Goal: Information Seeking & Learning: Learn about a topic

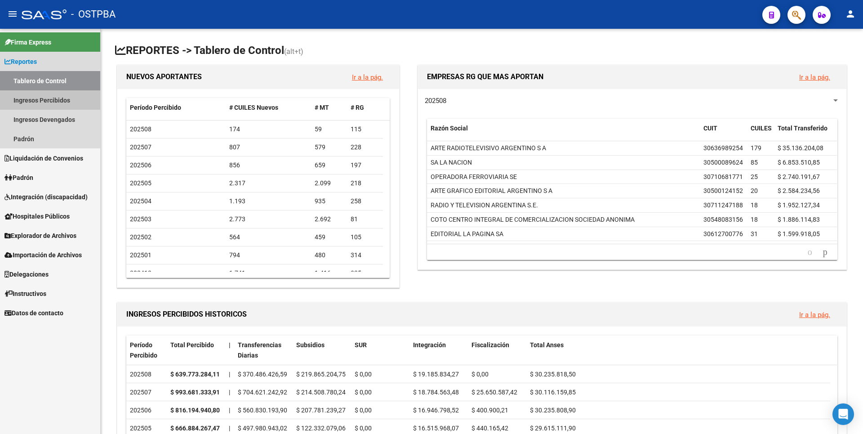
click at [32, 97] on link "Ingresos Percibidos" at bounding box center [50, 99] width 100 height 19
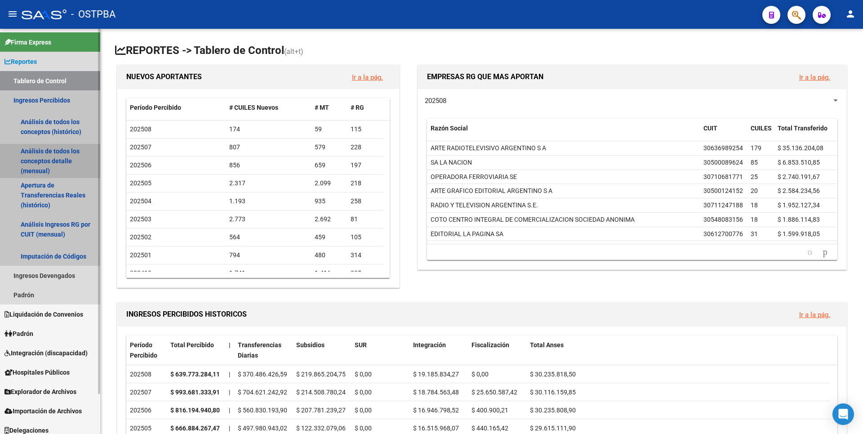
click at [66, 164] on link "Análisis de todos los conceptos detalle (mensual)" at bounding box center [50, 161] width 100 height 34
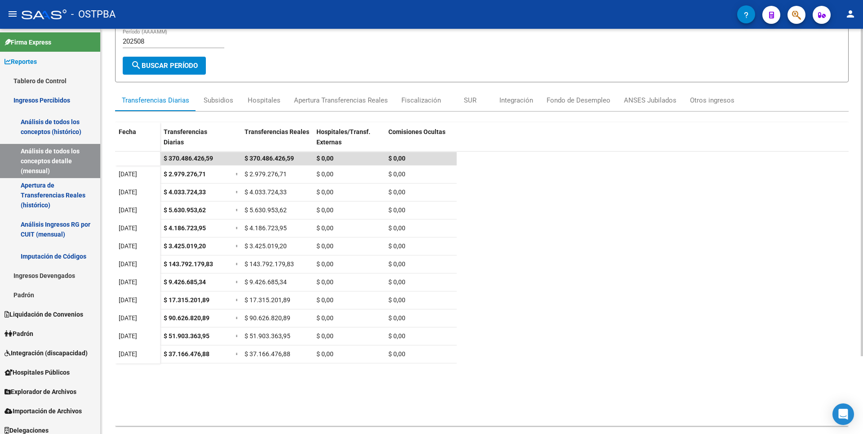
scroll to position [96, 0]
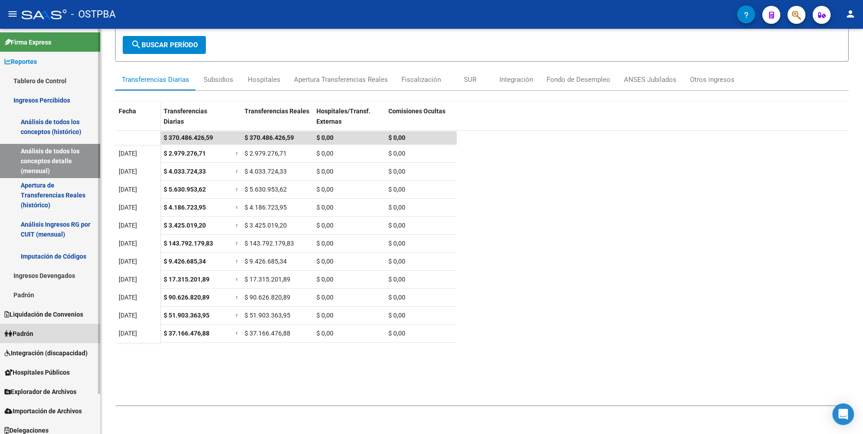
click at [27, 331] on span "Padrón" at bounding box center [18, 334] width 29 height 10
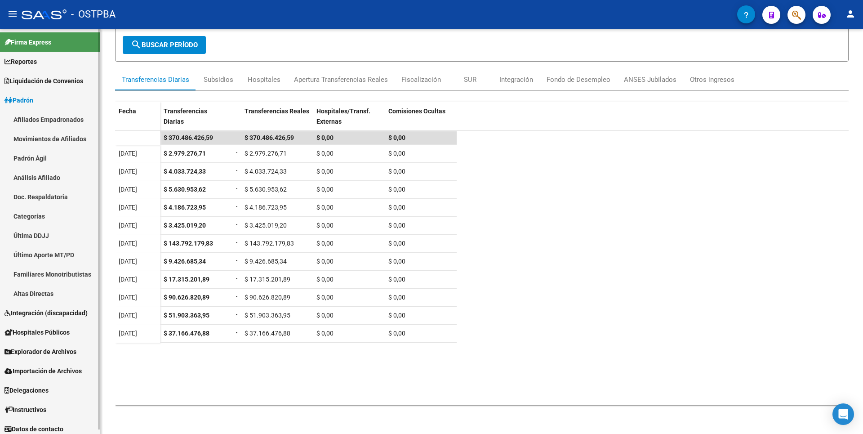
click at [46, 173] on link "Análisis Afiliado" at bounding box center [50, 177] width 100 height 19
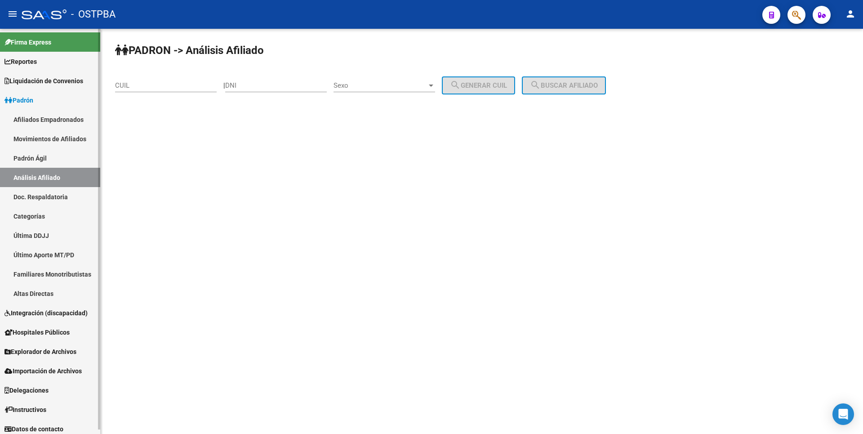
click at [31, 61] on span "Reportes" at bounding box center [20, 62] width 32 height 10
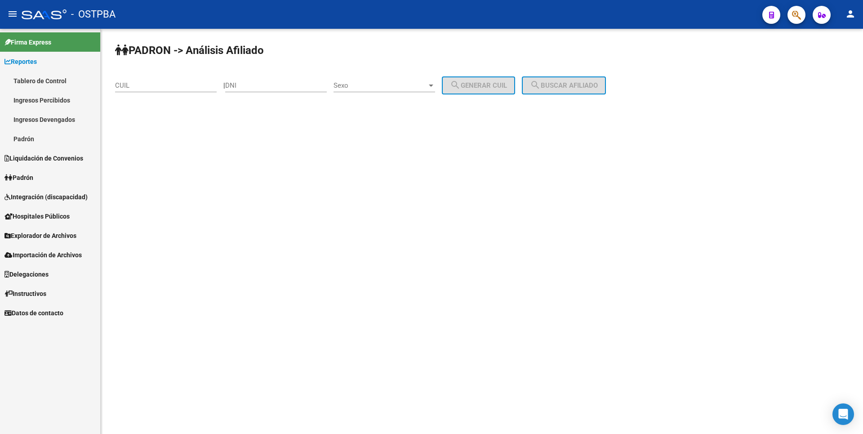
click at [40, 107] on link "Ingresos Percibidos" at bounding box center [50, 99] width 100 height 19
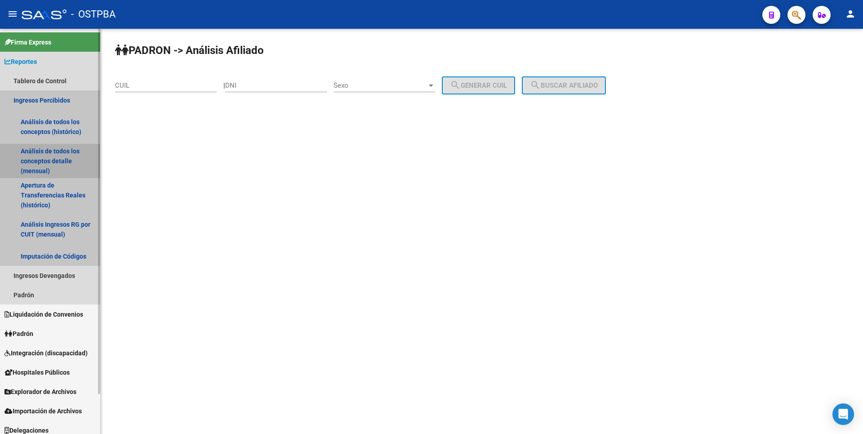
click at [45, 157] on link "Análisis de todos los conceptos detalle (mensual)" at bounding box center [50, 161] width 100 height 34
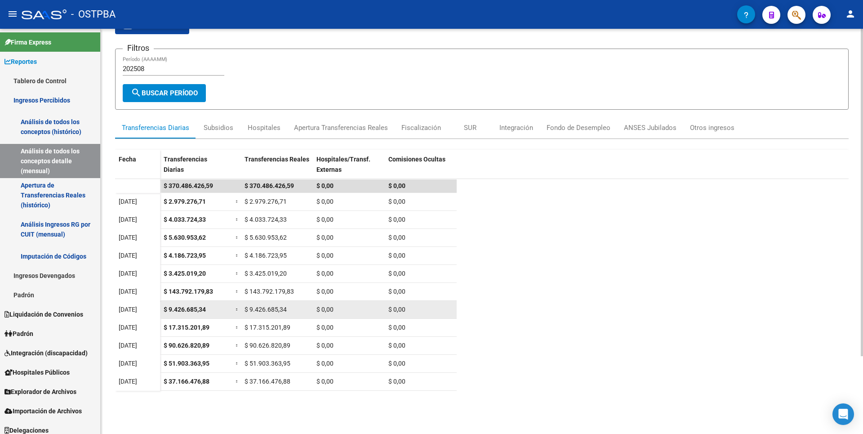
scroll to position [96, 0]
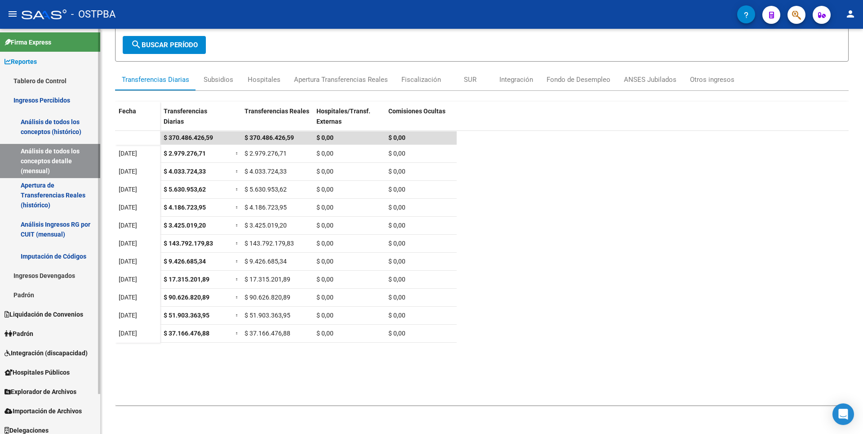
click at [46, 395] on span "Explorador de Archivos" at bounding box center [40, 392] width 72 height 10
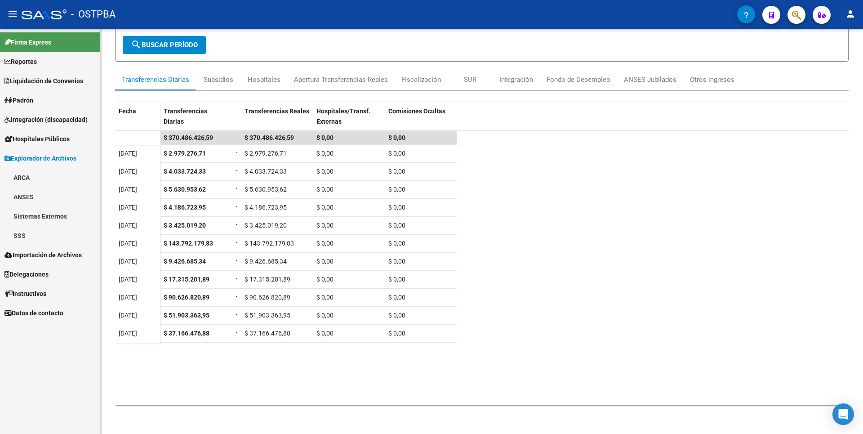
click at [21, 232] on link "SSS" at bounding box center [50, 235] width 100 height 19
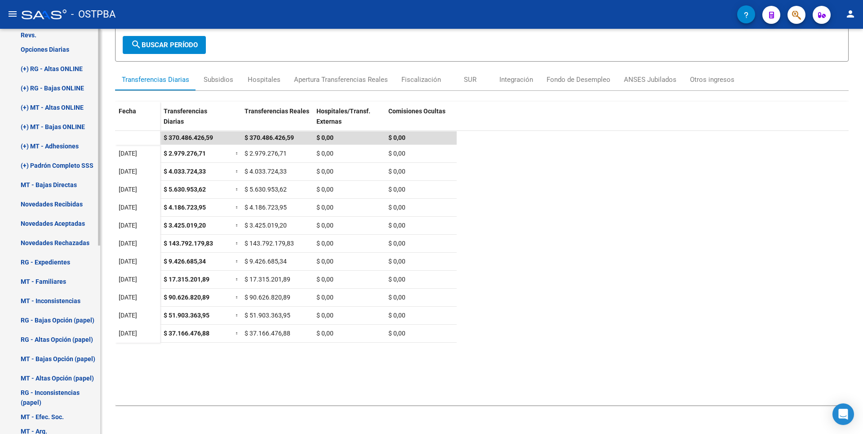
scroll to position [45, 0]
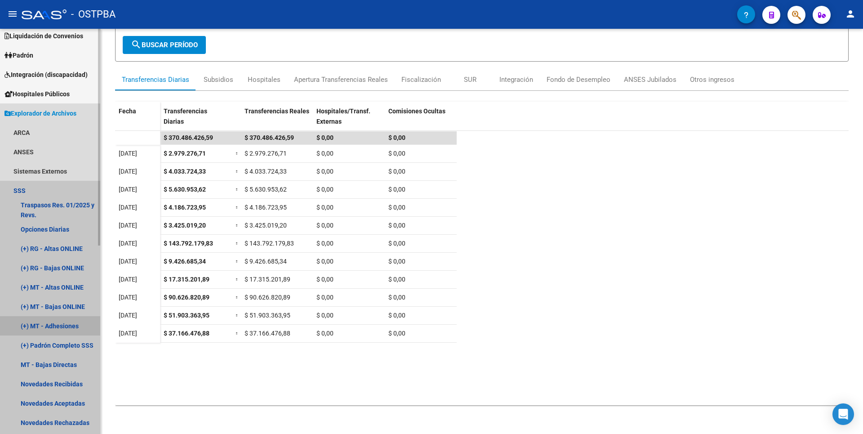
click at [60, 325] on link "(+) MT - Adhesiones" at bounding box center [50, 325] width 100 height 19
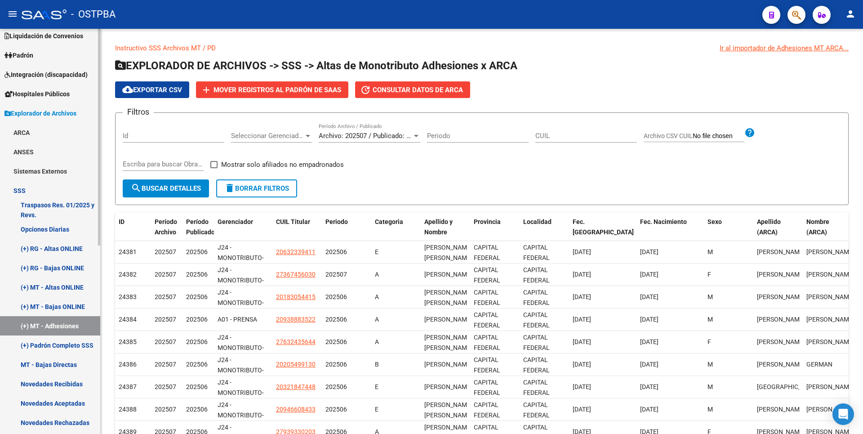
click at [53, 286] on link "(+) MT - Altas ONLINE" at bounding box center [50, 286] width 100 height 19
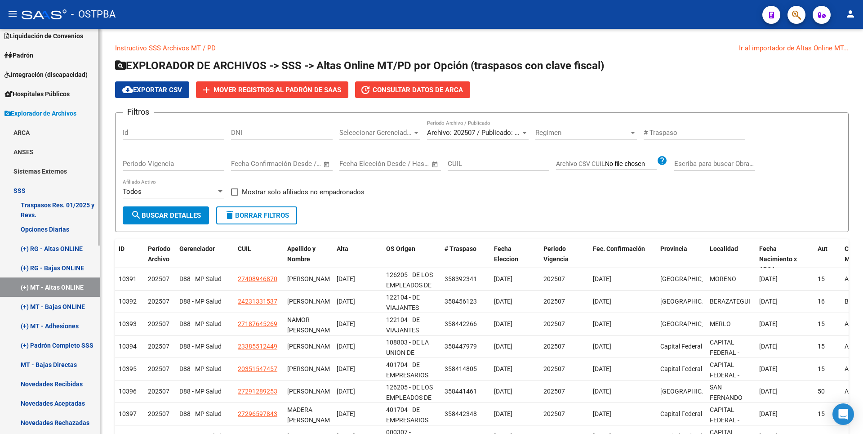
click at [64, 305] on link "(+) MT - Bajas ONLINE" at bounding box center [50, 306] width 100 height 19
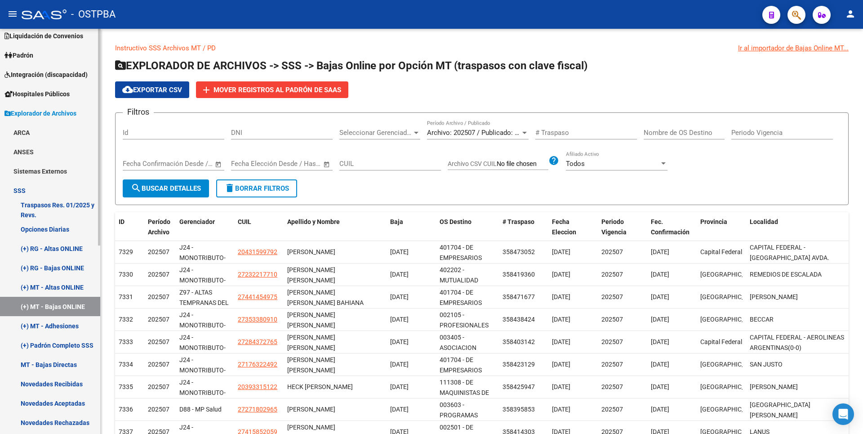
click at [67, 360] on link "MT - Bajas Directas" at bounding box center [50, 364] width 100 height 19
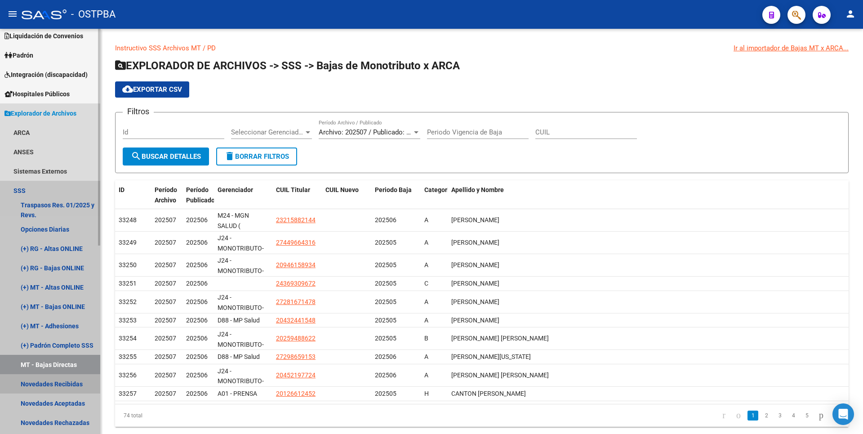
click at [36, 386] on link "Novedades Recibidas" at bounding box center [50, 383] width 100 height 19
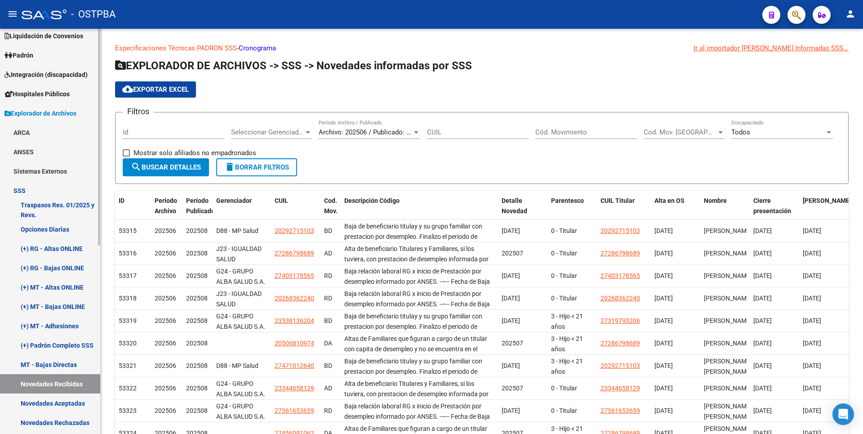
scroll to position [270, 0]
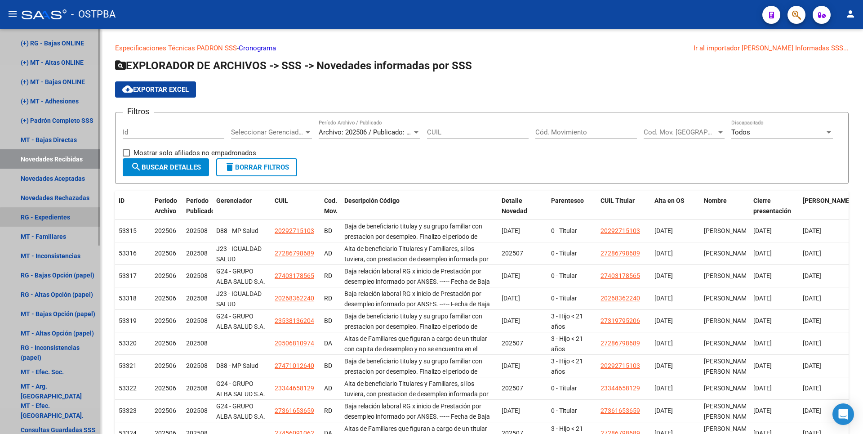
click at [54, 218] on link "RG - Expedientes" at bounding box center [50, 216] width 100 height 19
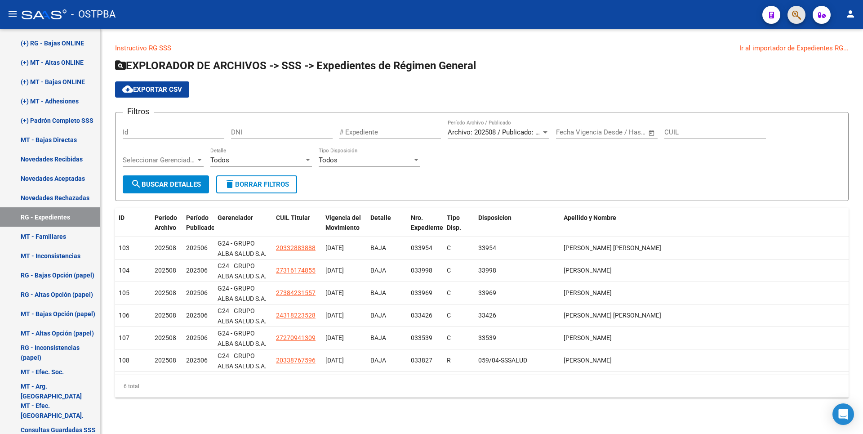
click at [791, 13] on button "button" at bounding box center [796, 15] width 18 height 18
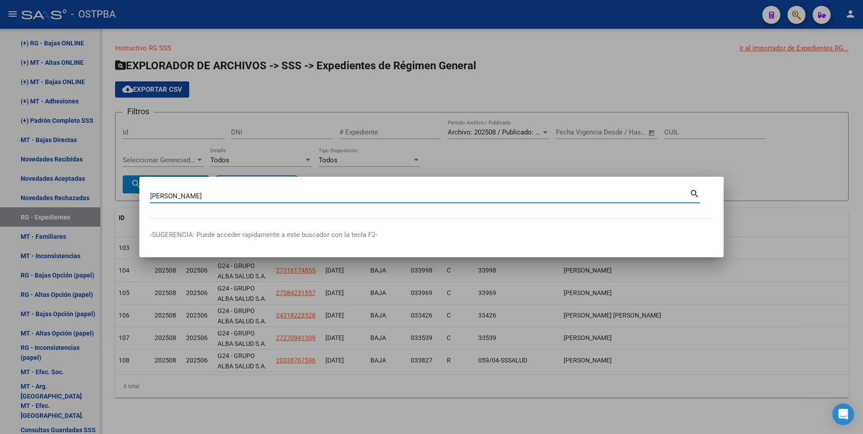
type input "[PERSON_NAME]"
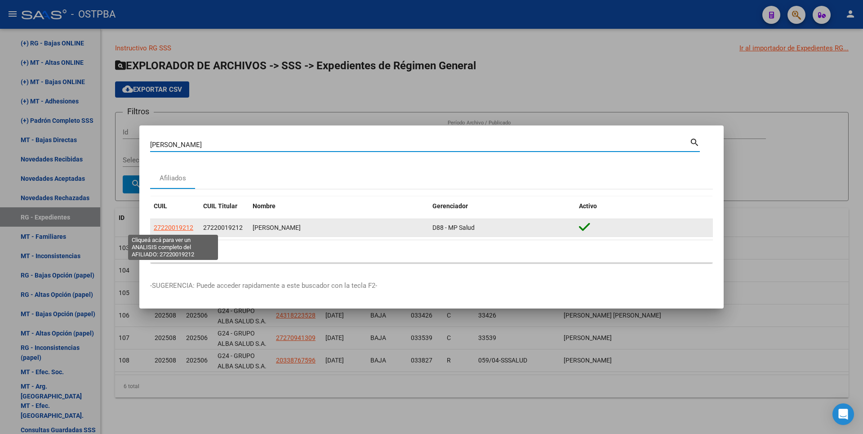
click at [186, 227] on span "27220019212" at bounding box center [174, 227] width 40 height 7
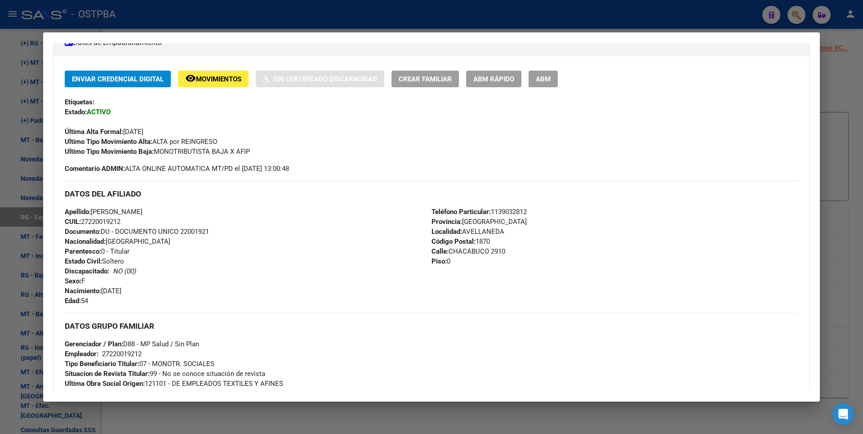
scroll to position [337, 0]
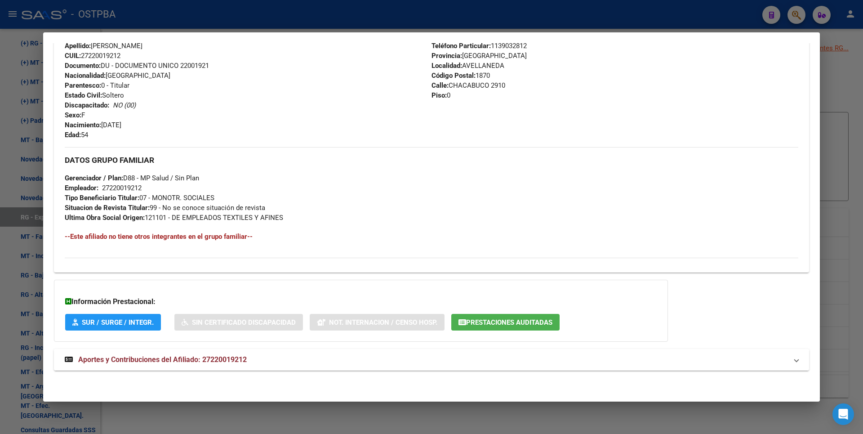
click at [214, 358] on span "Aportes y Contribuciones del Afiliado: 27220019212" at bounding box center [162, 359] width 169 height 9
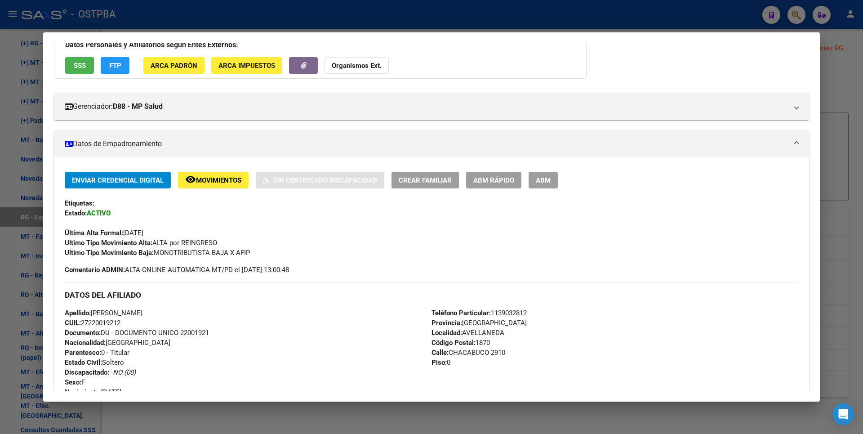
scroll to position [0, 0]
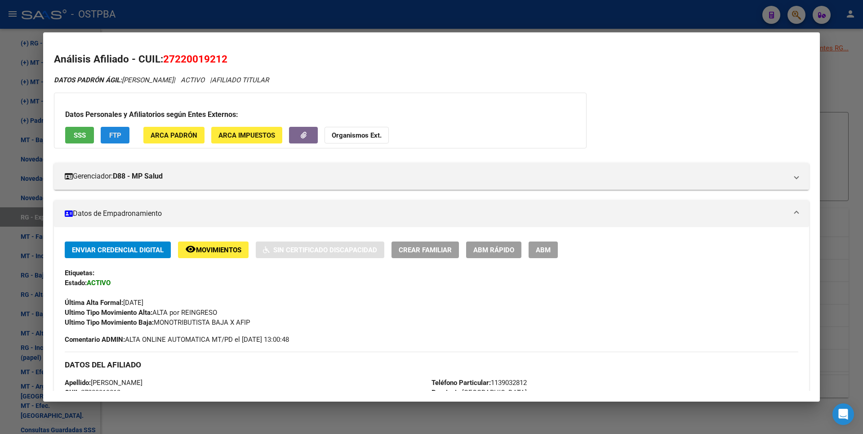
click at [120, 137] on span "FTP" at bounding box center [115, 135] width 12 height 8
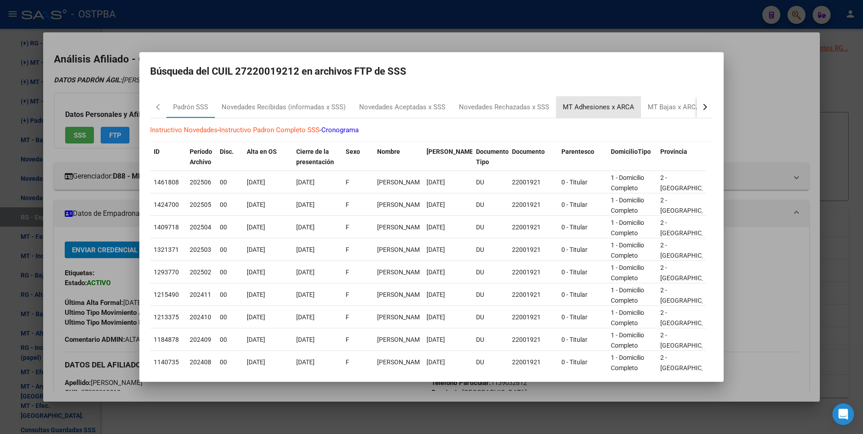
click at [614, 109] on div "MT Adhesiones x ARCA" at bounding box center [598, 107] width 71 height 10
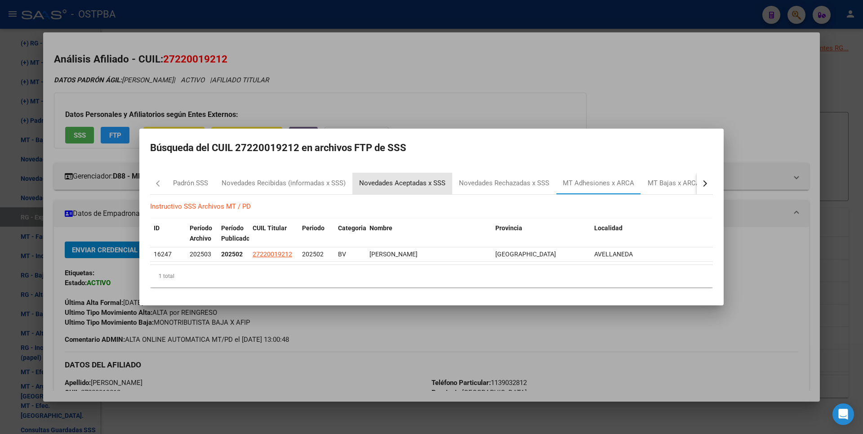
click at [396, 182] on div "Novedades Aceptadas x SSS" at bounding box center [402, 183] width 86 height 10
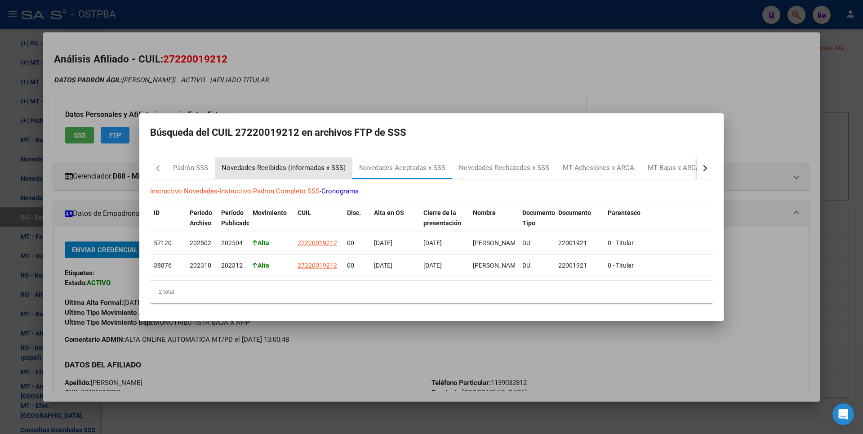
click at [289, 169] on div "Novedades Recibidas (informadas x SSS)" at bounding box center [284, 168] width 124 height 10
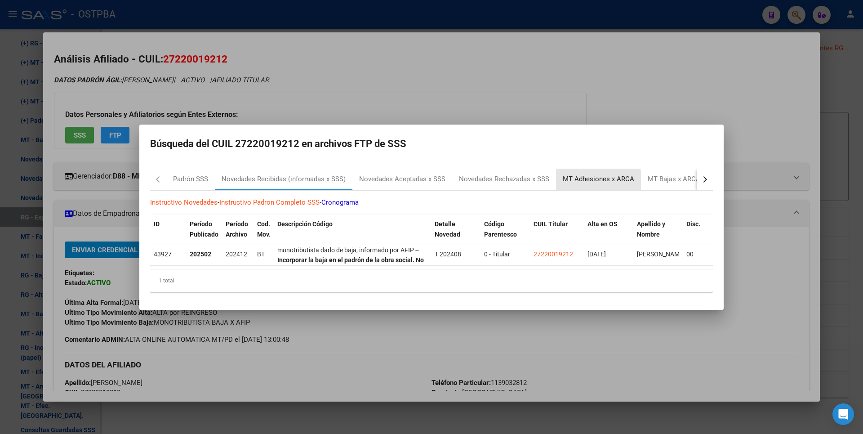
click at [582, 178] on div "MT Adhesiones x ARCA" at bounding box center [598, 179] width 71 height 10
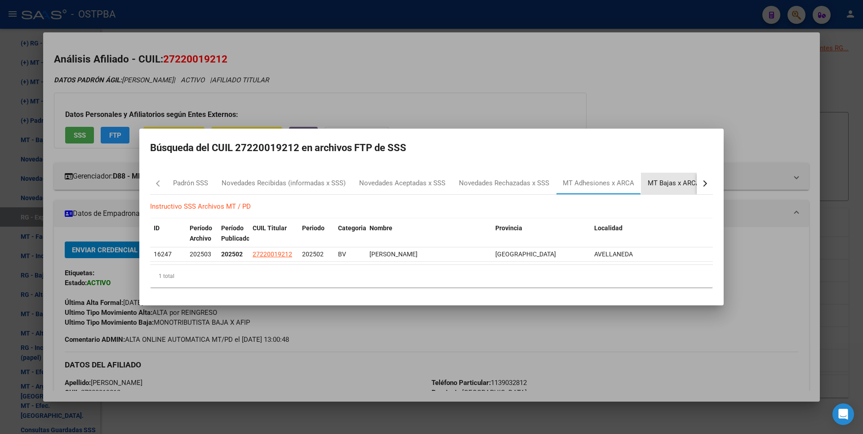
click at [670, 185] on div "MT Bajas x ARCA" at bounding box center [674, 183] width 53 height 10
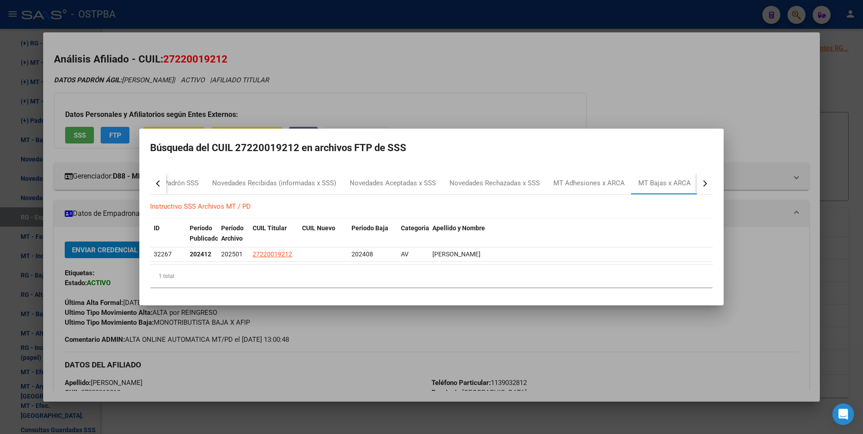
drag, startPoint x: 670, startPoint y: 185, endPoint x: 719, endPoint y: 151, distance: 59.7
click at [737, 151] on div at bounding box center [431, 217] width 863 height 434
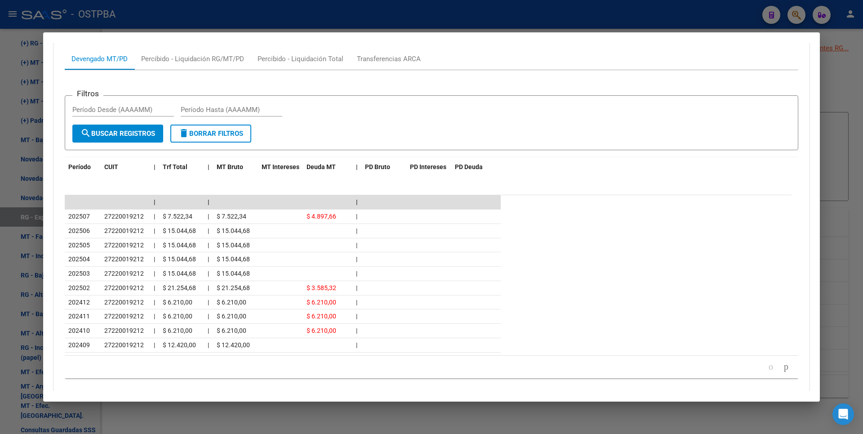
scroll to position [719, 0]
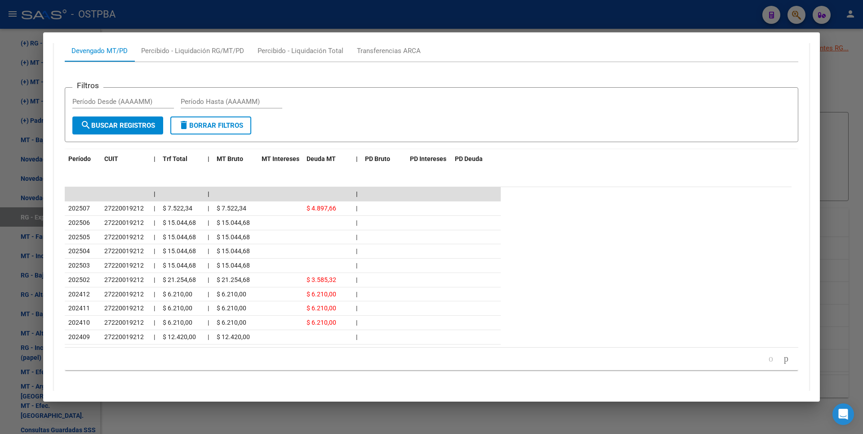
click at [843, 111] on div at bounding box center [431, 217] width 863 height 434
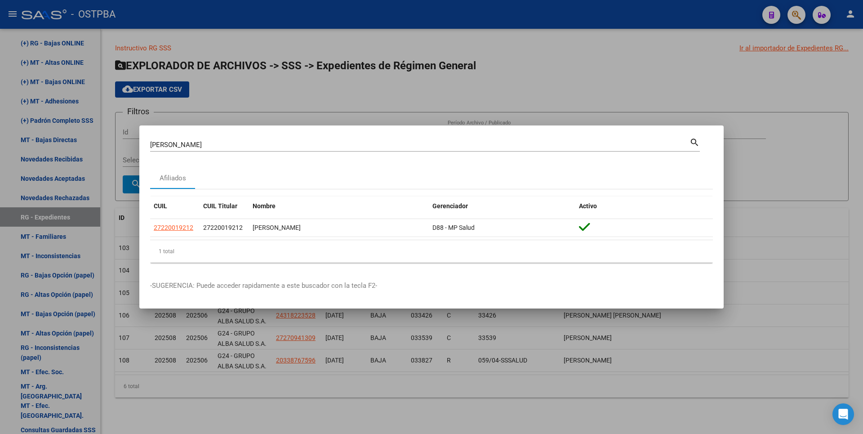
click at [333, 84] on div at bounding box center [431, 217] width 863 height 434
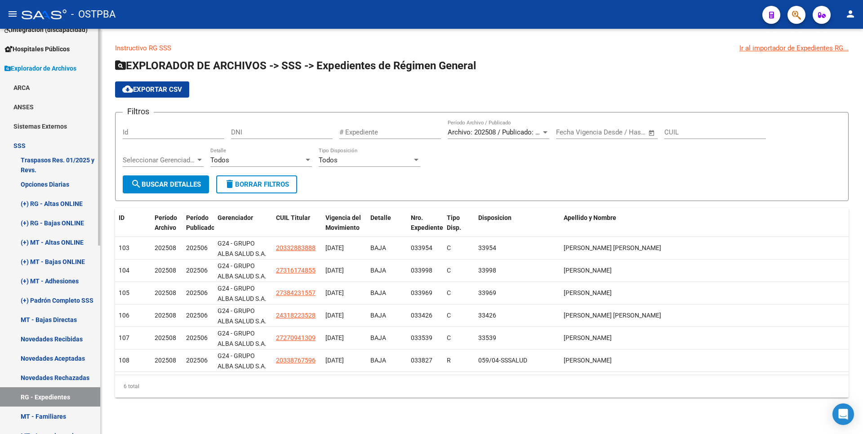
scroll to position [0, 0]
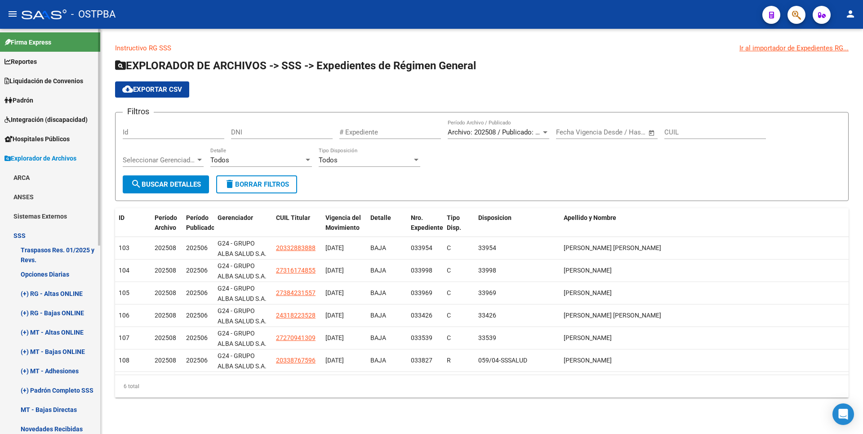
click at [33, 102] on span "Padrón" at bounding box center [18, 100] width 29 height 10
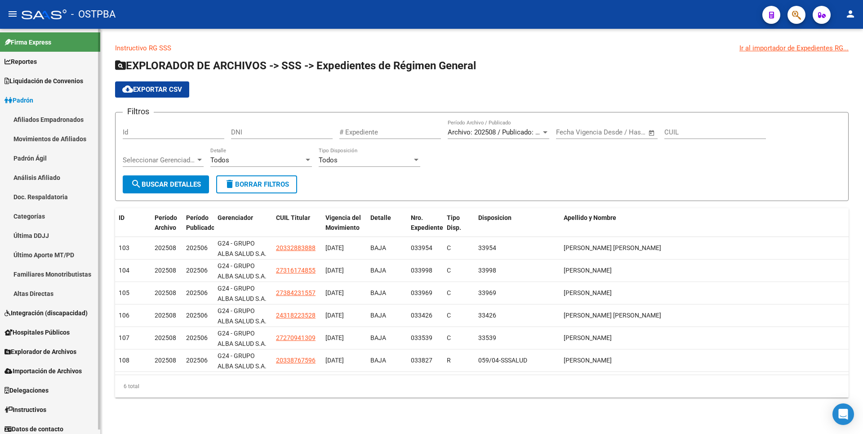
click at [46, 177] on link "Análisis Afiliado" at bounding box center [50, 177] width 100 height 19
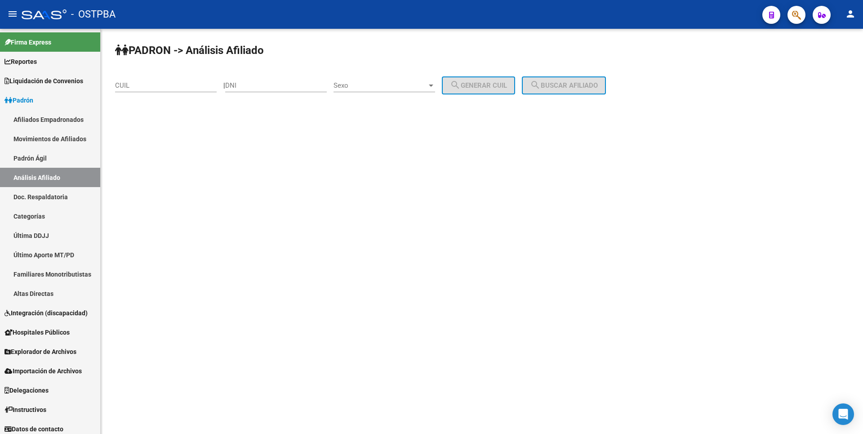
click at [127, 84] on input "CUIL" at bounding box center [166, 85] width 102 height 8
click at [598, 82] on span "search Buscar afiliado" at bounding box center [564, 85] width 68 height 8
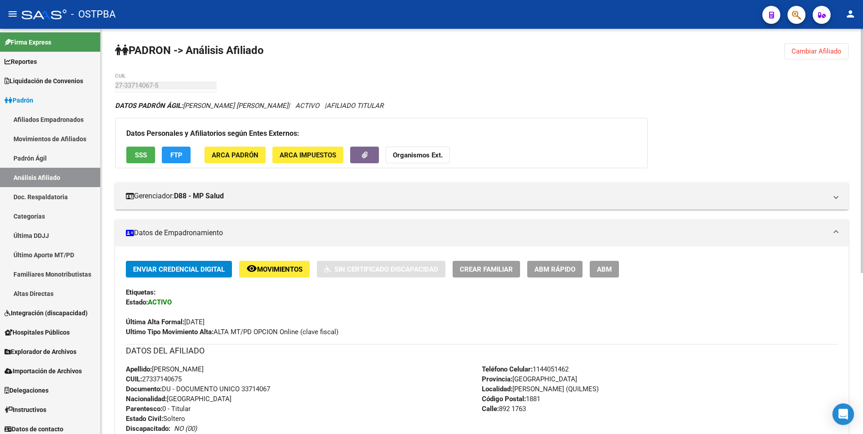
click at [816, 43] on div "PADRON -> Análisis Afiliado Cambiar Afiliado 27-33714067-5 CUIL DATOS PADRÓN ÁG…" at bounding box center [482, 364] width 762 height 671
click at [801, 51] on span "Cambiar Afiliado" at bounding box center [816, 51] width 50 height 8
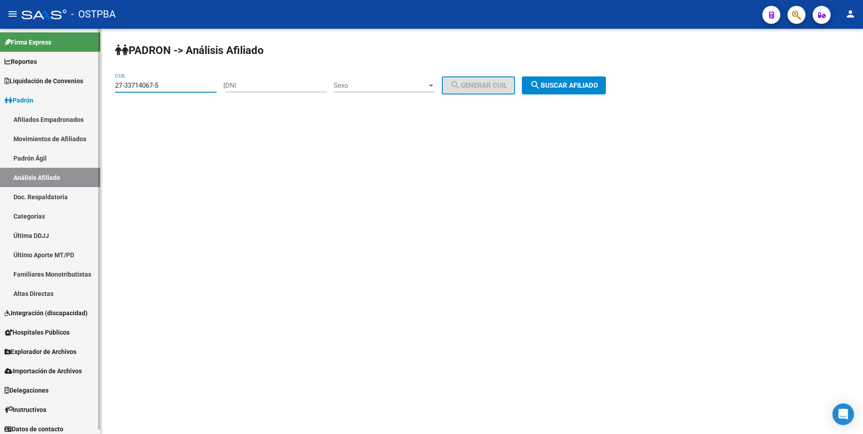
drag, startPoint x: 167, startPoint y: 84, endPoint x: 0, endPoint y: 62, distance: 168.7
click at [0, 62] on mat-sidenav-container "Firma Express Reportes Tablero de Control Ingresos Percibidos Análisis de todos…" at bounding box center [431, 231] width 863 height 405
type input "27-33714067-5"
click at [590, 86] on span "search Buscar afiliado" at bounding box center [564, 85] width 68 height 8
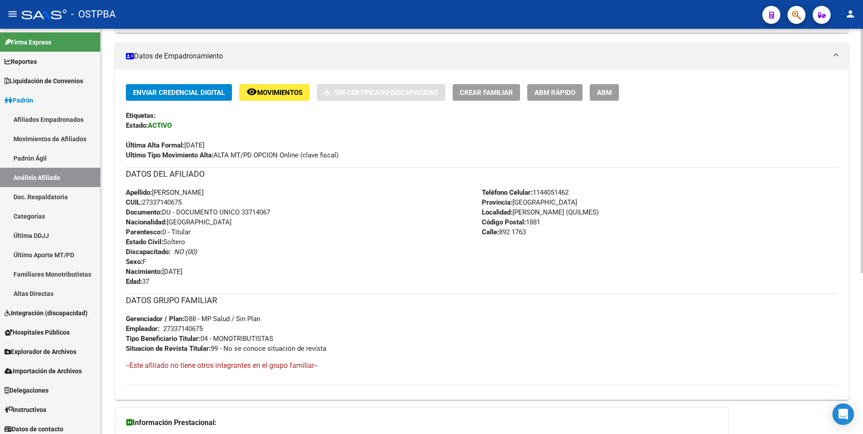
scroll to position [267, 0]
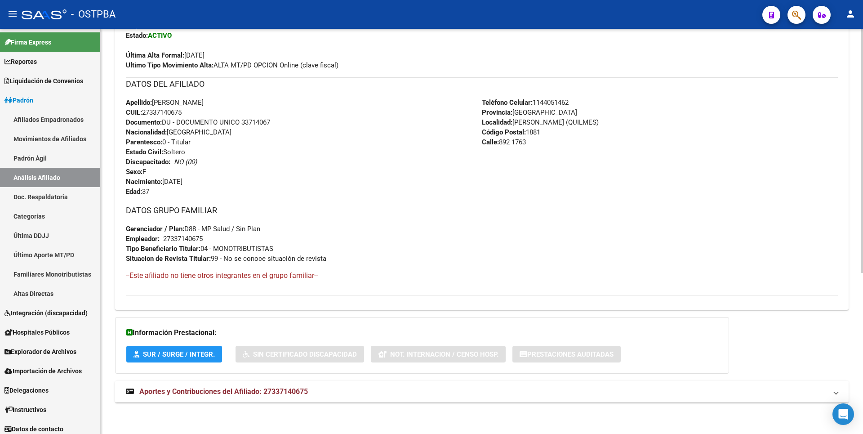
click at [270, 396] on mat-expansion-panel-header "Aportes y Contribuciones del Afiliado: 27337140675" at bounding box center [481, 392] width 733 height 22
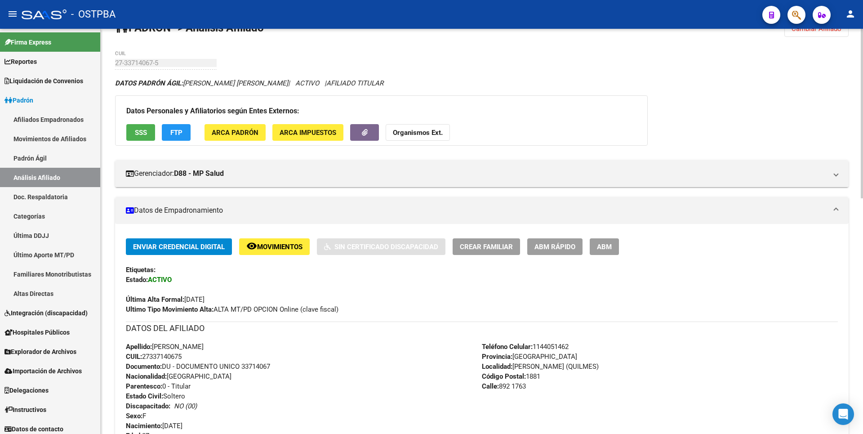
scroll to position [0, 0]
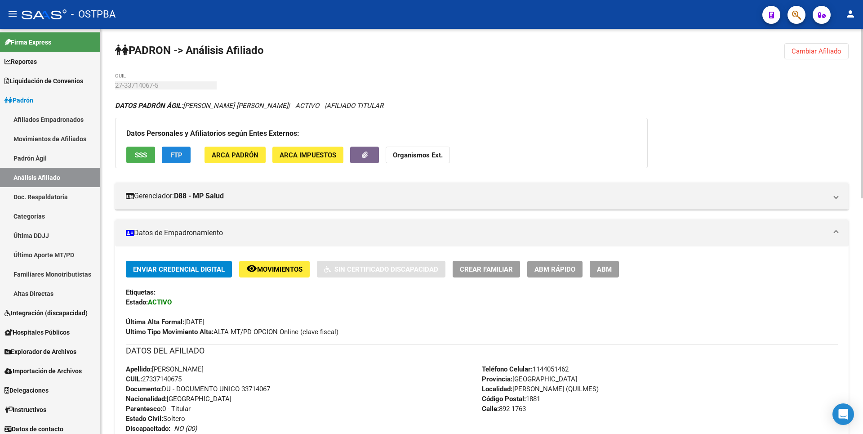
click at [178, 157] on span "FTP" at bounding box center [176, 155] width 12 height 8
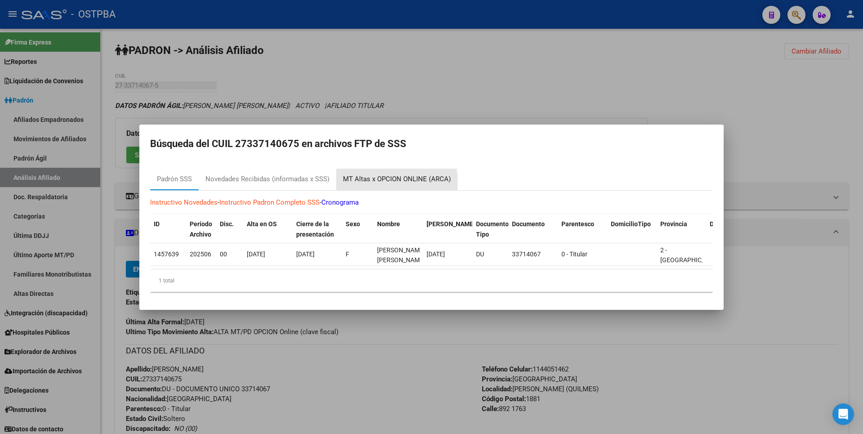
click at [383, 179] on div "MT Altas x OPCION ONLINE (ARCA)" at bounding box center [397, 179] width 108 height 10
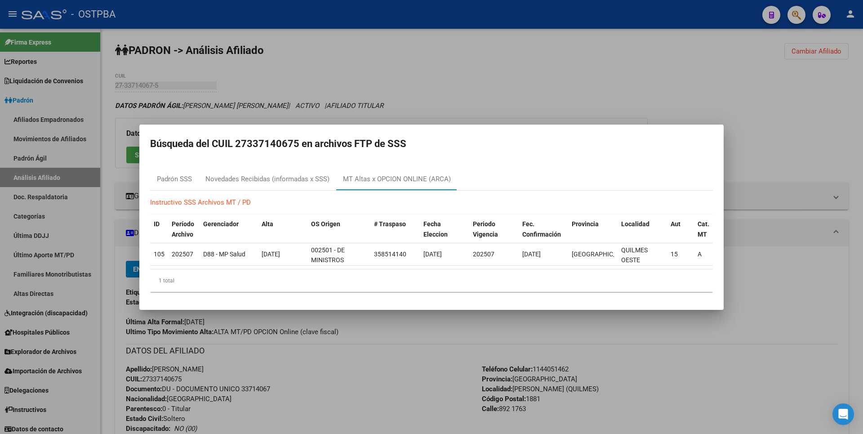
click at [240, 140] on h2 "Búsqueda del CUIL 27337140675 en archivos FTP de SSS" at bounding box center [431, 143] width 563 height 17
drag, startPoint x: 238, startPoint y: 140, endPoint x: 299, endPoint y: 141, distance: 61.6
click at [299, 141] on h2 "Búsqueda del CUIL 27337140675 en archivos FTP de SSS" at bounding box center [431, 143] width 563 height 17
copy h2 "27337140675"
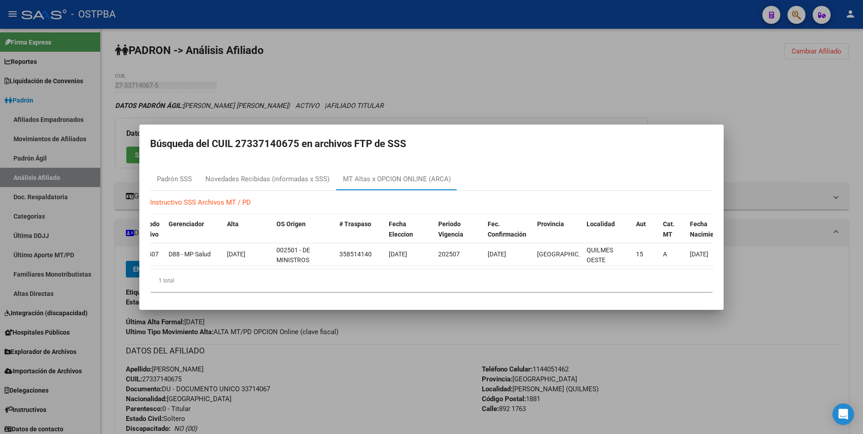
scroll to position [0, 35]
drag, startPoint x: 571, startPoint y: 91, endPoint x: 605, endPoint y: 71, distance: 39.7
click at [571, 90] on div at bounding box center [431, 217] width 863 height 434
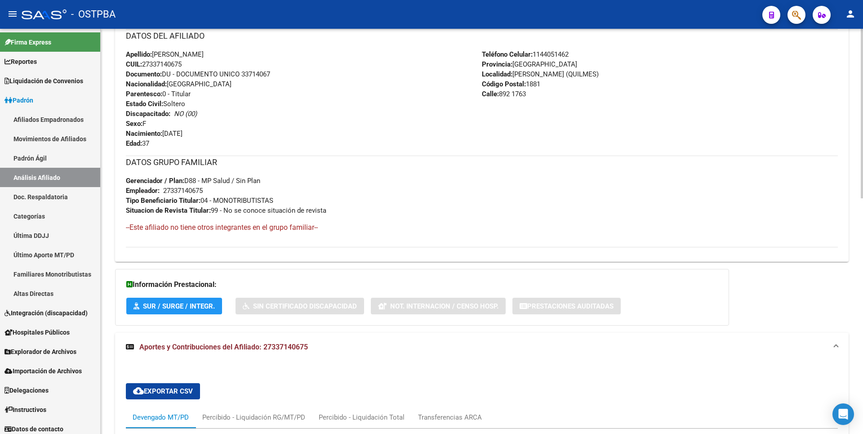
scroll to position [562, 0]
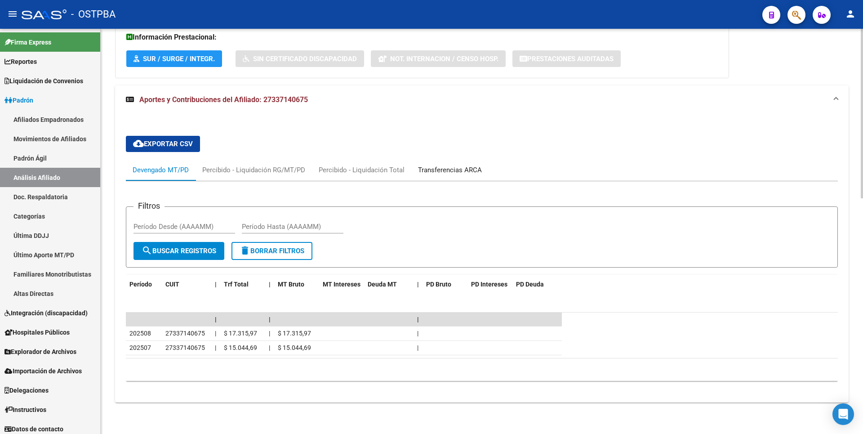
click at [448, 171] on div "Transferencias ARCA" at bounding box center [450, 170] width 64 height 10
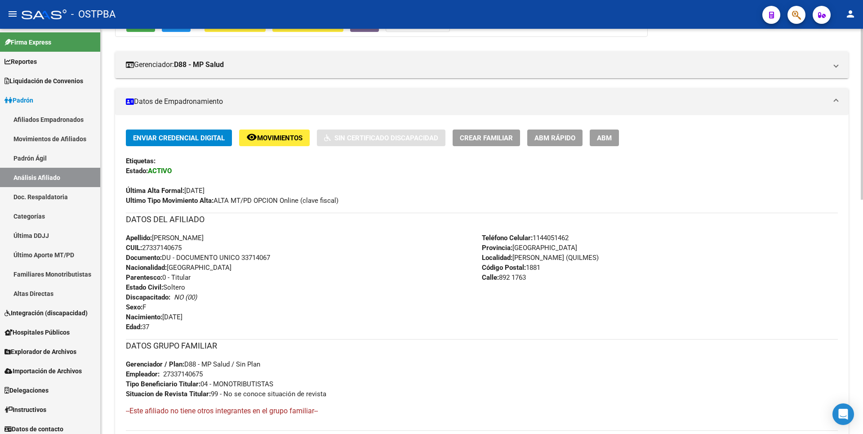
scroll to position [15, 0]
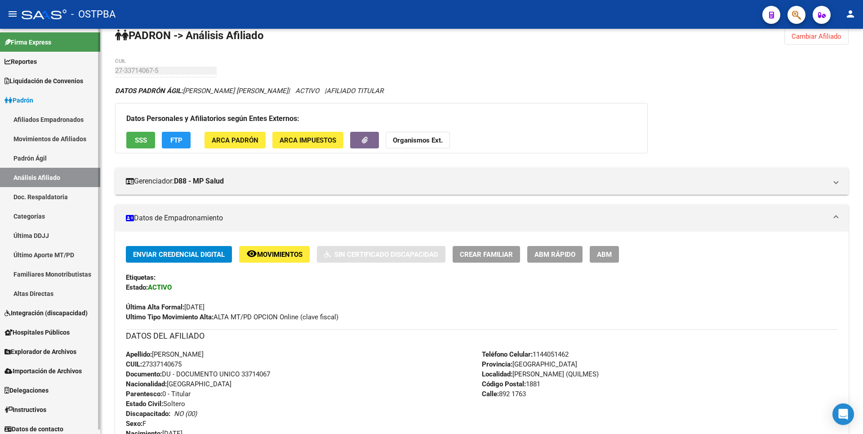
click at [44, 353] on span "Explorador de Archivos" at bounding box center [40, 352] width 72 height 10
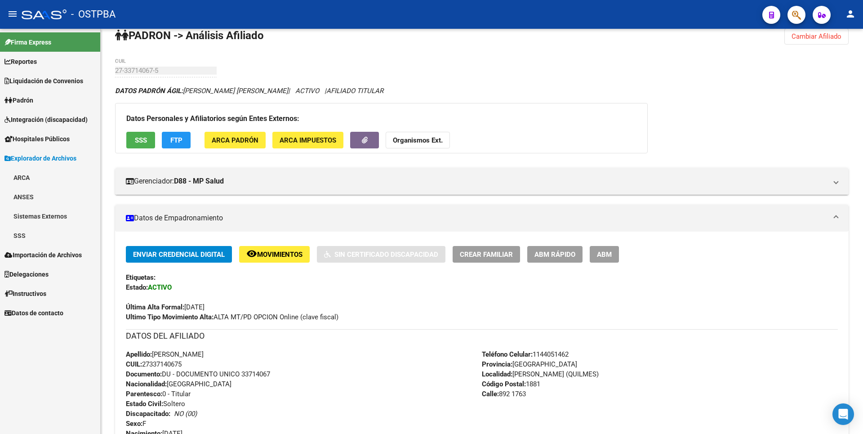
click at [55, 235] on link "SSS" at bounding box center [50, 235] width 100 height 19
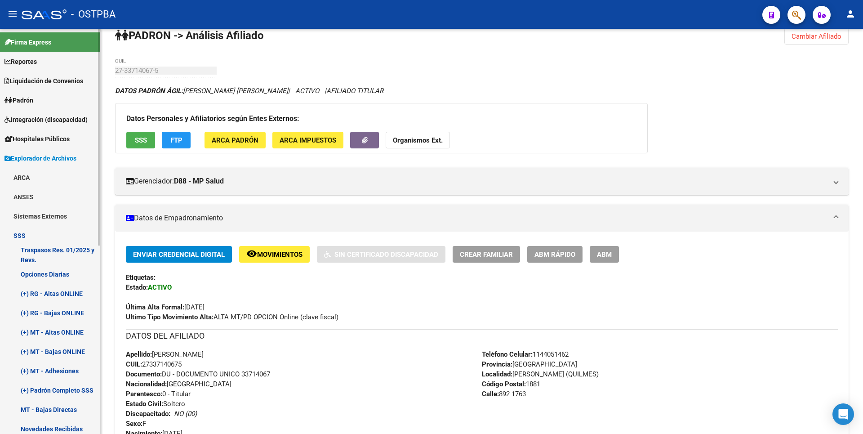
click at [72, 333] on link "(+) MT - Altas ONLINE" at bounding box center [50, 331] width 100 height 19
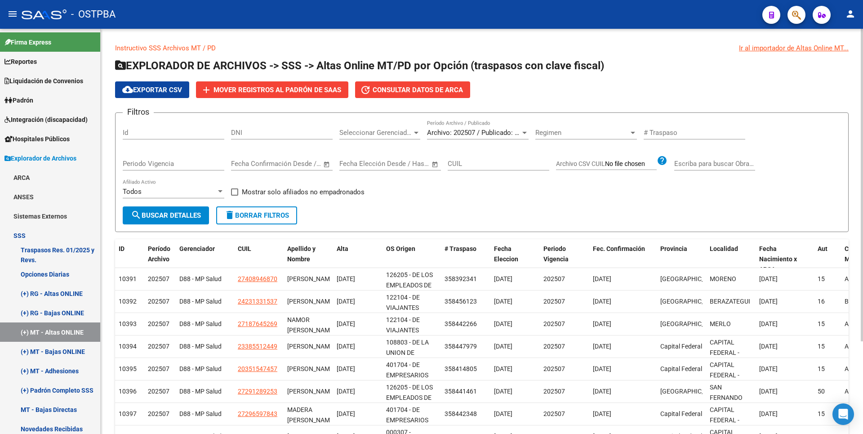
click at [526, 131] on div at bounding box center [524, 132] width 8 height 7
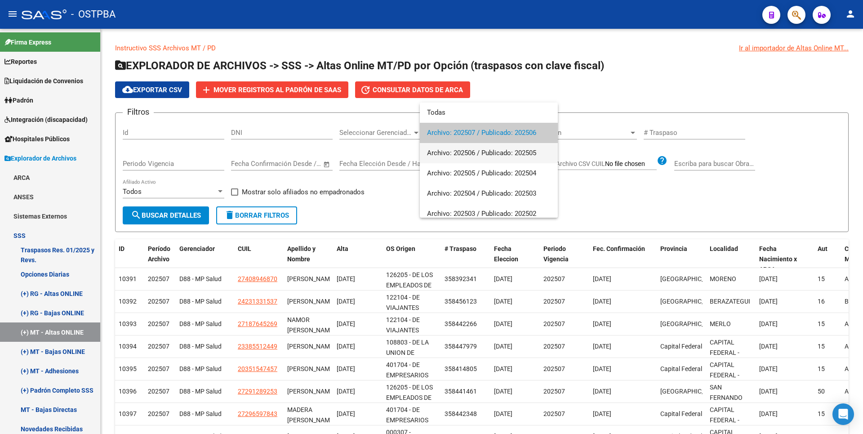
click at [467, 154] on span "Archivo: 202506 / Publicado: 202505" at bounding box center [489, 153] width 124 height 20
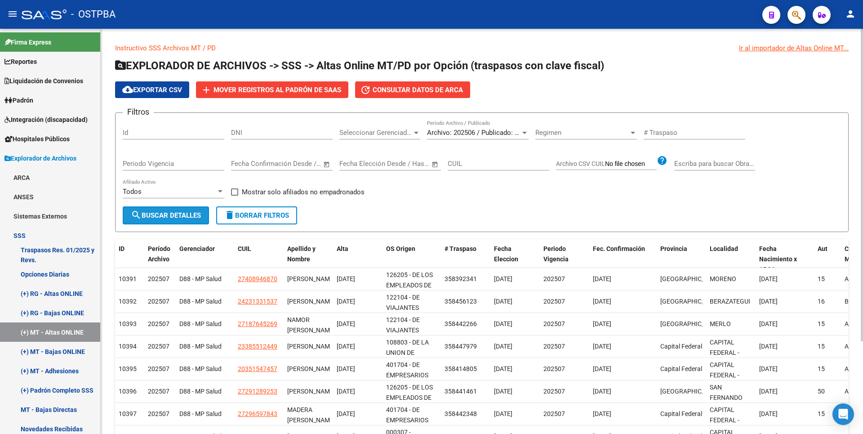
click at [183, 216] on span "search Buscar Detalles" at bounding box center [166, 215] width 70 height 8
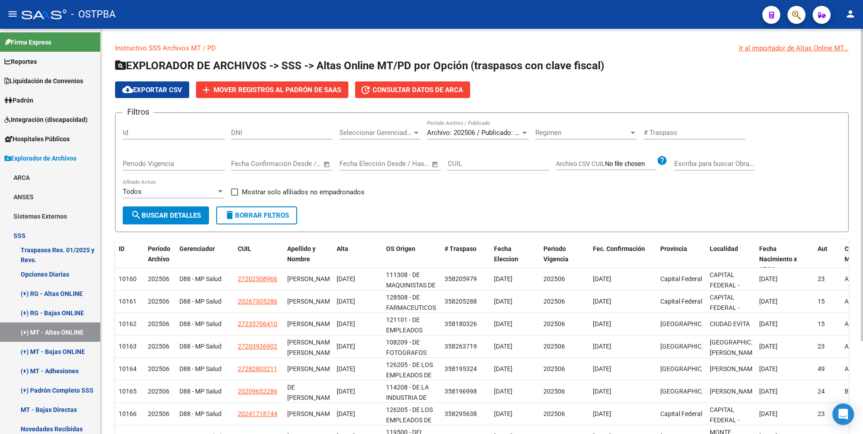
click at [409, 132] on span "Seleccionar Gerenciador" at bounding box center [375, 133] width 73 height 8
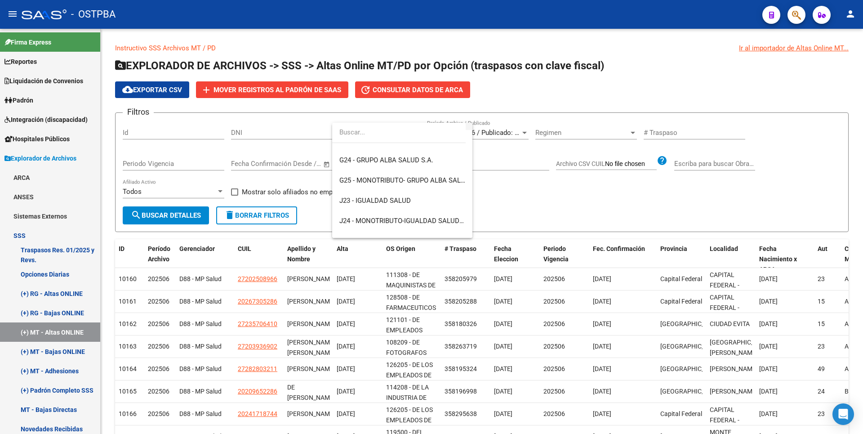
scroll to position [135, 0]
click at [399, 220] on span "J24 - MONOTRIBUTO-IGUALDAD SALUD-PRENSA" at bounding box center [412, 220] width 147 height 8
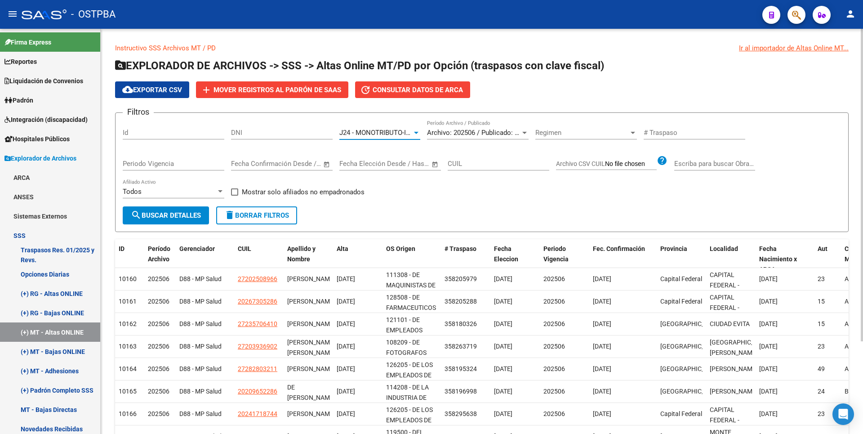
click at [181, 212] on span "search Buscar Detalles" at bounding box center [166, 215] width 70 height 8
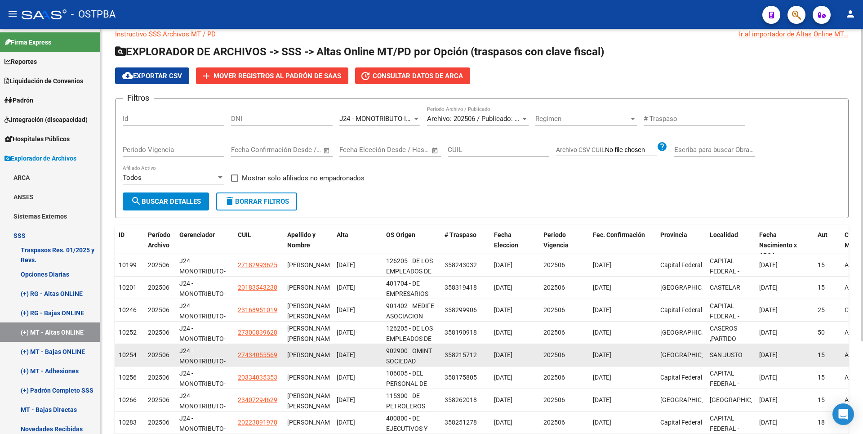
scroll to position [0, 0]
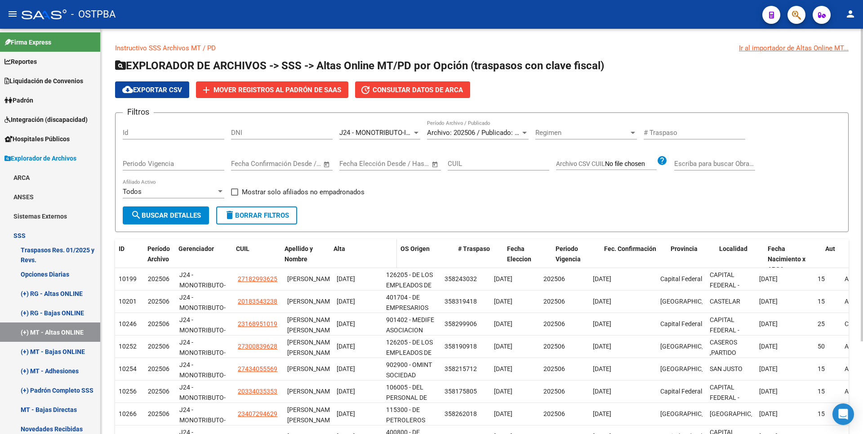
drag, startPoint x: 381, startPoint y: 245, endPoint x: 404, endPoint y: 241, distance: 23.4
click at [404, 241] on div "ID Período Archivo Gerenciador CUIL Apellido y Nombre Alta OS Origen # Traspaso…" at bounding box center [730, 259] width 1231 height 40
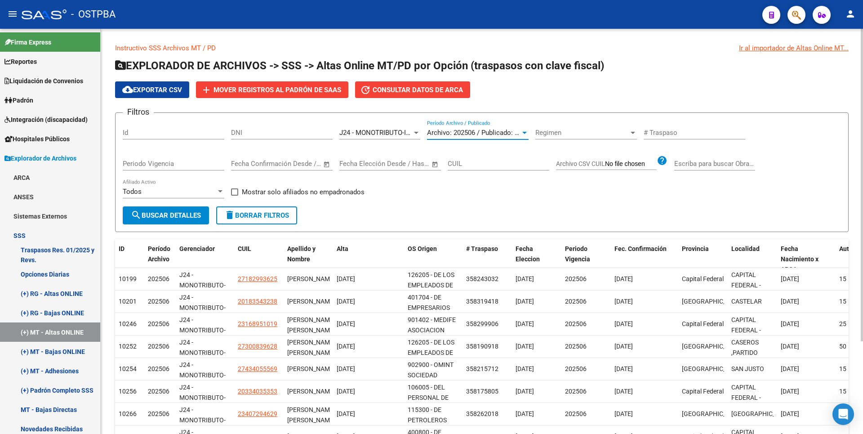
click at [523, 134] on div at bounding box center [524, 132] width 8 height 7
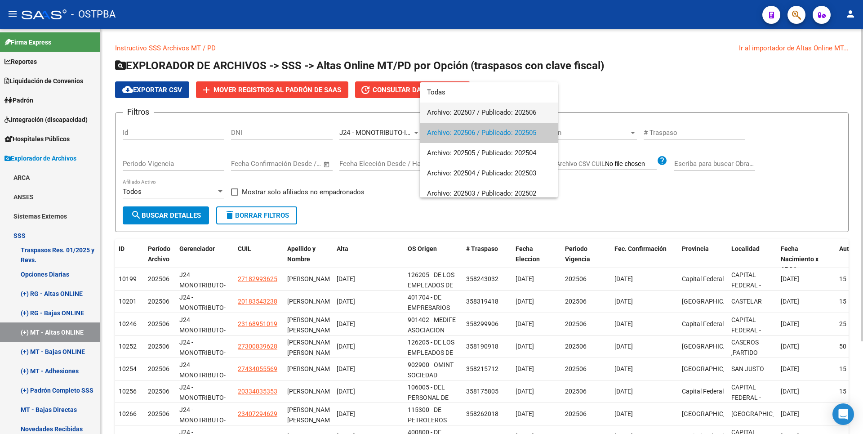
click at [469, 114] on span "Archivo: 202507 / Publicado: 202506" at bounding box center [489, 112] width 124 height 20
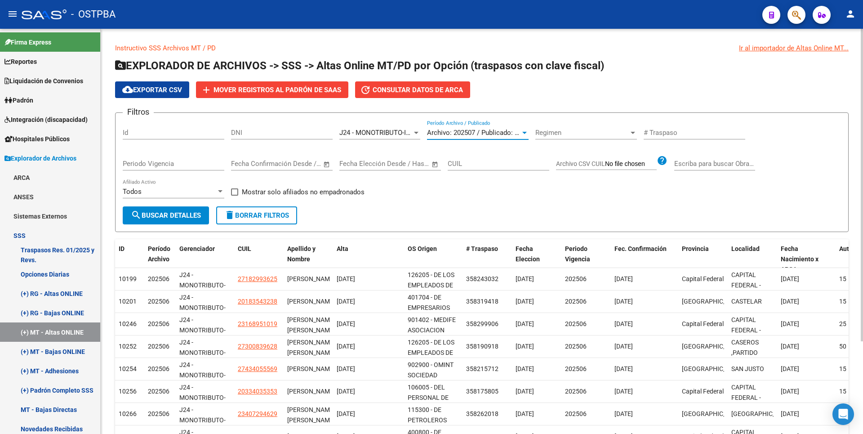
click at [141, 206] on form "Filtros Id DNI J24 - MONOTRIBUTO-IGUALDAD SALUD-PRENSA Seleccionar Gerenciador …" at bounding box center [481, 172] width 733 height 120
click at [147, 215] on span "search Buscar Detalles" at bounding box center [166, 215] width 70 height 8
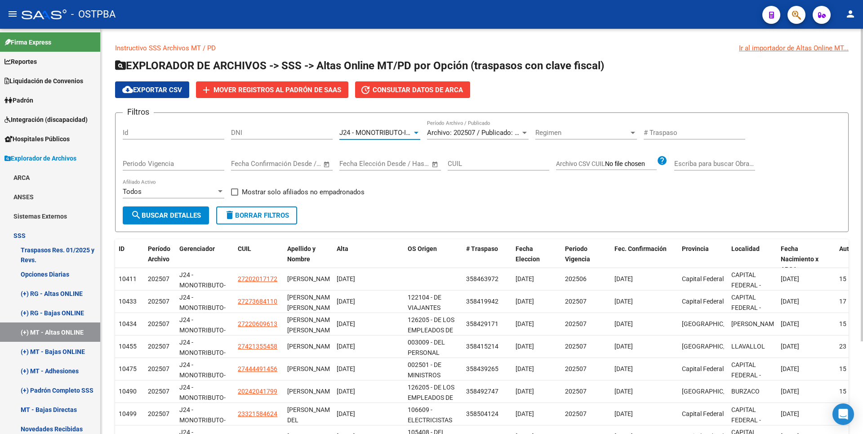
click at [418, 132] on div at bounding box center [416, 132] width 8 height 7
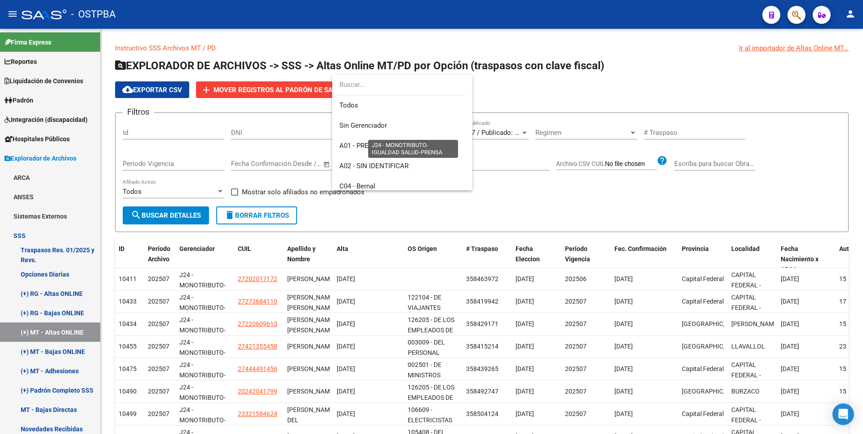
scroll to position [175, 0]
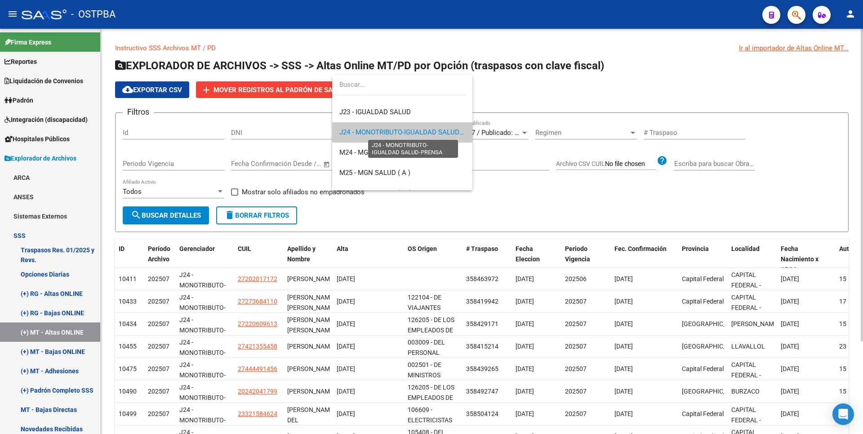
drag, startPoint x: 402, startPoint y: 133, endPoint x: 322, endPoint y: 155, distance: 83.2
click at [403, 133] on span "J24 - MONOTRIBUTO-IGUALDAD SALUD-PRENSA" at bounding box center [412, 132] width 147 height 8
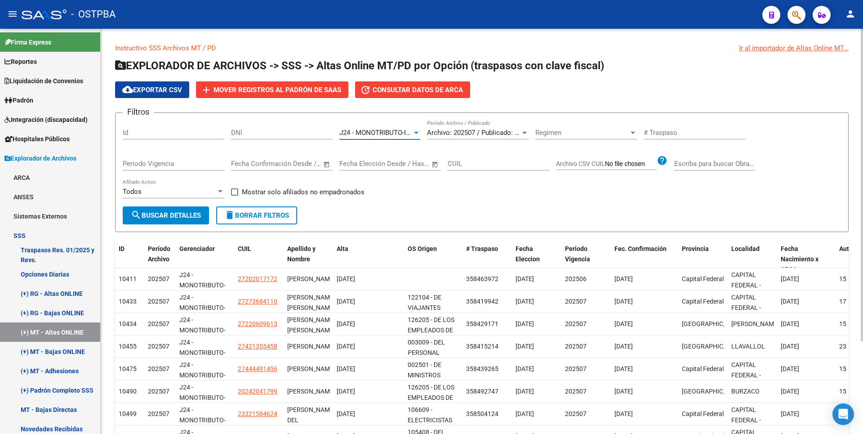
click at [169, 212] on span "search Buscar Detalles" at bounding box center [166, 215] width 70 height 8
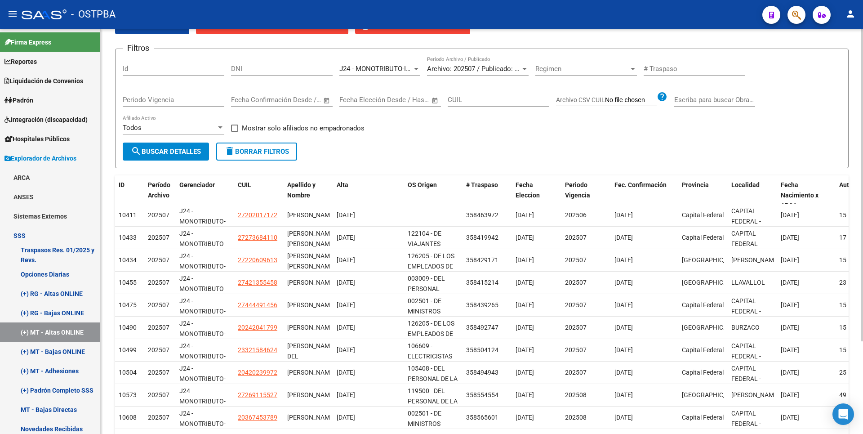
scroll to position [120, 0]
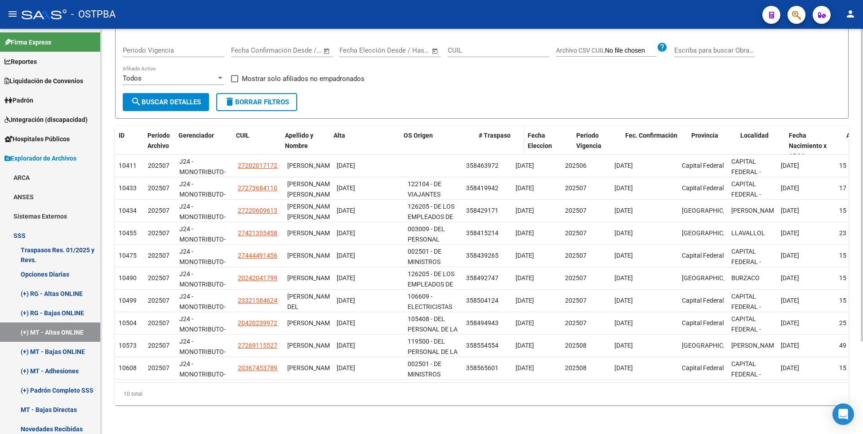
drag, startPoint x: 458, startPoint y: 133, endPoint x: 478, endPoint y: 133, distance: 19.8
click at [478, 133] on div "ID Período Archivo Gerenciador CUIL Apellido y Nombre Alta OS Origen # Traspaso…" at bounding box center [741, 146] width 1253 height 40
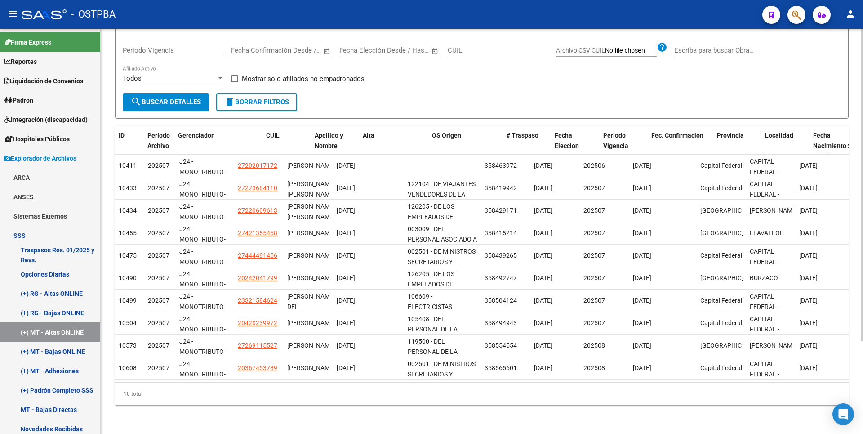
drag, startPoint x: 237, startPoint y: 139, endPoint x: 264, endPoint y: 139, distance: 26.5
click at [264, 139] on div "ID Período Archivo Gerenciador CUIL Apellido y Nombre Alta OS Origen # Traspaso…" at bounding box center [750, 146] width 1271 height 40
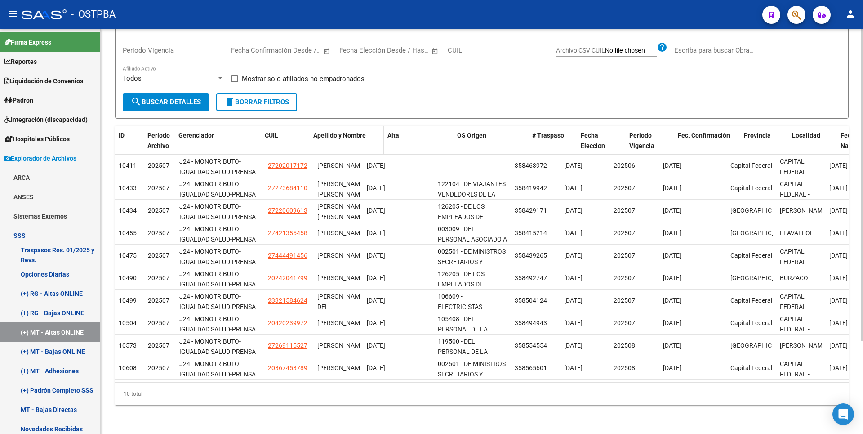
drag, startPoint x: 359, startPoint y: 136, endPoint x: 390, endPoint y: 133, distance: 30.7
click at [389, 133] on div "ID Período Archivo Gerenciador CUIL Apellido y Nombre Alta OS Origen # Traspaso…" at bounding box center [766, 146] width 1302 height 40
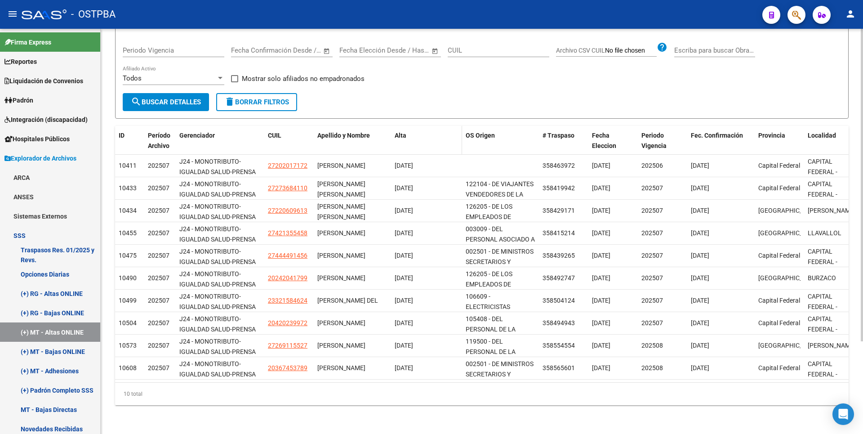
click at [391, 129] on datatable-header-cell "Alta" at bounding box center [426, 146] width 71 height 40
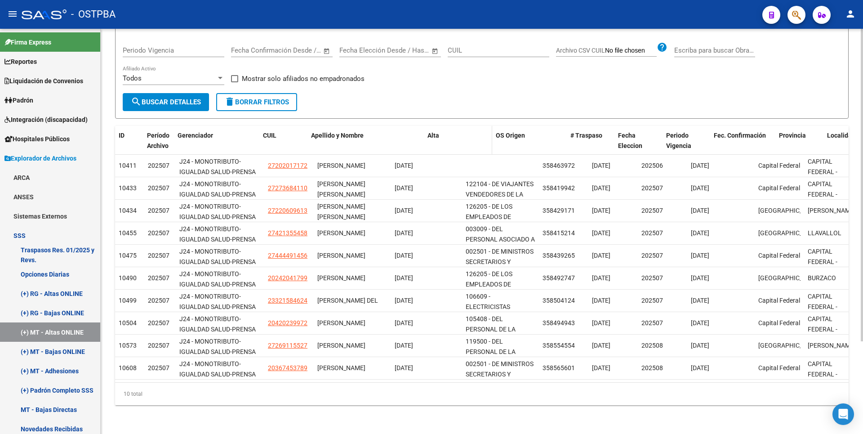
drag, startPoint x: 387, startPoint y: 129, endPoint x: 433, endPoint y: 127, distance: 46.3
click at [433, 128] on div "ID Período Archivo Gerenciador CUIL Apellido y Nombre Alta OS Origen # Traspaso…" at bounding box center [779, 146] width 1329 height 40
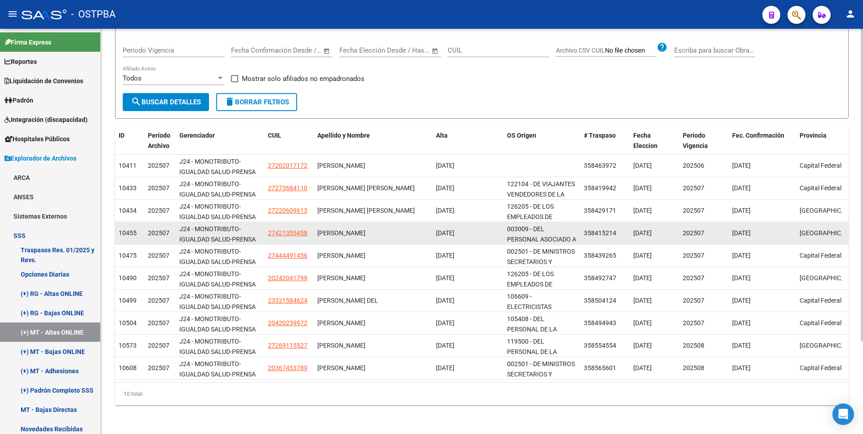
scroll to position [0, 0]
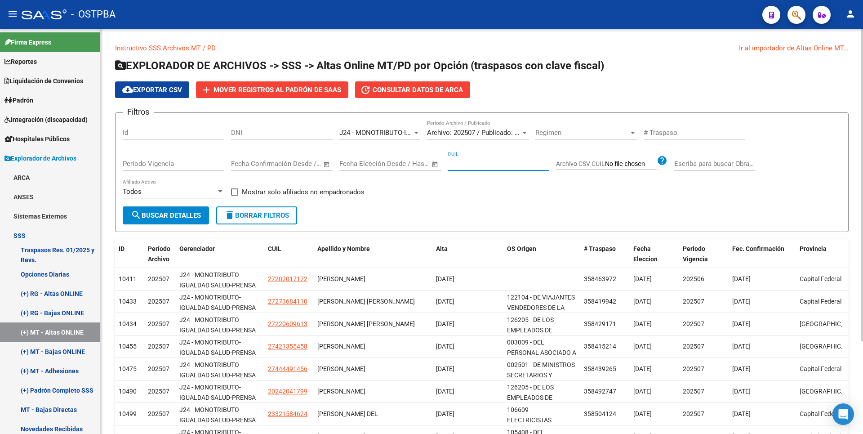
click at [475, 162] on input "CUIL" at bounding box center [499, 164] width 102 height 8
type input "23-32158462-4"
click at [149, 213] on span "search Buscar Detalles" at bounding box center [166, 215] width 70 height 8
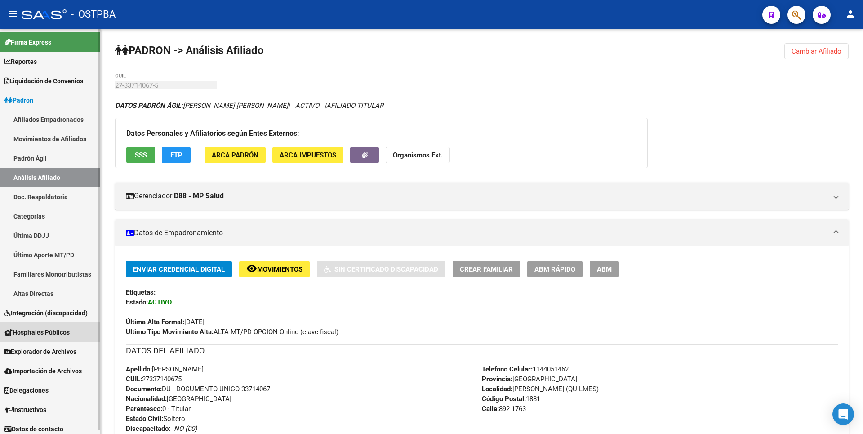
click at [50, 337] on link "Hospitales Públicos" at bounding box center [50, 331] width 100 height 19
click at [49, 387] on span "Explorador de Archivos" at bounding box center [40, 390] width 72 height 10
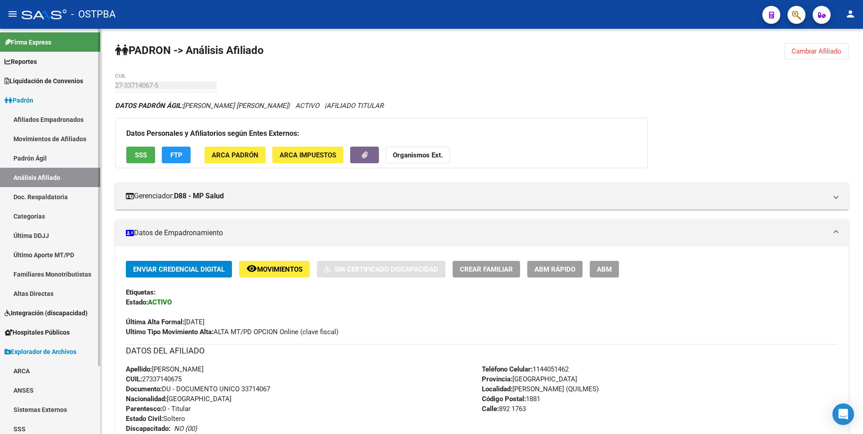
scroll to position [82, 0]
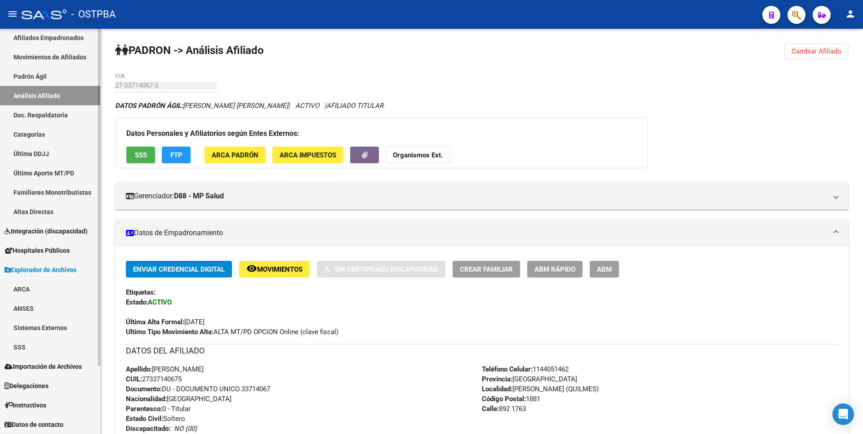
click at [48, 268] on span "Explorador de Archivos" at bounding box center [40, 270] width 72 height 10
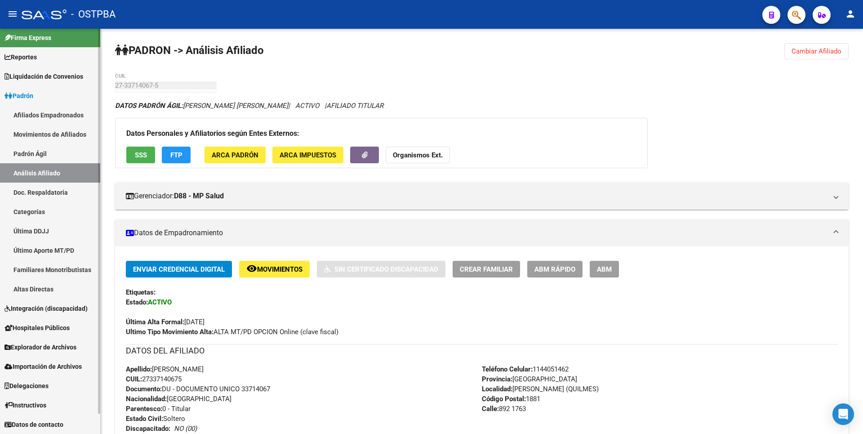
scroll to position [4, 0]
click at [75, 348] on span "Explorador de Archivos" at bounding box center [40, 347] width 72 height 10
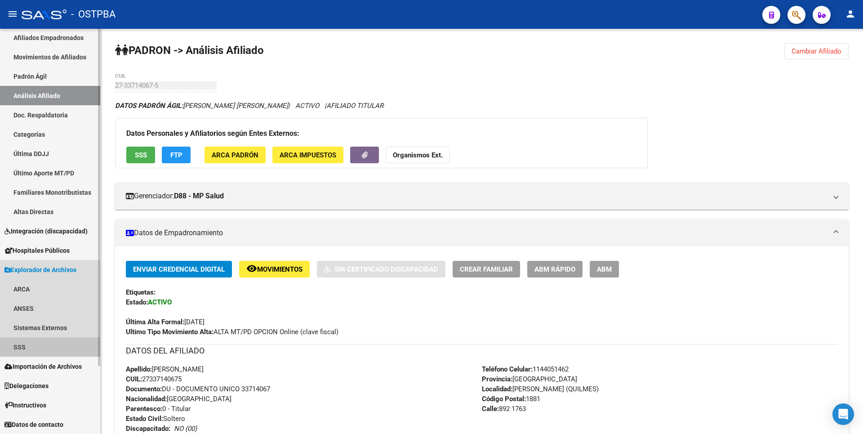
click at [30, 342] on link "SSS" at bounding box center [50, 346] width 100 height 19
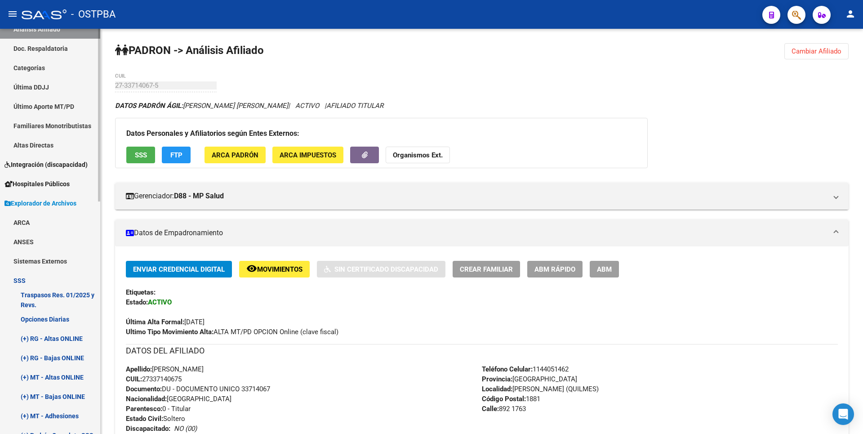
scroll to position [217, 0]
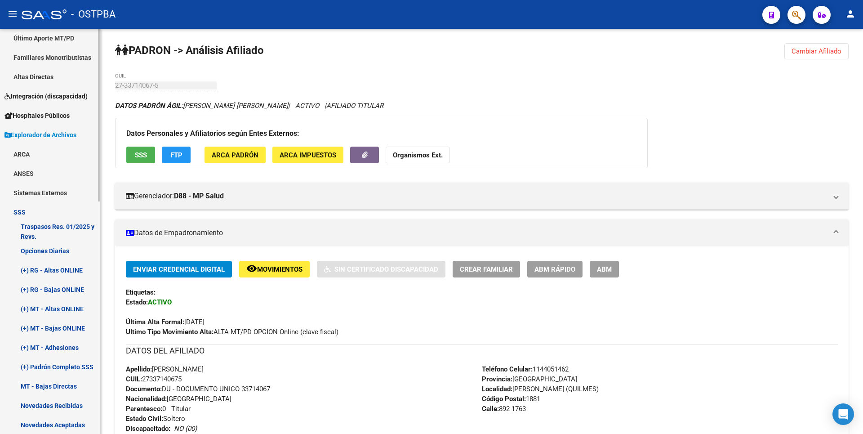
click at [71, 309] on link "(+) MT - Altas ONLINE" at bounding box center [50, 308] width 100 height 19
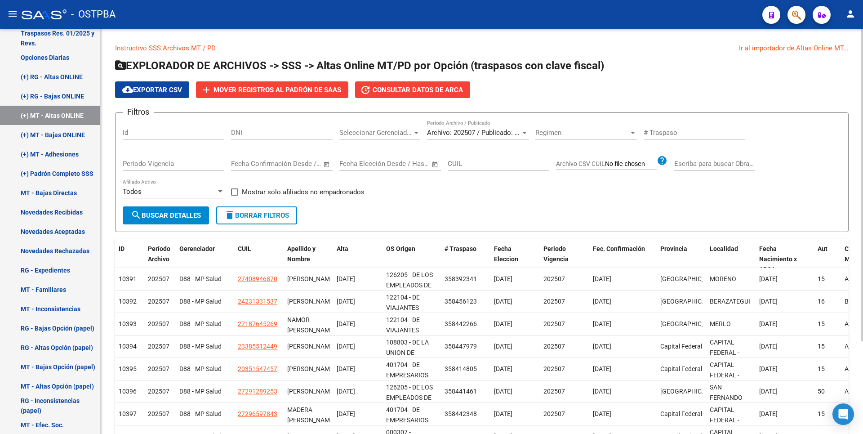
click at [412, 132] on div "Seleccionar Gerenciador" at bounding box center [379, 133] width 81 height 8
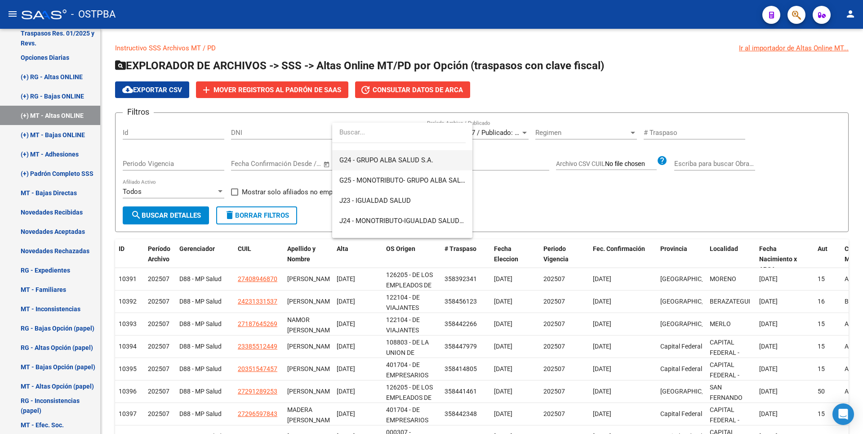
scroll to position [135, 0]
click at [389, 221] on span "J24 - MONOTRIBUTO-IGUALDAD SALUD-PRENSA" at bounding box center [412, 220] width 147 height 8
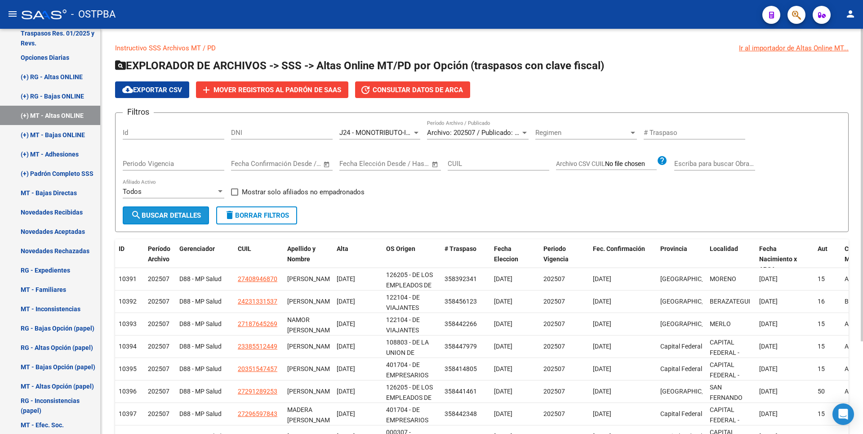
click at [177, 218] on span "search Buscar Detalles" at bounding box center [166, 215] width 70 height 8
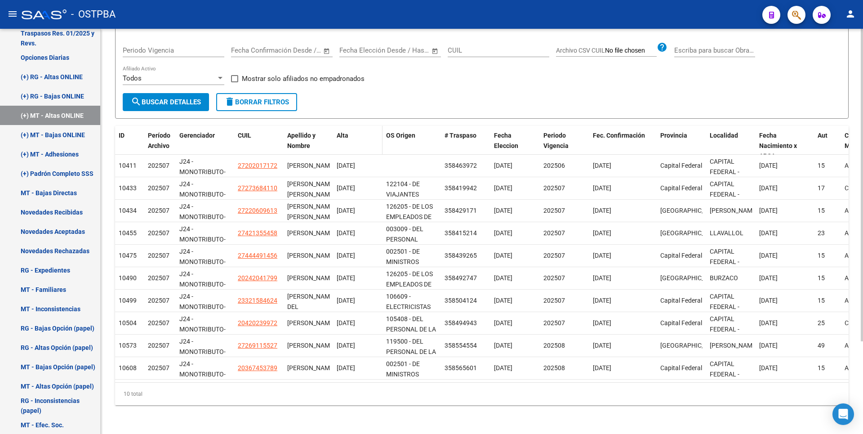
scroll to position [120, 0]
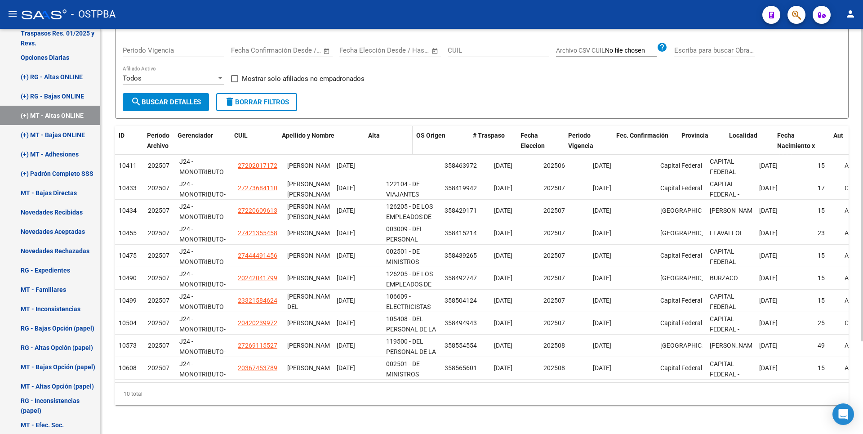
drag, startPoint x: 330, startPoint y: 126, endPoint x: 371, endPoint y: 127, distance: 41.4
click at [371, 127] on div "ID Período Archivo Gerenciador CUIL Apellido y Nombre Alta OS Origen # Traspaso…" at bounding box center [730, 146] width 1231 height 40
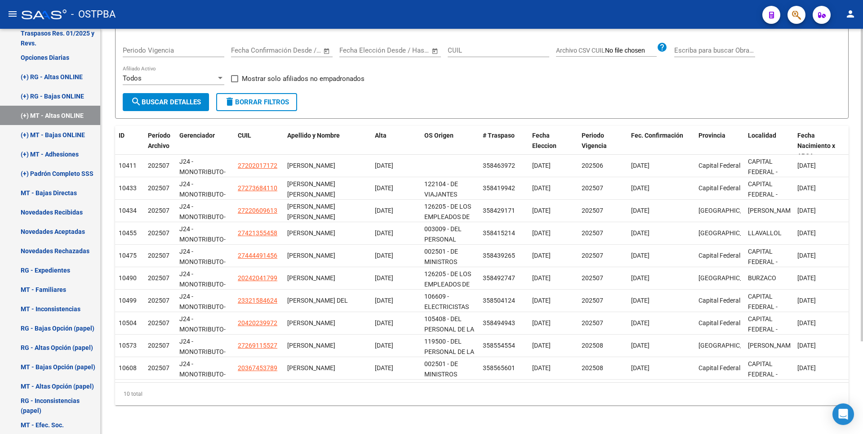
scroll to position [0, 0]
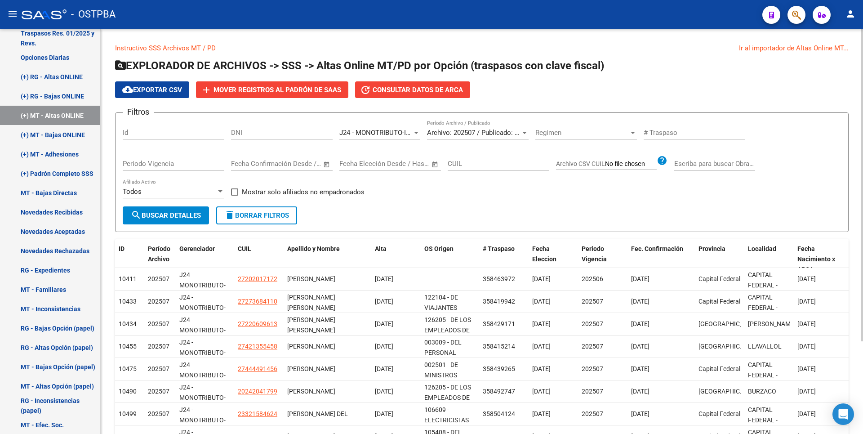
click at [522, 132] on div at bounding box center [524, 132] width 8 height 7
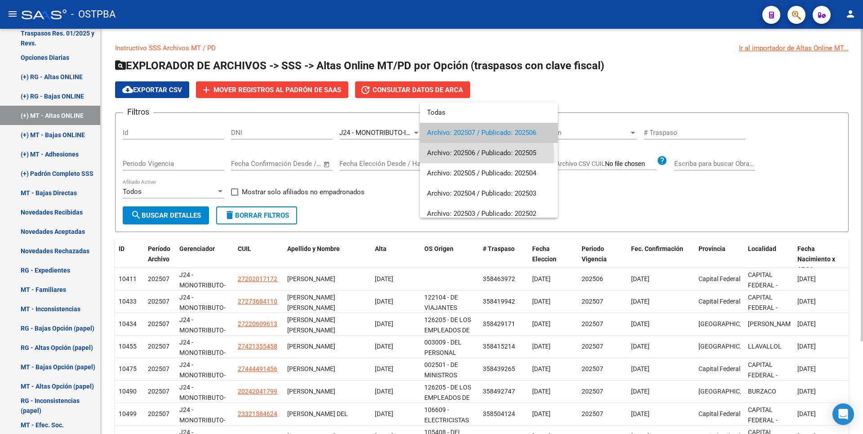
drag, startPoint x: 462, startPoint y: 157, endPoint x: 458, endPoint y: 155, distance: 4.8
click at [462, 157] on span "Archivo: 202506 / Publicado: 202505" at bounding box center [489, 153] width 124 height 20
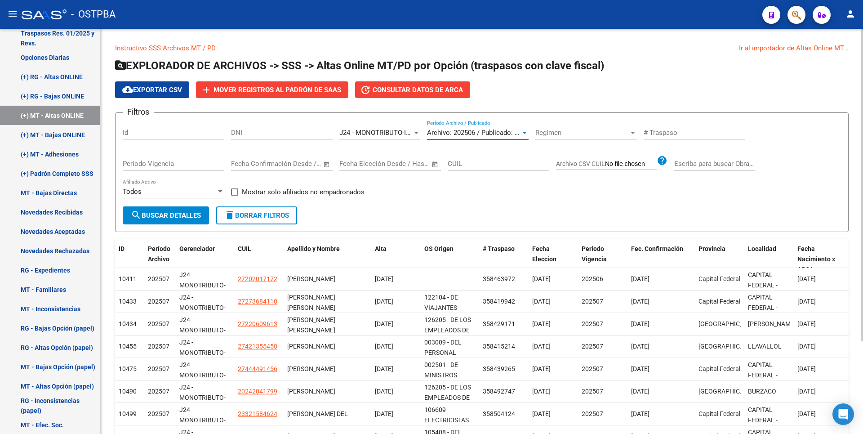
click at [179, 213] on span "search Buscar Detalles" at bounding box center [166, 215] width 70 height 8
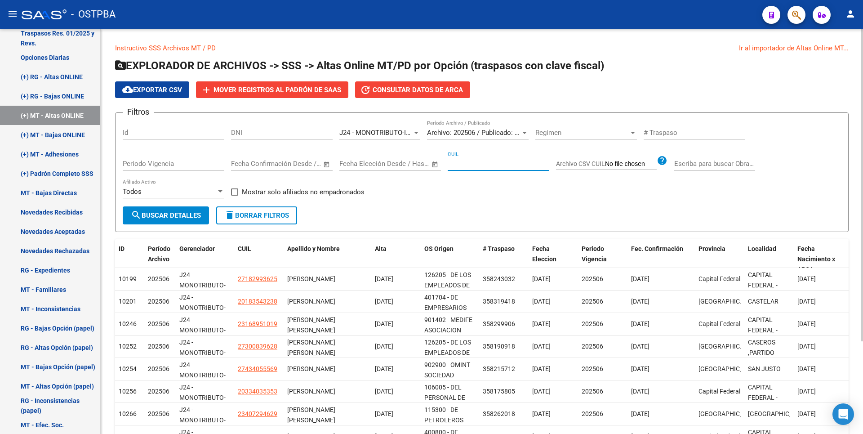
drag, startPoint x: 460, startPoint y: 164, endPoint x: 451, endPoint y: 166, distance: 9.2
click at [460, 164] on input "CUIL" at bounding box center [499, 164] width 102 height 8
type input "27-33714067-5"
click at [159, 211] on span "search Buscar Detalles" at bounding box center [166, 215] width 70 height 8
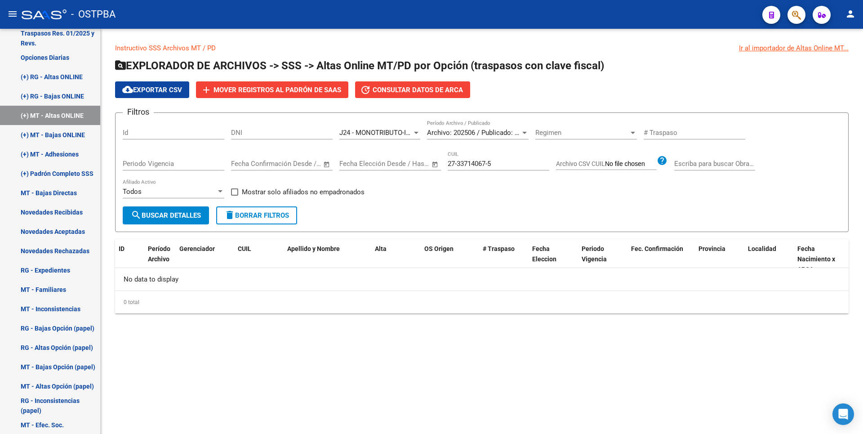
click at [529, 131] on div "Filtros Id DNI J24 - MONOTRIBUTO-IGUALDAD SALUD-PRENSA Seleccionar Gerenciador …" at bounding box center [482, 163] width 718 height 86
click at [527, 131] on div at bounding box center [524, 132] width 8 height 7
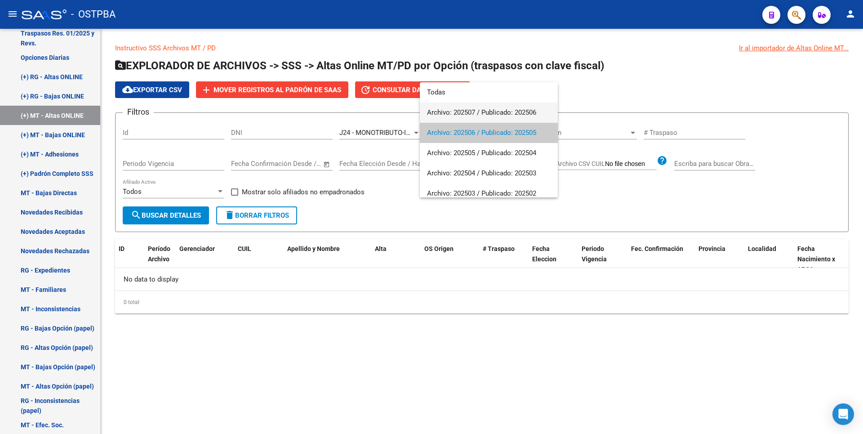
click at [497, 116] on span "Archivo: 202507 / Publicado: 202506" at bounding box center [489, 112] width 124 height 20
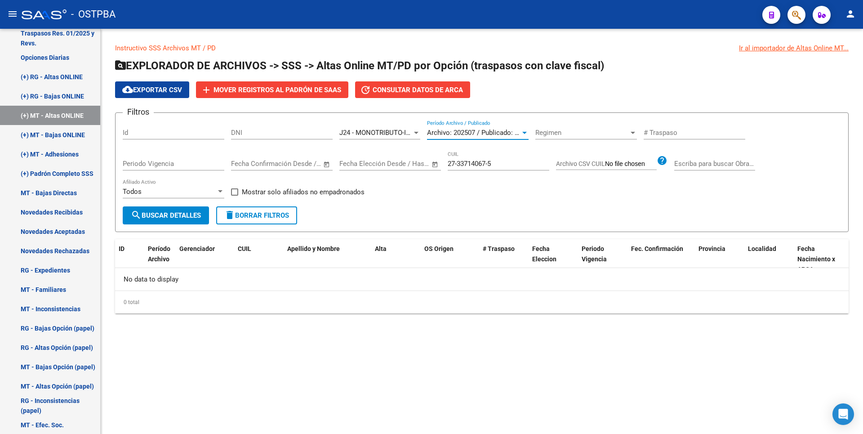
click at [182, 213] on span "search Buscar Detalles" at bounding box center [166, 215] width 70 height 8
click at [524, 134] on div at bounding box center [524, 132] width 8 height 7
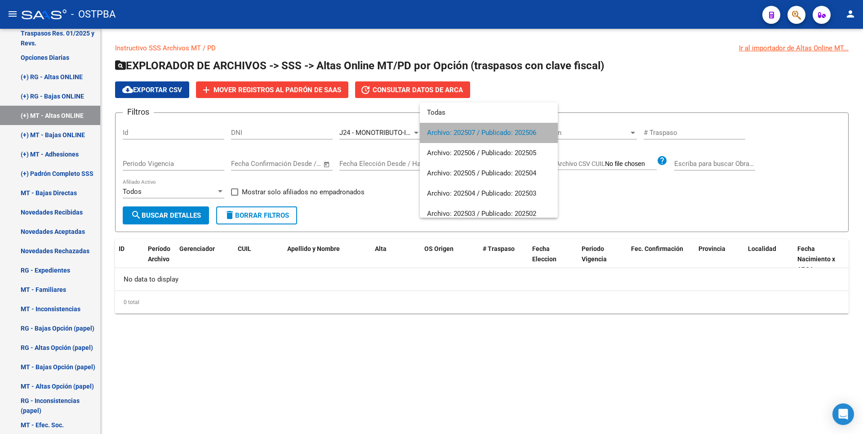
click at [511, 131] on span "Archivo: 202507 / Publicado: 202506" at bounding box center [489, 133] width 124 height 20
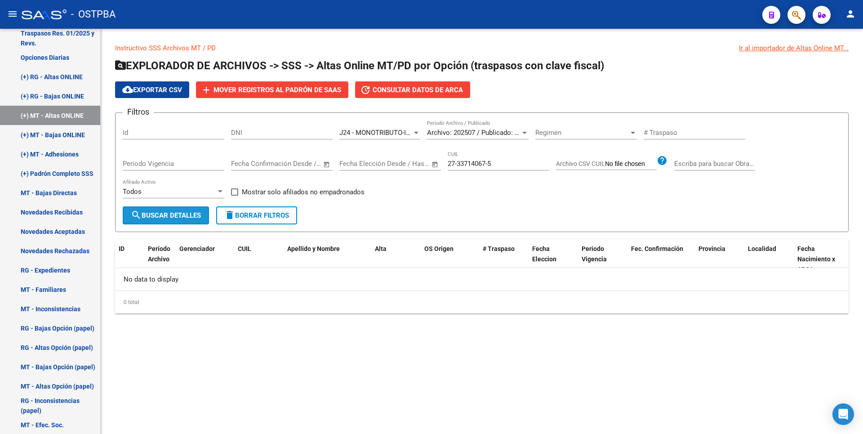
click at [196, 216] on span "search Buscar Detalles" at bounding box center [166, 215] width 70 height 8
click at [412, 131] on div at bounding box center [416, 132] width 8 height 7
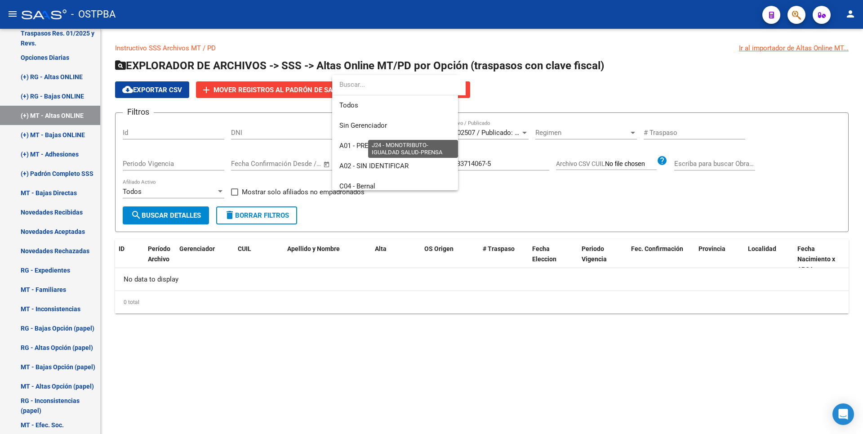
scroll to position [175, 0]
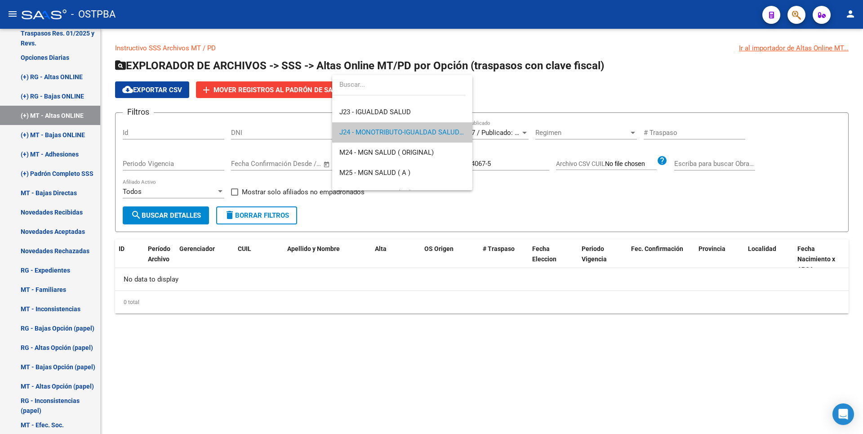
click at [530, 95] on div at bounding box center [431, 217] width 863 height 434
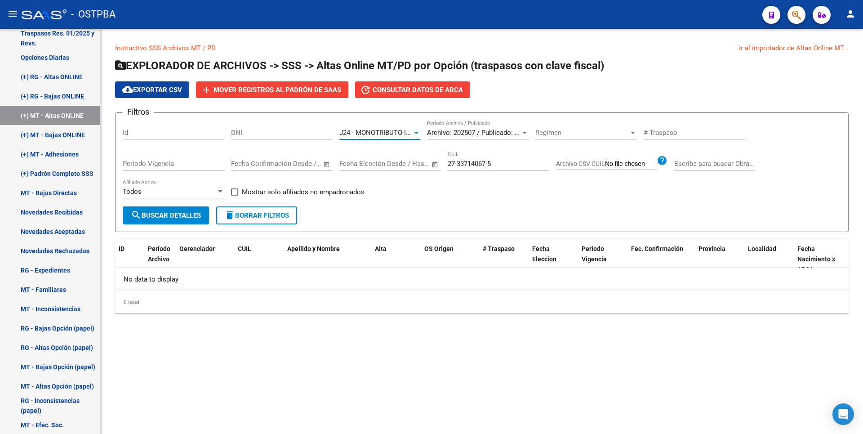
click at [418, 133] on div at bounding box center [416, 133] width 4 height 2
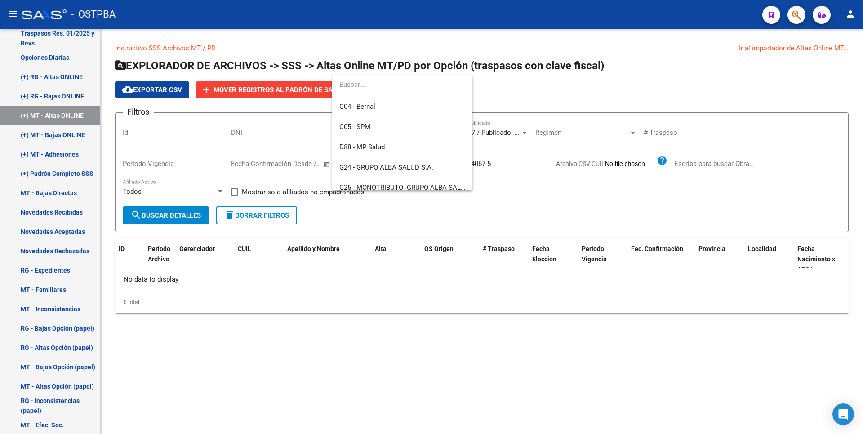
scroll to position [0, 0]
click at [374, 106] on span "Todos" at bounding box center [402, 105] width 126 height 20
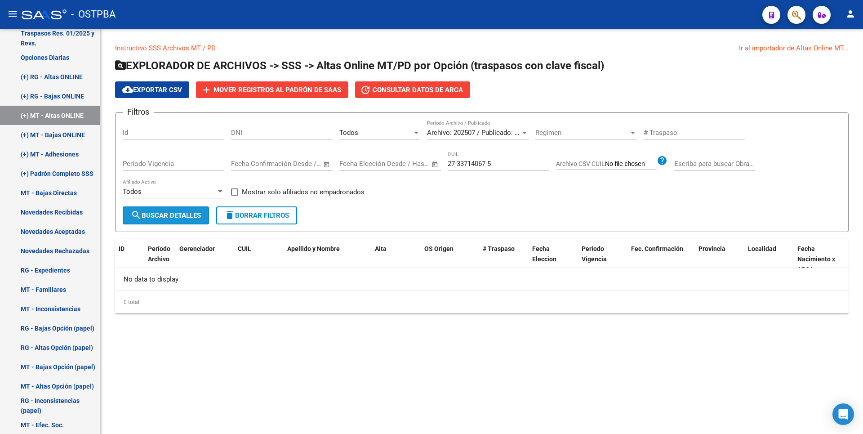
click at [178, 215] on span "search Buscar Detalles" at bounding box center [166, 215] width 70 height 8
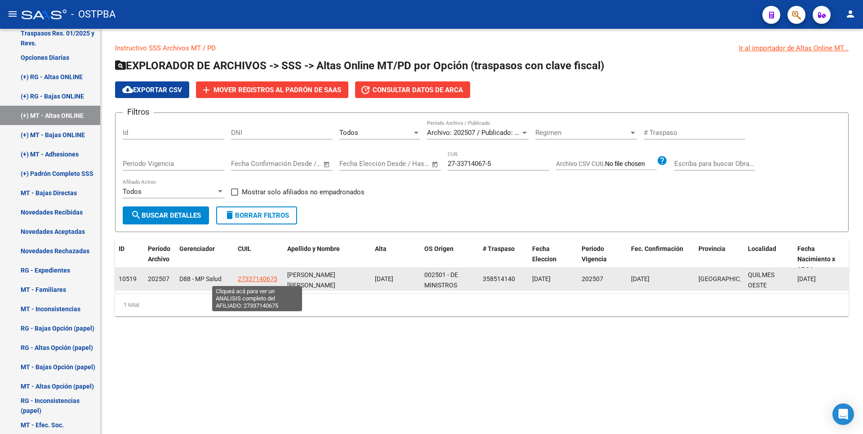
click at [269, 280] on span "27337140675" at bounding box center [258, 278] width 40 height 7
type textarea "27337140675"
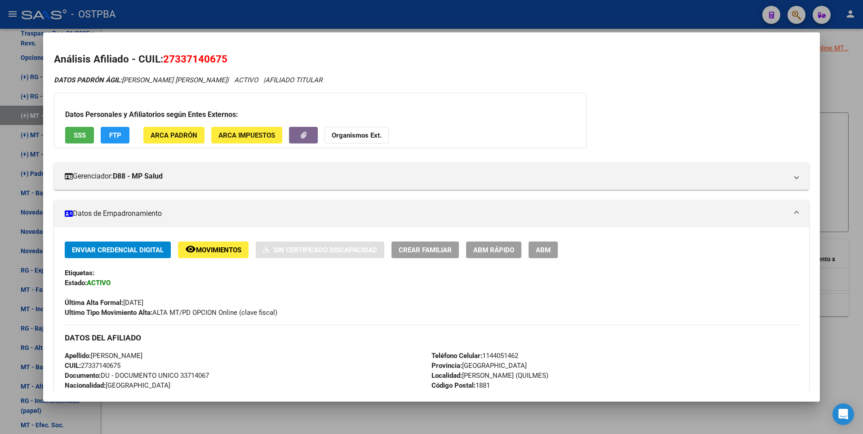
click at [218, 253] on span "Movimientos" at bounding box center [218, 250] width 45 height 8
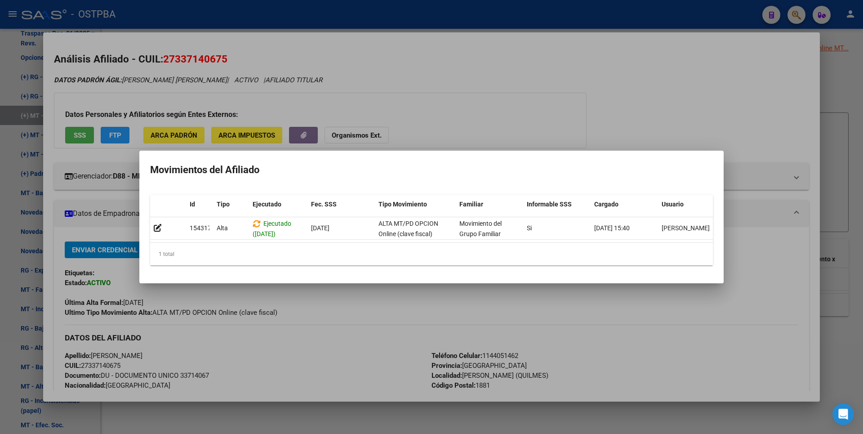
click at [477, 126] on div at bounding box center [431, 217] width 863 height 434
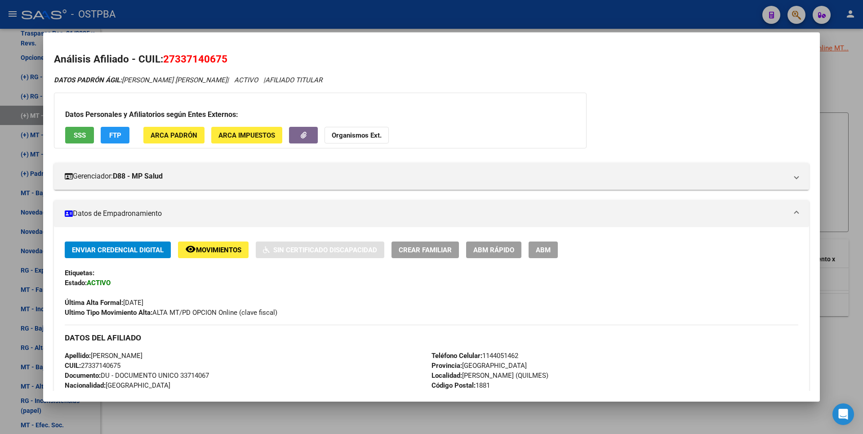
click at [546, 249] on span "ABM" at bounding box center [543, 250] width 15 height 8
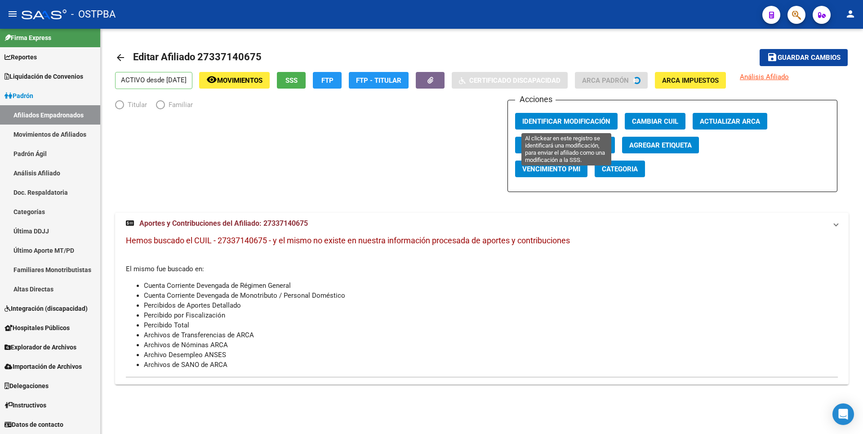
scroll to position [4, 0]
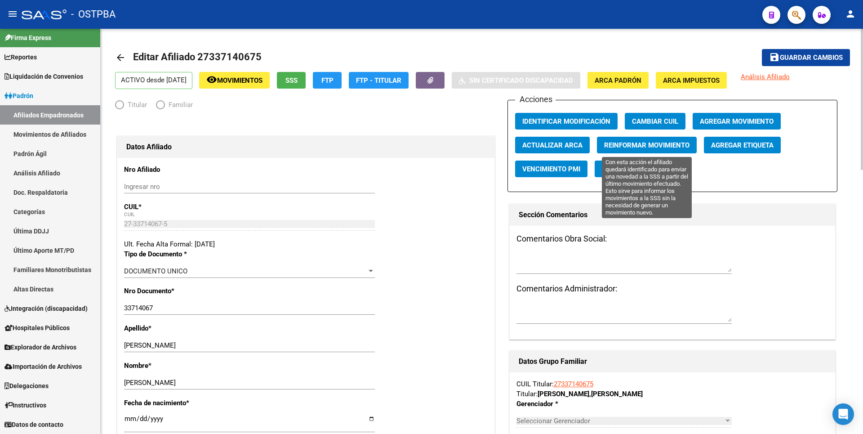
radio input "true"
type input "27-33714067-5"
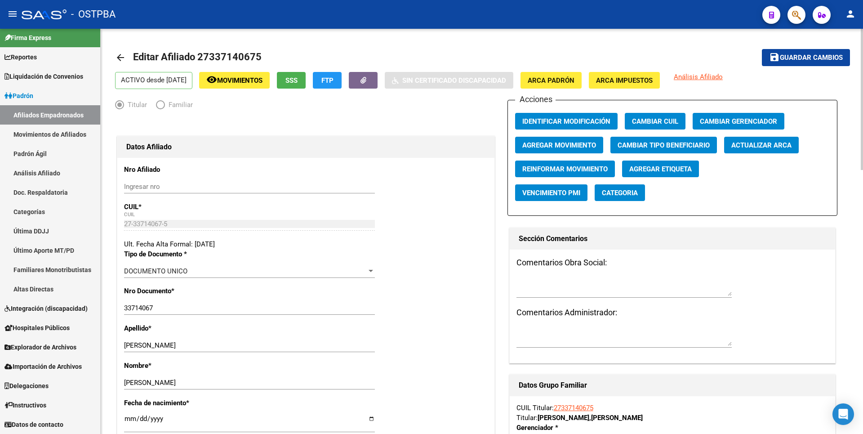
click at [579, 142] on span "Agregar Movimiento" at bounding box center [559, 145] width 74 height 8
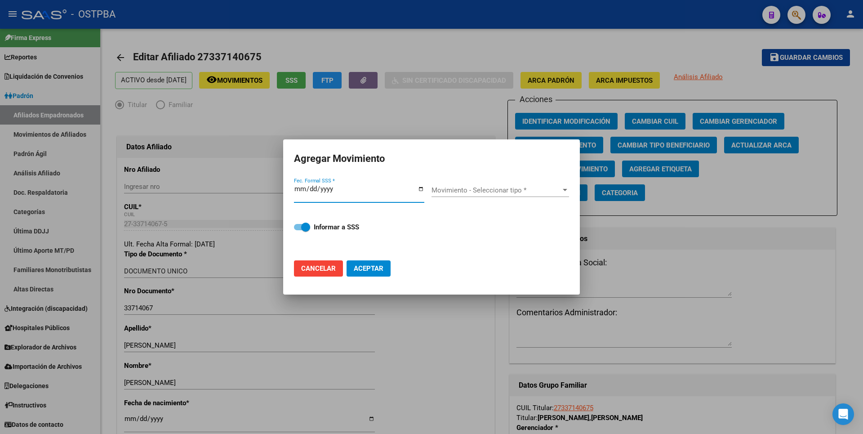
click at [297, 187] on input "Fec. Formal SSS *" at bounding box center [359, 192] width 130 height 14
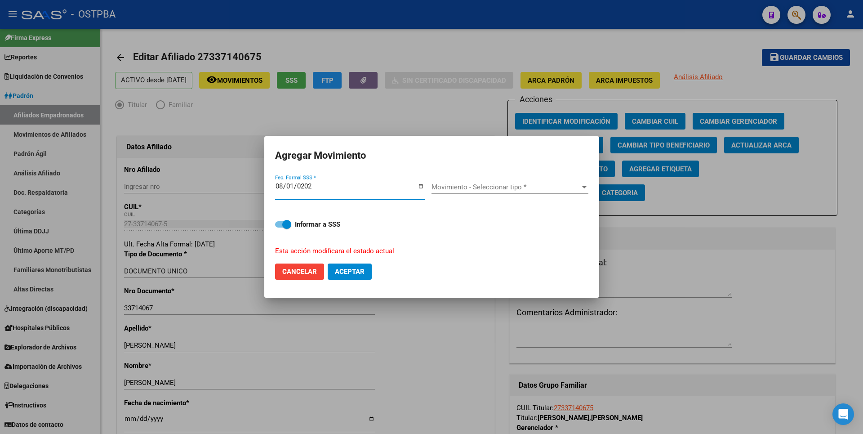
type input "[DATE]"
click at [584, 186] on div at bounding box center [584, 187] width 4 height 2
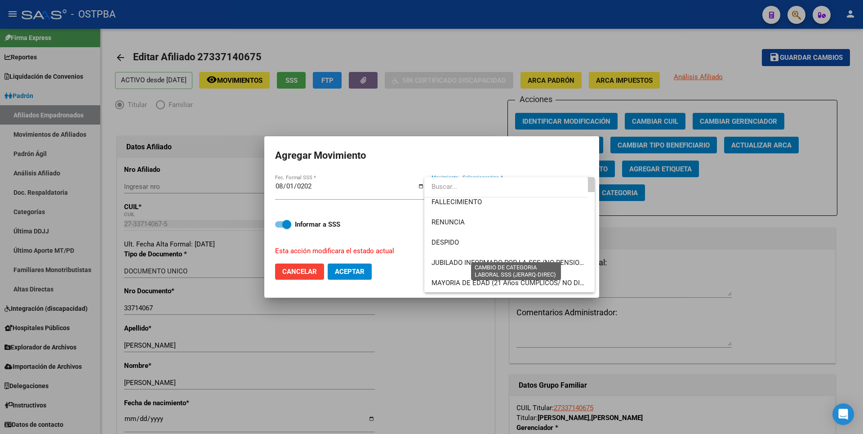
scroll to position [0, 0]
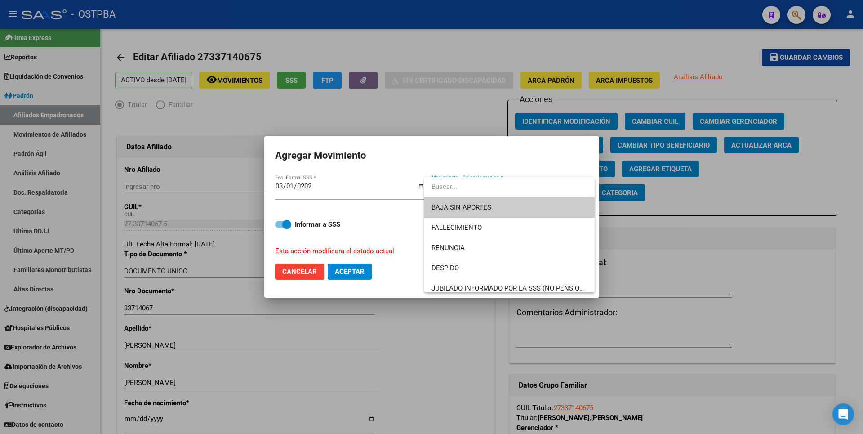
click at [308, 267] on div at bounding box center [431, 217] width 863 height 434
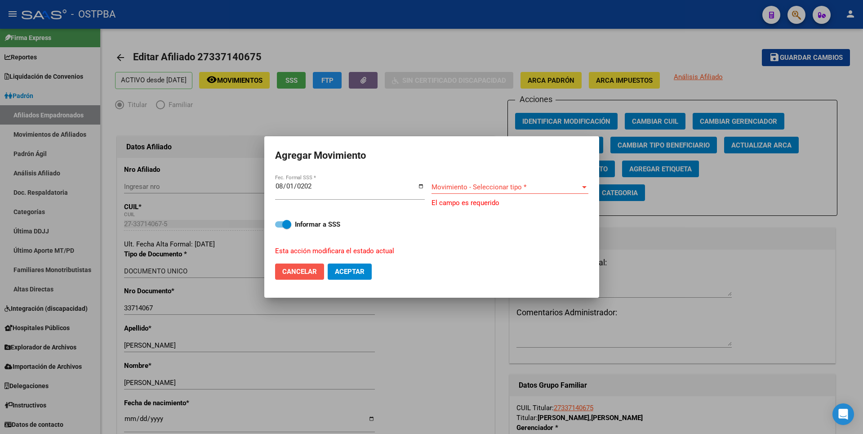
click at [312, 273] on span "Cancelar" at bounding box center [299, 271] width 35 height 8
checkbox input "false"
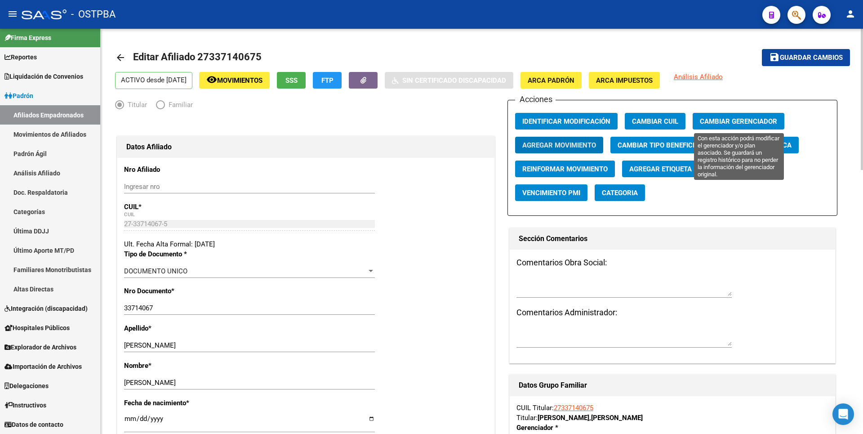
click at [732, 120] on span "Cambiar Gerenciador" at bounding box center [738, 121] width 77 height 8
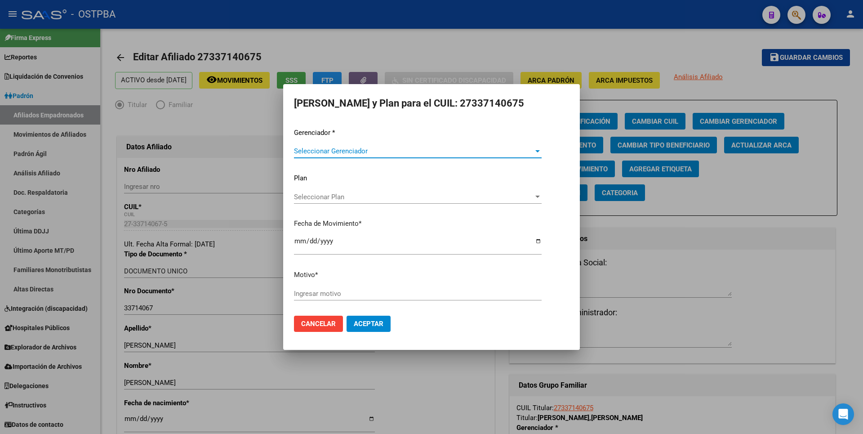
click at [539, 152] on div at bounding box center [537, 150] width 8 height 7
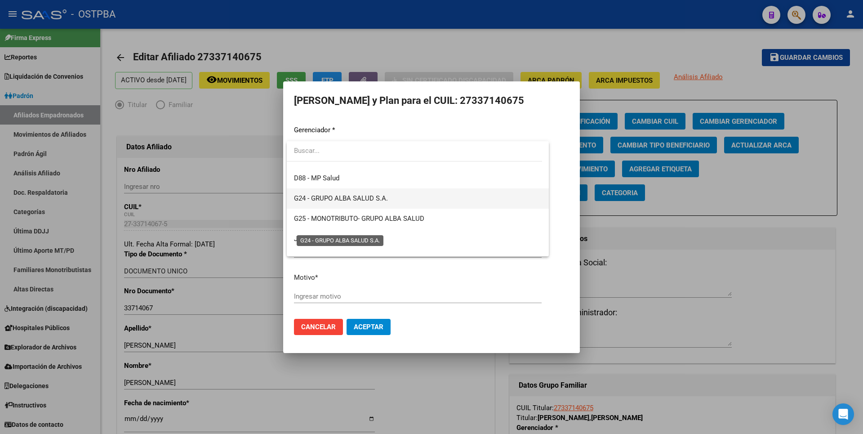
scroll to position [90, 0]
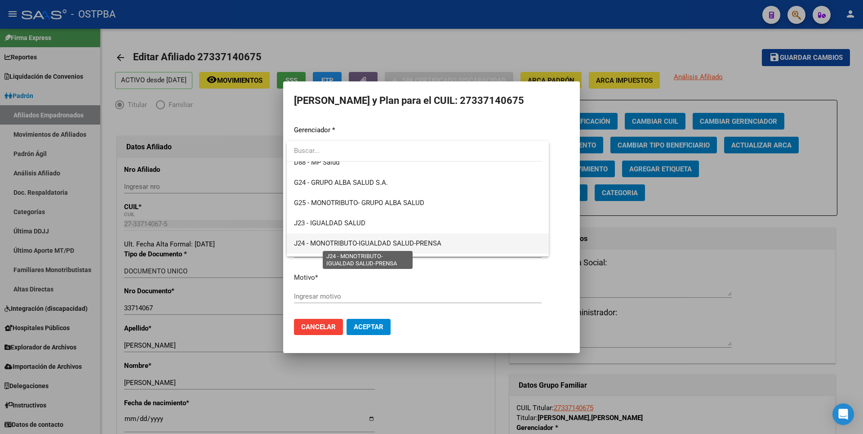
click at [387, 246] on span "J24 - MONOTRIBUTO-IGUALDAD SALUD-PRENSA" at bounding box center [367, 243] width 147 height 8
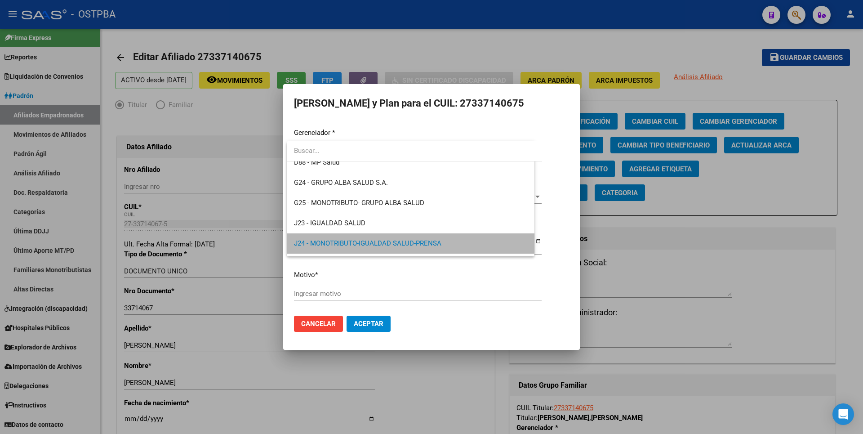
scroll to position [87, 0]
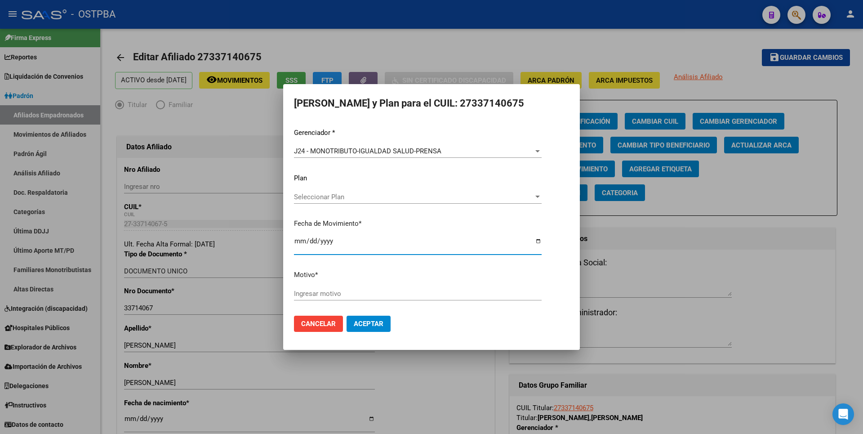
click at [298, 243] on input "[DATE]" at bounding box center [418, 244] width 248 height 14
type input "[DATE]"
click at [303, 294] on input "Ingresar motivo" at bounding box center [418, 293] width 248 height 8
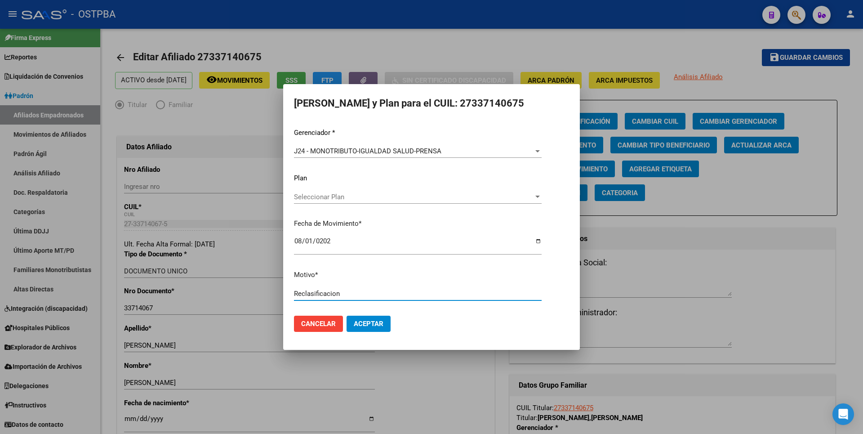
type input "Reclasificacion"
click at [379, 322] on span "Aceptar" at bounding box center [369, 324] width 30 height 8
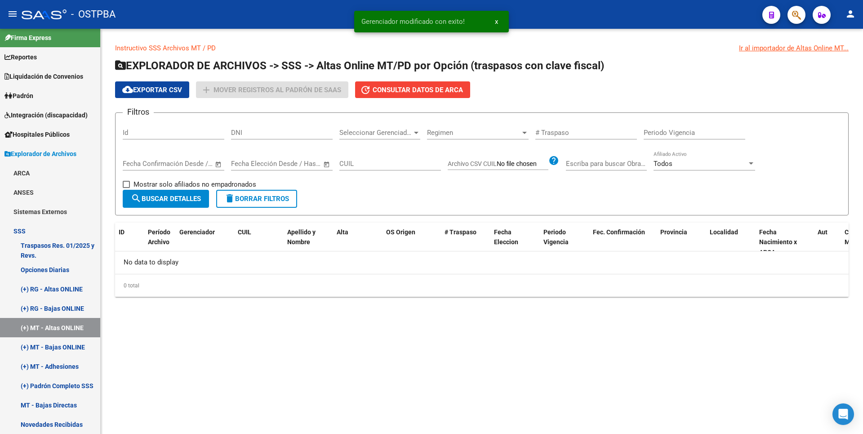
scroll to position [51, 0]
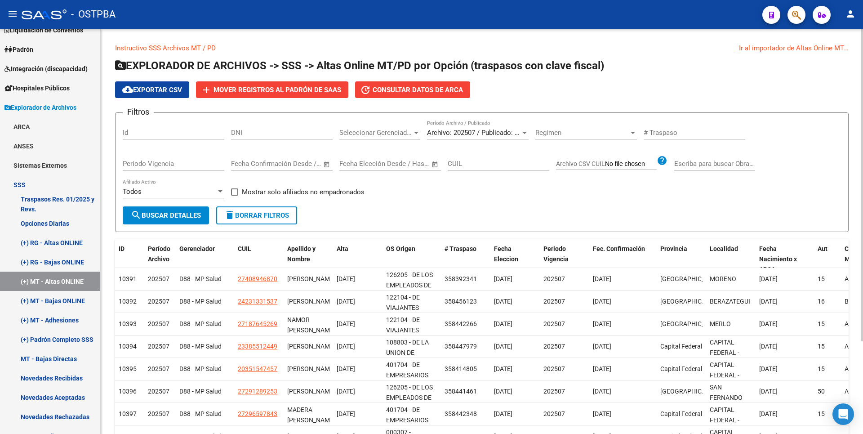
click at [414, 129] on div at bounding box center [416, 132] width 8 height 7
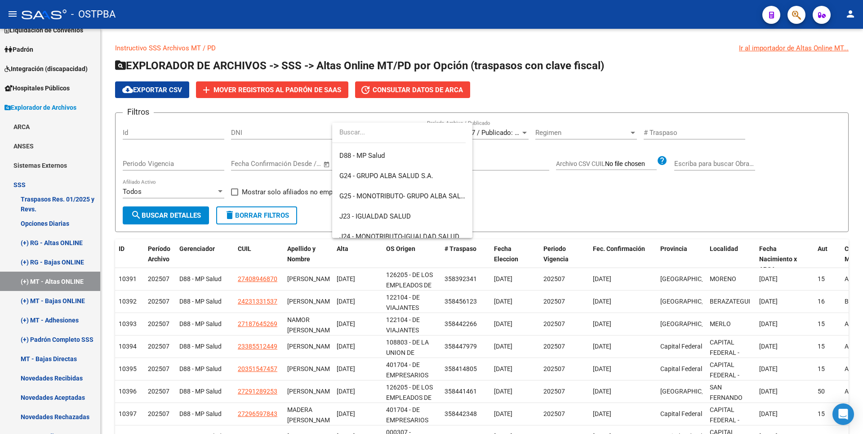
scroll to position [135, 0]
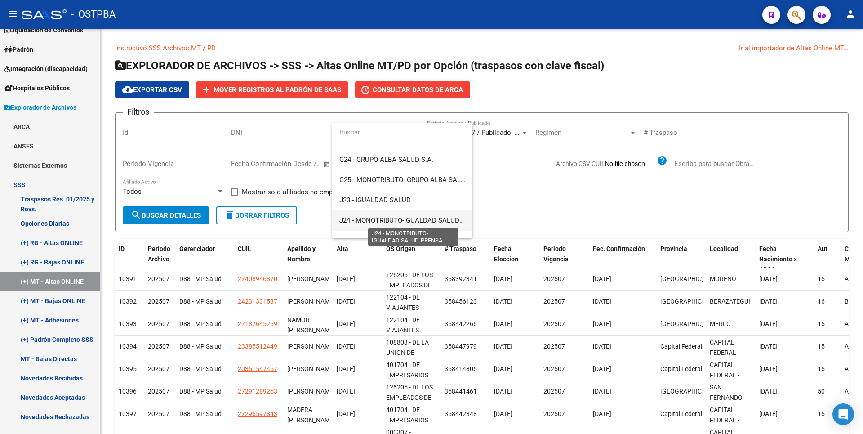
click at [401, 218] on span "J24 - MONOTRIBUTO-IGUALDAD SALUD-PRENSA" at bounding box center [412, 220] width 147 height 8
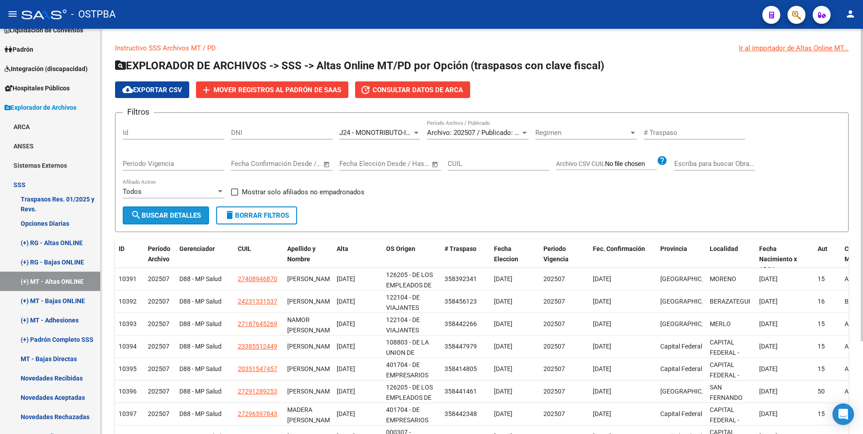
drag, startPoint x: 168, startPoint y: 217, endPoint x: 174, endPoint y: 213, distance: 7.5
click at [168, 218] on span "search Buscar Detalles" at bounding box center [166, 215] width 70 height 8
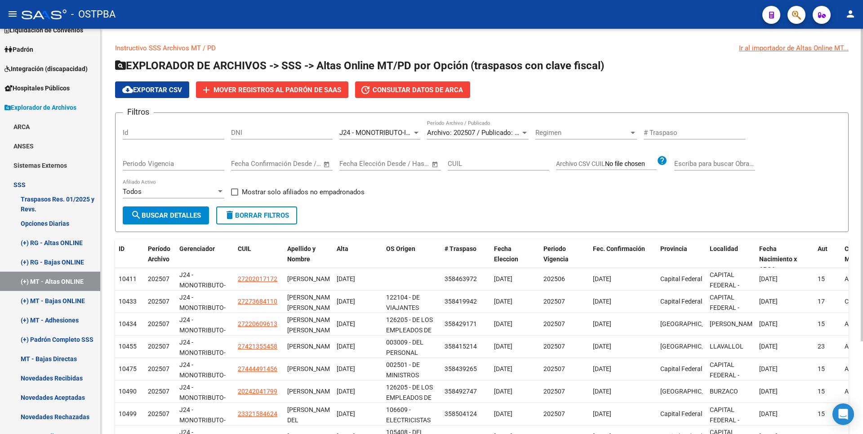
scroll to position [120, 0]
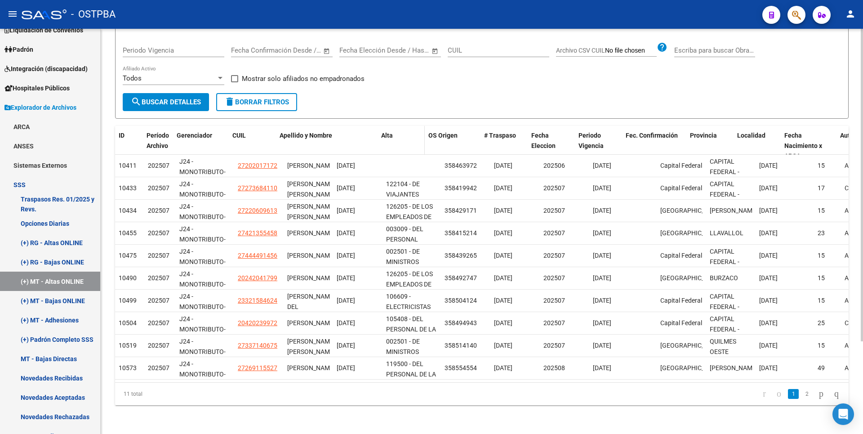
drag, startPoint x: 330, startPoint y: 138, endPoint x: 399, endPoint y: 136, distance: 68.8
click at [399, 137] on div "ID Período Archivo Gerenciador CUIL Apellido y Nombre Alta OS Origen # Traspaso…" at bounding box center [730, 146] width 1231 height 40
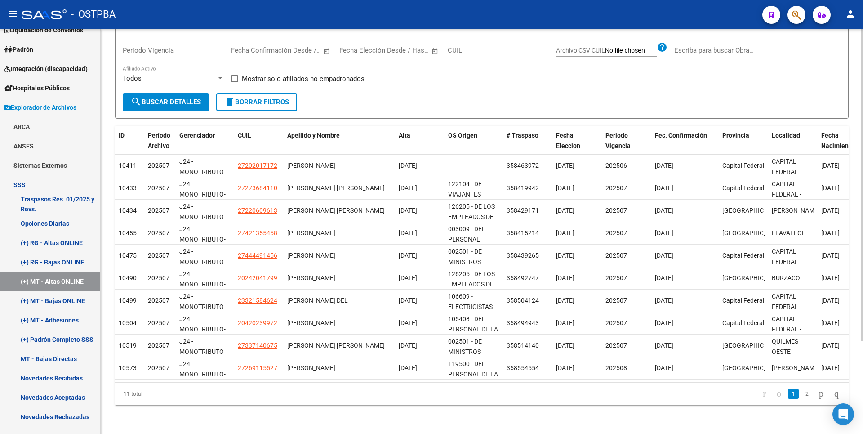
click at [801, 396] on link "2" at bounding box center [806, 394] width 11 height 10
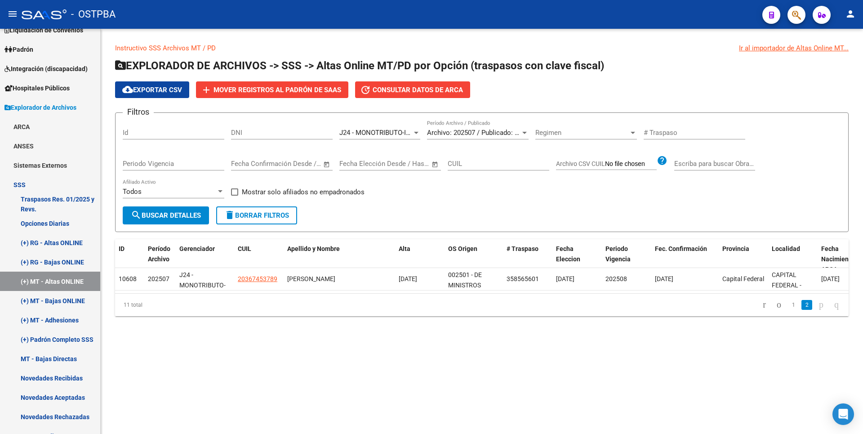
scroll to position [0, 0]
click at [788, 310] on link "1" at bounding box center [793, 305] width 11 height 10
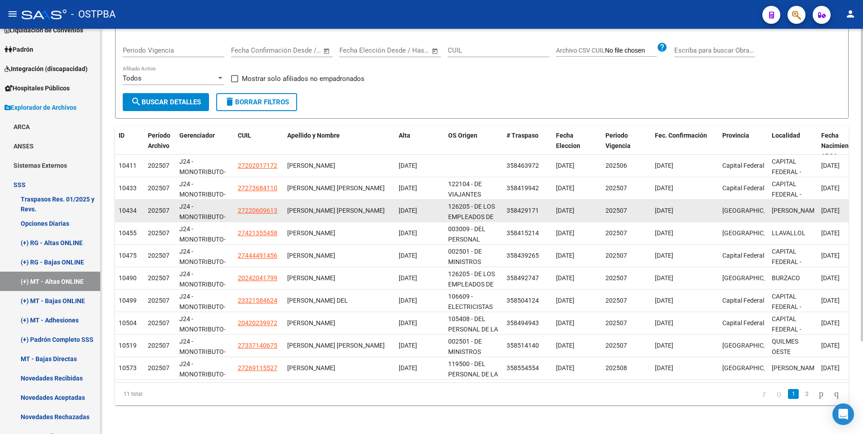
scroll to position [120, 0]
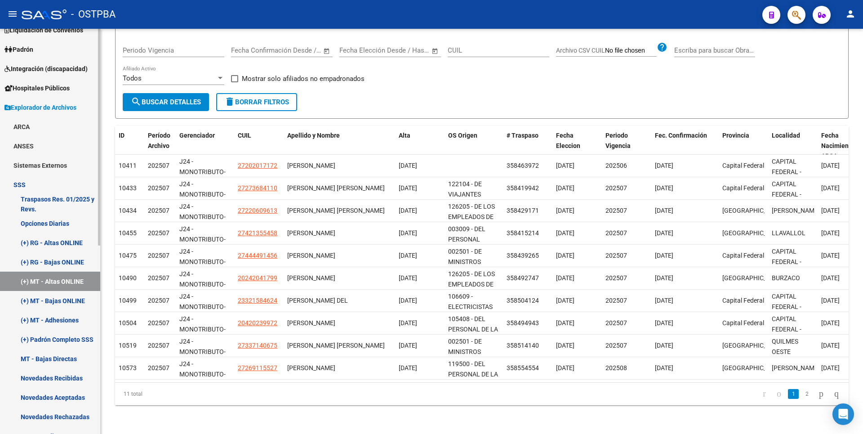
click at [32, 40] on link "Padrón" at bounding box center [50, 49] width 100 height 19
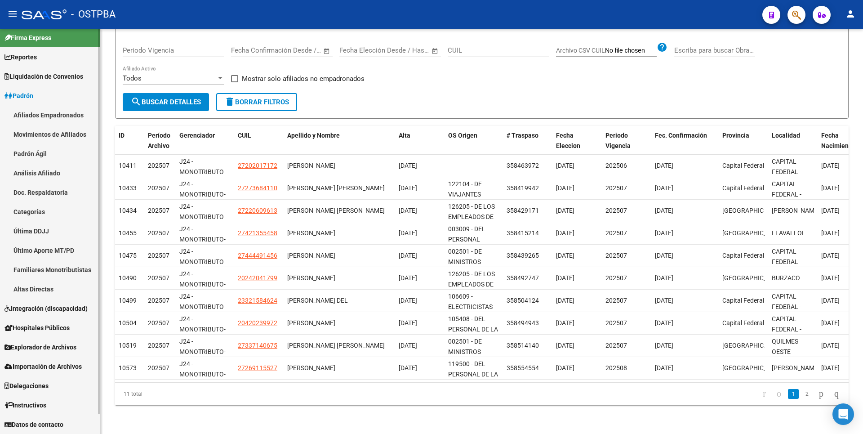
scroll to position [4, 0]
click at [42, 177] on link "Análisis Afiliado" at bounding box center [50, 172] width 100 height 19
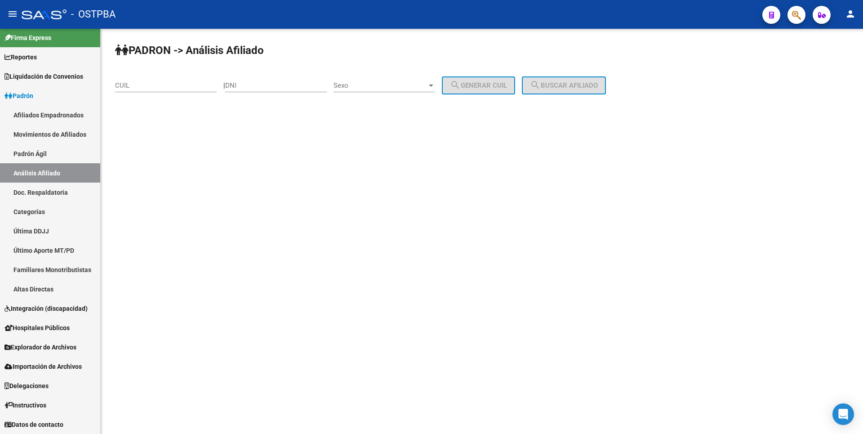
click at [139, 89] on div "CUIL" at bounding box center [166, 82] width 102 height 19
paste input "20-40770350-3"
type input "20-40770350-3"
click at [583, 87] on span "search Buscar afiliado" at bounding box center [564, 85] width 68 height 8
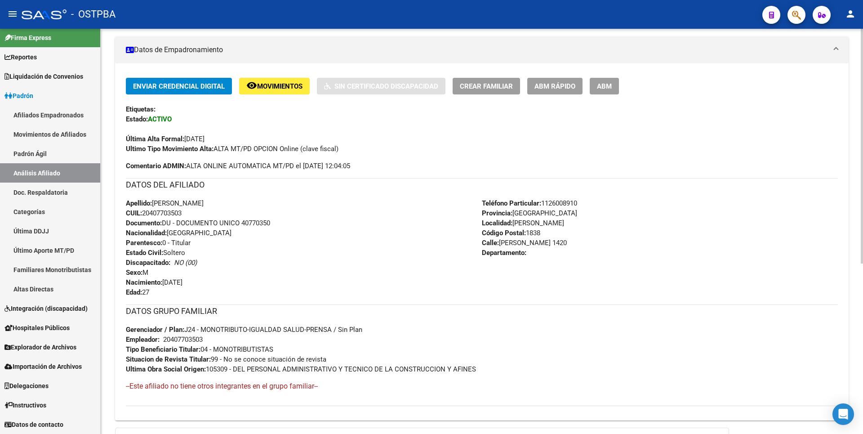
scroll to position [293, 0]
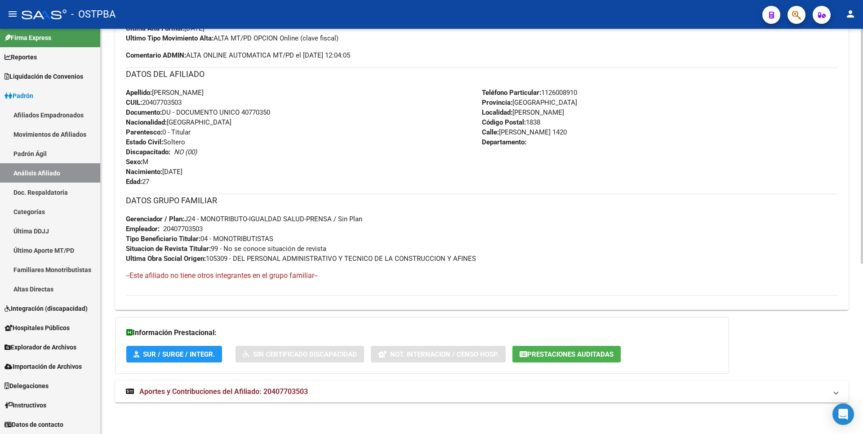
click at [292, 389] on span "Aportes y Contribuciones del Afiliado: 20407703503" at bounding box center [223, 391] width 169 height 9
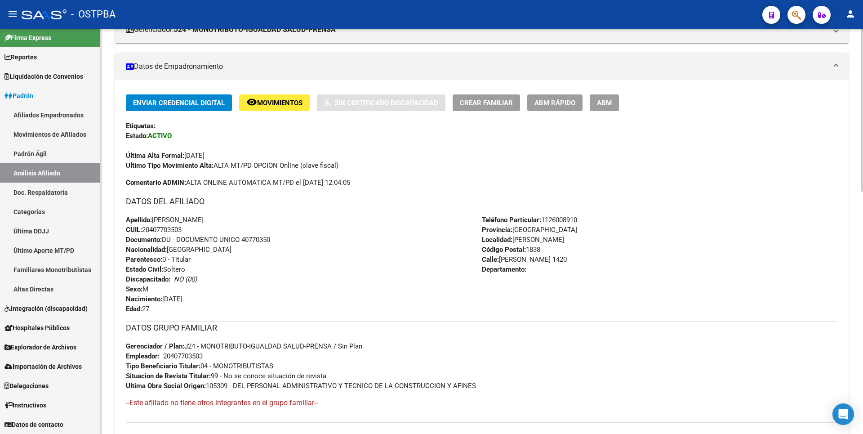
scroll to position [391, 0]
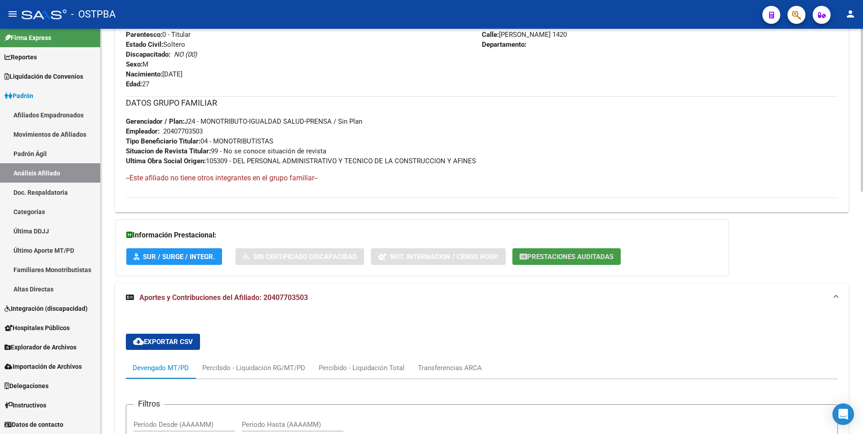
click at [590, 248] on button "Prestaciones Auditadas" at bounding box center [566, 256] width 108 height 17
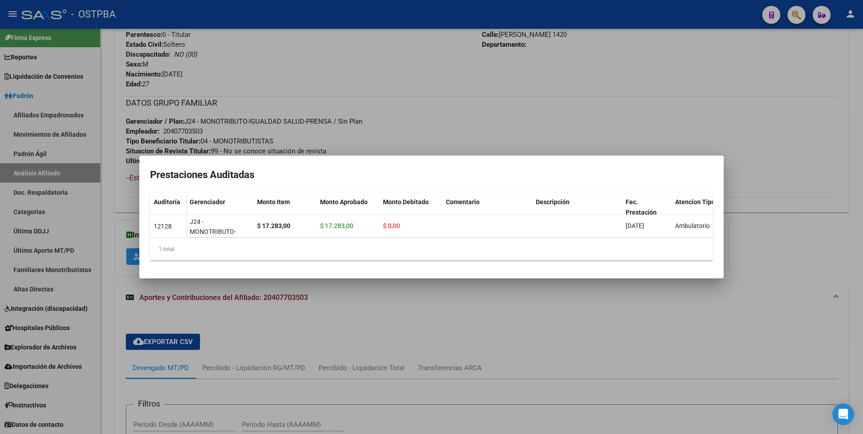
click at [665, 321] on div at bounding box center [431, 217] width 863 height 434
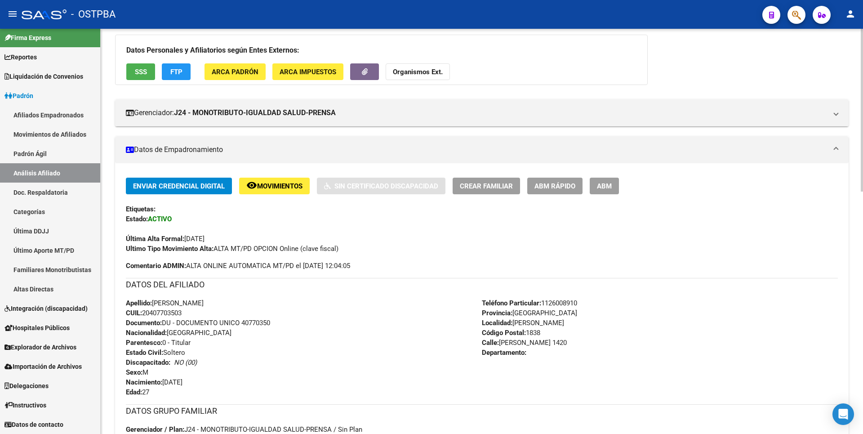
scroll to position [31, 0]
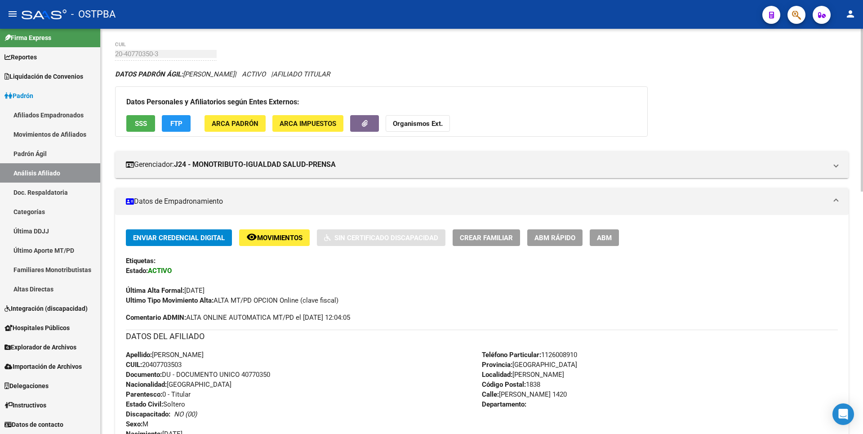
click at [270, 242] on button "remove_red_eye Movimientos" at bounding box center [274, 237] width 71 height 17
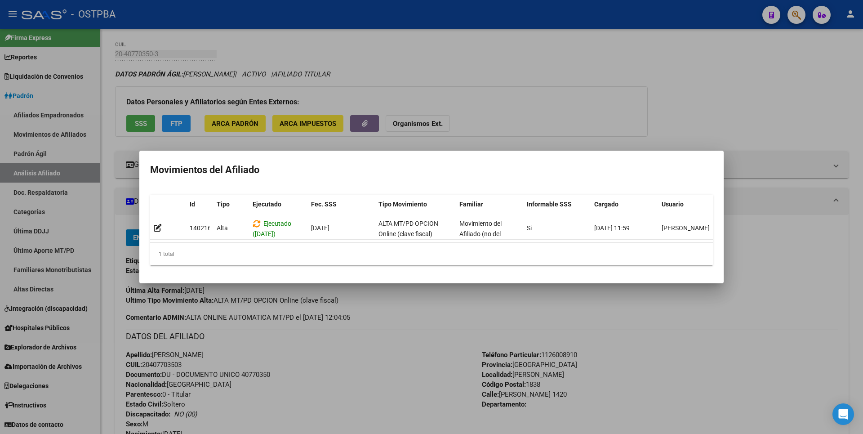
click at [511, 113] on div at bounding box center [431, 217] width 863 height 434
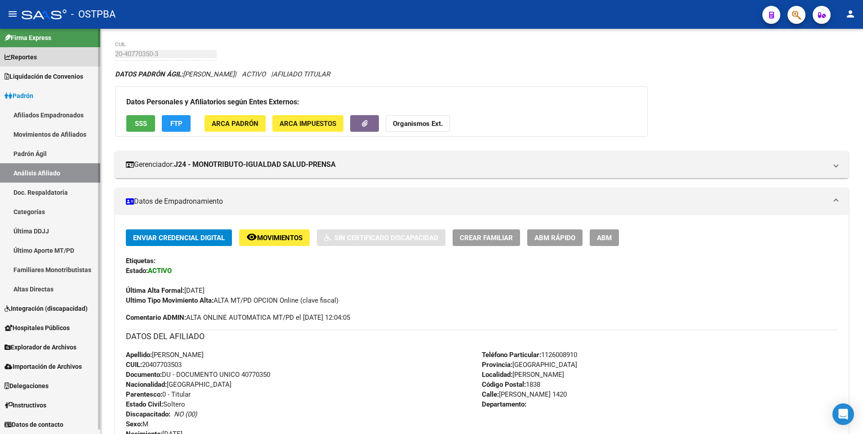
click at [31, 62] on span "Reportes" at bounding box center [20, 57] width 32 height 10
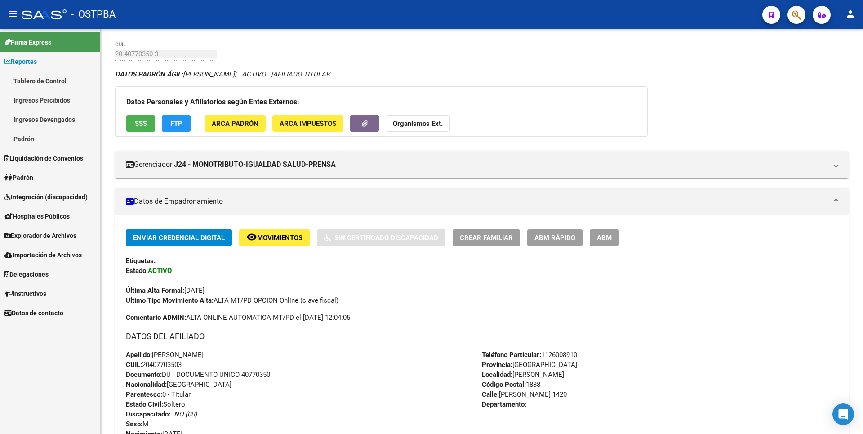
scroll to position [0, 0]
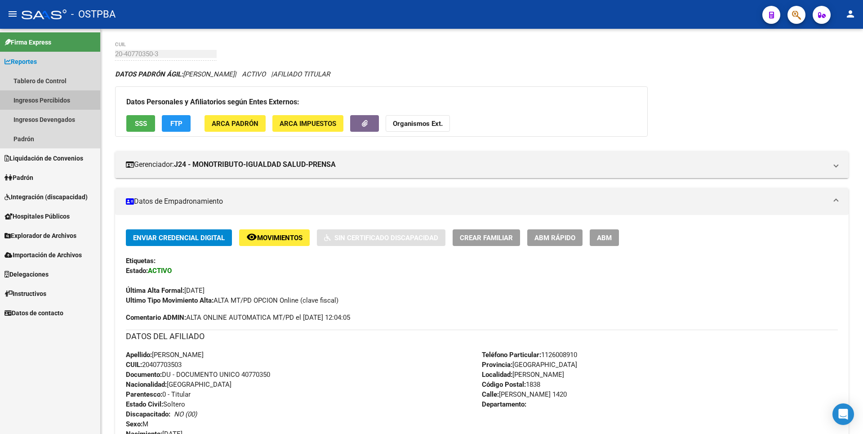
click at [67, 106] on link "Ingresos Percibidos" at bounding box center [50, 99] width 100 height 19
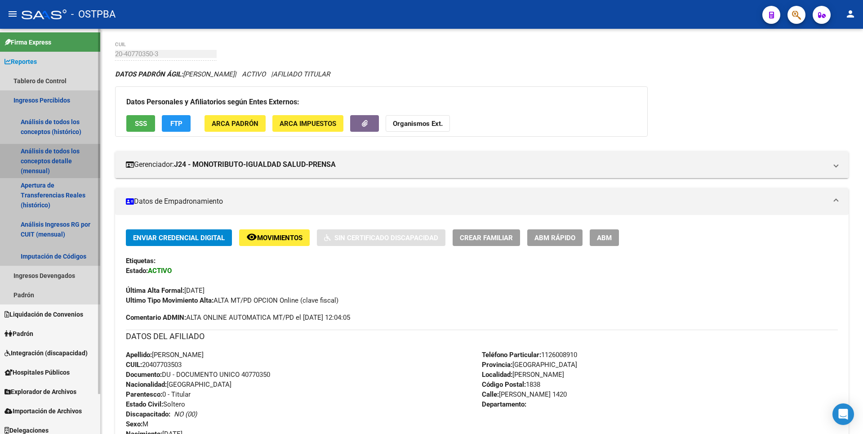
click at [69, 164] on link "Análisis de todos los conceptos detalle (mensual)" at bounding box center [50, 161] width 100 height 34
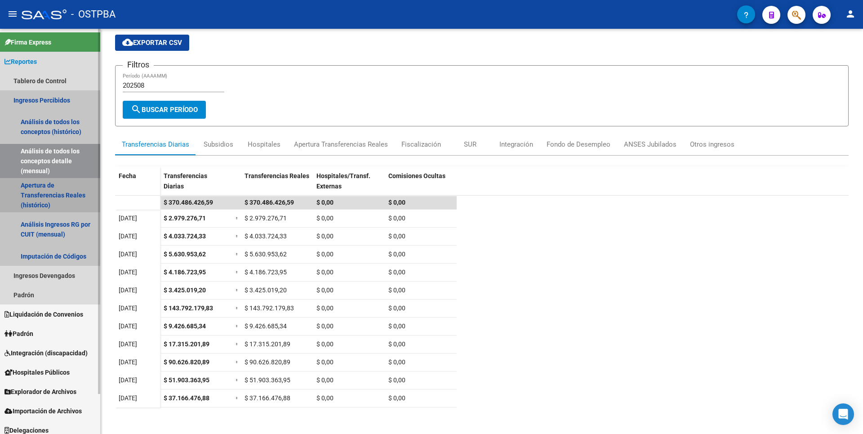
click at [31, 195] on link "Apertura de Transferencias Reales (histórico)" at bounding box center [50, 195] width 100 height 34
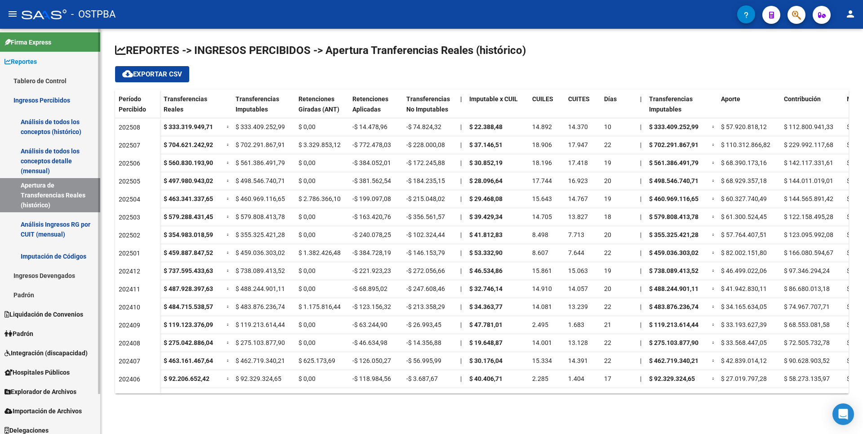
click at [67, 155] on link "Análisis de todos los conceptos detalle (mensual)" at bounding box center [50, 161] width 100 height 34
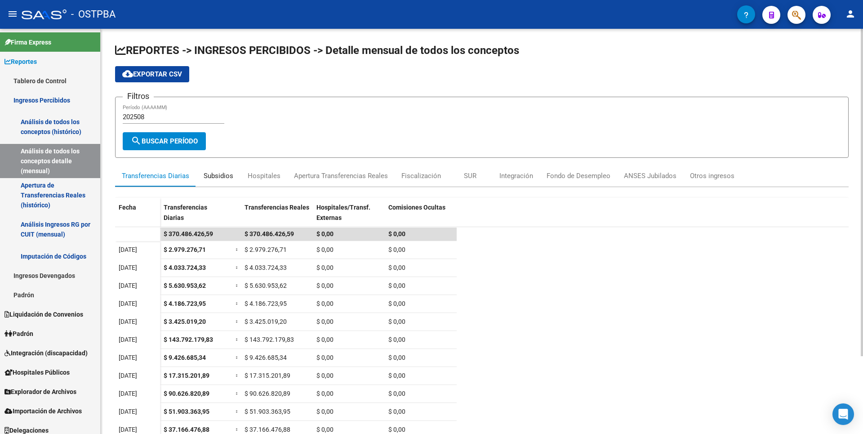
click at [233, 176] on div "Subsidios" at bounding box center [218, 176] width 45 height 22
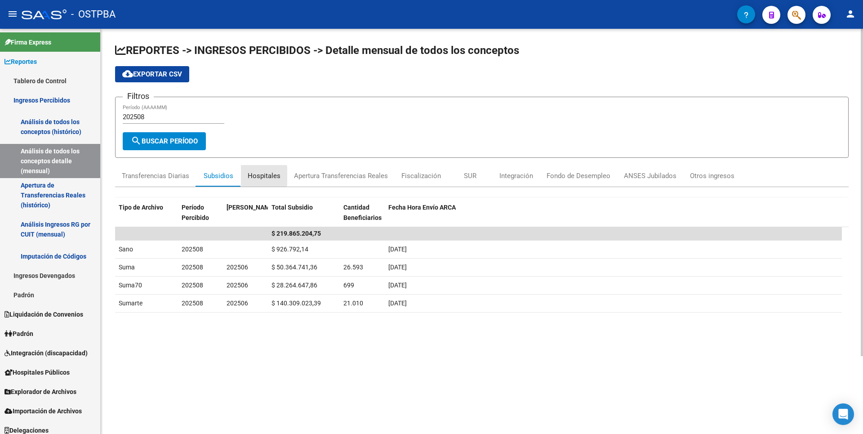
click at [264, 176] on div "Hospitales" at bounding box center [264, 176] width 33 height 10
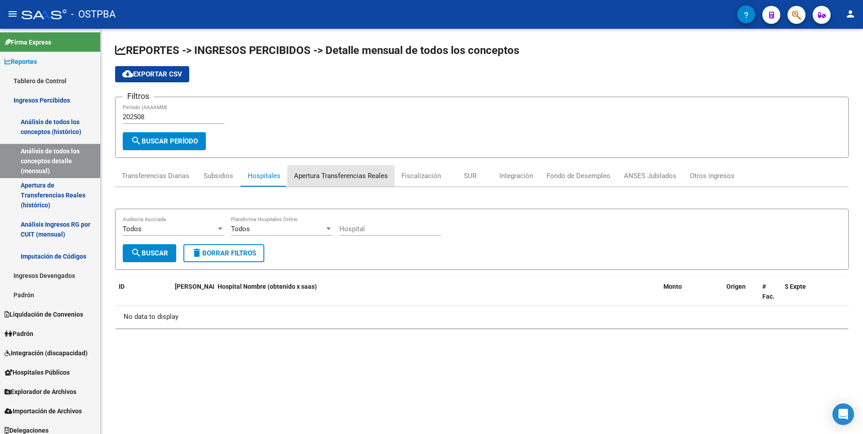
click at [334, 171] on div "Apertura Transferencias Reales" at bounding box center [341, 176] width 94 height 10
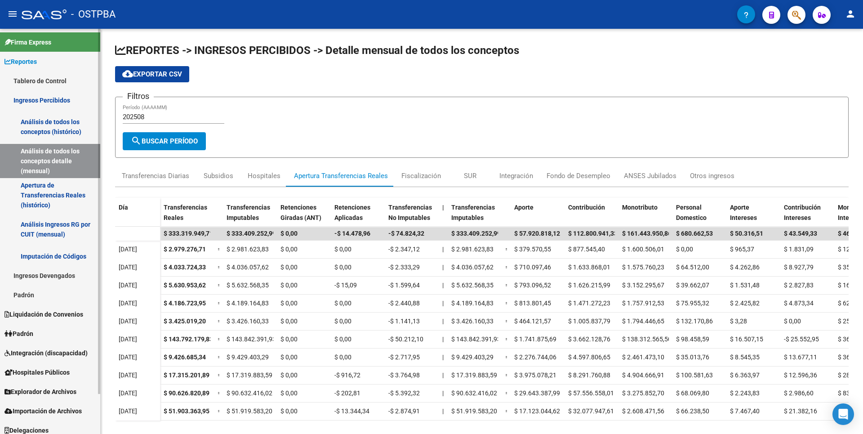
click at [44, 205] on link "Apertura de Transferencias Reales (histórico)" at bounding box center [50, 195] width 100 height 34
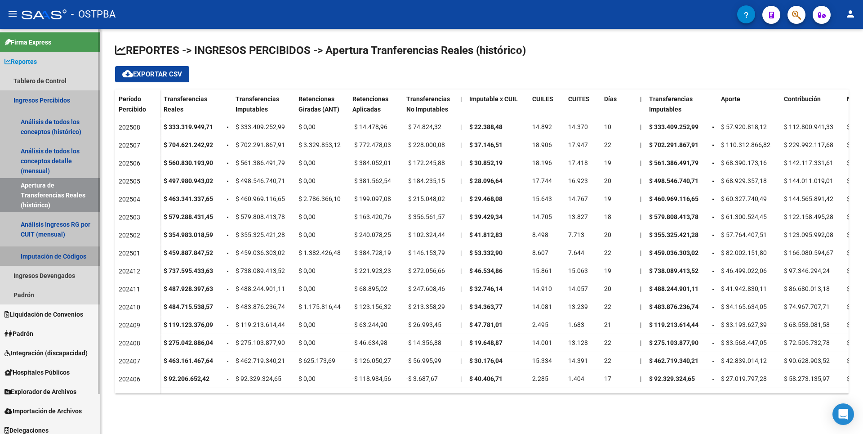
click at [68, 260] on link "Imputación de Códigos" at bounding box center [50, 255] width 100 height 19
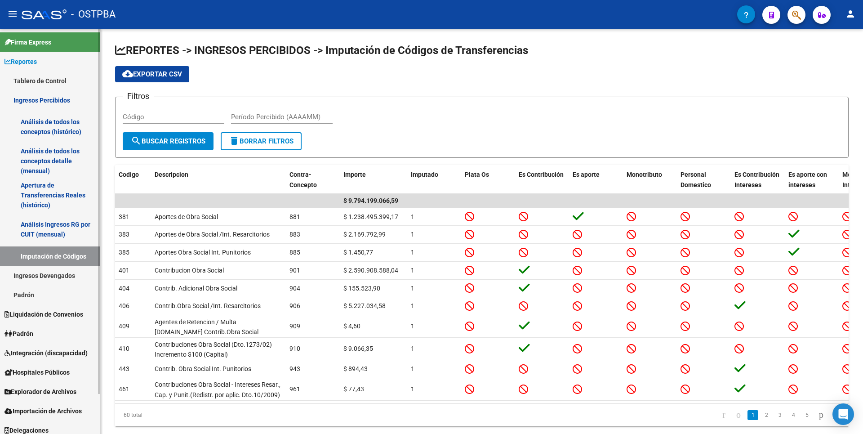
click at [55, 274] on link "Ingresos Devengados" at bounding box center [50, 275] width 100 height 19
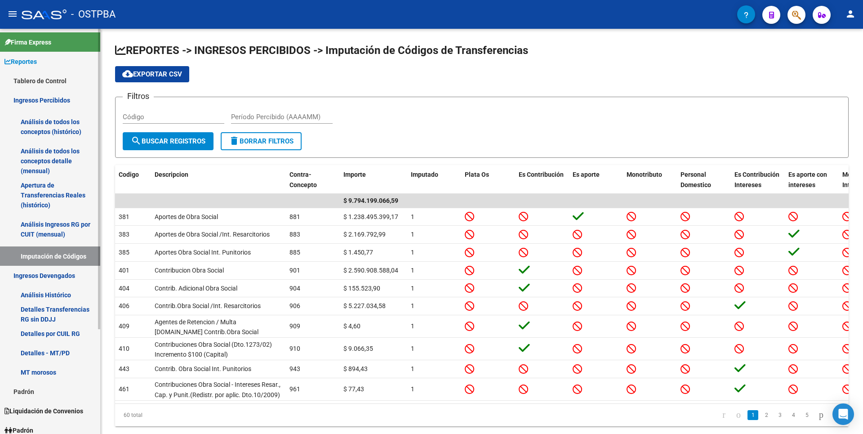
click at [56, 299] on link "Análisis Histórico" at bounding box center [50, 294] width 100 height 19
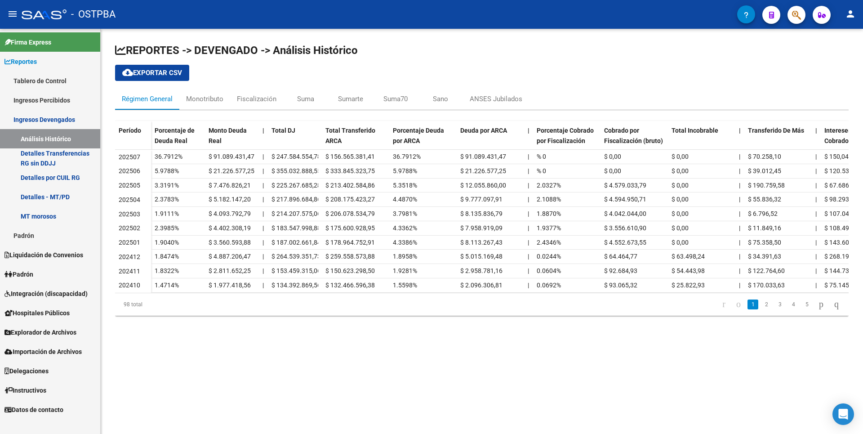
click at [36, 266] on link "Padrón" at bounding box center [50, 273] width 100 height 19
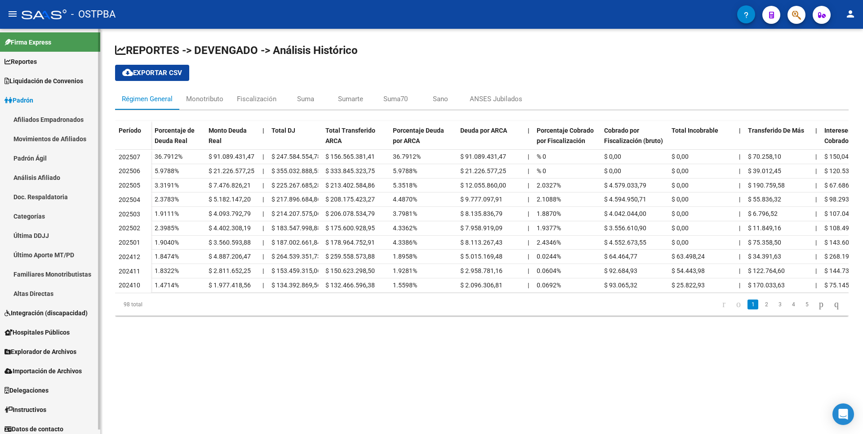
click at [23, 175] on link "Análisis Afiliado" at bounding box center [50, 177] width 100 height 19
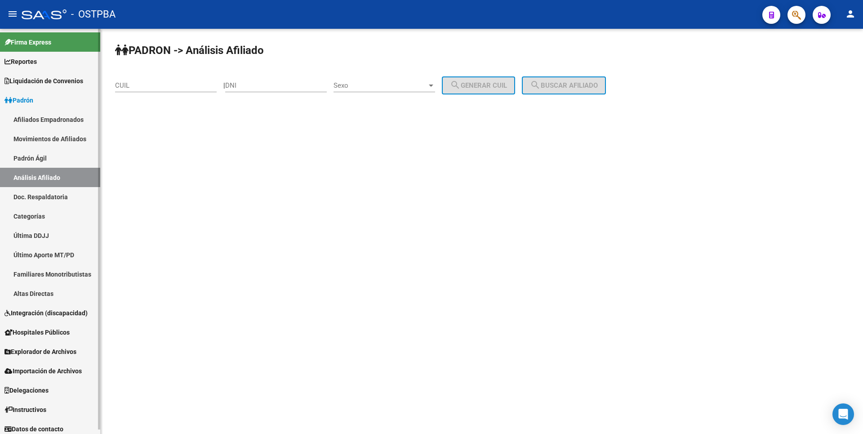
click at [75, 137] on link "Movimientos de Afiliados" at bounding box center [50, 138] width 100 height 19
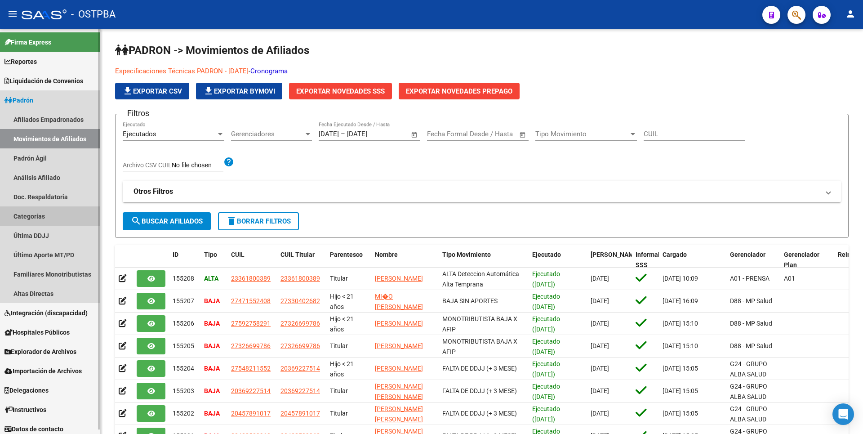
click at [36, 217] on link "Categorías" at bounding box center [50, 215] width 100 height 19
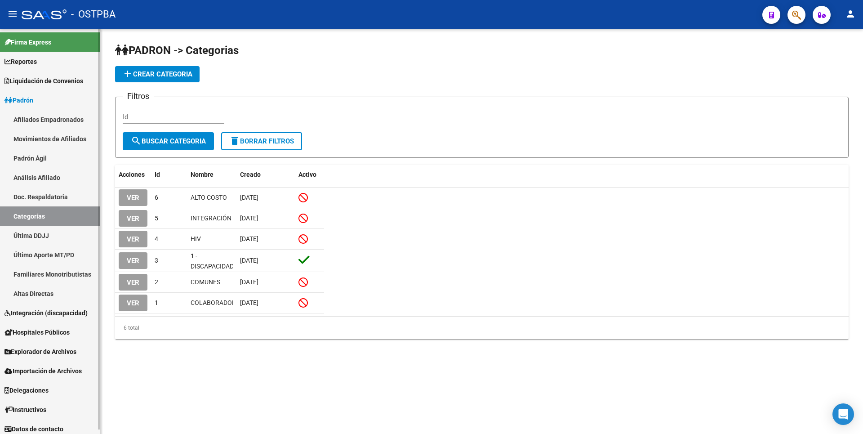
click at [51, 270] on link "Familiares Monotributistas" at bounding box center [50, 273] width 100 height 19
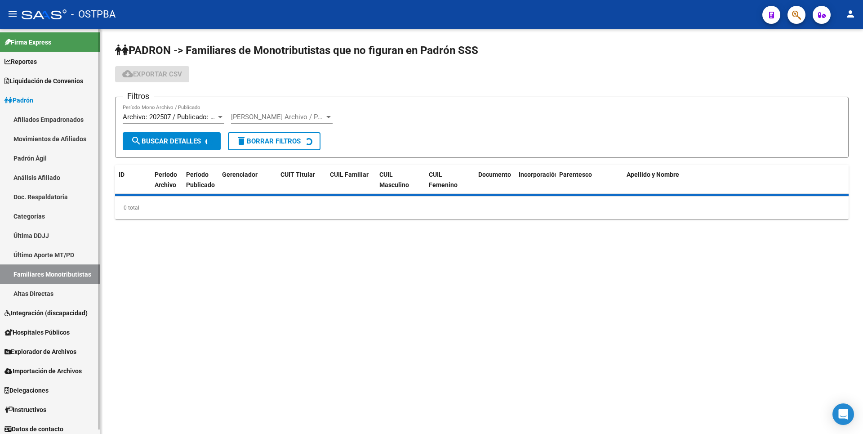
click at [48, 290] on link "Altas Directas" at bounding box center [50, 293] width 100 height 19
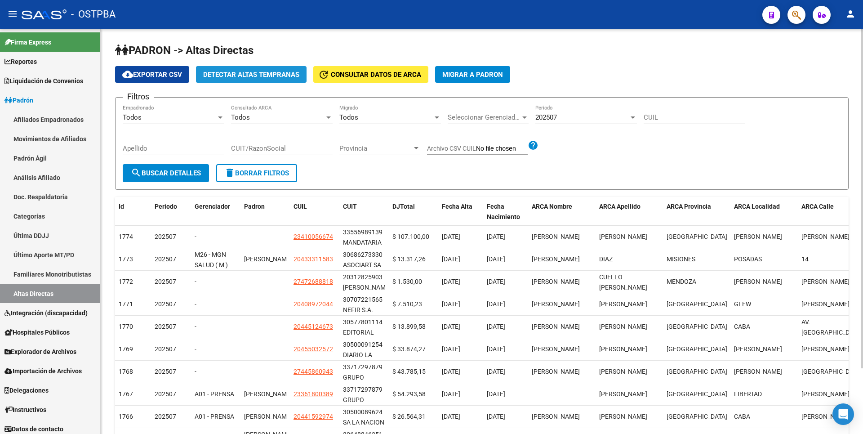
click at [257, 73] on span "Detectar Altas Tempranas" at bounding box center [251, 75] width 96 height 8
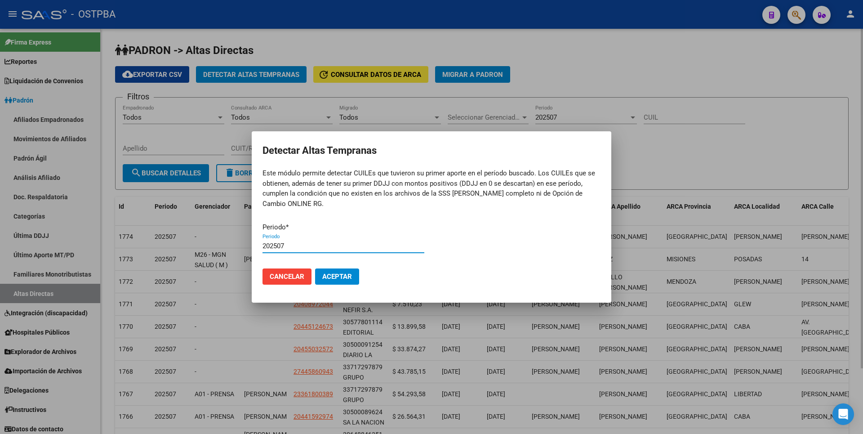
type input "202507"
click at [315, 268] on button "Aceptar" at bounding box center [337, 276] width 44 height 16
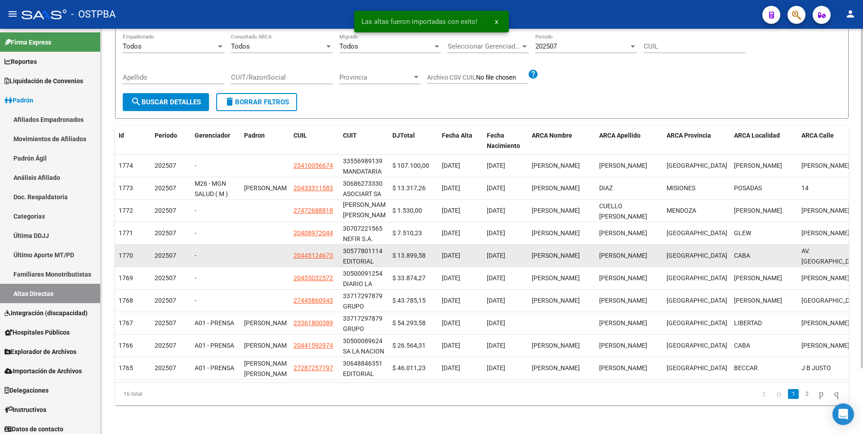
scroll to position [78, 0]
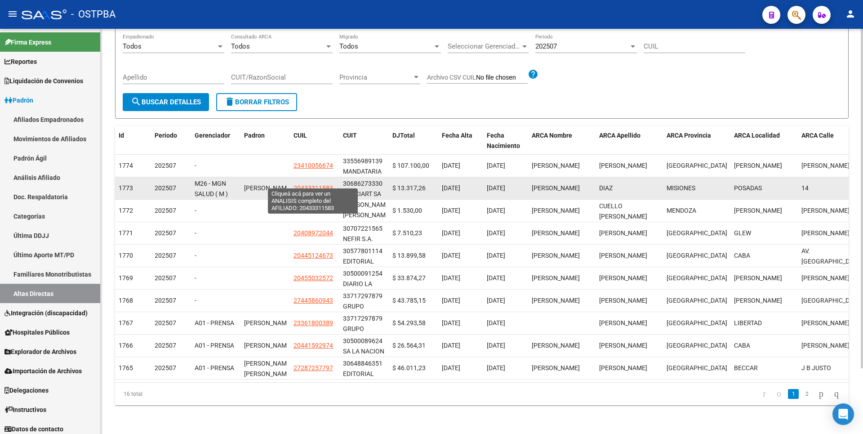
click at [319, 184] on span "20433311583" at bounding box center [313, 187] width 40 height 7
type textarea "20433311583"
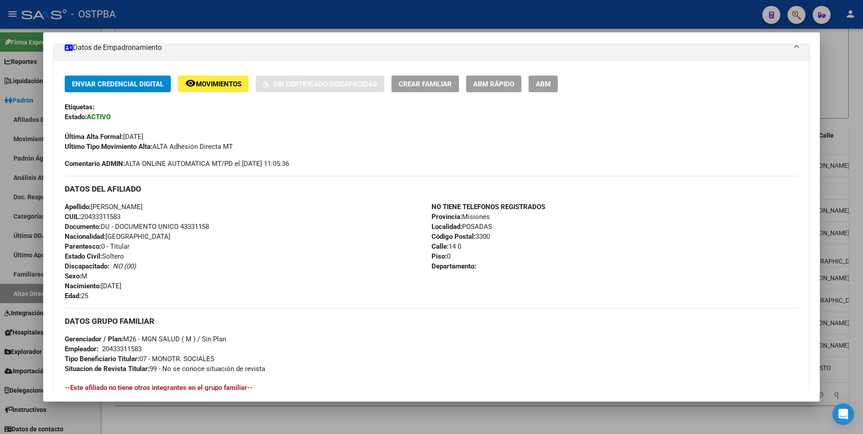
scroll to position [317, 0]
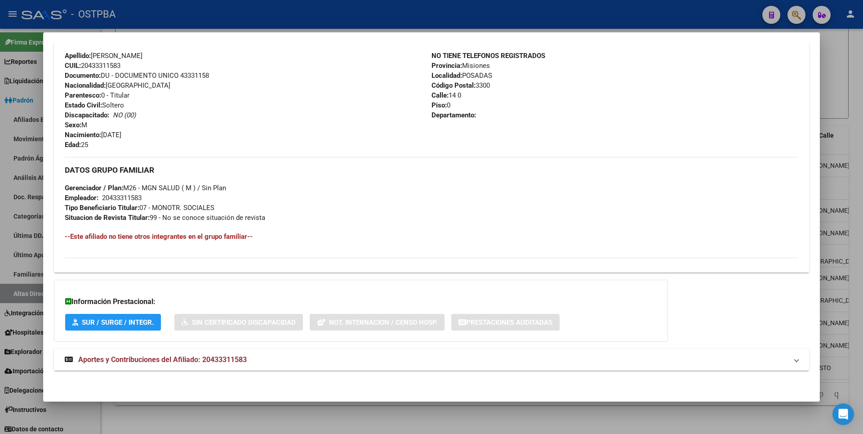
click at [222, 357] on span "Aportes y Contribuciones del Afiliado: 20433311583" at bounding box center [162, 359] width 169 height 9
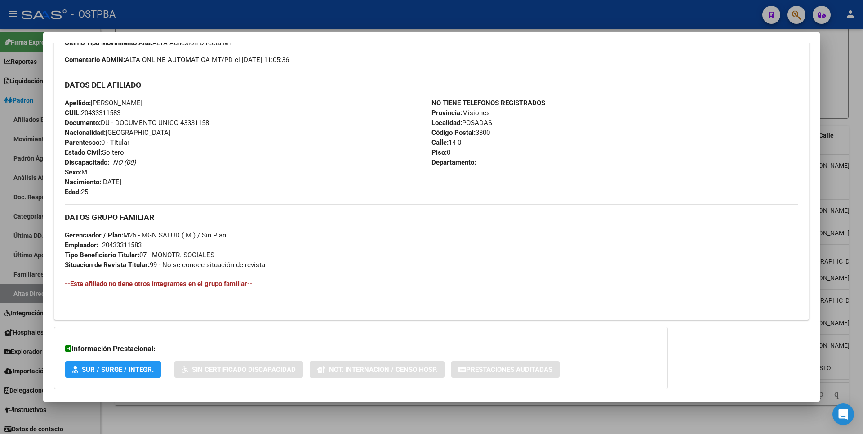
scroll to position [0, 0]
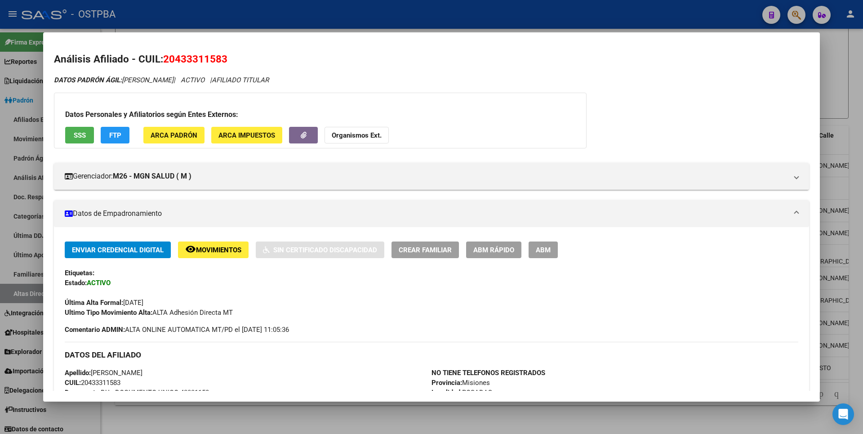
click at [178, 136] on span "ARCA Padrón" at bounding box center [174, 135] width 47 height 8
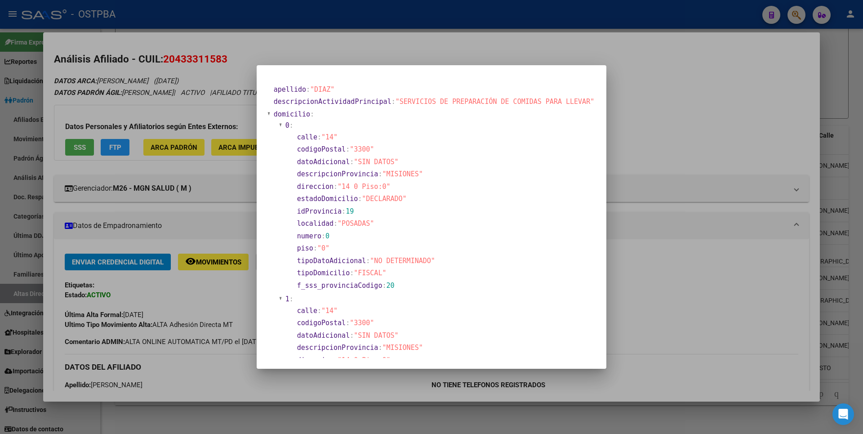
click at [852, 123] on div at bounding box center [431, 217] width 863 height 434
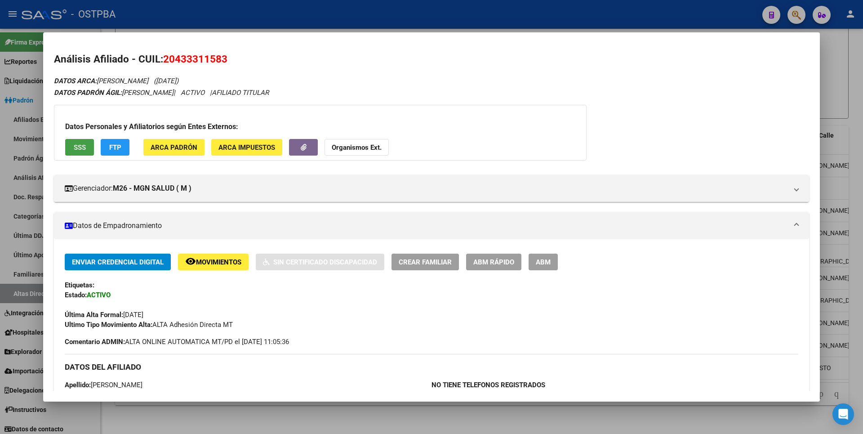
click at [82, 146] on span "SSS" at bounding box center [80, 147] width 12 height 8
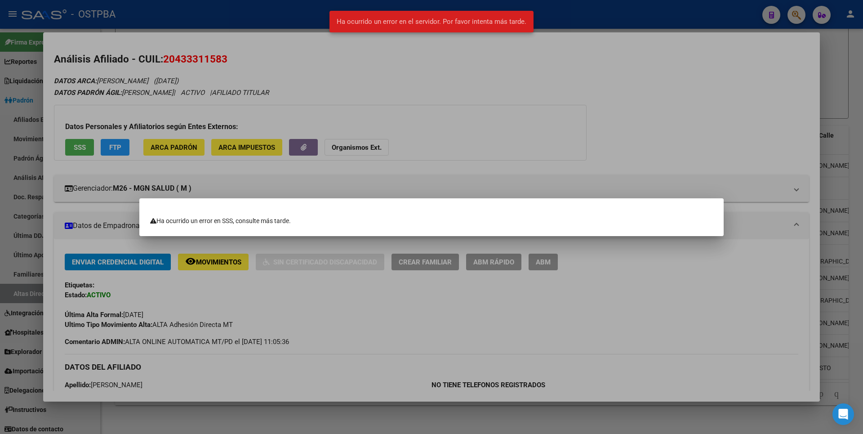
click at [854, 96] on div at bounding box center [431, 217] width 863 height 434
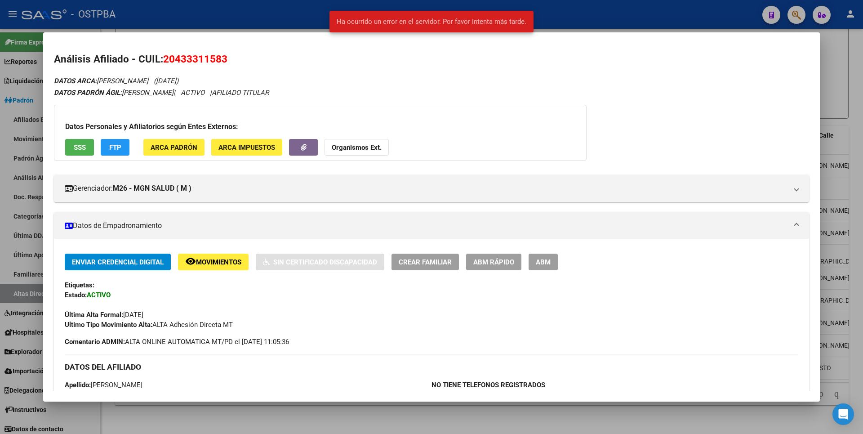
click at [854, 96] on div at bounding box center [431, 217] width 863 height 434
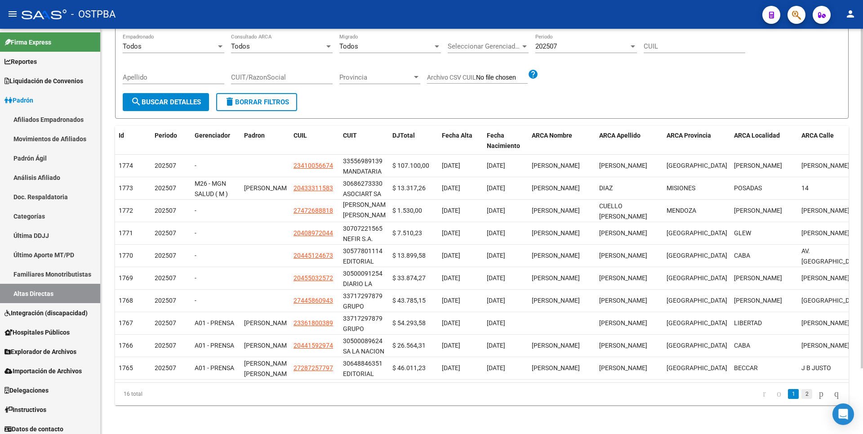
click at [801, 397] on link "2" at bounding box center [806, 394] width 11 height 10
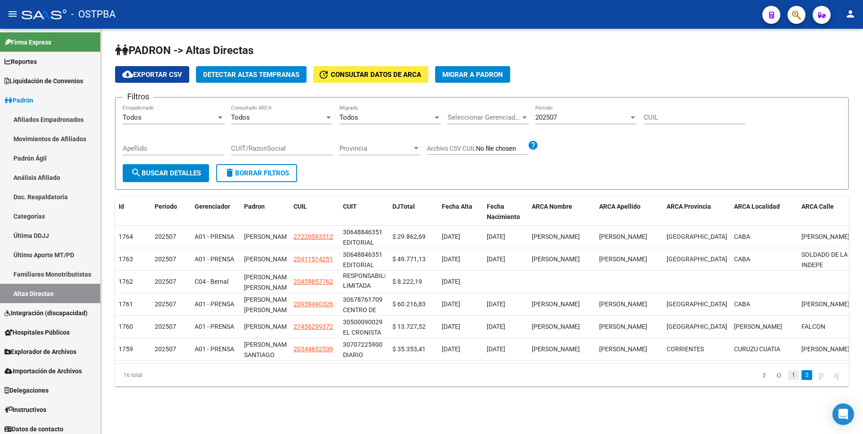
click at [788, 380] on link "1" at bounding box center [793, 375] width 11 height 10
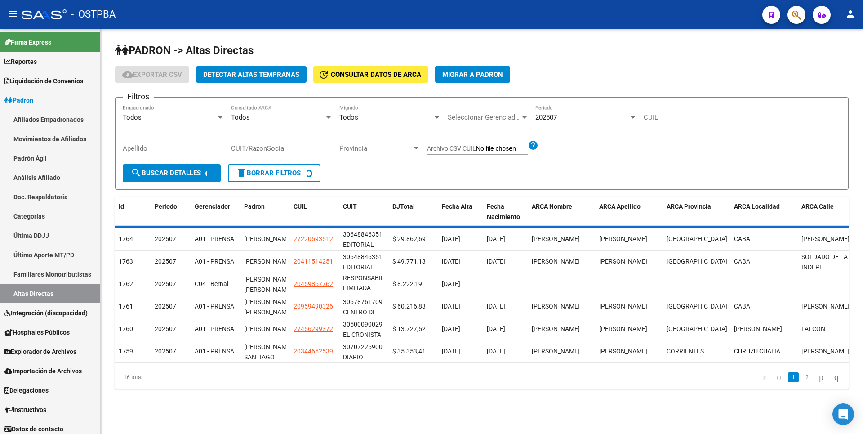
scroll to position [43, 0]
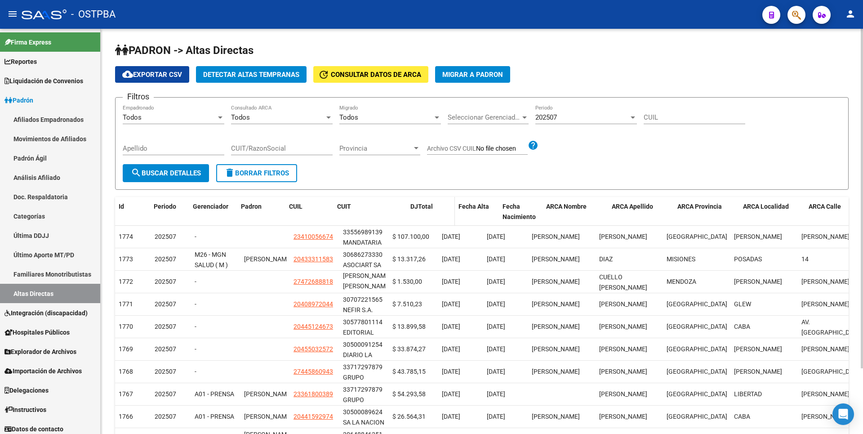
drag, startPoint x: 387, startPoint y: 209, endPoint x: 416, endPoint y: 209, distance: 29.2
click at [413, 209] on div "Id Periodo Gerenciador Padron CUIL CUIT [PERSON_NAME] Fecha Alta Fecha Nacimien…" at bounding box center [591, 212] width 952 height 30
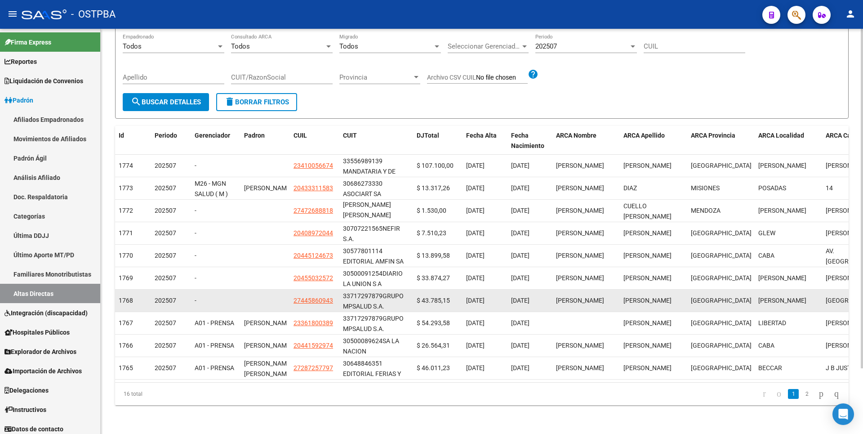
scroll to position [78, 0]
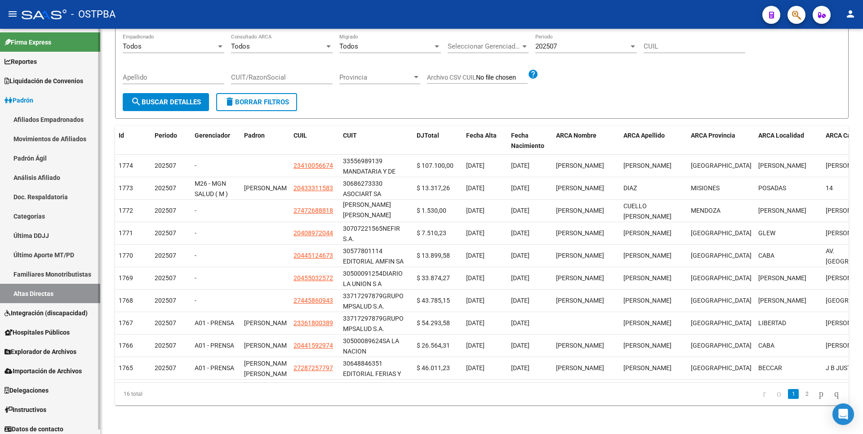
click at [67, 356] on link "Explorador de Archivos" at bounding box center [50, 351] width 100 height 19
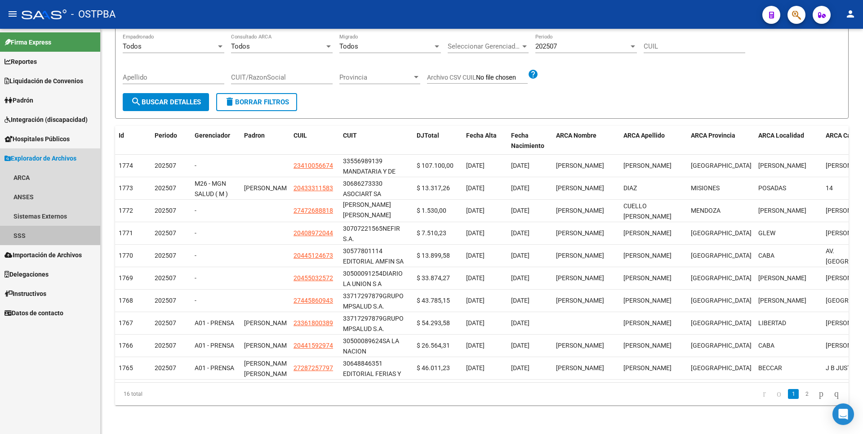
drag, startPoint x: 36, startPoint y: 234, endPoint x: 80, endPoint y: 248, distance: 46.8
click at [36, 233] on link "SSS" at bounding box center [50, 235] width 100 height 19
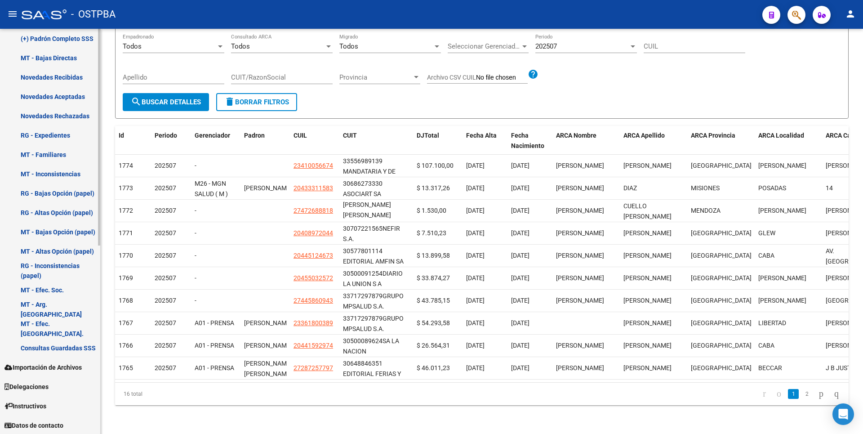
scroll to position [352, 0]
click at [73, 341] on link "Consultas Guardadas SSS" at bounding box center [50, 346] width 100 height 19
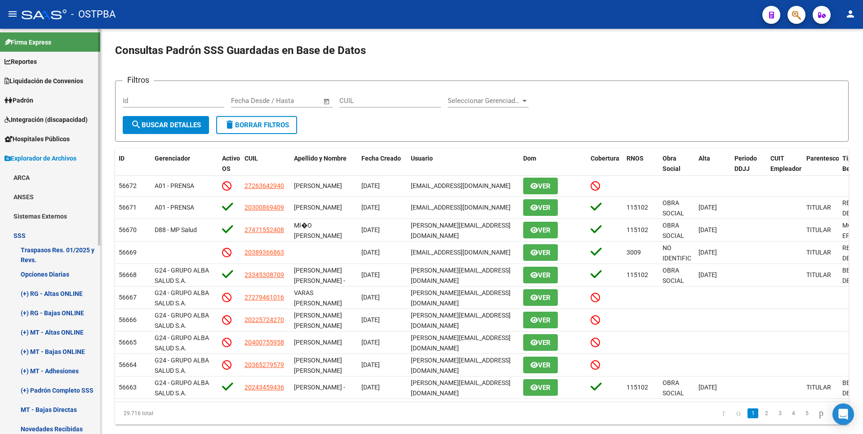
click at [30, 182] on link "ARCA" at bounding box center [50, 177] width 100 height 19
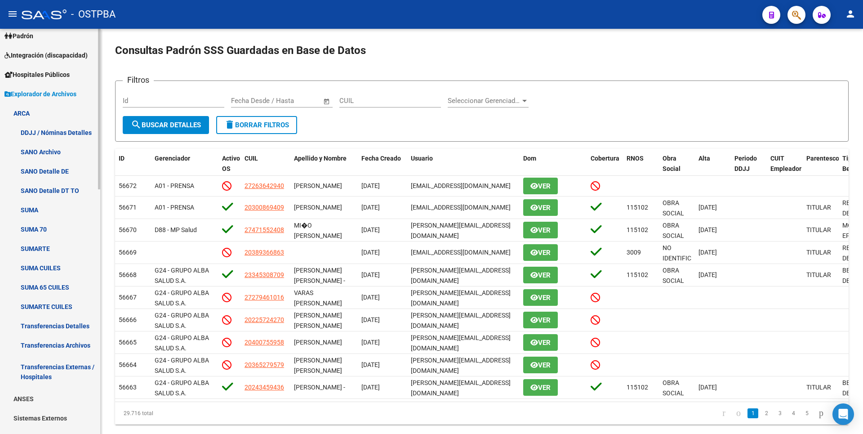
scroll to position [135, 0]
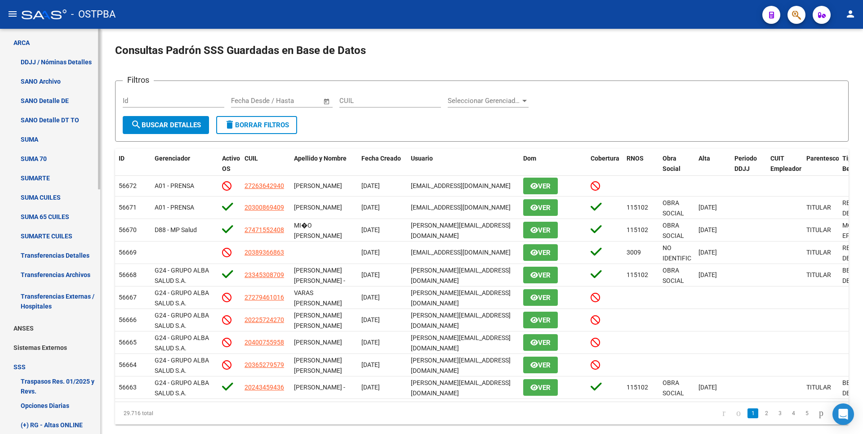
click at [62, 254] on link "Transferencias Detalles" at bounding box center [50, 254] width 100 height 19
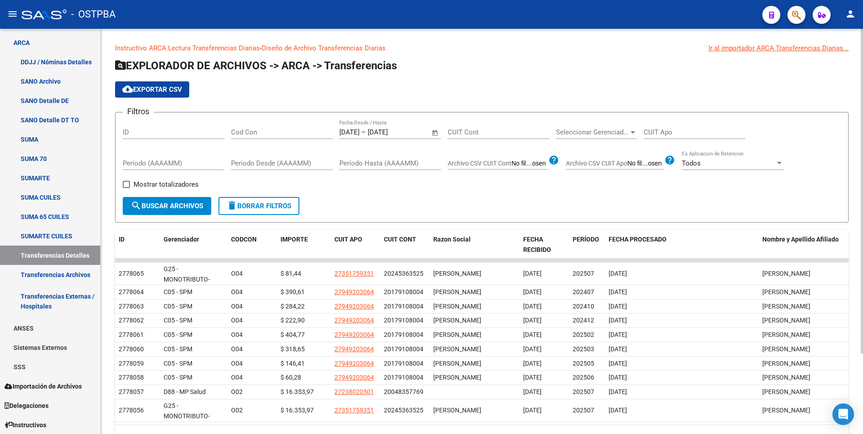
click at [437, 129] on span "Open calendar" at bounding box center [435, 133] width 22 height 22
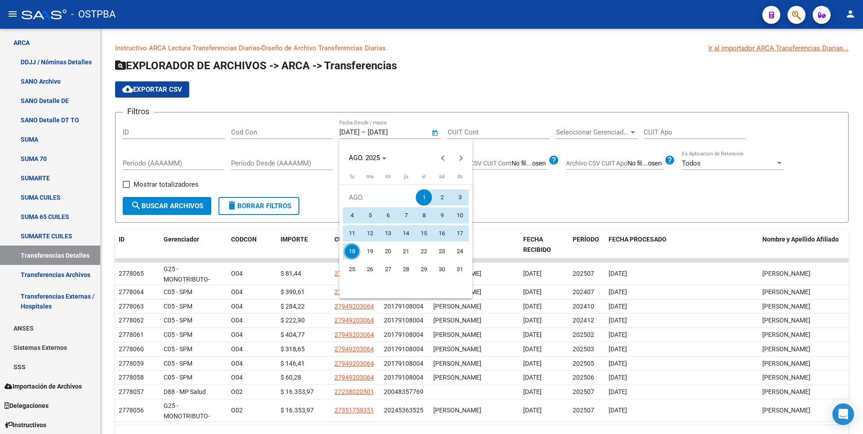
click at [352, 251] on span "18" at bounding box center [352, 251] width 16 height 16
type input "[DATE]"
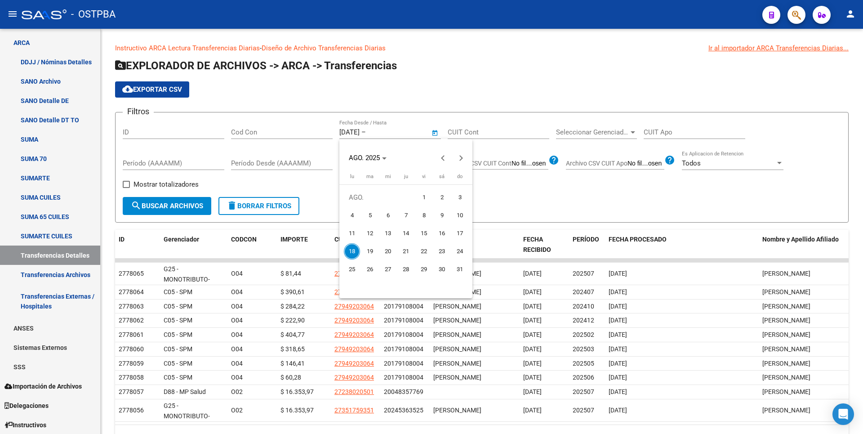
click at [352, 251] on span "18" at bounding box center [352, 251] width 16 height 16
type input "[DATE]"
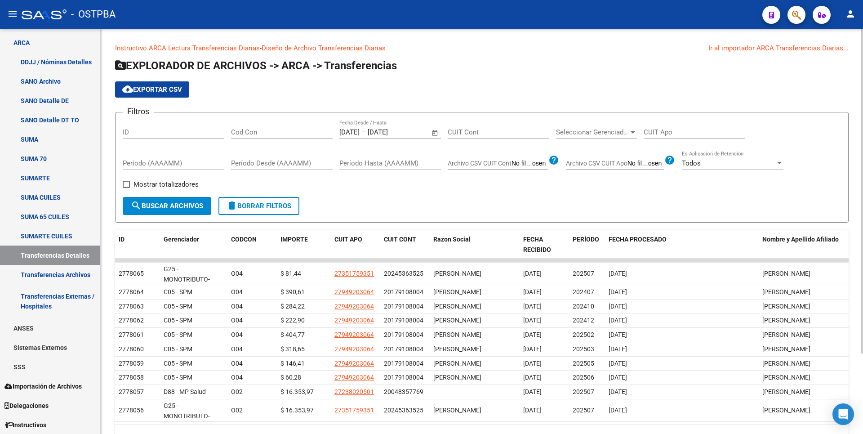
click at [134, 180] on span "Mostrar totalizadores" at bounding box center [165, 184] width 65 height 11
click at [126, 188] on input "Mostrar totalizadores" at bounding box center [126, 188] width 0 height 0
checkbox input "true"
click at [154, 204] on span "search Buscar Archivos" at bounding box center [167, 206] width 72 height 8
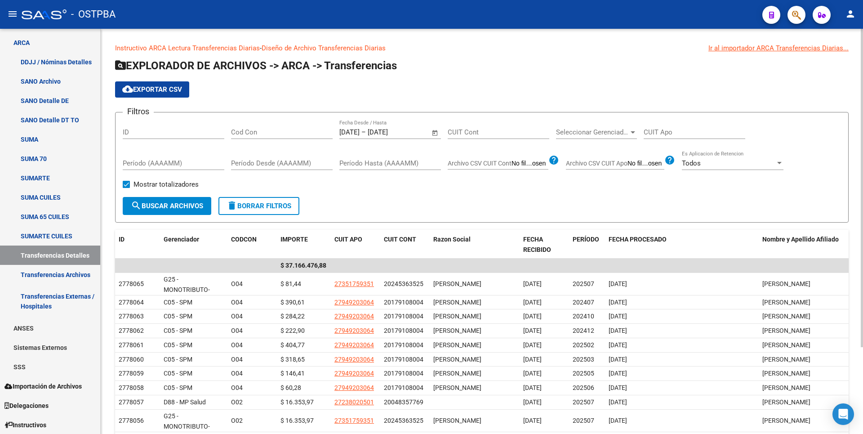
click at [168, 209] on span "search Buscar Archivos" at bounding box center [167, 206] width 72 height 8
click at [55, 274] on link "Transferencias Archivos" at bounding box center [50, 274] width 100 height 19
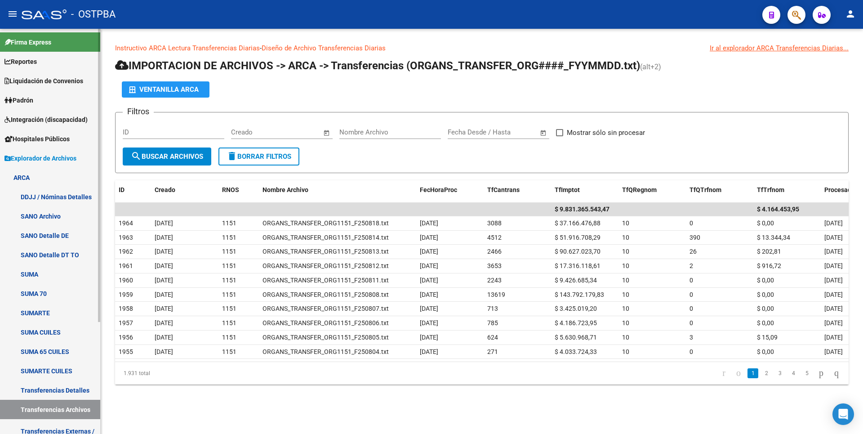
click at [33, 99] on span "Padrón" at bounding box center [18, 100] width 29 height 10
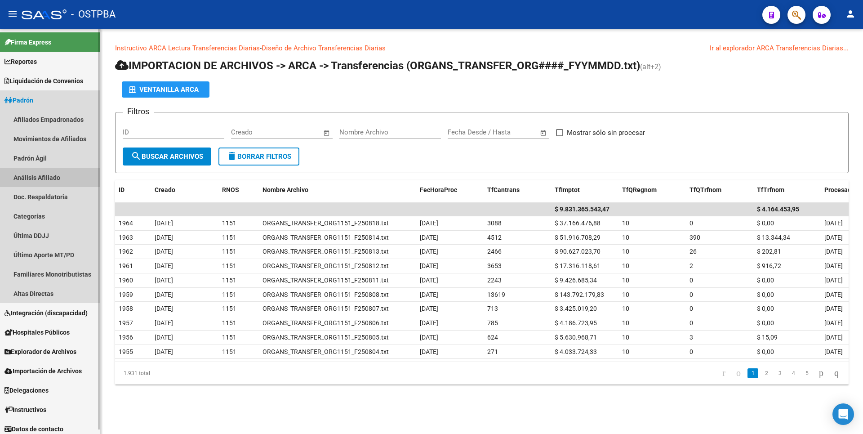
click at [46, 181] on link "Análisis Afiliado" at bounding box center [50, 177] width 100 height 19
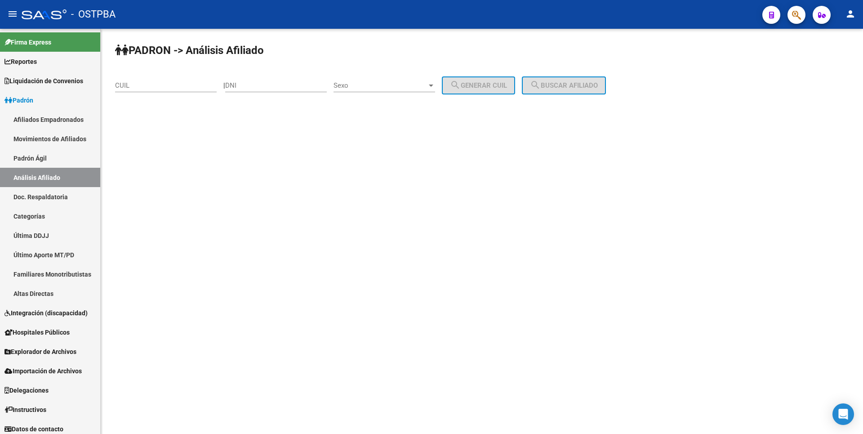
click at [257, 91] on div "DNI" at bounding box center [276, 82] width 102 height 19
paste input "33084683"
type input "33084683"
click at [435, 85] on div at bounding box center [431, 85] width 8 height 7
click at [399, 87] on span "Masculino" at bounding box center [394, 86] width 102 height 20
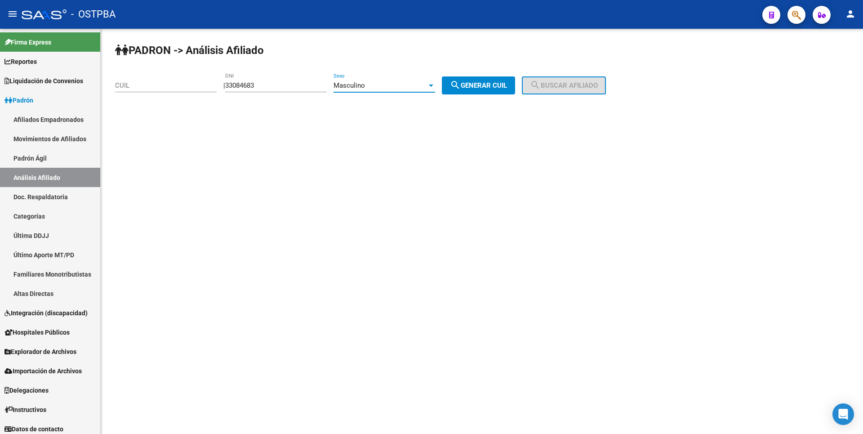
click at [435, 84] on div at bounding box center [431, 85] width 8 height 7
click at [391, 101] on span "Femenino" at bounding box center [394, 106] width 102 height 20
click at [493, 82] on span "search Generar CUIL" at bounding box center [478, 85] width 57 height 8
type input "27-33084683-1"
click at [541, 83] on mat-icon "search" at bounding box center [535, 85] width 11 height 11
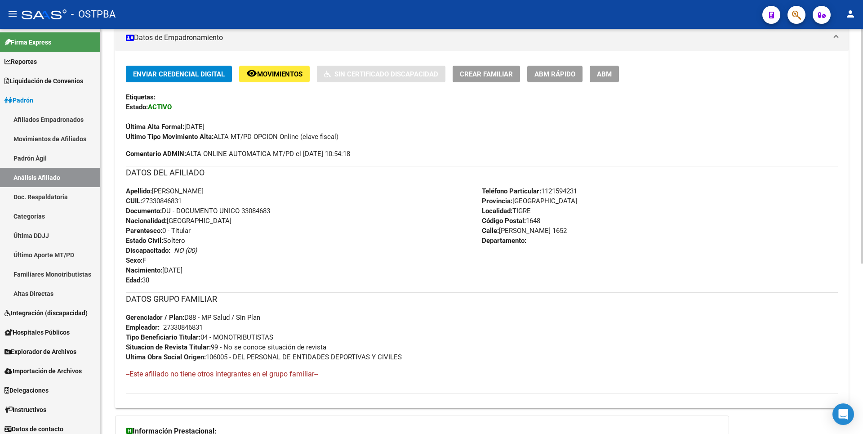
scroll to position [293, 0]
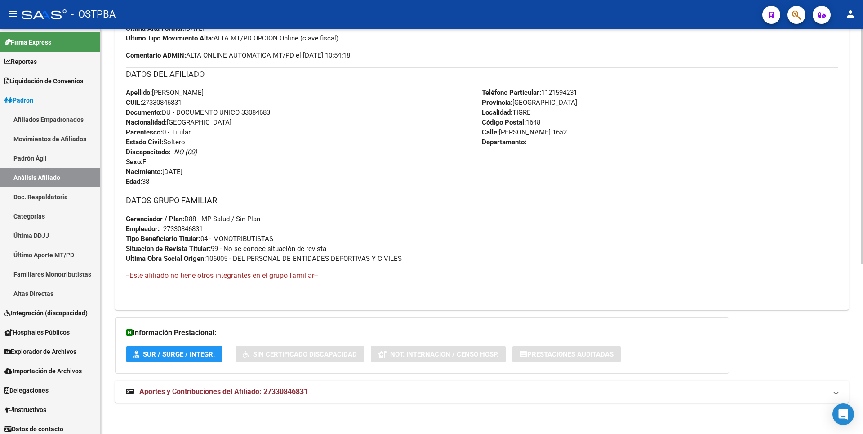
click at [262, 388] on span "Aportes y Contribuciones del Afiliado: 27330846831" at bounding box center [223, 391] width 169 height 9
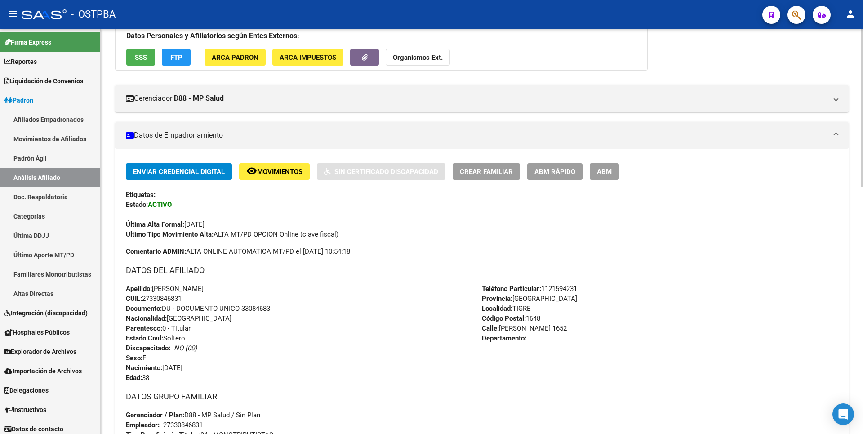
scroll to position [0, 0]
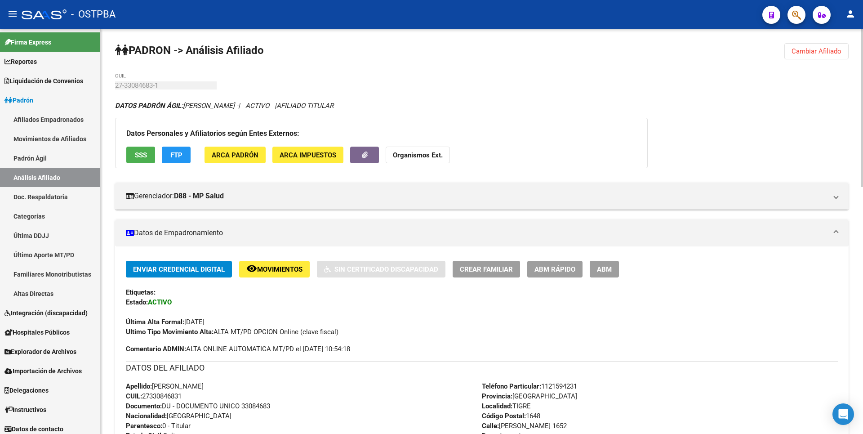
click at [175, 153] on span "FTP" at bounding box center [176, 155] width 12 height 8
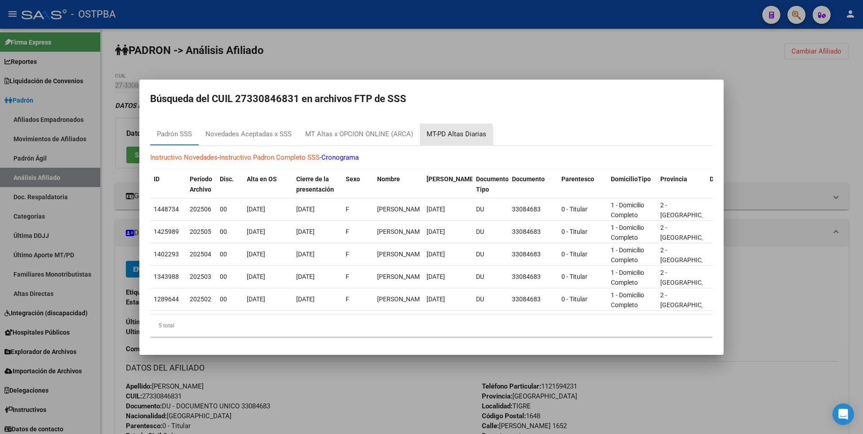
click at [434, 134] on div "MT-PD Altas Diarias" at bounding box center [457, 134] width 60 height 10
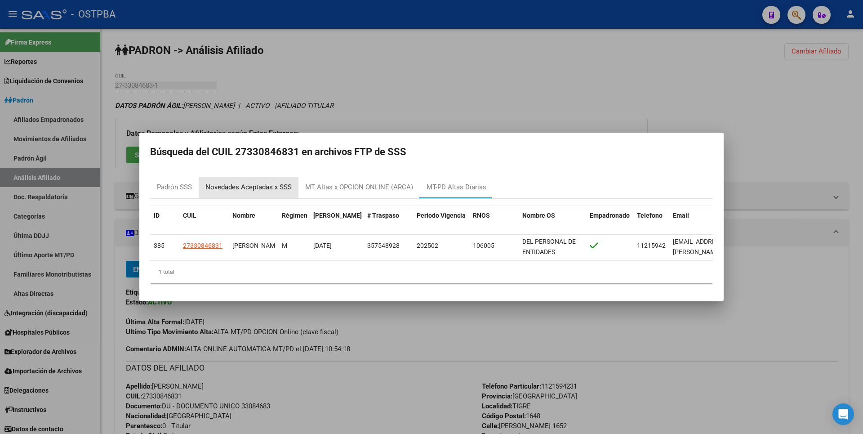
click at [262, 182] on div "Novedades Aceptadas x SSS" at bounding box center [248, 187] width 86 height 10
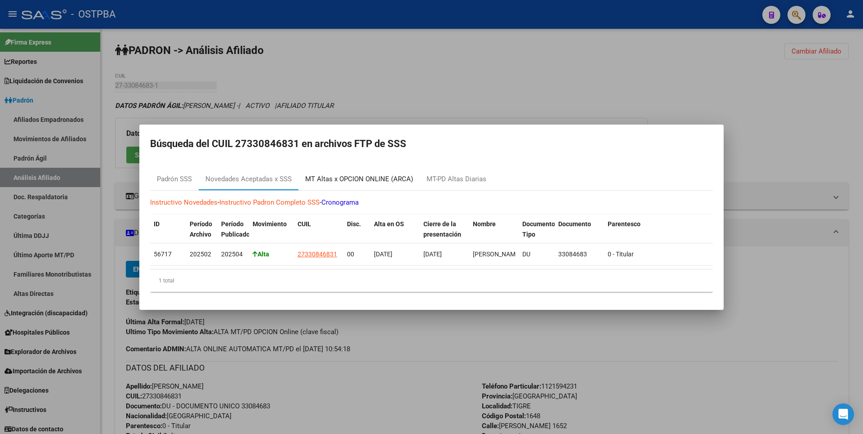
click at [364, 178] on div "MT Altas x OPCION ONLINE (ARCA)" at bounding box center [359, 179] width 108 height 10
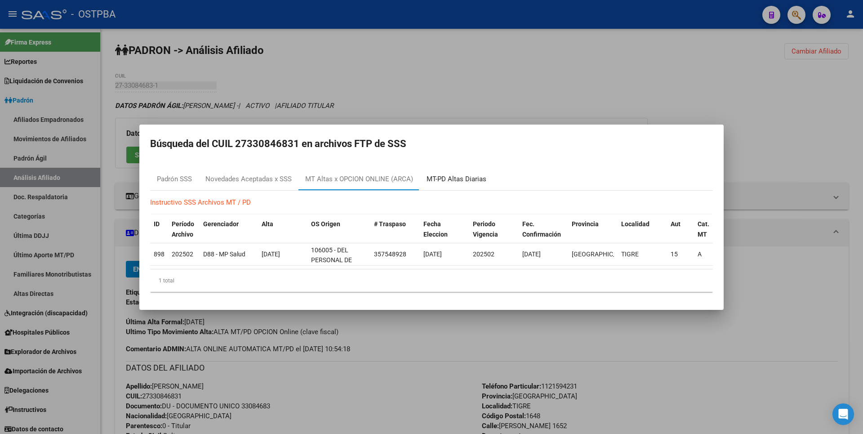
click at [453, 178] on div "MT-PD Altas Diarias" at bounding box center [457, 179] width 60 height 10
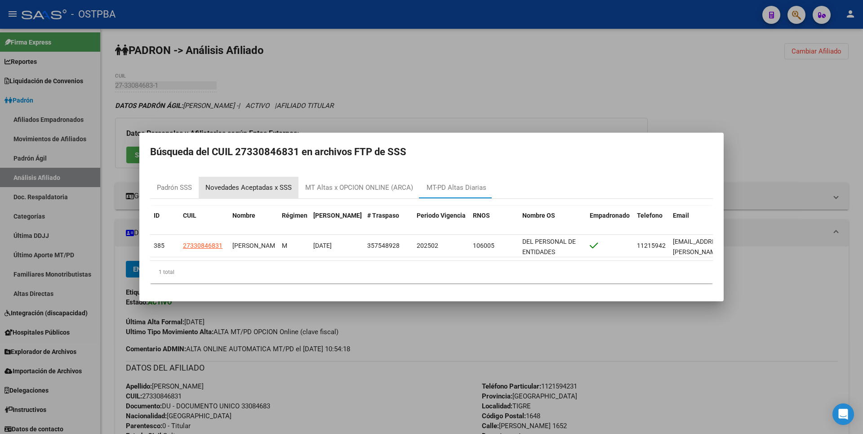
click at [249, 185] on div "Novedades Aceptadas x SSS" at bounding box center [248, 187] width 86 height 10
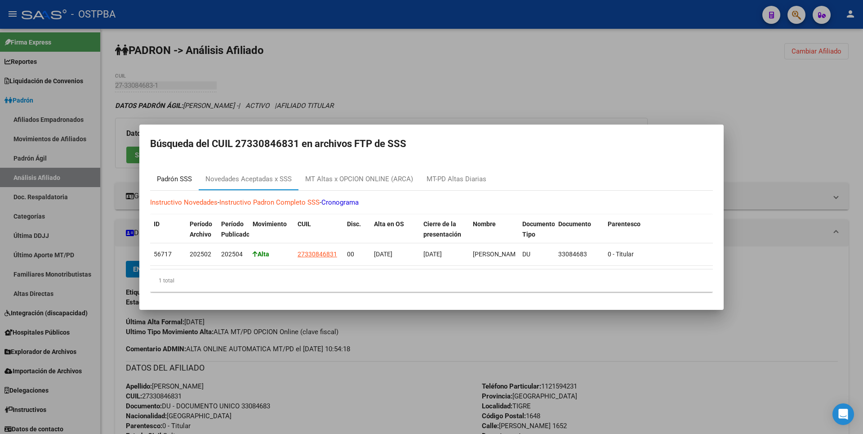
click at [190, 176] on div "Padrón SSS" at bounding box center [174, 179] width 35 height 10
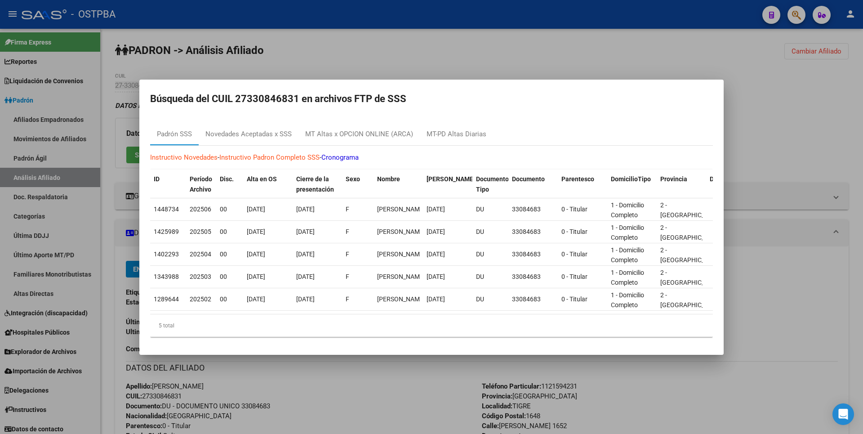
click at [433, 58] on div at bounding box center [431, 217] width 863 height 434
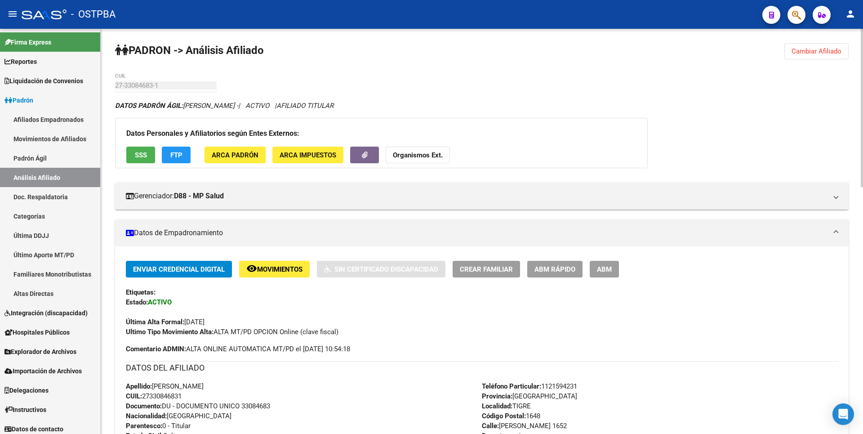
click at [427, 155] on strong "Organismos Ext." at bounding box center [418, 155] width 50 height 8
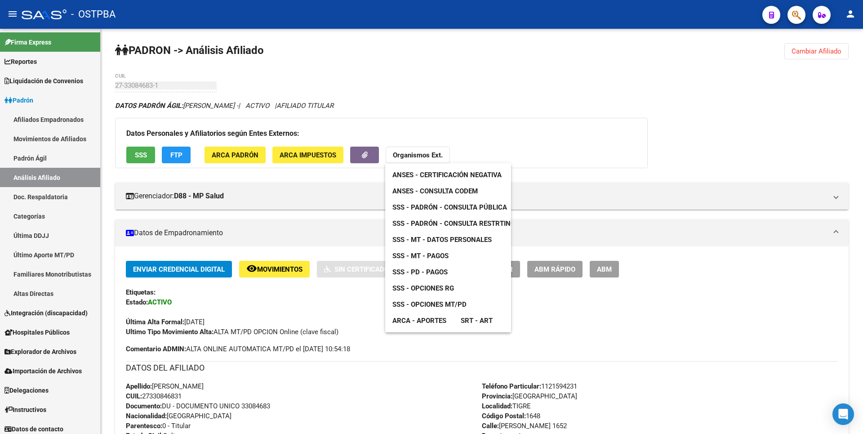
click at [447, 241] on span "SSS - MT - Datos Personales" at bounding box center [441, 240] width 99 height 8
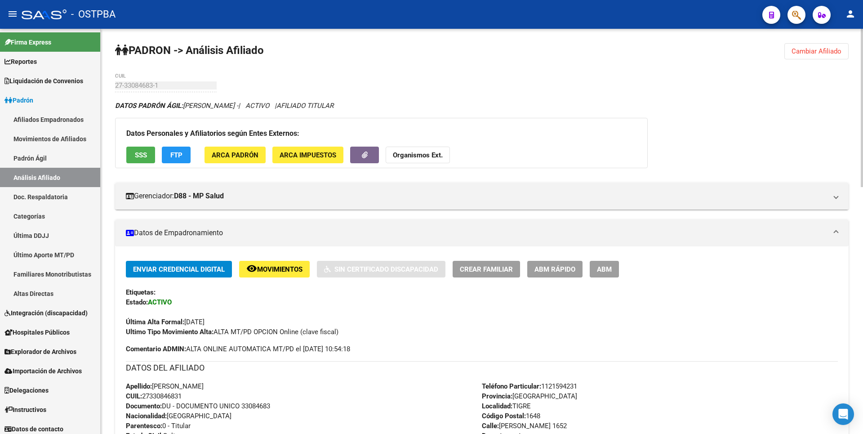
drag, startPoint x: 144, startPoint y: 396, endPoint x: 189, endPoint y: 396, distance: 44.5
click at [189, 396] on div "Apellido: [PERSON_NAME] CUIL: 27330846831 Documento: DU - DOCUMENTO UNICO 33084…" at bounding box center [304, 430] width 356 height 99
copy span "27330846831"
click at [612, 267] on button "ABM" at bounding box center [604, 269] width 29 height 17
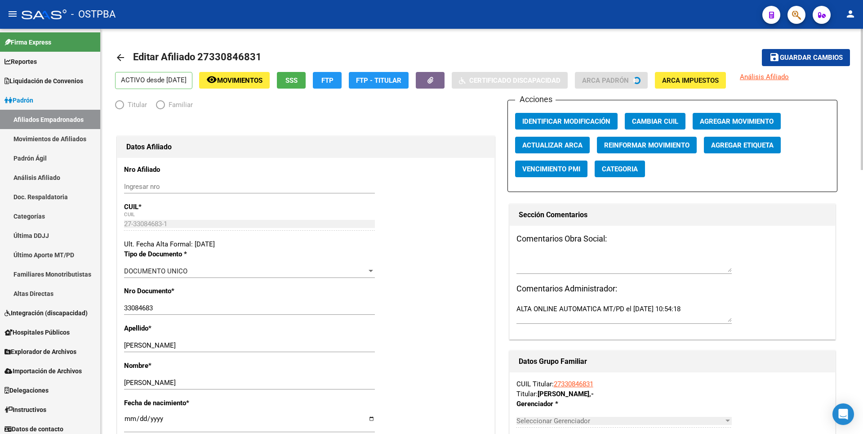
radio input "true"
type input "27-33084683-1"
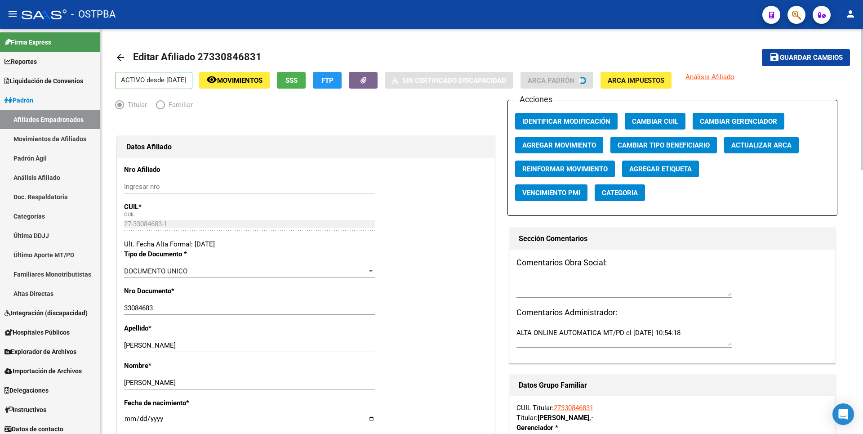
click at [552, 142] on span "Agregar Movimiento" at bounding box center [559, 145] width 74 height 8
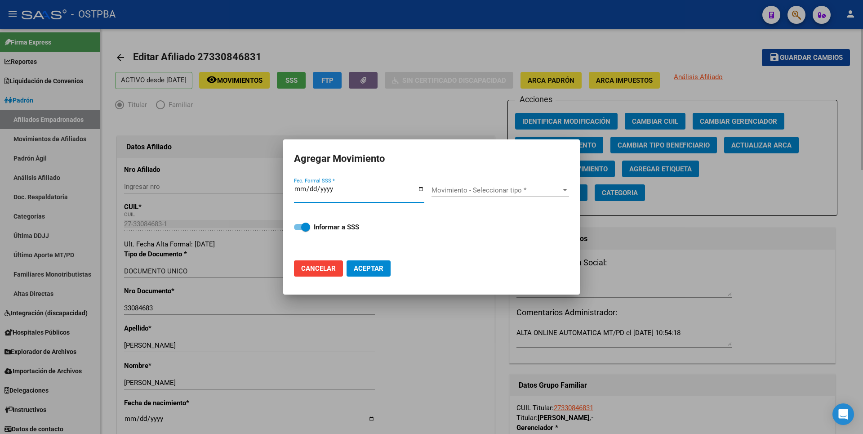
click at [862, 228] on div at bounding box center [431, 217] width 863 height 434
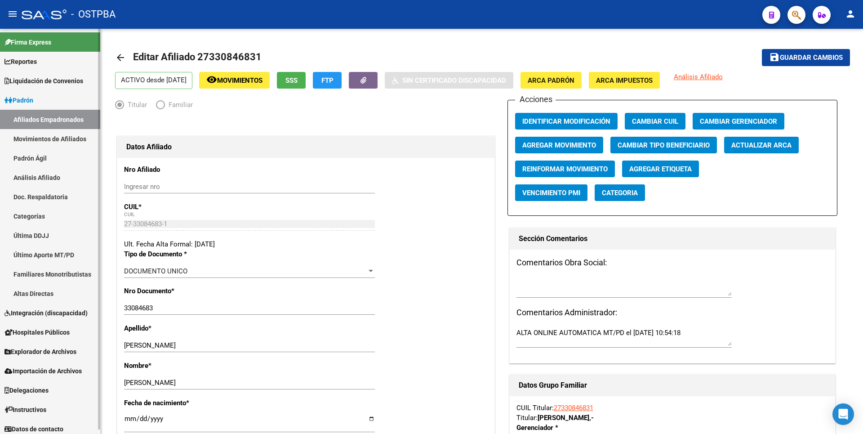
click at [34, 297] on link "Altas Directas" at bounding box center [50, 293] width 100 height 19
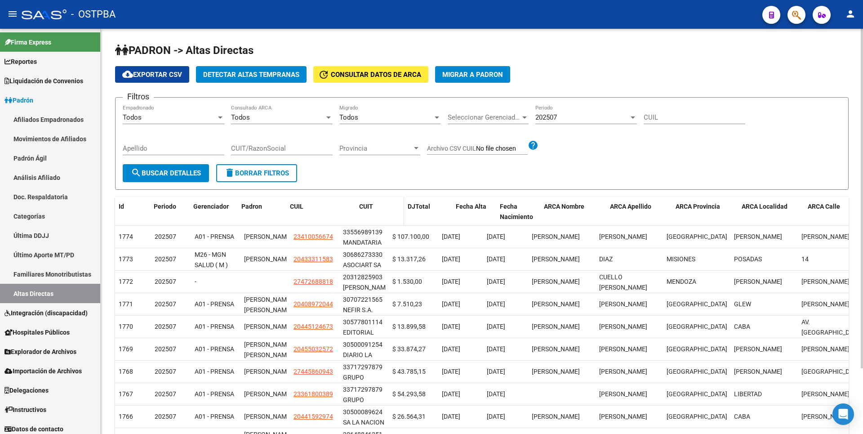
drag, startPoint x: 337, startPoint y: 204, endPoint x: 368, endPoint y: 204, distance: 30.6
click at [367, 205] on div "Id Periodo Gerenciador Padron CUIL CUIT [PERSON_NAME] Fecha Alta Fecha Nacimien…" at bounding box center [591, 212] width 952 height 30
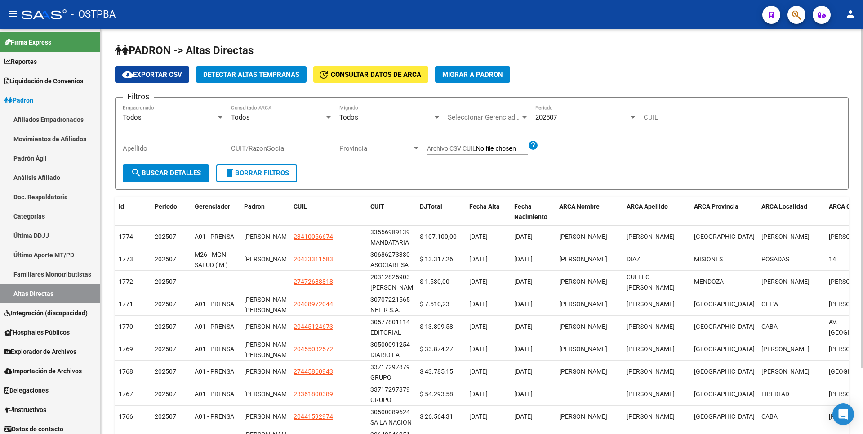
click at [412, 207] on div "Id Periodo Gerenciador Padron CUIL CUIT [PERSON_NAME] Fecha Alta Fecha Nacimien…" at bounding box center [605, 212] width 980 height 30
click at [420, 209] on span at bounding box center [420, 212] width 4 height 30
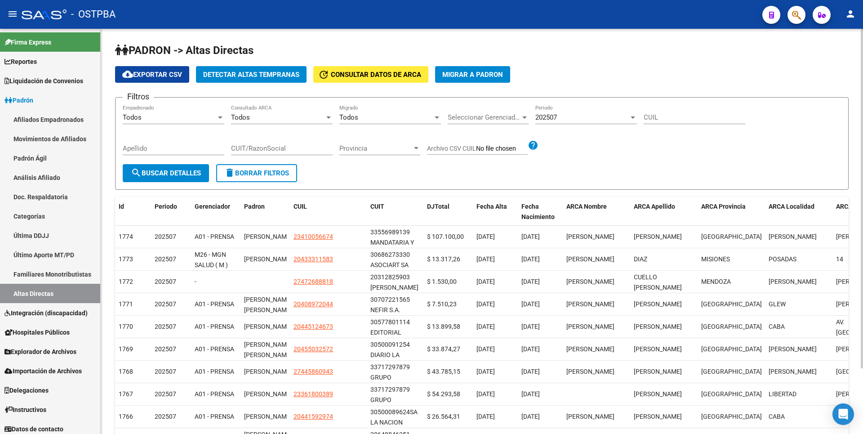
click at [327, 178] on form "Filtros Todos Empadronado Todos Consultado ARCA Todos Migrado Seleccionar Geren…" at bounding box center [481, 143] width 733 height 93
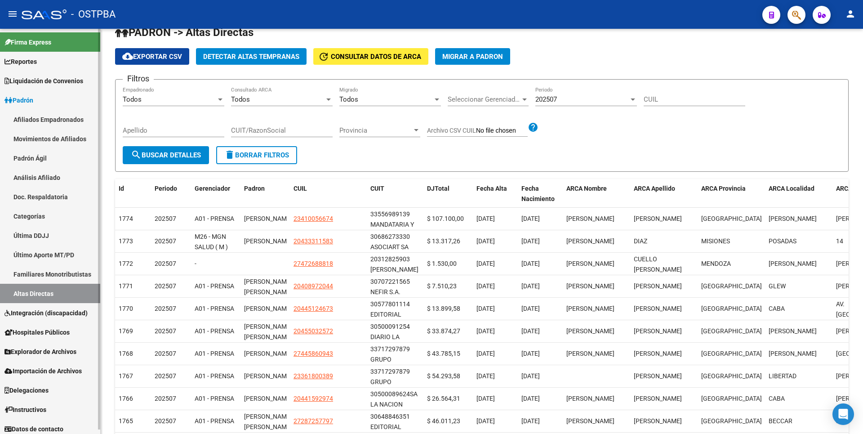
click at [53, 173] on link "Análisis Afiliado" at bounding box center [50, 177] width 100 height 19
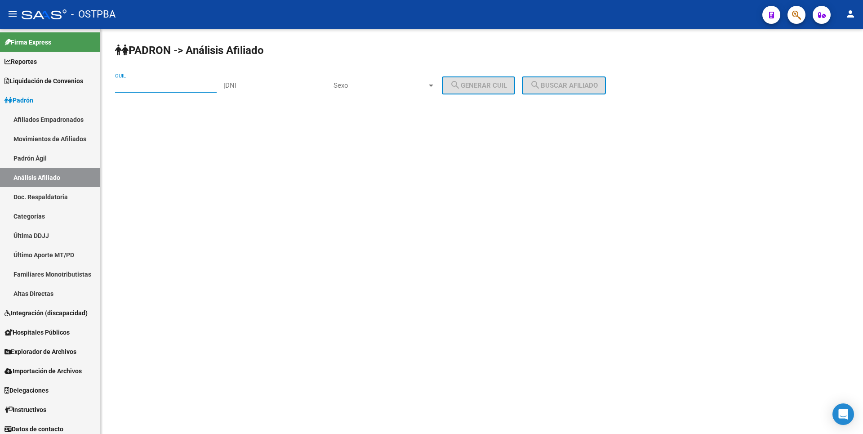
click at [131, 83] on input "CUIL" at bounding box center [166, 85] width 102 height 8
type input "27-35951212-6"
click at [573, 93] on div "PADRON -> Análisis Afiliado 27-35951212-6 CUIL | DNI Sexo Sexo search Generar C…" at bounding box center [482, 76] width 762 height 94
click at [578, 84] on span "search Buscar afiliado" at bounding box center [564, 85] width 68 height 8
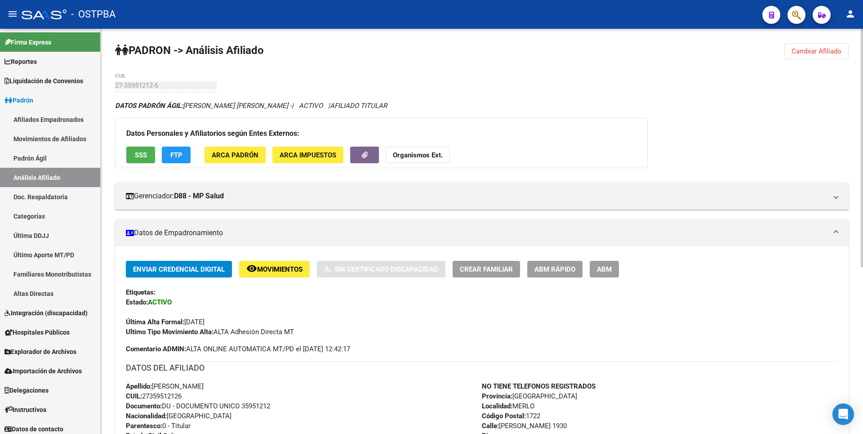
click at [319, 160] on button "ARCA Impuestos" at bounding box center [307, 155] width 71 height 17
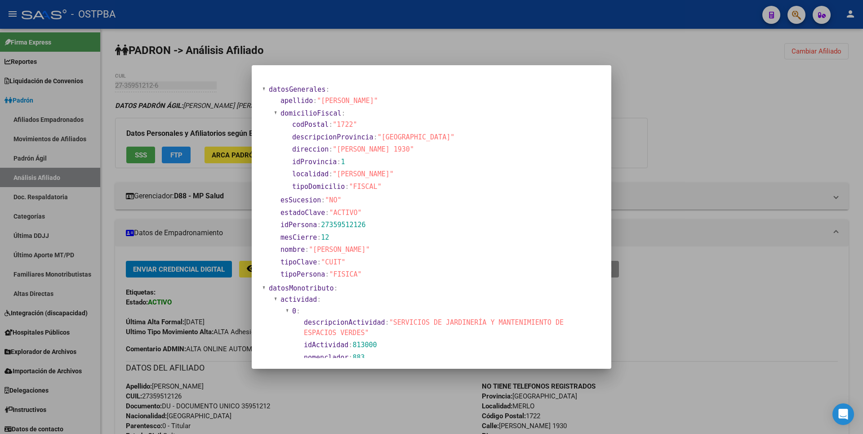
click at [673, 151] on div at bounding box center [431, 217] width 863 height 434
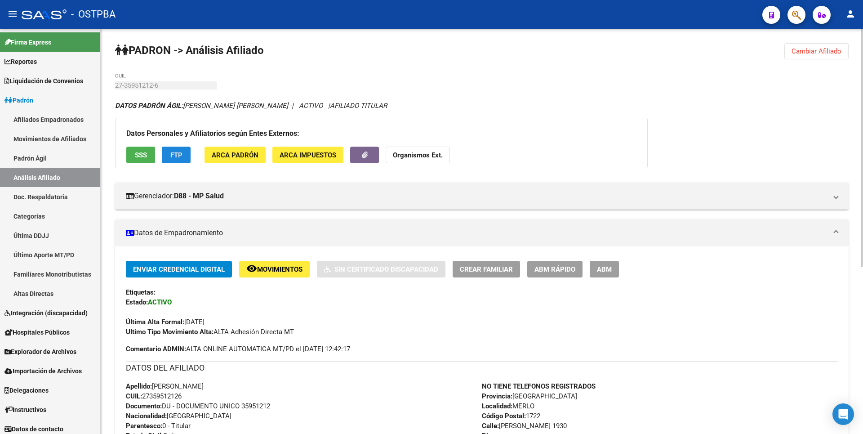
click at [185, 153] on button "FTP" at bounding box center [176, 155] width 29 height 17
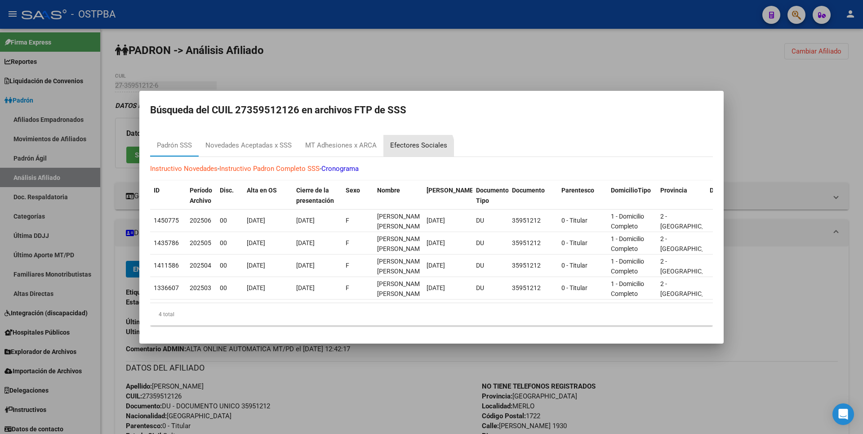
click at [412, 147] on div "Efectores Sociales" at bounding box center [418, 145] width 57 height 10
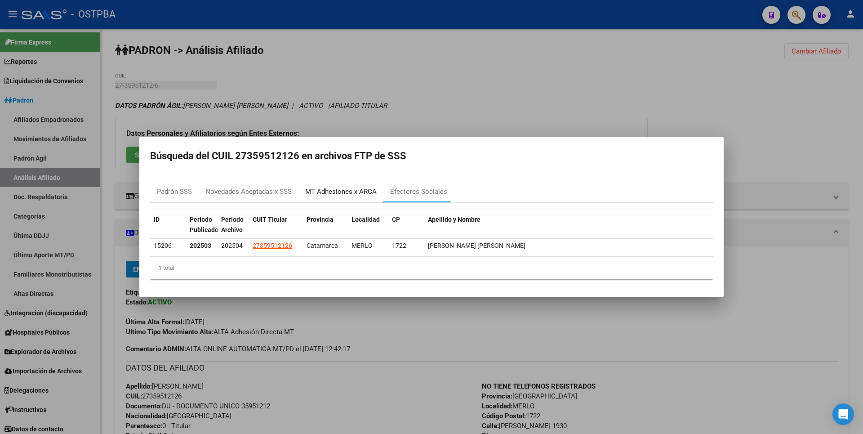
click at [323, 193] on div "MT Adhesiones x ARCA" at bounding box center [340, 192] width 71 height 10
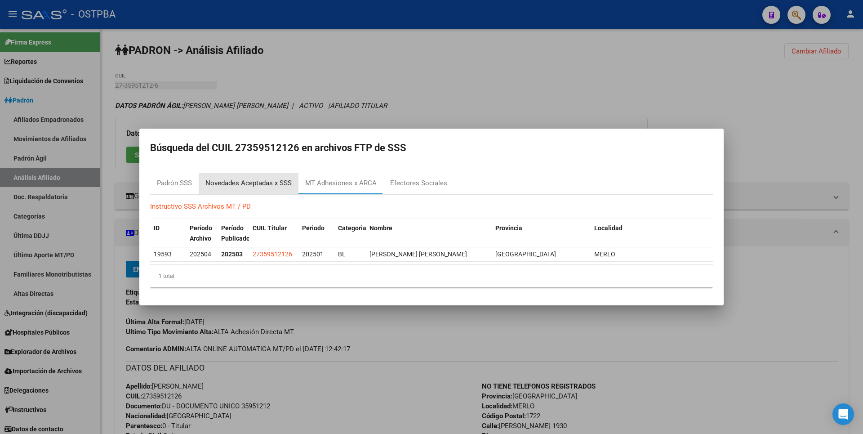
click at [266, 184] on div "Novedades Aceptadas x SSS" at bounding box center [248, 183] width 86 height 10
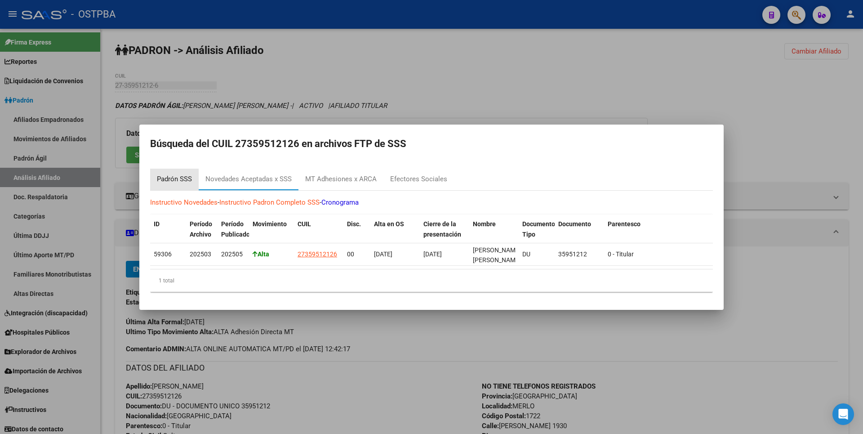
click at [189, 178] on div "Padrón SSS" at bounding box center [174, 179] width 35 height 10
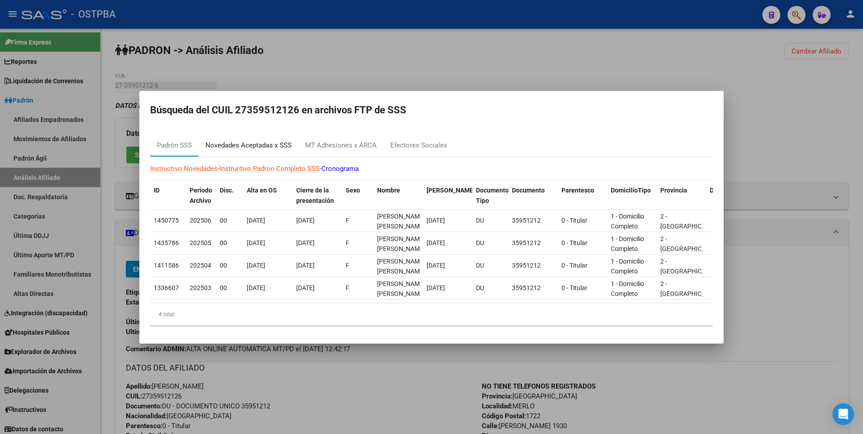
click at [269, 147] on div "Novedades Aceptadas x SSS" at bounding box center [248, 145] width 86 height 10
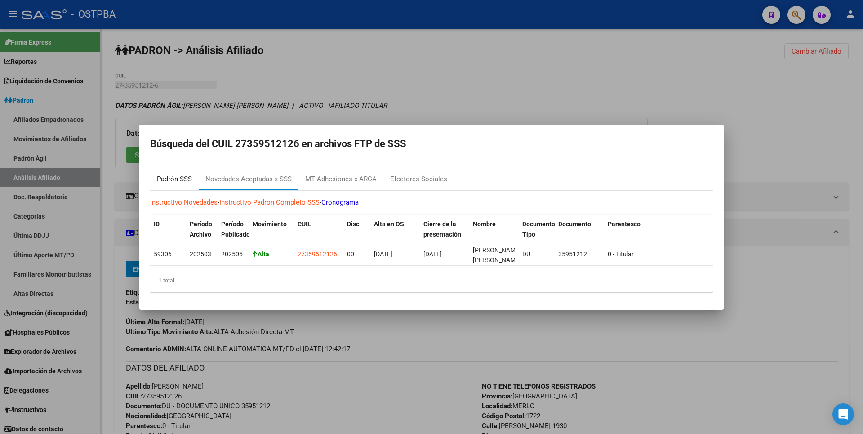
click at [185, 169] on div "Padrón SSS" at bounding box center [174, 180] width 49 height 22
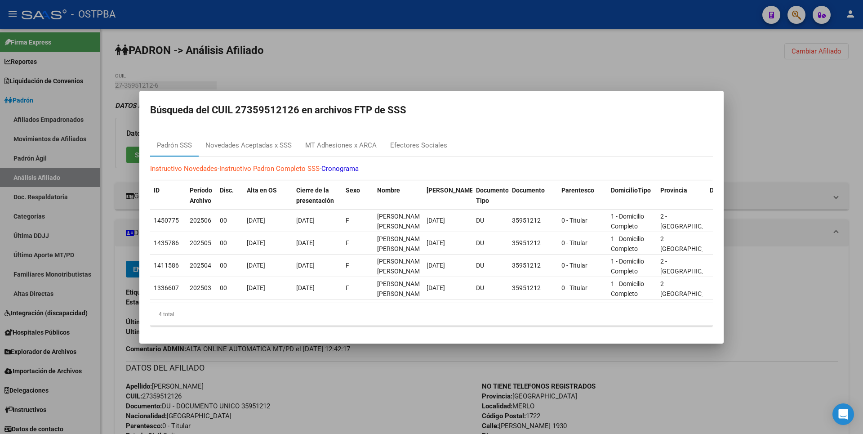
click at [542, 135] on div "Padrón SSS Novedades Aceptadas x SSS MT Adhesiones x ARCA Efectores Sociales" at bounding box center [431, 146] width 563 height 22
click at [422, 140] on div "Efectores Sociales" at bounding box center [418, 145] width 57 height 10
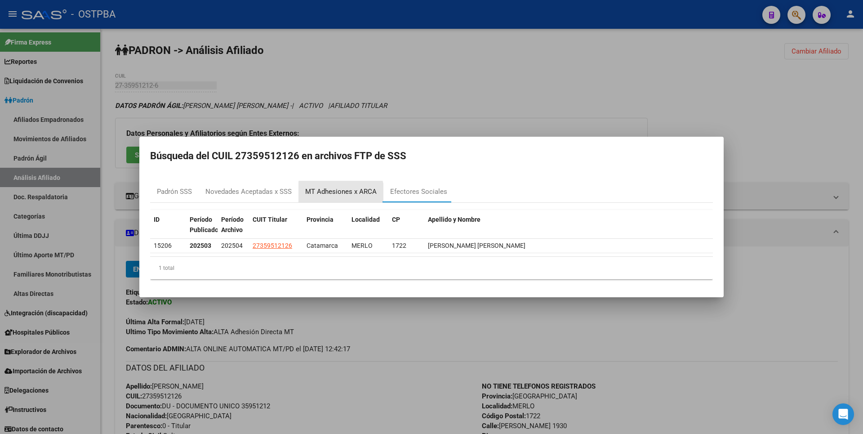
click at [341, 192] on div "MT Adhesiones x ARCA" at bounding box center [340, 192] width 71 height 10
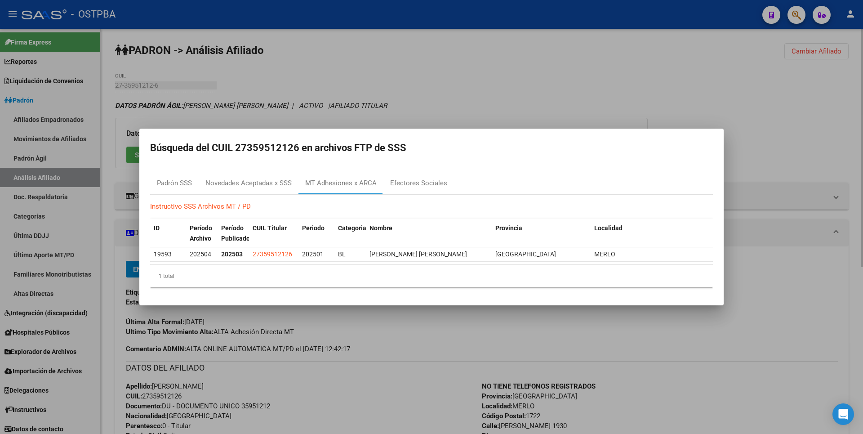
click at [401, 93] on div at bounding box center [431, 217] width 863 height 434
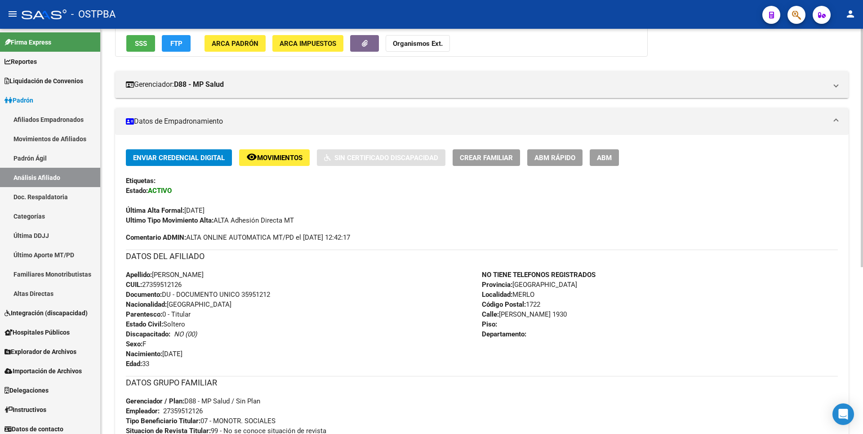
scroll to position [284, 0]
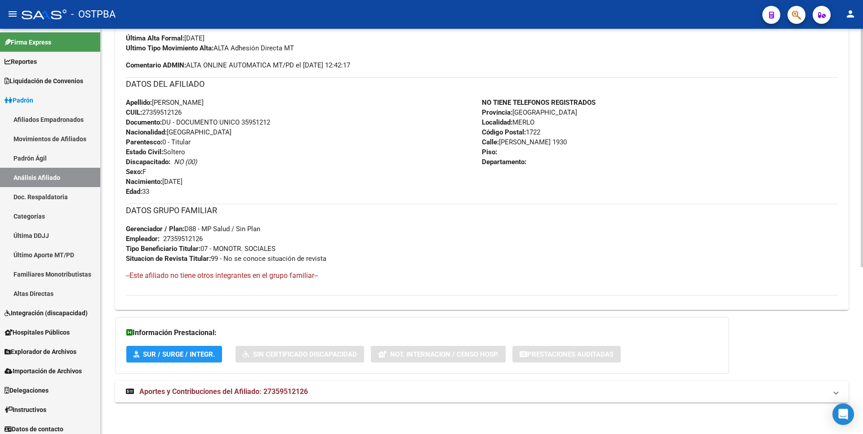
click at [260, 387] on span "Aportes y Contribuciones del Afiliado: 27359512126" at bounding box center [223, 391] width 169 height 9
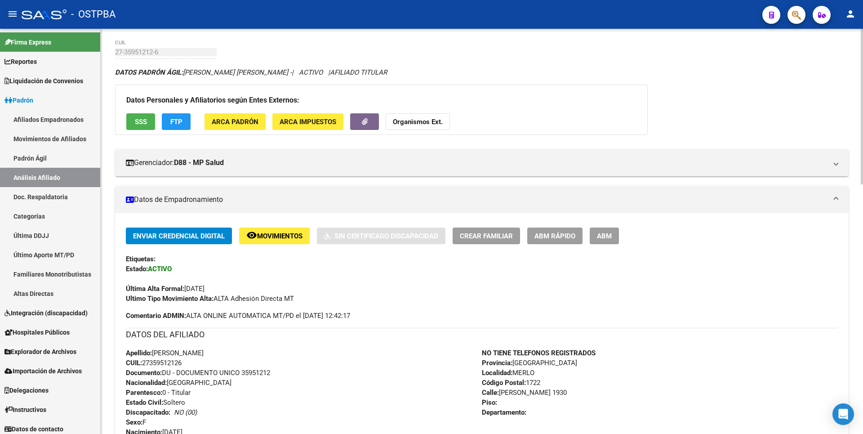
scroll to position [0, 0]
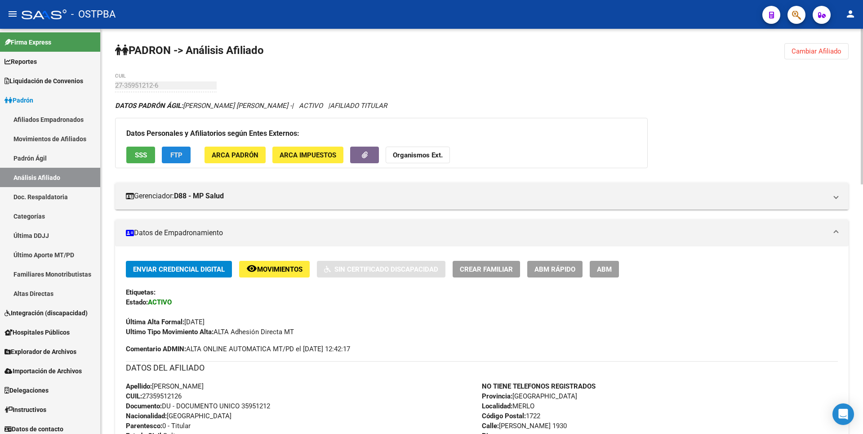
click at [181, 156] on span "FTP" at bounding box center [176, 155] width 12 height 8
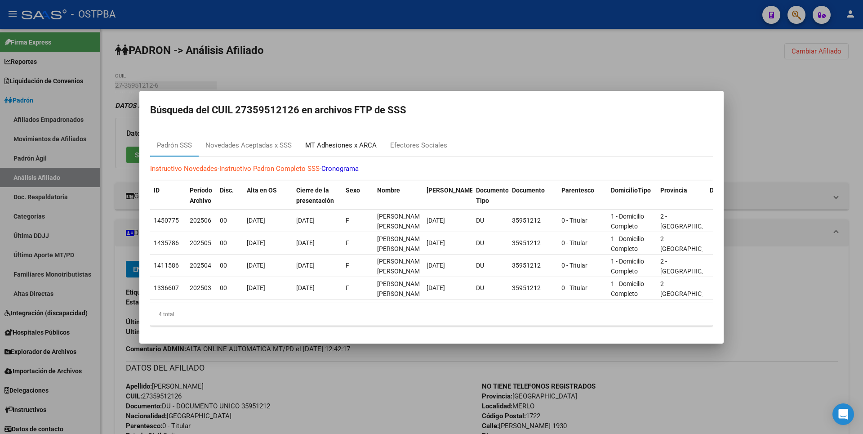
click at [347, 142] on div "MT Adhesiones x ARCA" at bounding box center [340, 145] width 71 height 10
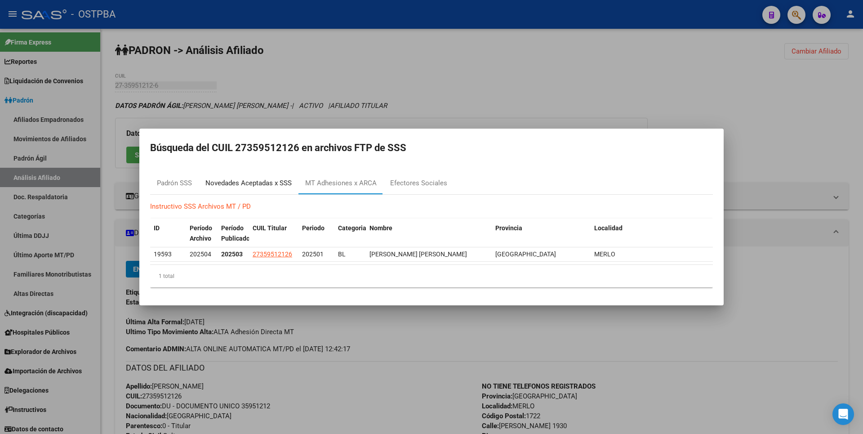
click at [277, 187] on div "Novedades Aceptadas x SSS" at bounding box center [248, 183] width 86 height 10
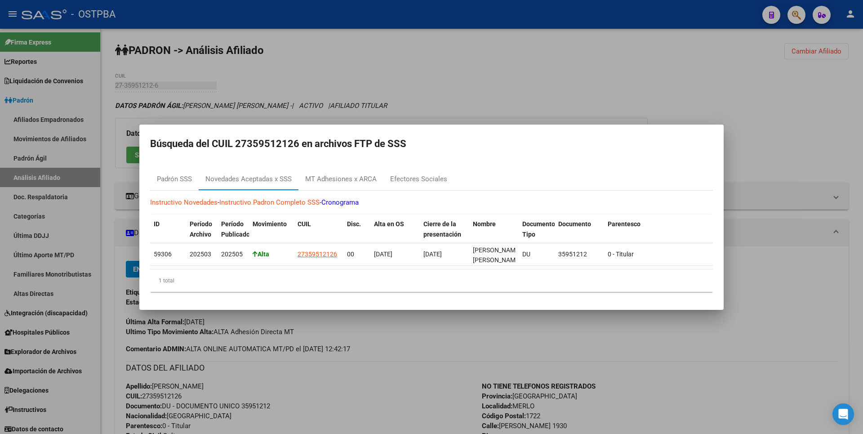
click at [492, 93] on div at bounding box center [431, 217] width 863 height 434
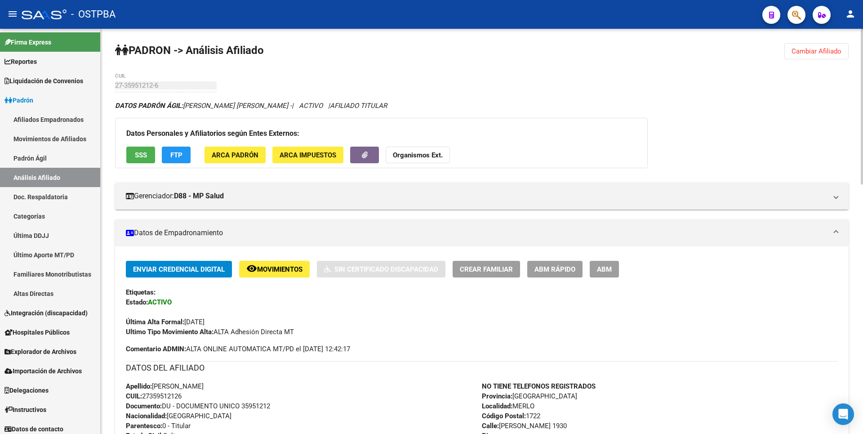
click at [253, 156] on span "ARCA Padrón" at bounding box center [235, 155] width 47 height 8
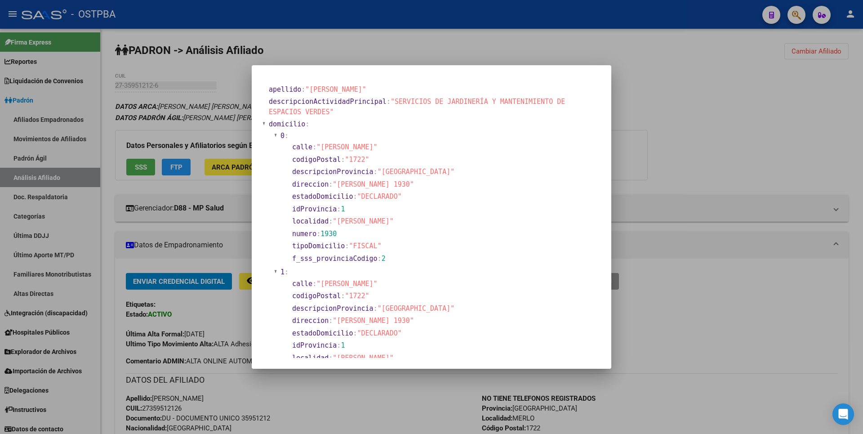
click at [438, 50] on div at bounding box center [431, 217] width 863 height 434
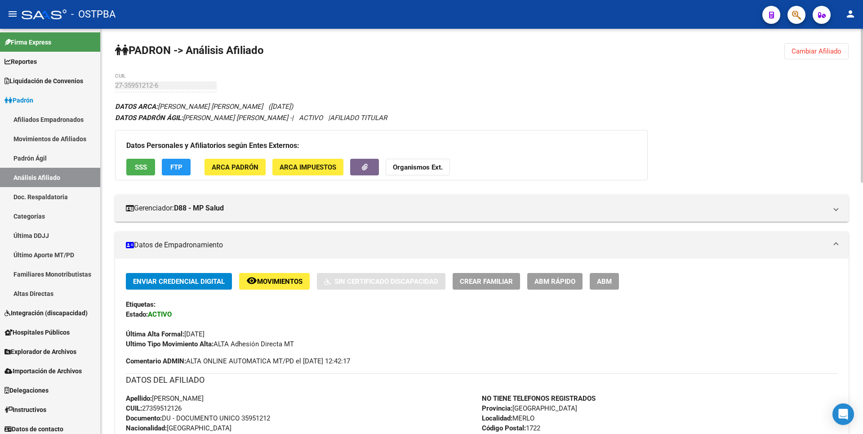
click at [437, 164] on strong "Organismos Ext." at bounding box center [418, 167] width 50 height 8
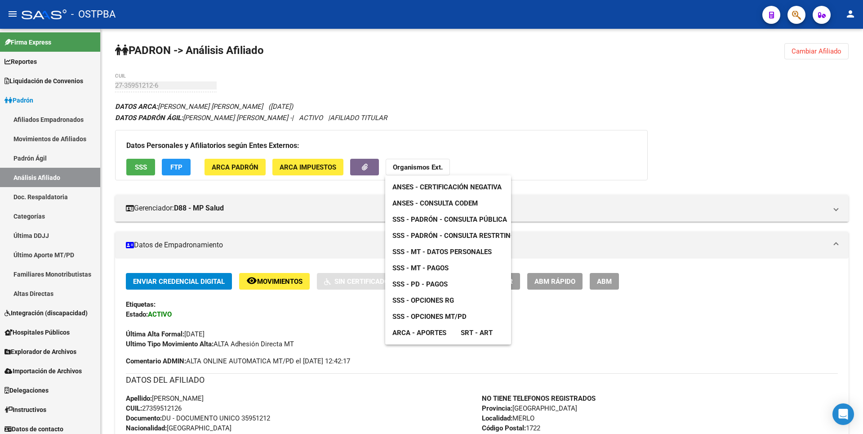
click at [441, 268] on span "SSS - MT - Pagos" at bounding box center [420, 268] width 56 height 8
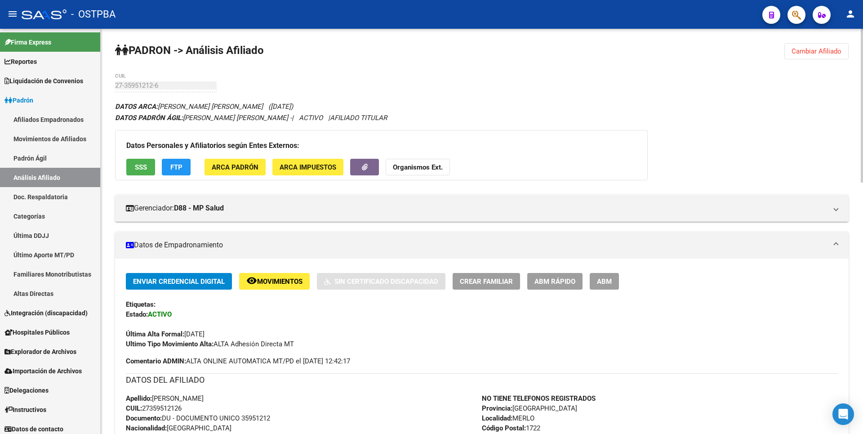
drag, startPoint x: 144, startPoint y: 407, endPoint x: 185, endPoint y: 407, distance: 41.3
click at [182, 407] on span "CUIL: 27359512126" at bounding box center [154, 408] width 56 height 8
copy span "27359512126"
click at [425, 162] on button "Organismos Ext." at bounding box center [418, 167] width 64 height 17
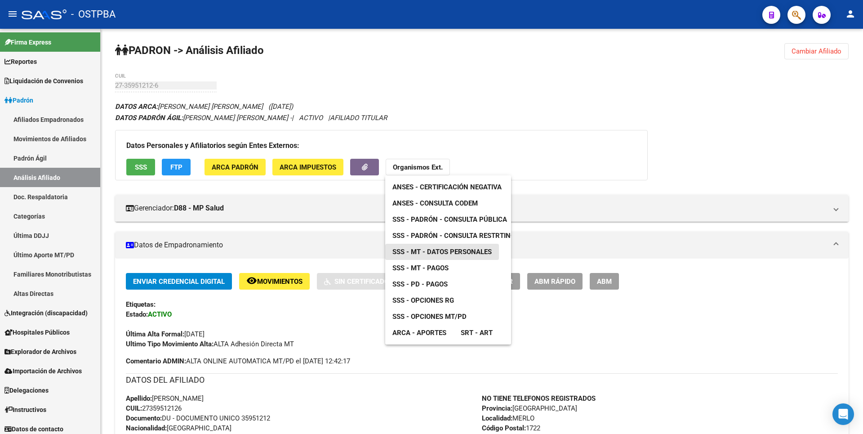
click at [444, 248] on span "SSS - MT - Datos Personales" at bounding box center [441, 252] width 99 height 8
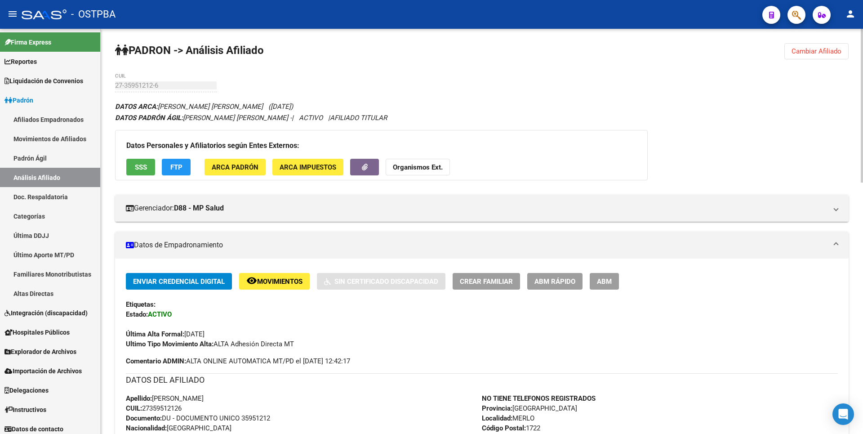
copy span "27359512126"
click at [430, 171] on button "Organismos Ext." at bounding box center [418, 167] width 64 height 17
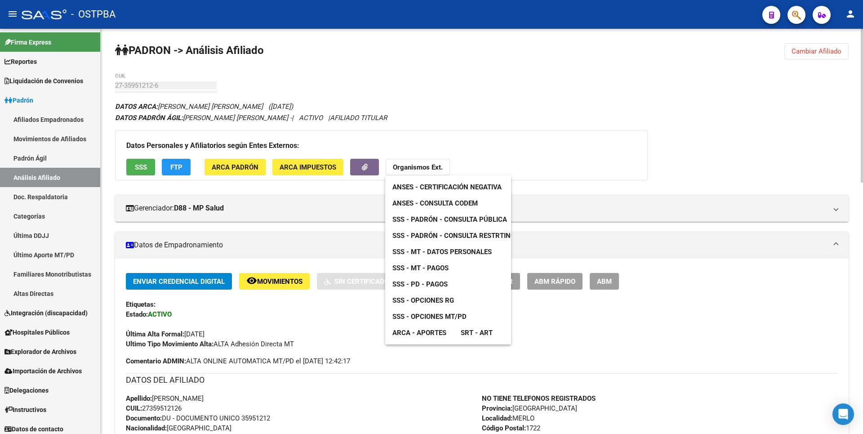
click at [325, 98] on div at bounding box center [431, 217] width 863 height 434
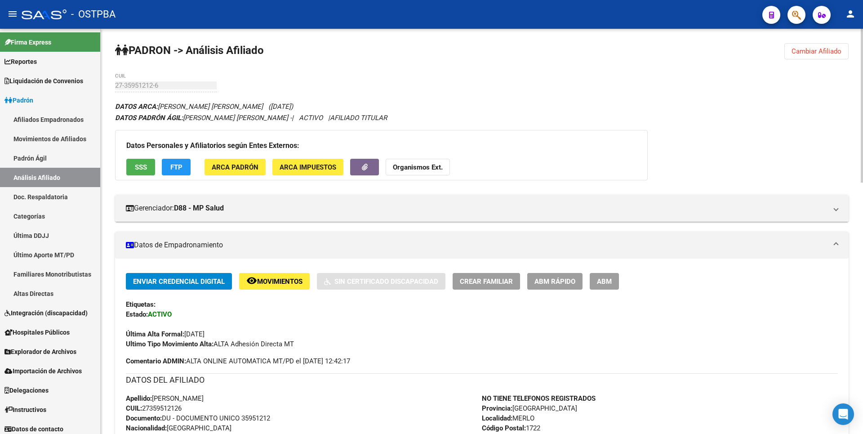
drag, startPoint x: 143, startPoint y: 404, endPoint x: 188, endPoint y: 409, distance: 45.1
copy span "27359512126"
drag, startPoint x: 631, startPoint y: 156, endPoint x: 639, endPoint y: 104, distance: 52.2
click at [631, 156] on div "Datos Personales y Afiliatorios según Entes Externos: SSS FTP ARCA Padrón ARCA …" at bounding box center [381, 155] width 533 height 50
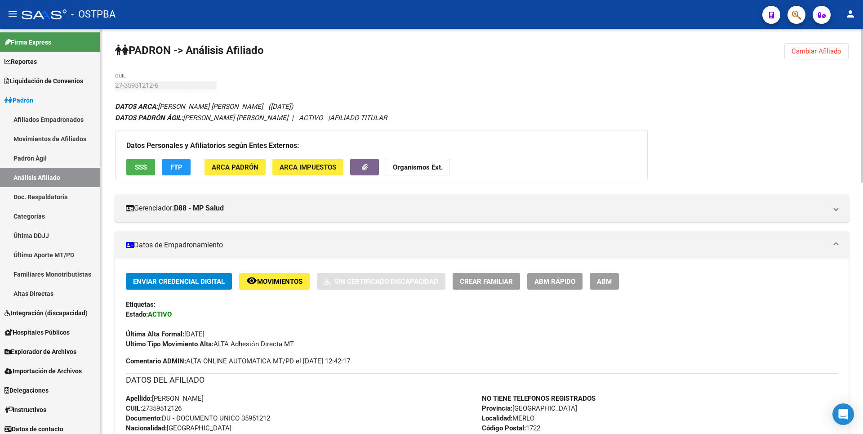
click at [403, 163] on strong "Organismos Ext." at bounding box center [418, 167] width 50 height 8
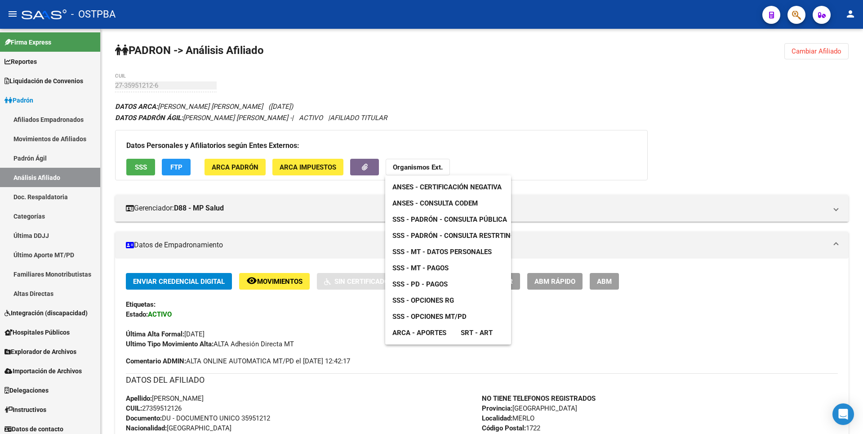
click at [446, 271] on span "SSS - MT - Pagos" at bounding box center [420, 268] width 56 height 8
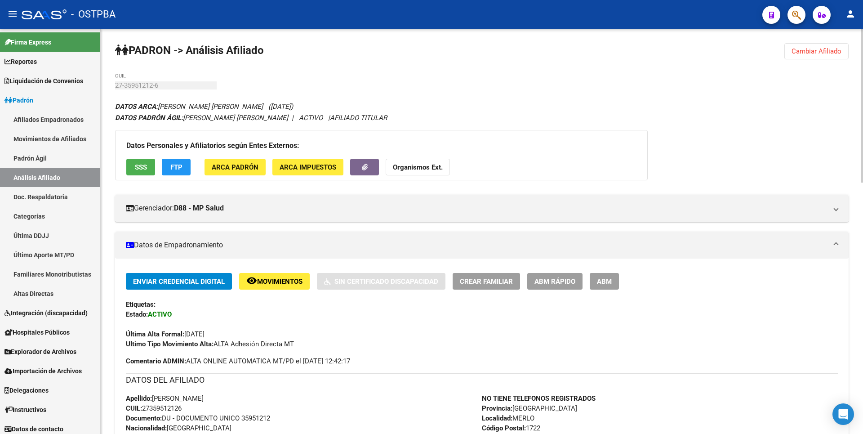
drag, startPoint x: 142, startPoint y: 407, endPoint x: 181, endPoint y: 411, distance: 38.4
click at [181, 411] on span "CUIL: 27359512126" at bounding box center [154, 408] width 56 height 8
drag, startPoint x: 181, startPoint y: 411, endPoint x: 161, endPoint y: 407, distance: 20.2
click at [174, 409] on span "CUIL: 27359512126" at bounding box center [154, 408] width 56 height 8
click at [146, 407] on span "CUIL: 27359512126" at bounding box center [154, 408] width 56 height 8
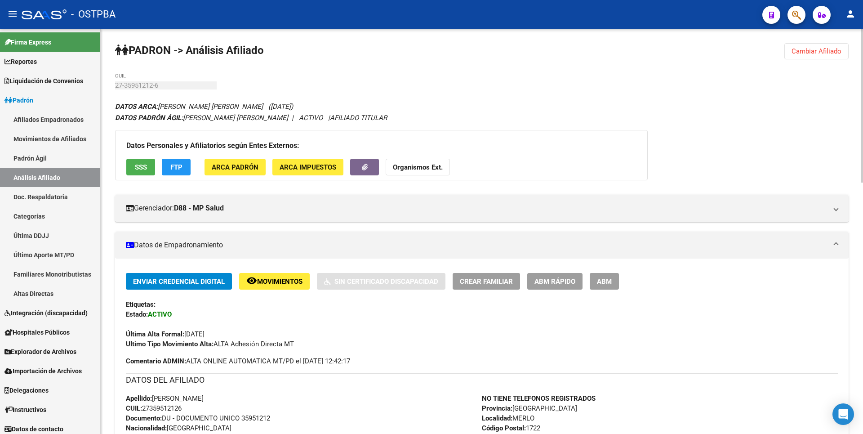
click at [156, 420] on strong "Documento:" at bounding box center [144, 418] width 36 height 8
drag, startPoint x: 145, startPoint y: 407, endPoint x: 187, endPoint y: 408, distance: 41.4
copy span "27359512126"
click at [418, 169] on strong "Organismos Ext." at bounding box center [418, 167] width 50 height 8
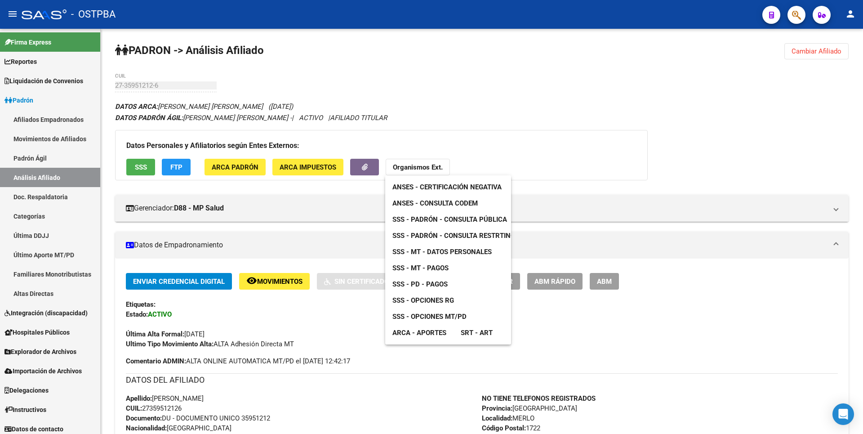
click at [462, 248] on span "SSS - MT - Datos Personales" at bounding box center [441, 252] width 99 height 8
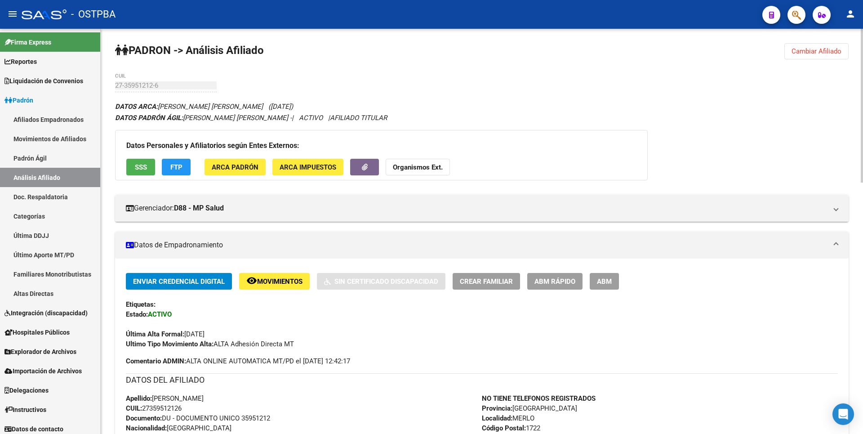
copy span "27359512126"
click at [179, 170] on span "FTP" at bounding box center [176, 167] width 12 height 8
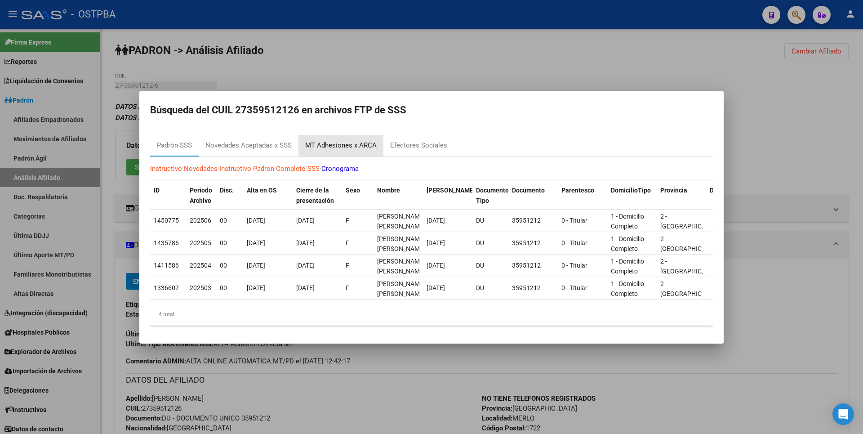
click at [344, 145] on div "MT Adhesiones x ARCA" at bounding box center [340, 145] width 71 height 10
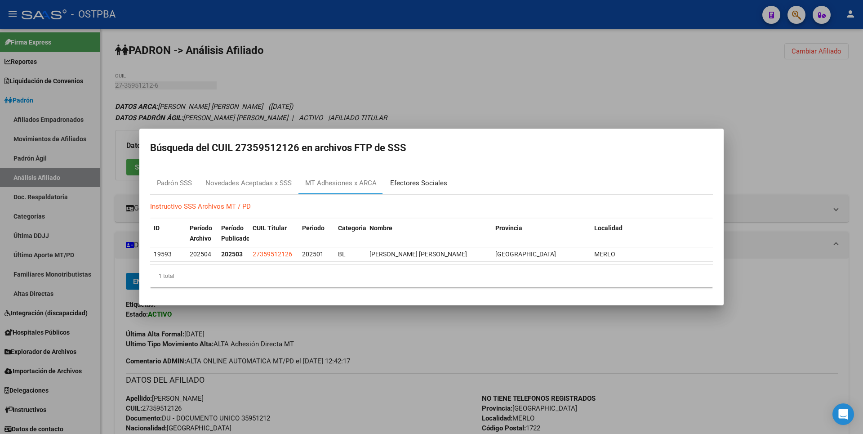
click at [440, 184] on div "Efectores Sociales" at bounding box center [418, 183] width 57 height 10
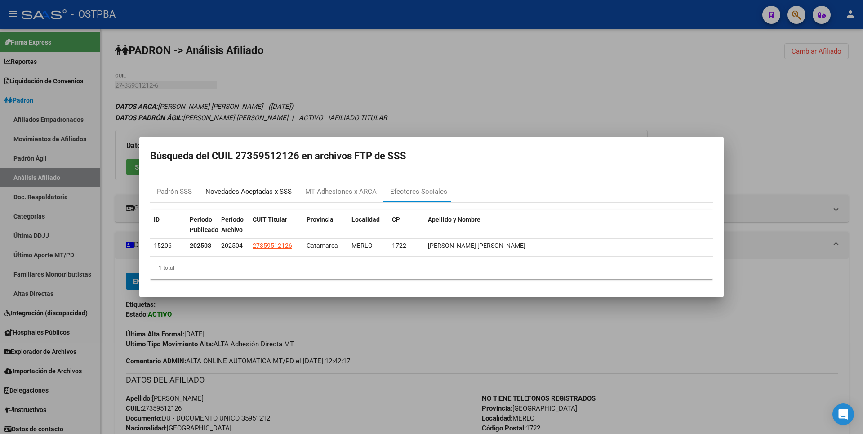
click at [262, 194] on div "Novedades Aceptadas x SSS" at bounding box center [248, 192] width 86 height 10
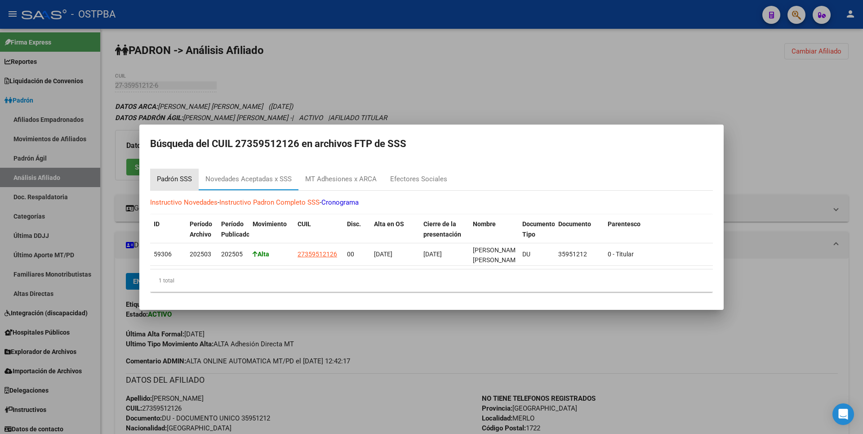
click at [182, 176] on div "Padrón SSS" at bounding box center [174, 179] width 35 height 10
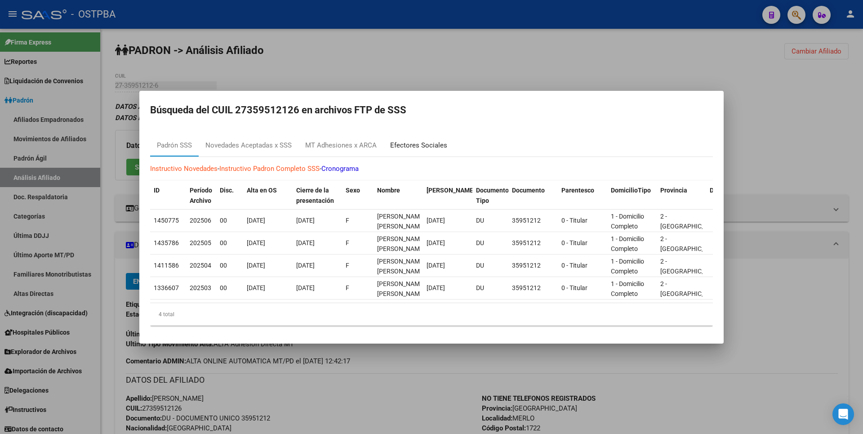
click at [415, 140] on div "Efectores Sociales" at bounding box center [418, 145] width 57 height 10
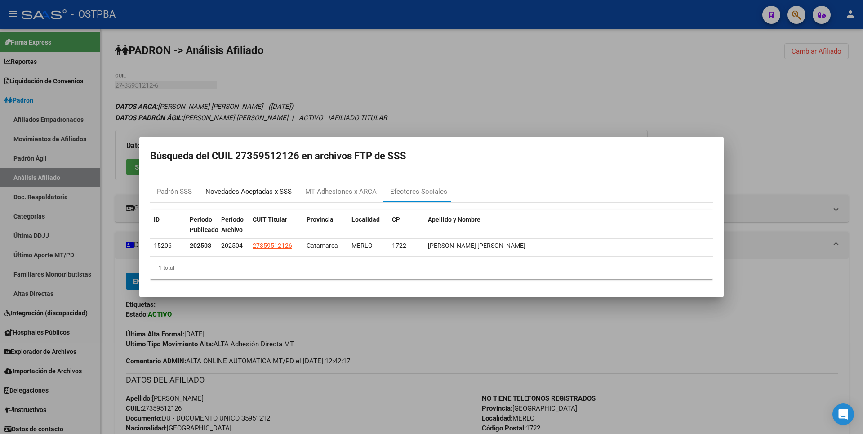
click at [253, 187] on div "Novedades Aceptadas x SSS" at bounding box center [248, 192] width 86 height 10
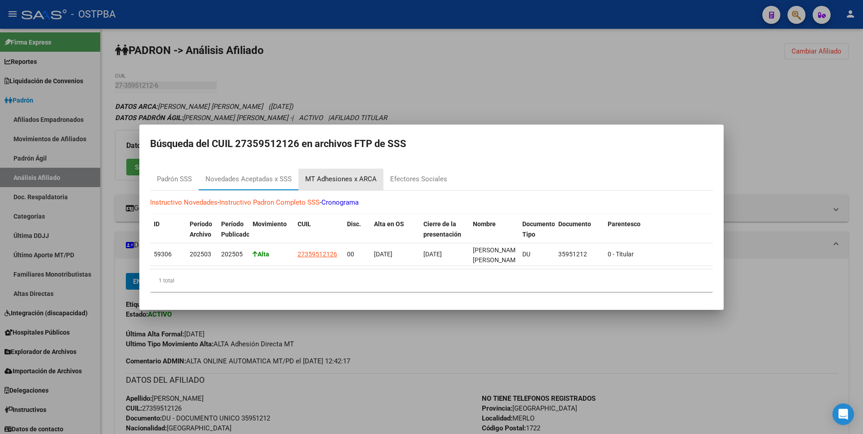
click at [343, 179] on div "MT Adhesiones x ARCA" at bounding box center [340, 179] width 71 height 10
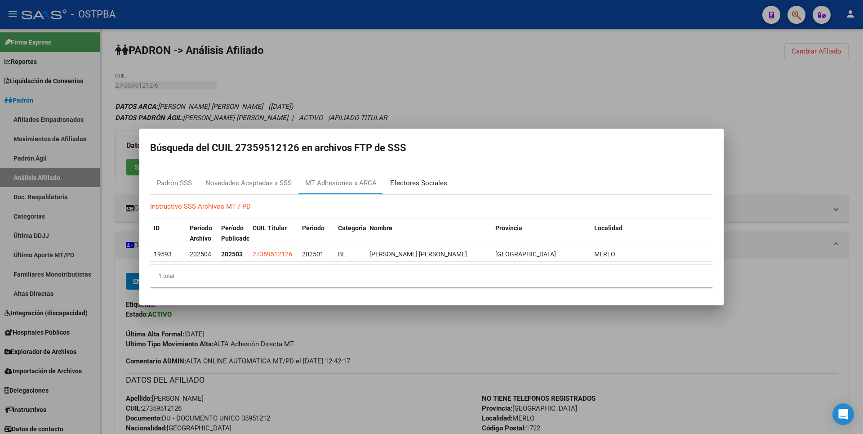
drag, startPoint x: 343, startPoint y: 179, endPoint x: 421, endPoint y: 182, distance: 77.8
click at [421, 182] on div "Efectores Sociales" at bounding box center [418, 183] width 57 height 10
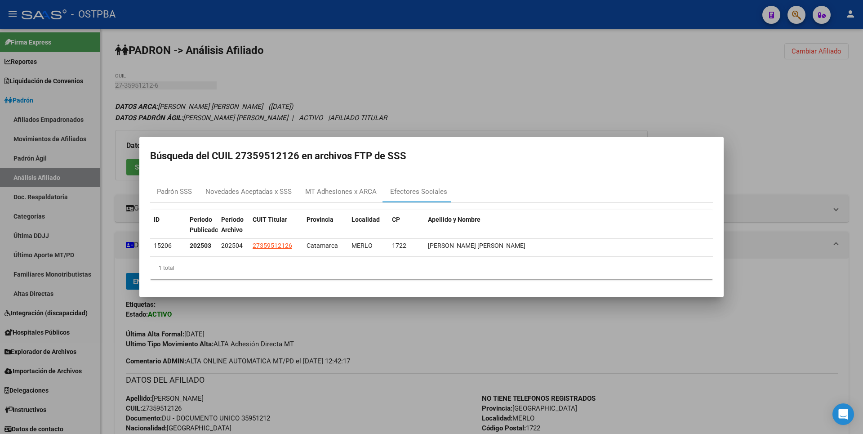
click at [310, 83] on div at bounding box center [431, 217] width 863 height 434
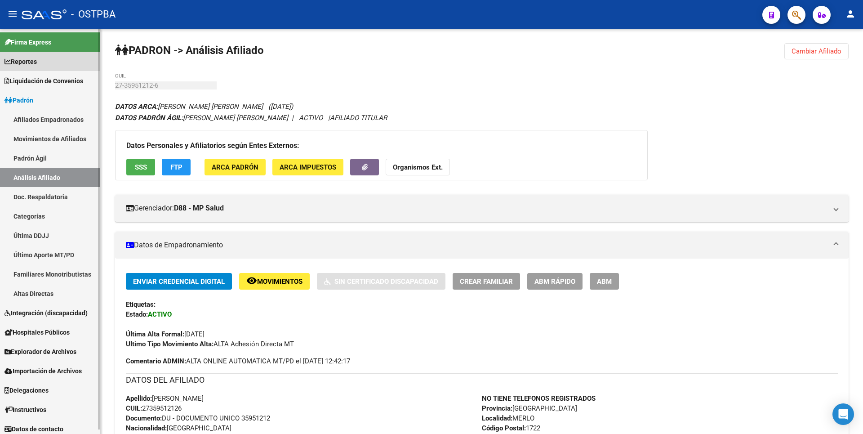
click at [35, 64] on span "Reportes" at bounding box center [20, 62] width 32 height 10
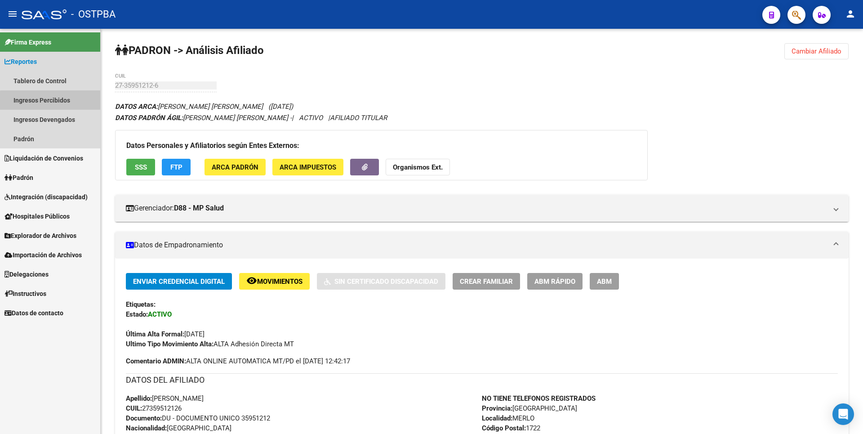
click at [55, 103] on link "Ingresos Percibidos" at bounding box center [50, 99] width 100 height 19
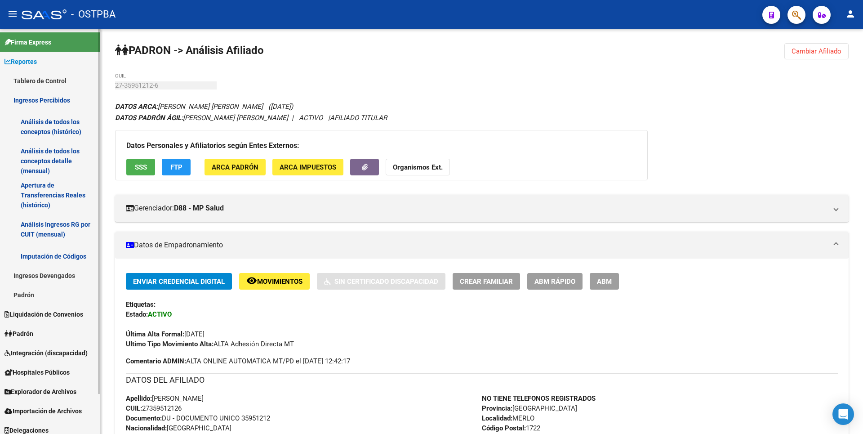
click at [46, 157] on link "Análisis de todos los conceptos detalle (mensual)" at bounding box center [50, 161] width 100 height 34
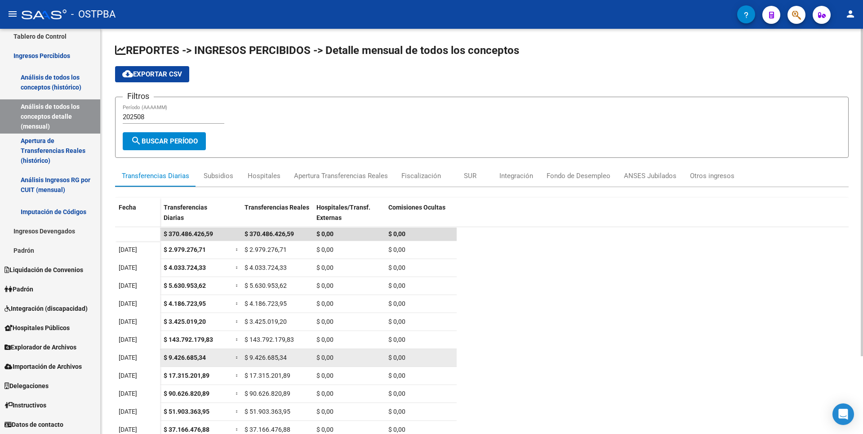
scroll to position [96, 0]
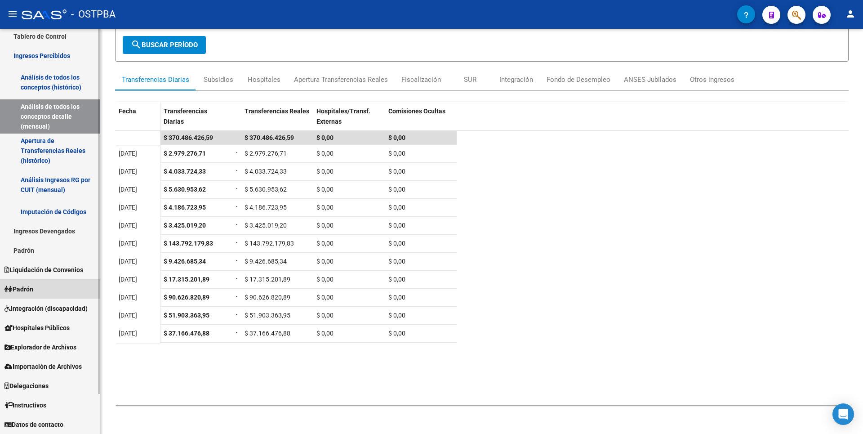
click at [30, 289] on span "Padrón" at bounding box center [18, 289] width 29 height 10
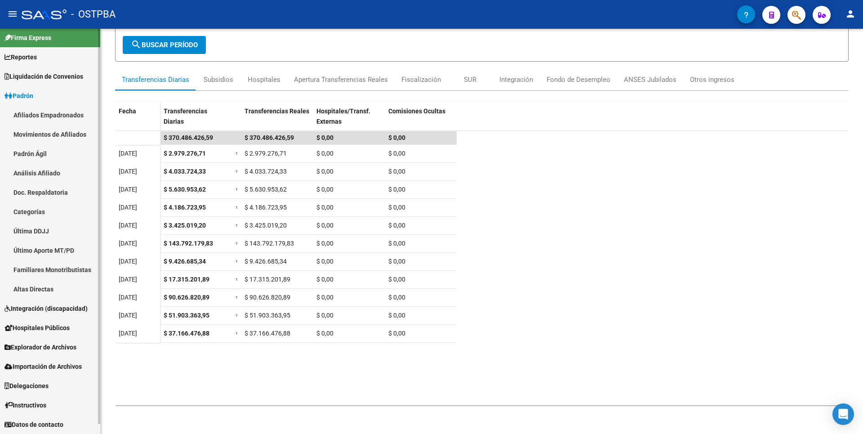
scroll to position [4, 0]
click at [50, 171] on link "Análisis Afiliado" at bounding box center [50, 172] width 100 height 19
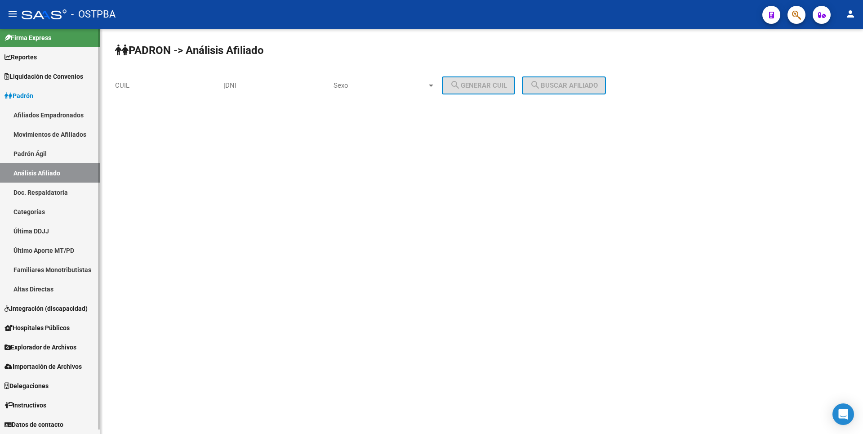
click at [53, 286] on link "Altas Directas" at bounding box center [50, 288] width 100 height 19
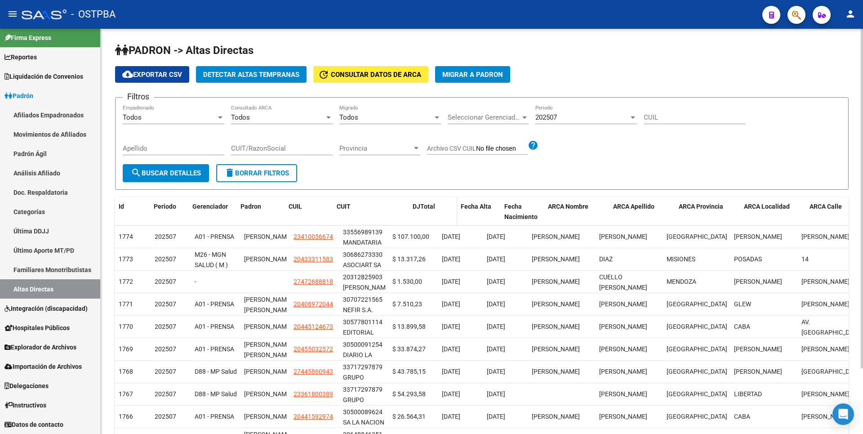
drag, startPoint x: 387, startPoint y: 203, endPoint x: 419, endPoint y: 203, distance: 31.9
click at [419, 203] on div "Id Periodo Gerenciador Padron CUIL CUIT [PERSON_NAME] Fecha Alta Fecha Nacimien…" at bounding box center [591, 212] width 952 height 30
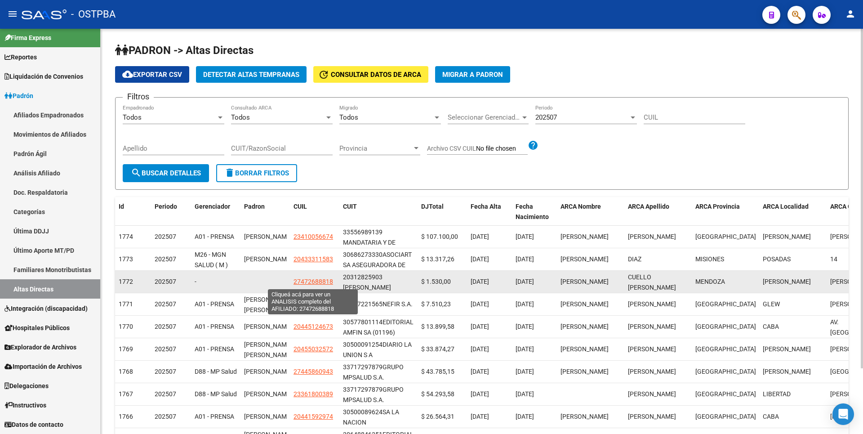
click at [310, 280] on span "27472688818" at bounding box center [313, 281] width 40 height 7
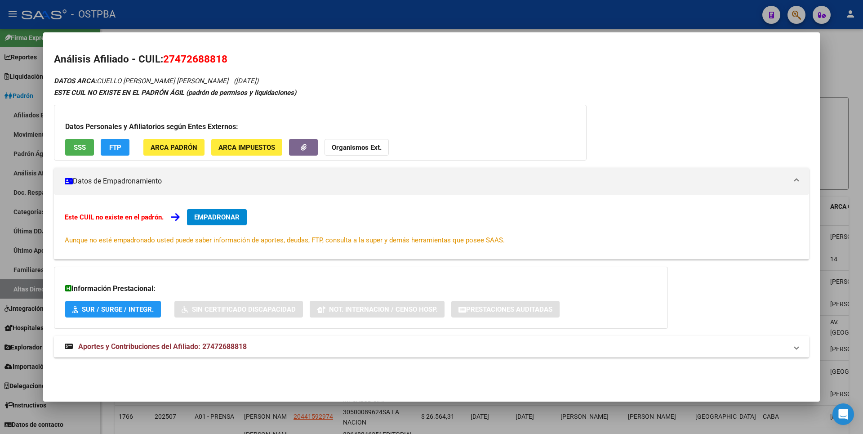
click at [228, 340] on mat-expansion-panel-header "Aportes y Contribuciones del Afiliado: 27472688818" at bounding box center [431, 347] width 755 height 22
click at [181, 145] on span "ARCA Padrón" at bounding box center [174, 147] width 47 height 8
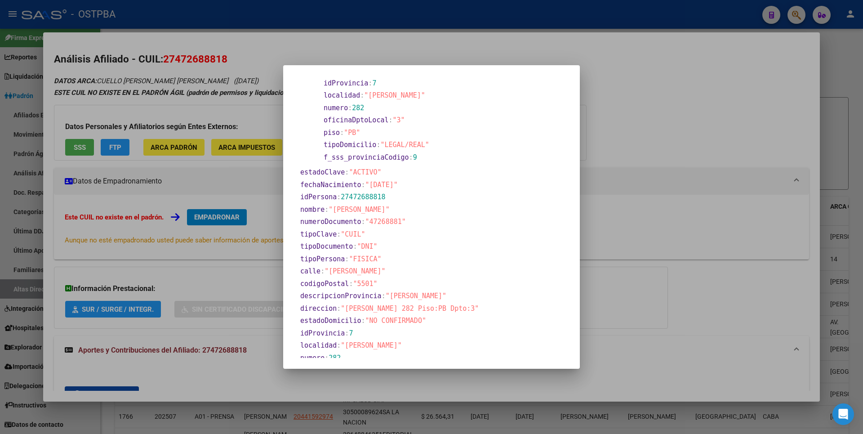
scroll to position [172, 0]
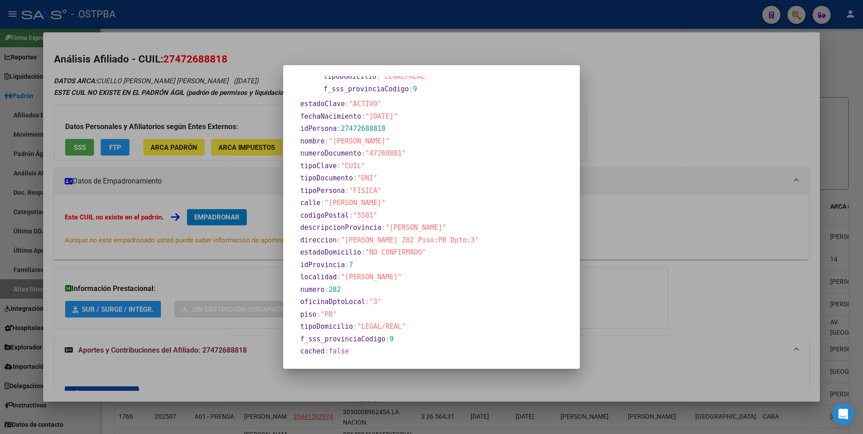
click at [621, 174] on div at bounding box center [431, 217] width 863 height 434
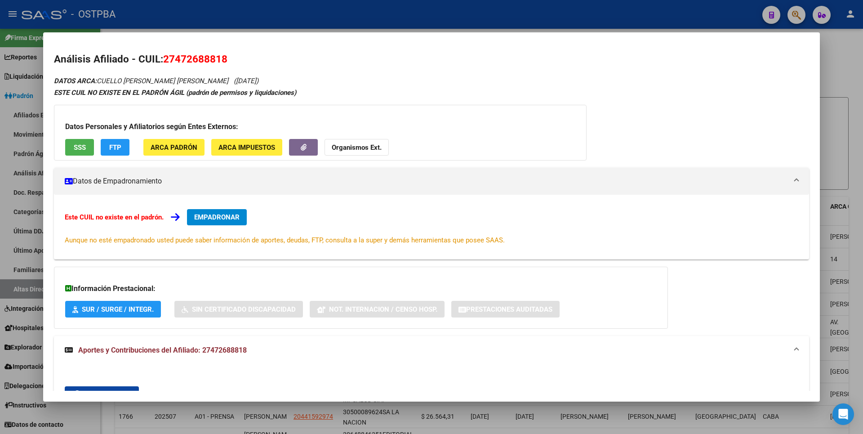
click at [76, 143] on span "SSS" at bounding box center [80, 147] width 12 height 8
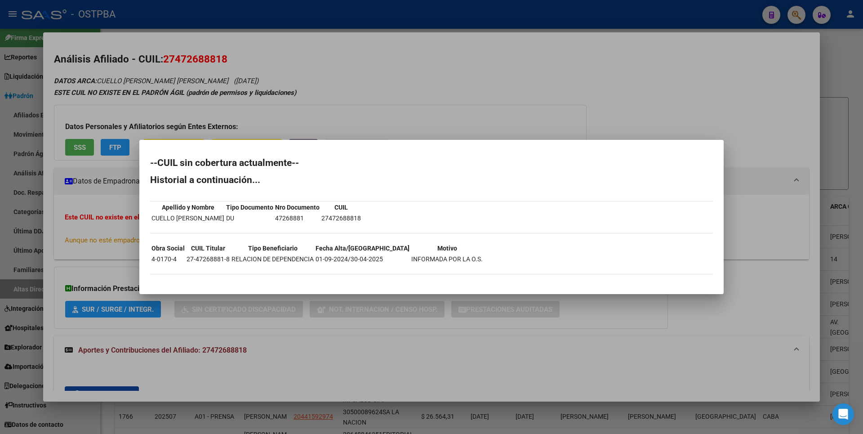
click at [485, 103] on div at bounding box center [431, 217] width 863 height 434
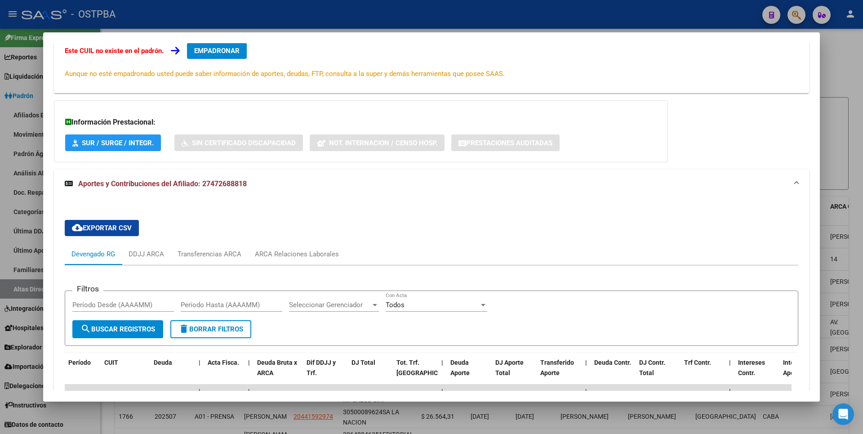
scroll to position [267, 0]
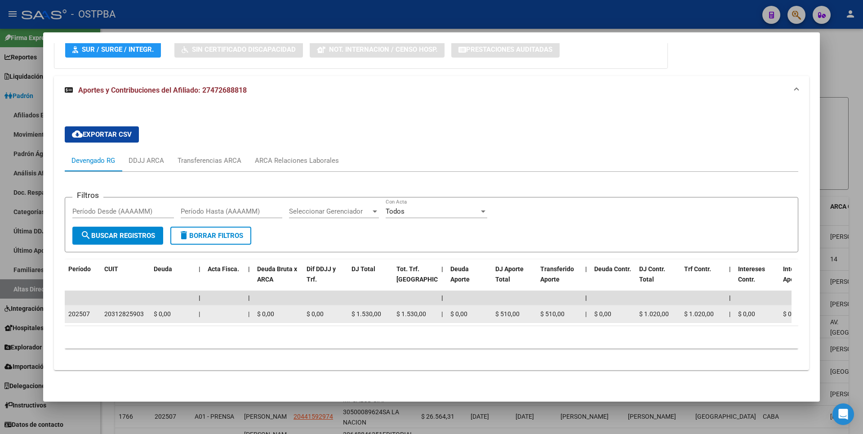
click at [108, 305] on datatable-body-cell "20312825903" at bounding box center [125, 314] width 49 height 18
click at [104, 309] on div "20312825903" at bounding box center [124, 314] width 40 height 10
drag, startPoint x: 104, startPoint y: 306, endPoint x: 129, endPoint y: 305, distance: 24.3
click at [129, 309] on div "20312825903" at bounding box center [124, 314] width 40 height 10
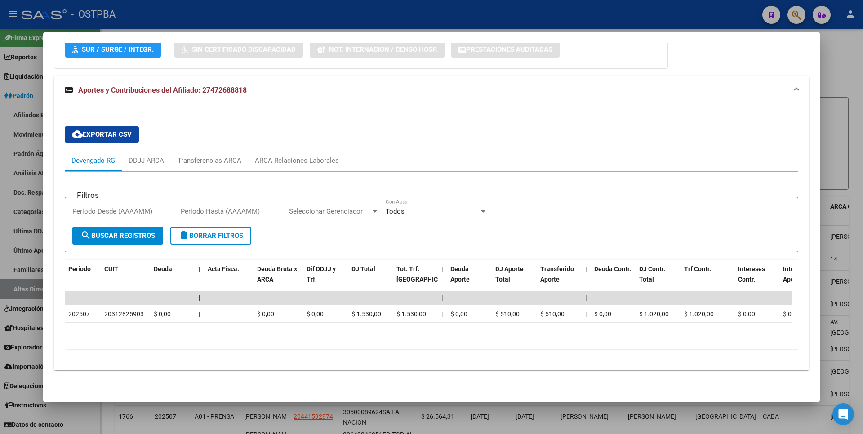
click at [844, 80] on div at bounding box center [431, 217] width 863 height 434
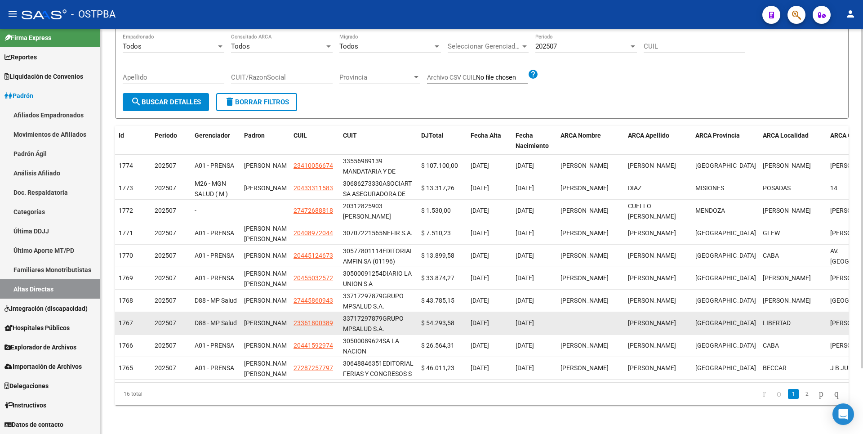
scroll to position [78, 0]
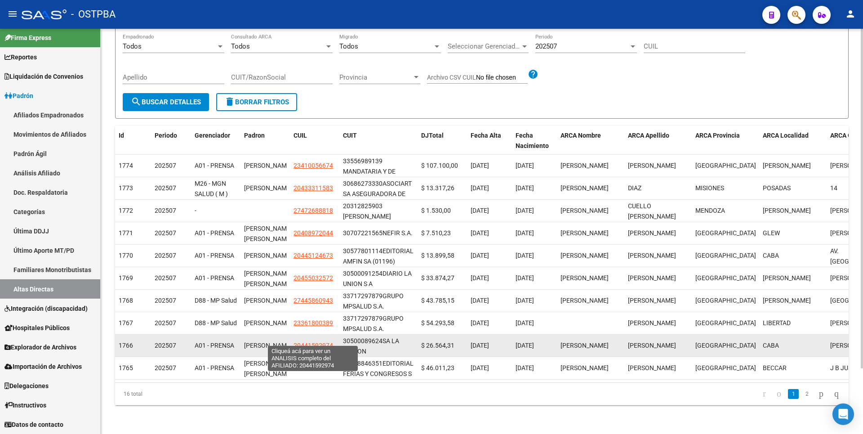
click at [319, 342] on span "20441592974" at bounding box center [313, 345] width 40 height 7
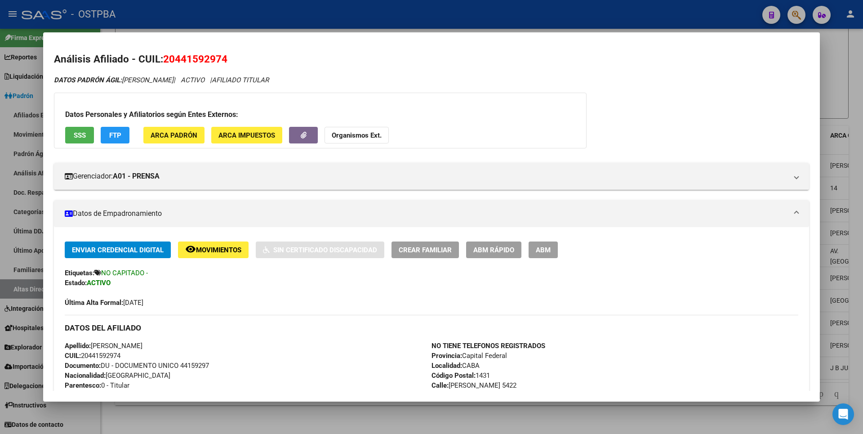
click at [288, 410] on div at bounding box center [431, 217] width 863 height 434
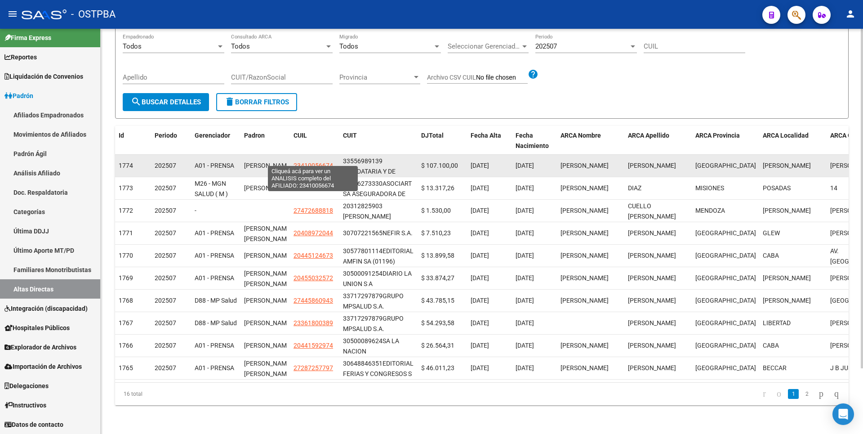
click at [311, 162] on span "23410056674" at bounding box center [313, 165] width 40 height 7
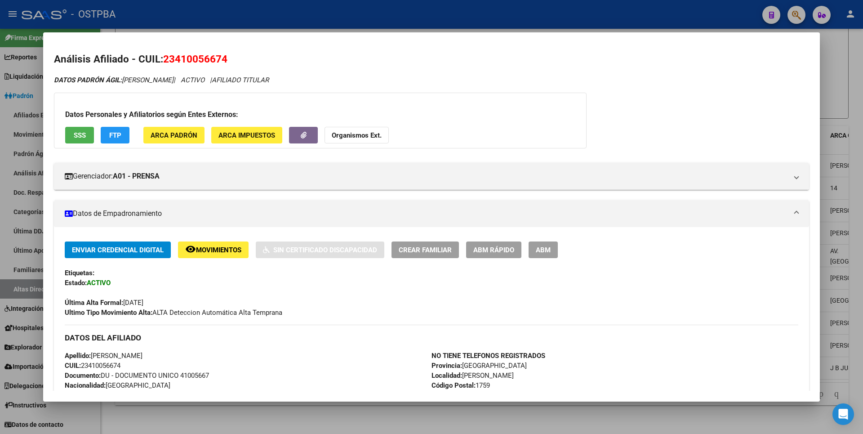
click at [380, 418] on div at bounding box center [431, 217] width 863 height 434
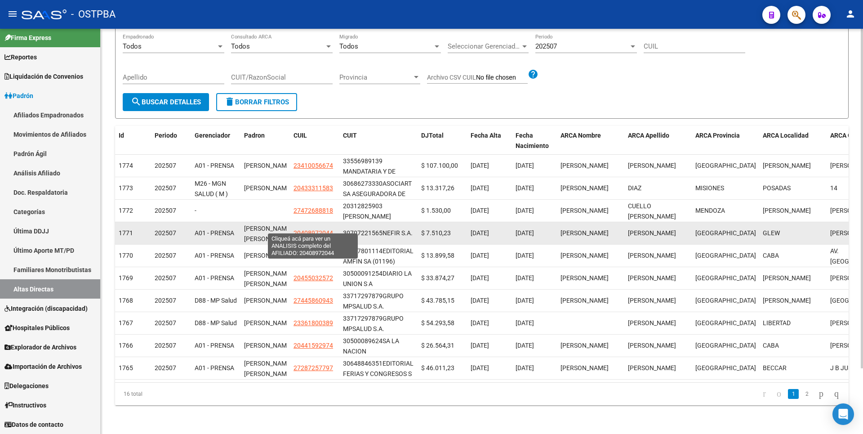
click at [317, 229] on span "20408972044" at bounding box center [313, 232] width 40 height 7
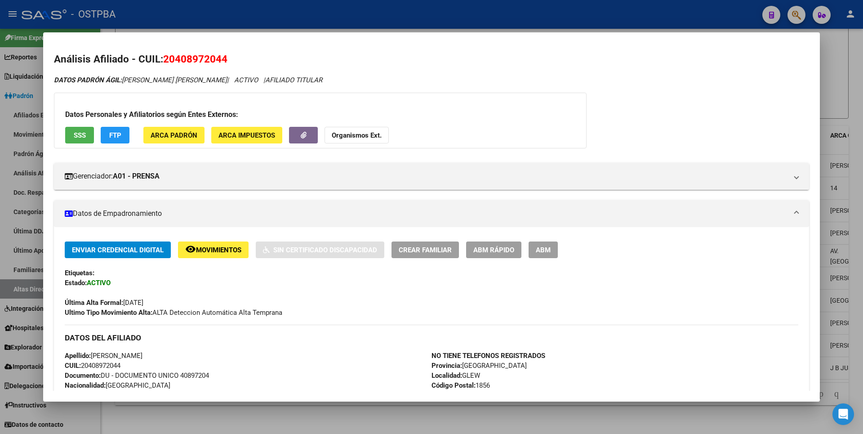
click at [323, 413] on div at bounding box center [431, 217] width 863 height 434
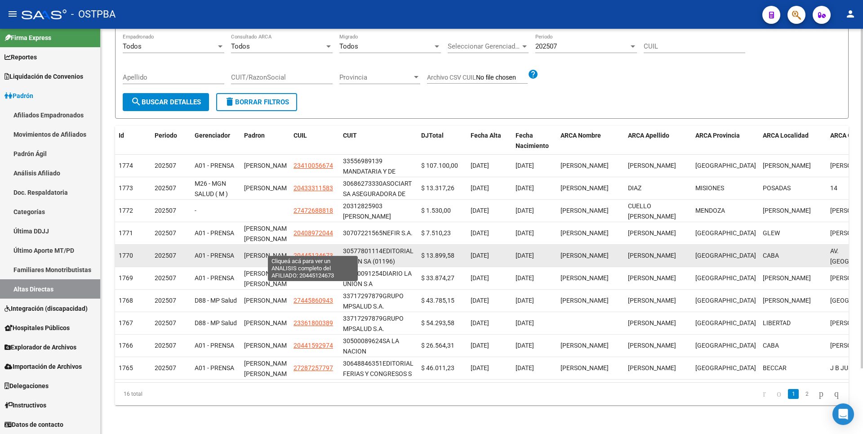
click at [318, 252] on span "20445124673" at bounding box center [313, 255] width 40 height 7
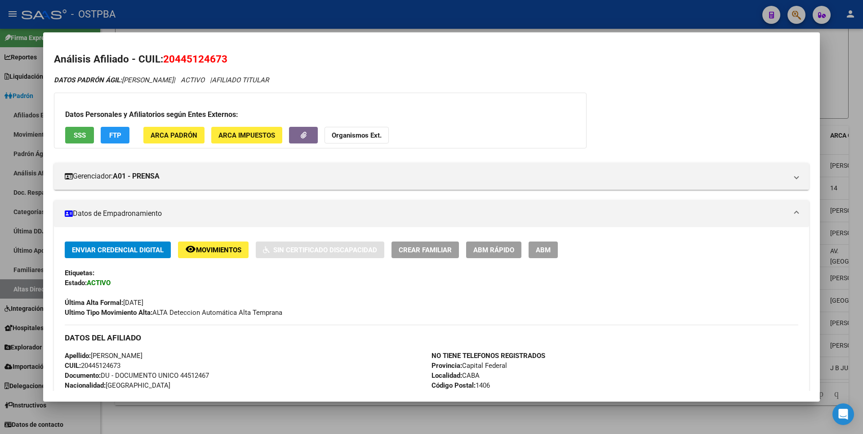
click at [376, 422] on div at bounding box center [431, 217] width 863 height 434
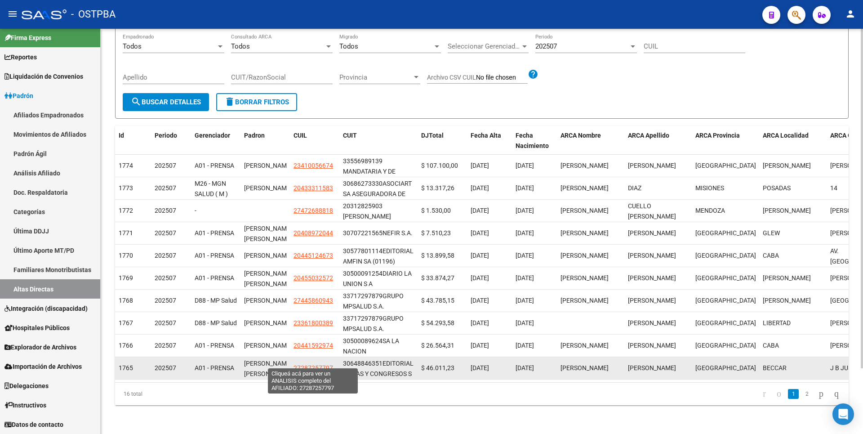
click at [320, 364] on span "27287257797" at bounding box center [313, 367] width 40 height 7
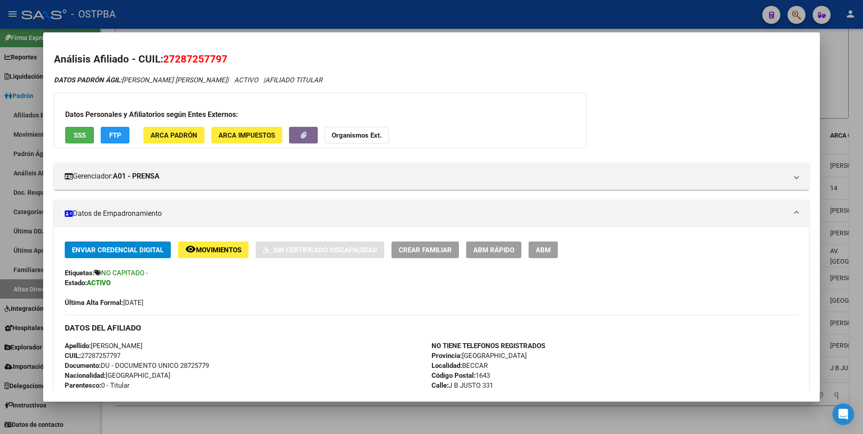
click at [376, 410] on div at bounding box center [431, 217] width 863 height 434
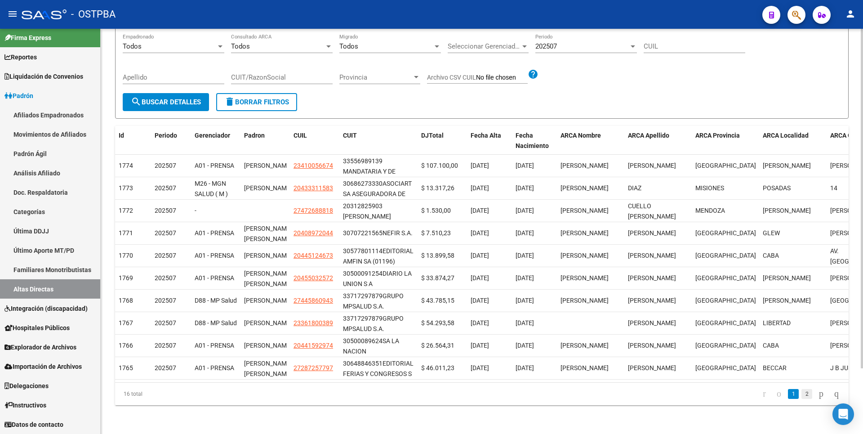
click at [801, 397] on link "2" at bounding box center [806, 394] width 11 height 10
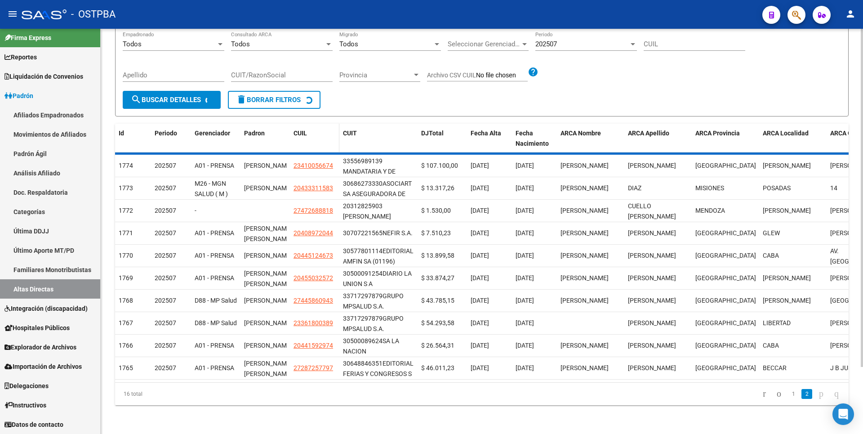
scroll to position [0, 0]
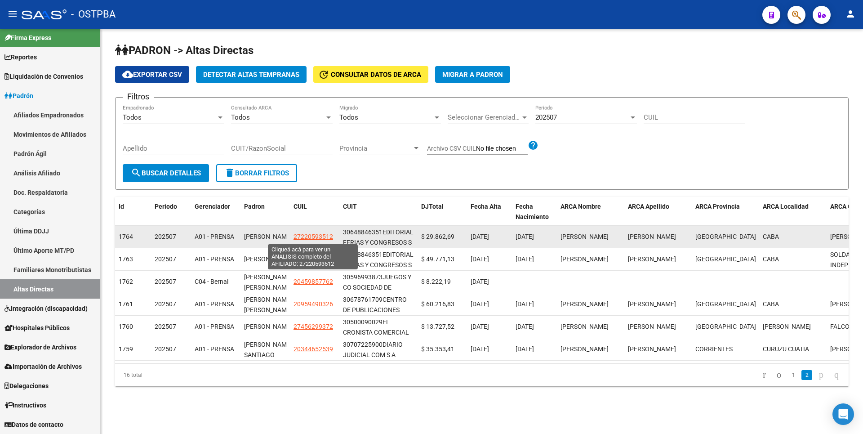
click at [328, 237] on span "27220593512" at bounding box center [313, 236] width 40 height 7
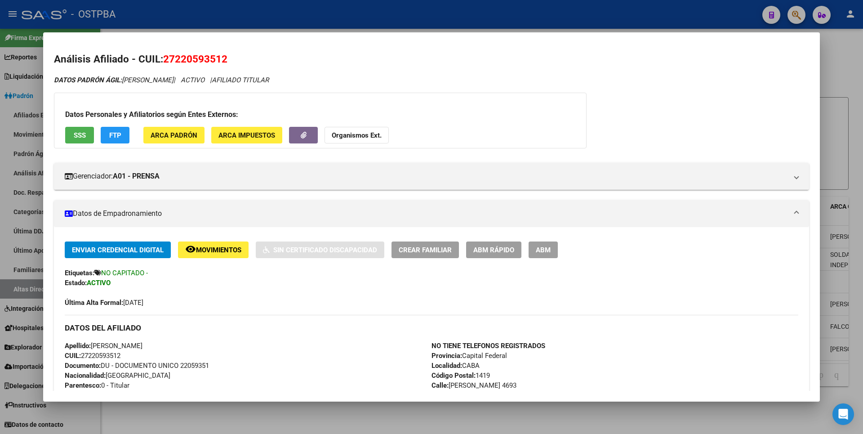
click at [328, 415] on div at bounding box center [431, 217] width 863 height 434
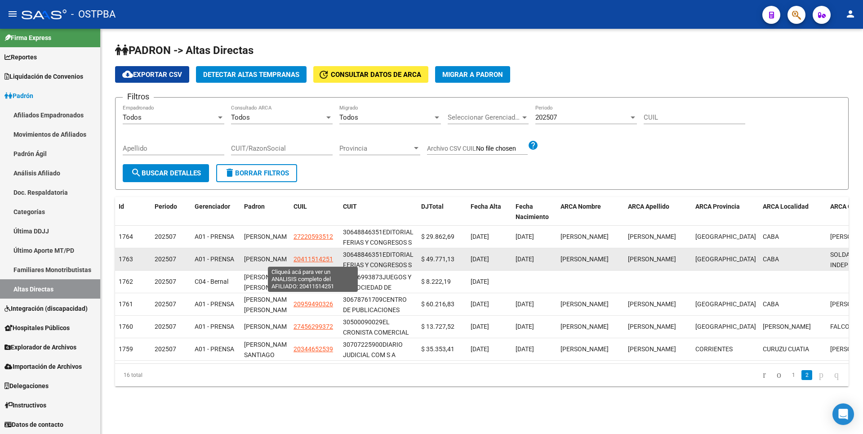
click at [311, 260] on span "20411514251" at bounding box center [313, 258] width 40 height 7
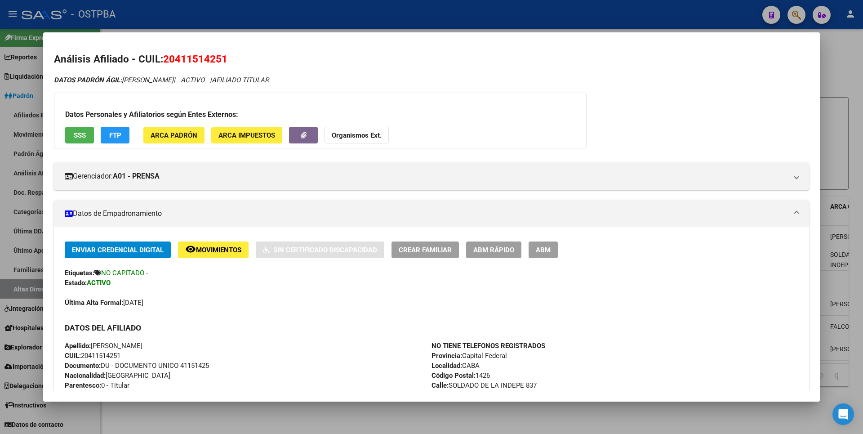
click at [322, 419] on div at bounding box center [431, 217] width 863 height 434
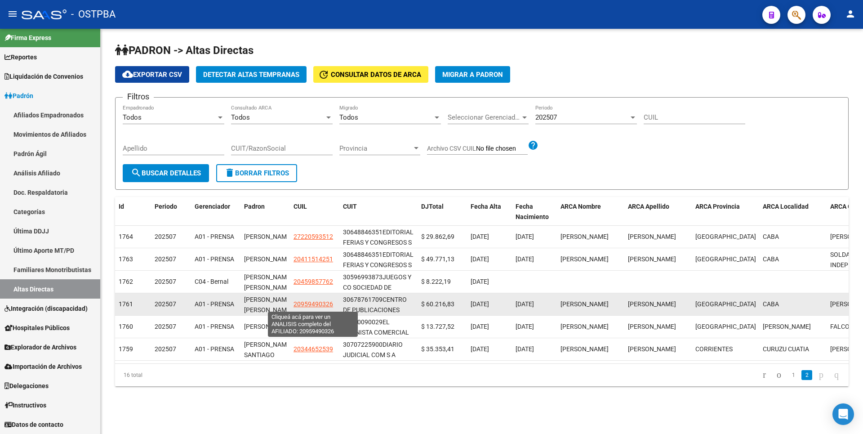
click at [309, 301] on span "20959490326" at bounding box center [313, 303] width 40 height 7
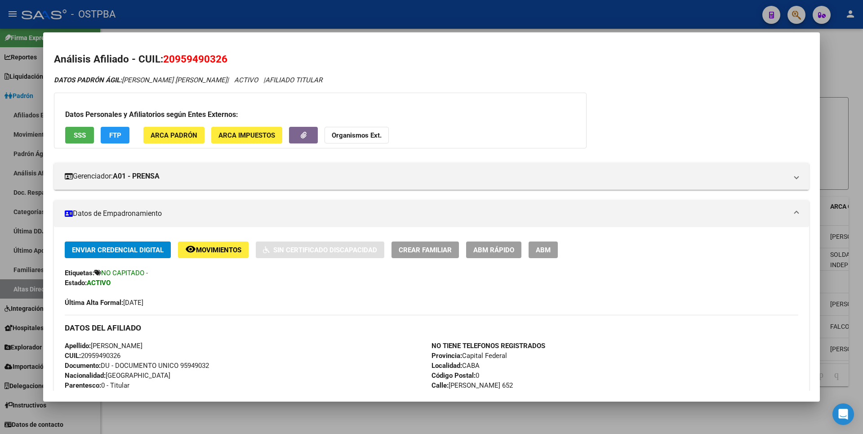
click at [329, 417] on div at bounding box center [431, 217] width 863 height 434
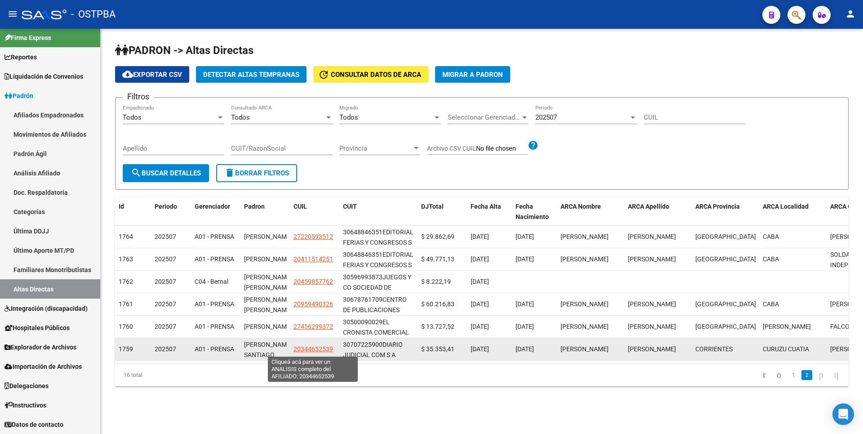
click at [320, 351] on span "20344652539" at bounding box center [313, 348] width 40 height 7
type textarea "20344652539"
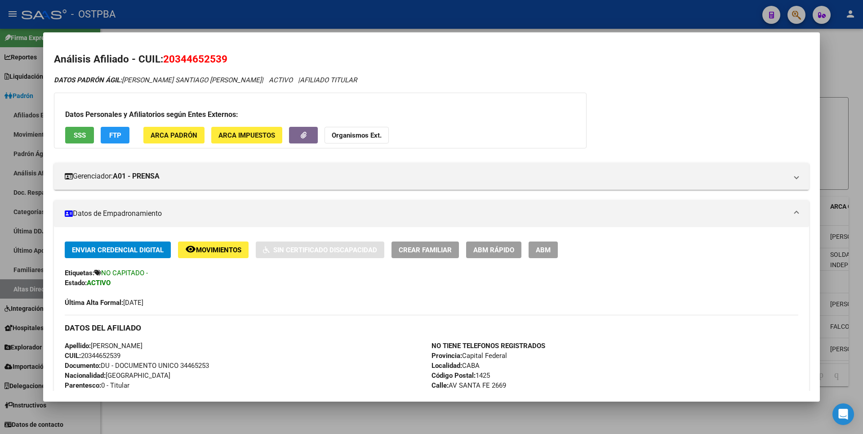
click at [333, 413] on div at bounding box center [431, 217] width 863 height 434
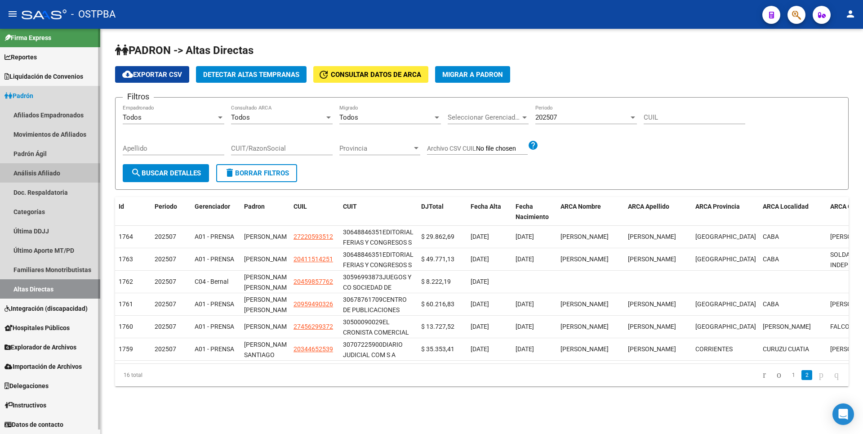
click at [32, 169] on link "Análisis Afiliado" at bounding box center [50, 172] width 100 height 19
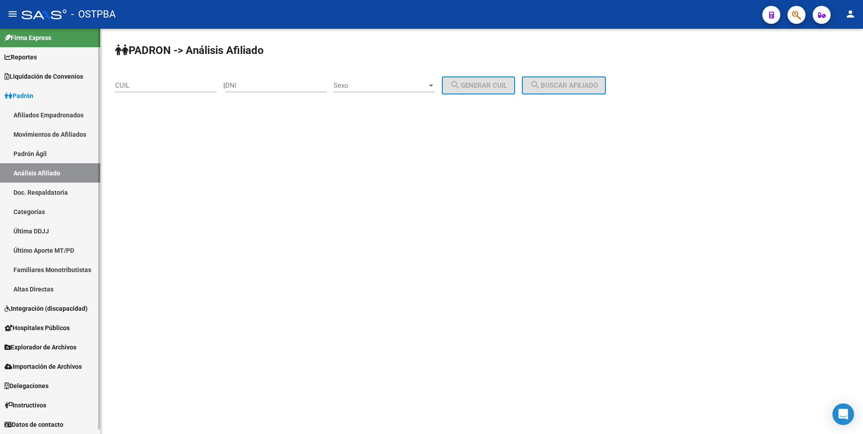
click at [38, 152] on link "Padrón Ágil" at bounding box center [50, 153] width 100 height 19
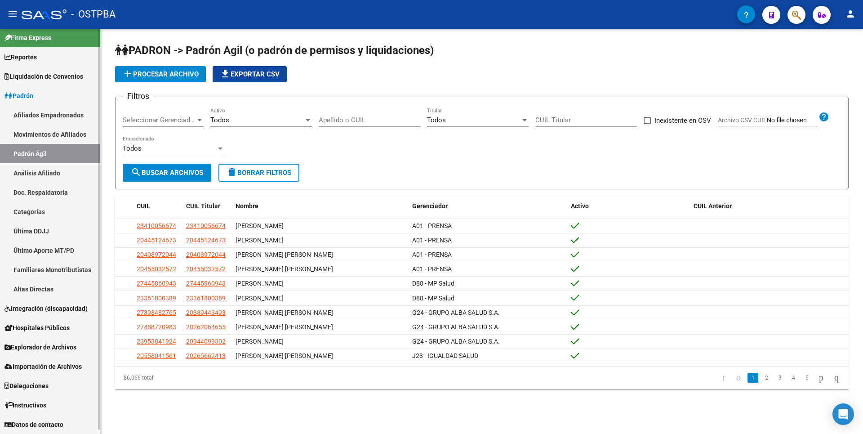
click at [63, 128] on link "Movimientos de Afiliados" at bounding box center [50, 133] width 100 height 19
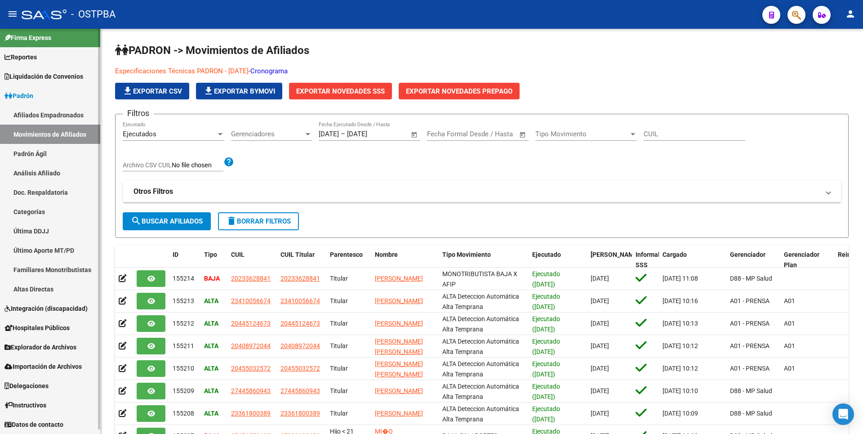
click at [67, 79] on span "Liquidación de Convenios" at bounding box center [43, 76] width 79 height 10
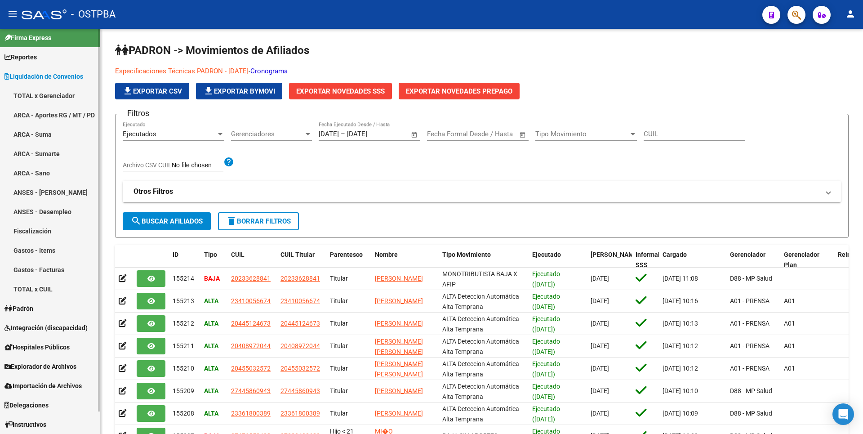
click at [44, 133] on link "ARCA - Suma" at bounding box center [50, 133] width 100 height 19
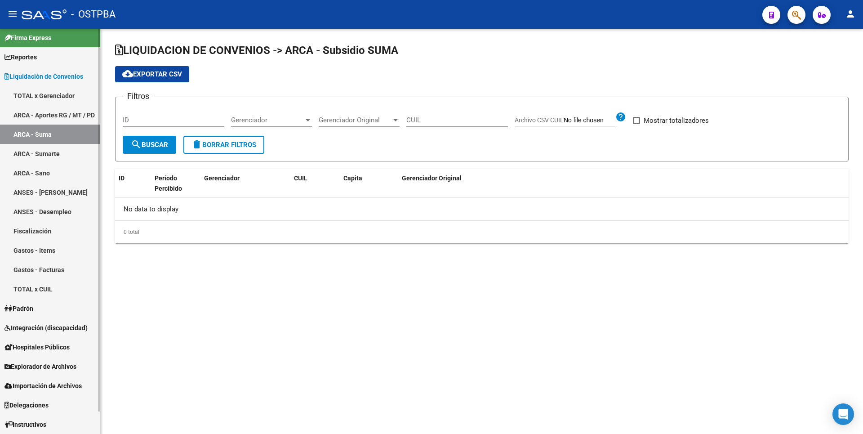
checkbox input "true"
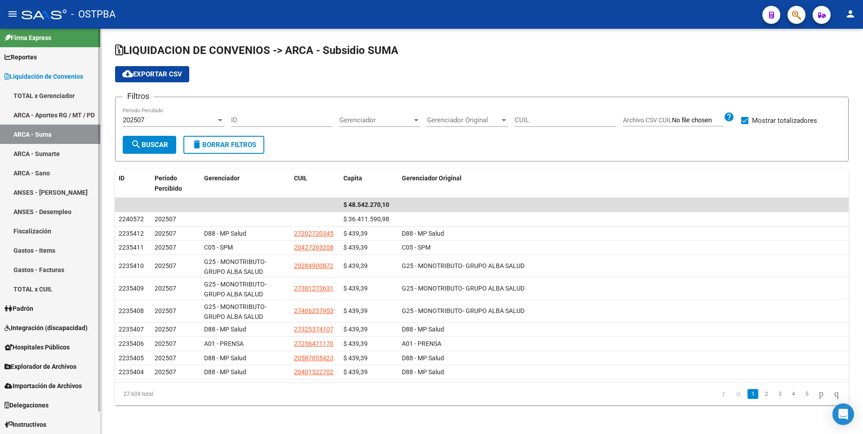
click at [42, 309] on link "Padrón" at bounding box center [50, 307] width 100 height 19
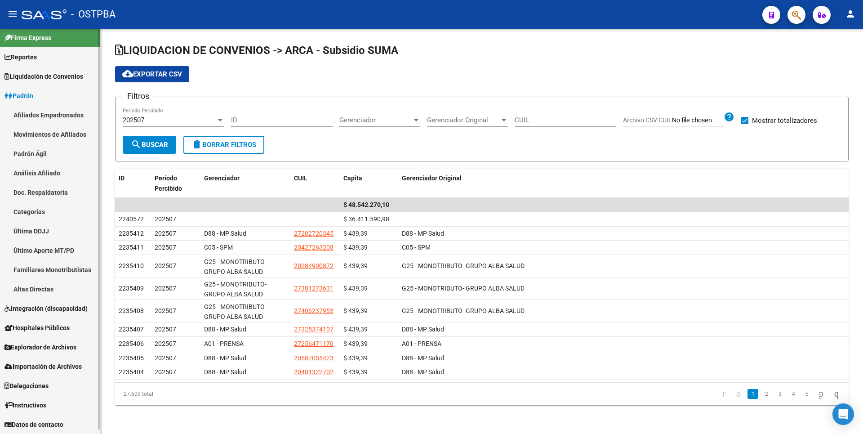
scroll to position [4, 0]
click at [68, 136] on link "Movimientos de Afiliados" at bounding box center [50, 133] width 100 height 19
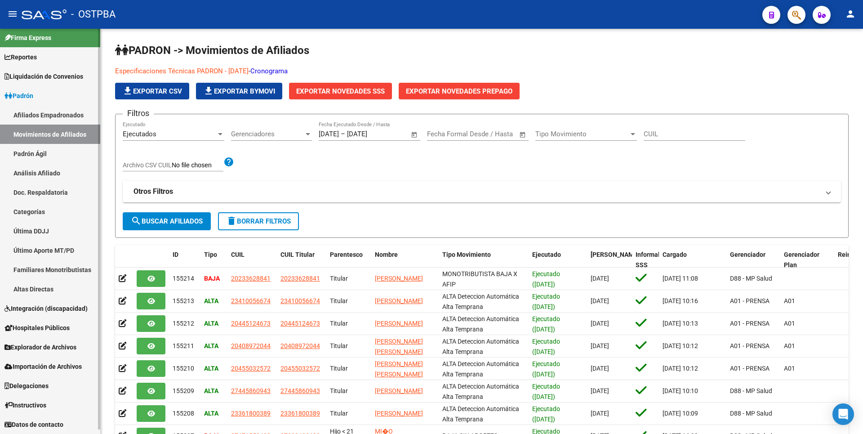
click at [36, 168] on link "Análisis Afiliado" at bounding box center [50, 172] width 100 height 19
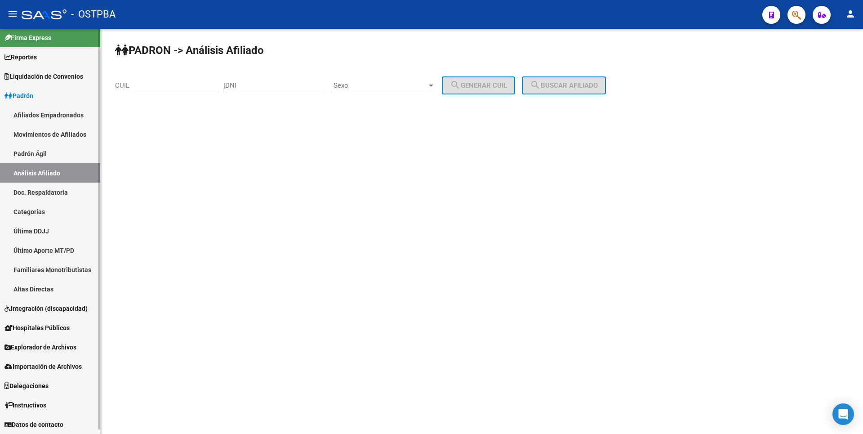
click at [65, 195] on link "Doc. Respaldatoria" at bounding box center [50, 191] width 100 height 19
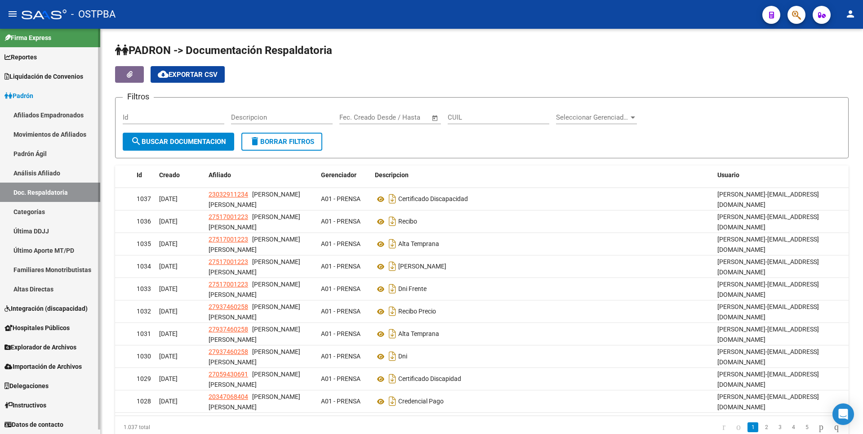
click at [38, 281] on link "Altas Directas" at bounding box center [50, 288] width 100 height 19
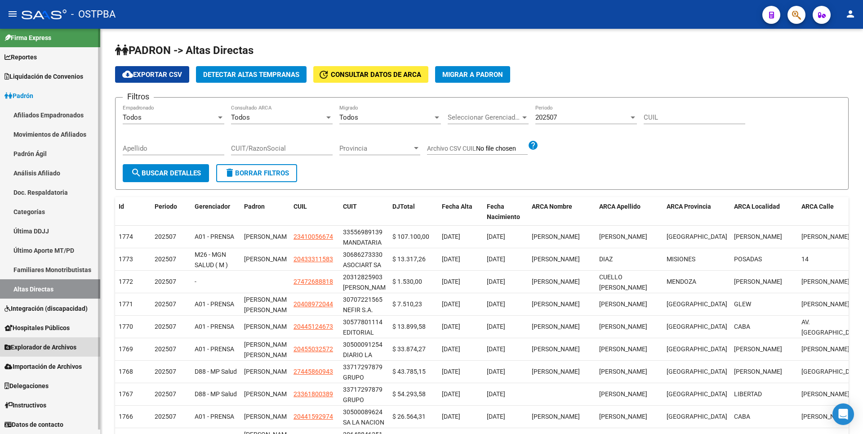
click at [58, 340] on link "Explorador de Archivos" at bounding box center [50, 346] width 100 height 19
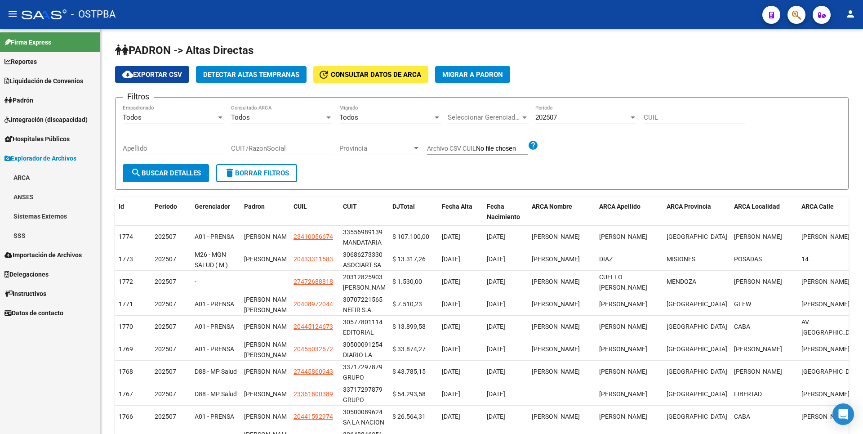
click at [43, 234] on link "SSS" at bounding box center [50, 235] width 100 height 19
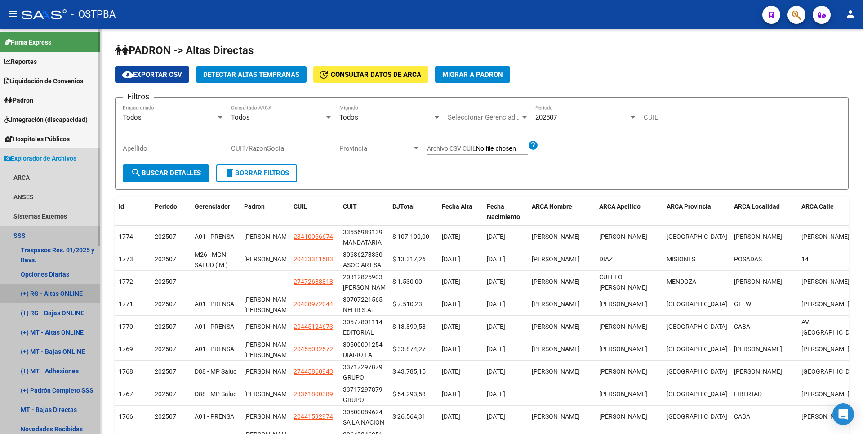
click at [58, 293] on link "(+) RG - Altas ONLINE" at bounding box center [50, 293] width 100 height 19
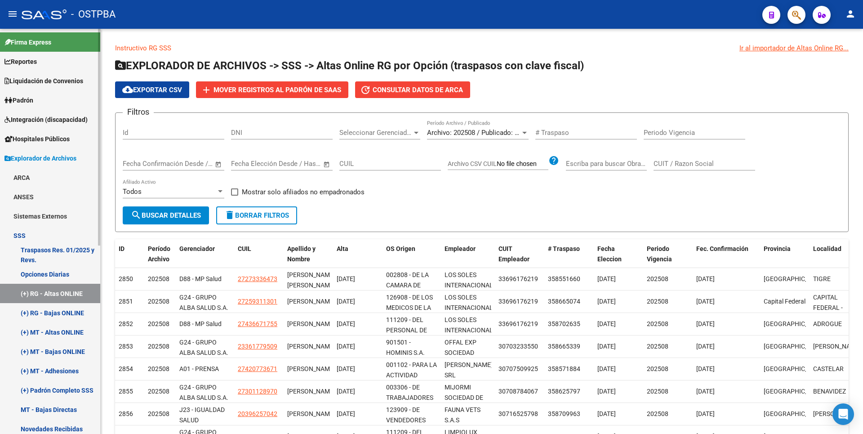
click at [75, 317] on link "(+) RG - Bajas ONLINE" at bounding box center [50, 312] width 100 height 19
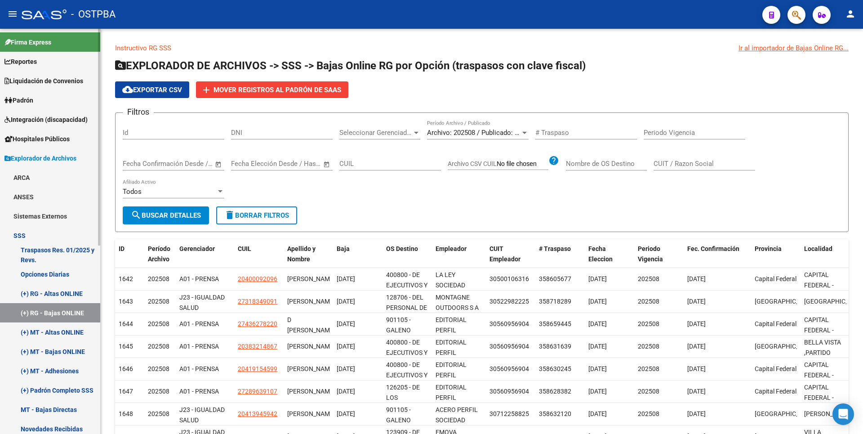
click at [78, 330] on link "(+) MT - Altas ONLINE" at bounding box center [50, 331] width 100 height 19
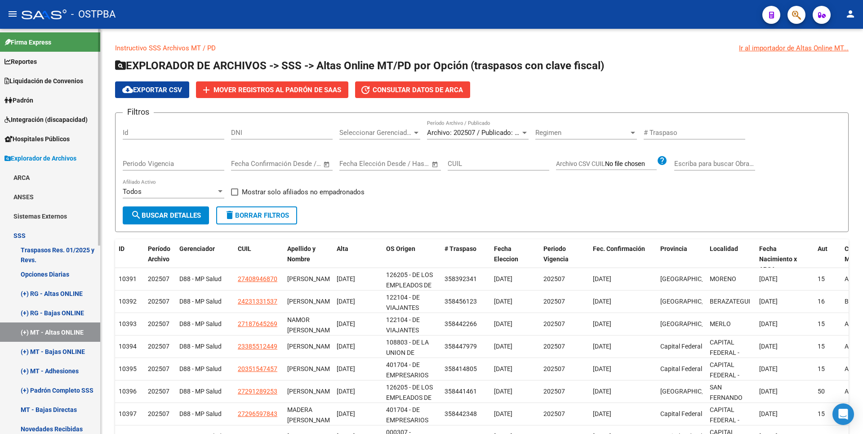
click at [74, 349] on link "(+) MT - Bajas ONLINE" at bounding box center [50, 351] width 100 height 19
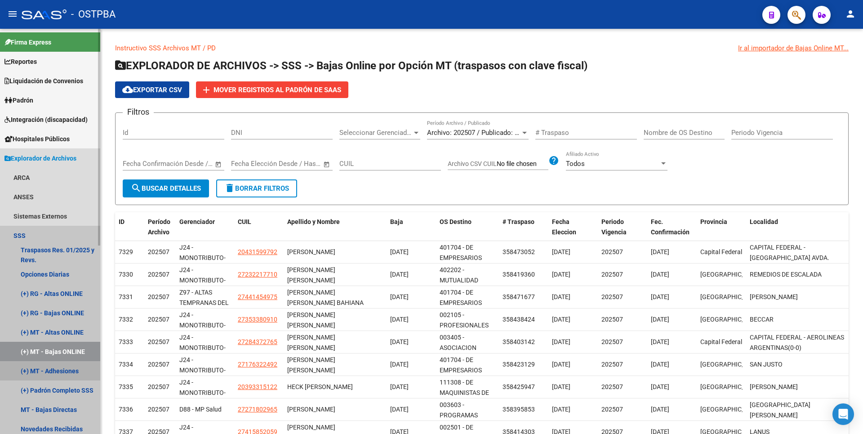
click at [70, 369] on link "(+) MT - Adhesiones" at bounding box center [50, 370] width 100 height 19
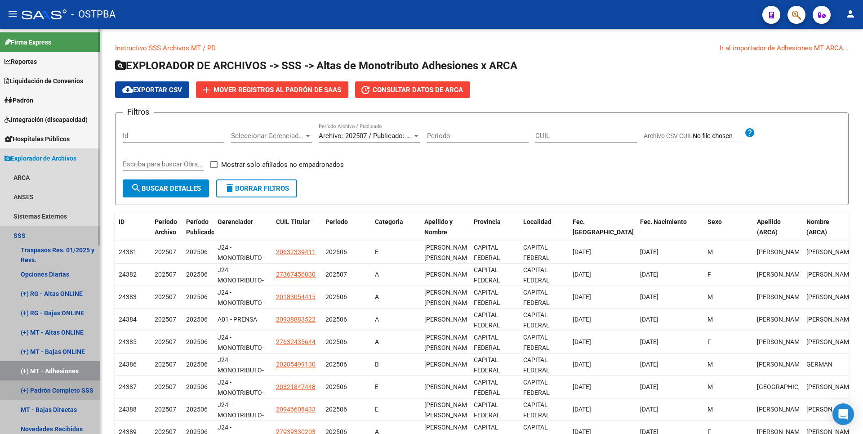
click at [59, 386] on link "(+) Padrón Completo SSS" at bounding box center [50, 389] width 100 height 19
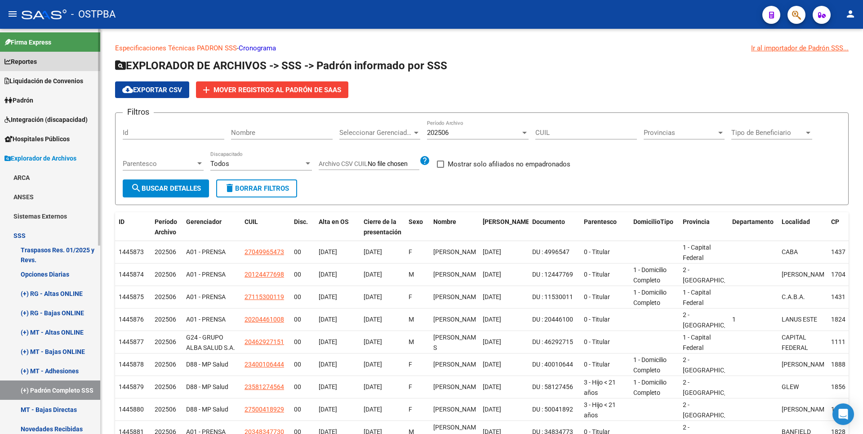
click at [43, 64] on link "Reportes" at bounding box center [50, 61] width 100 height 19
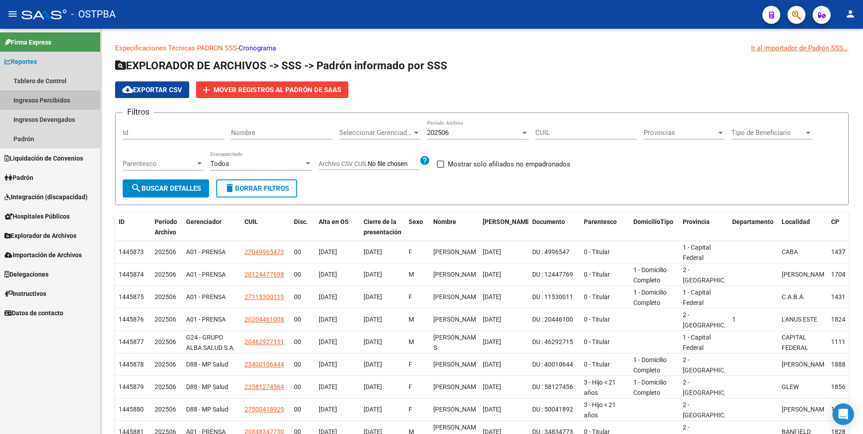
click at [61, 108] on link "Ingresos Percibidos" at bounding box center [50, 99] width 100 height 19
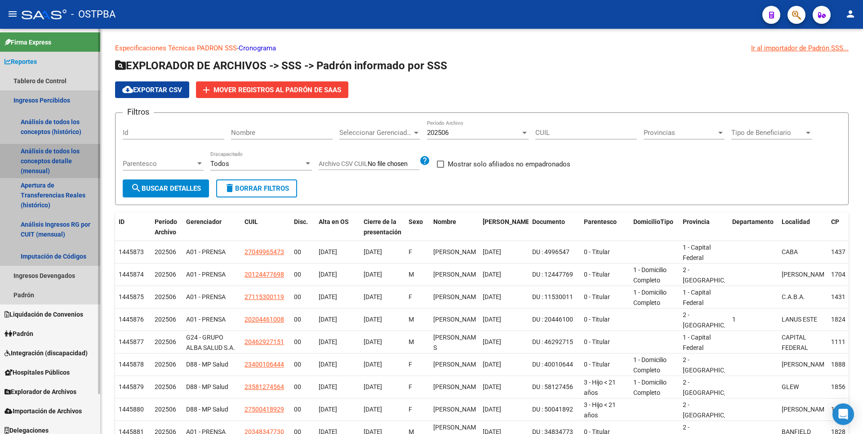
click at [50, 157] on link "Análisis de todos los conceptos detalle (mensual)" at bounding box center [50, 161] width 100 height 34
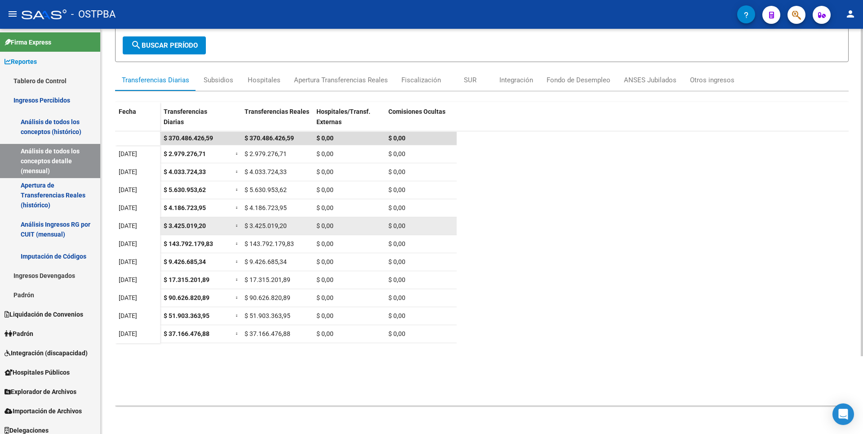
scroll to position [96, 0]
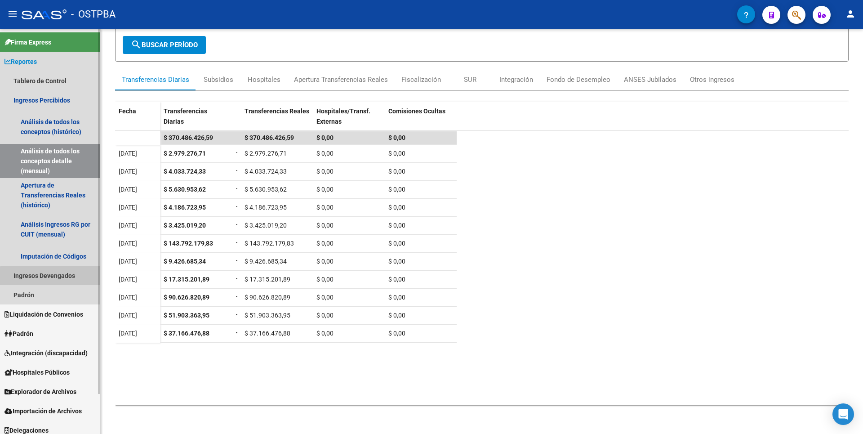
click at [72, 278] on link "Ingresos Devengados" at bounding box center [50, 275] width 100 height 19
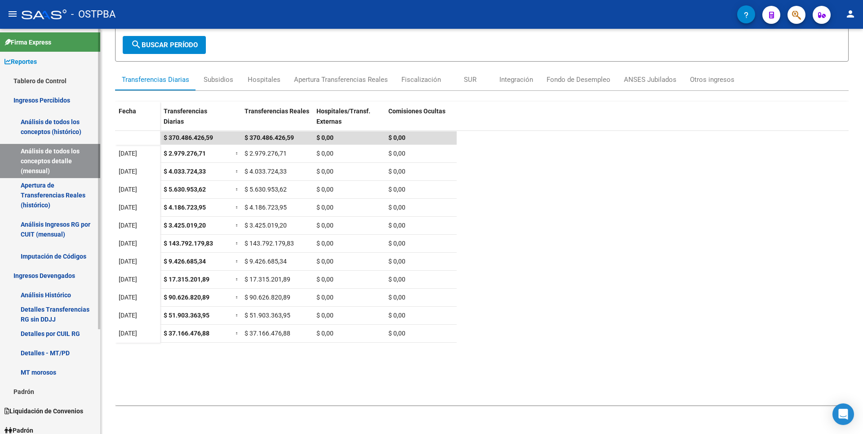
click at [54, 296] on link "Análisis Histórico" at bounding box center [50, 294] width 100 height 19
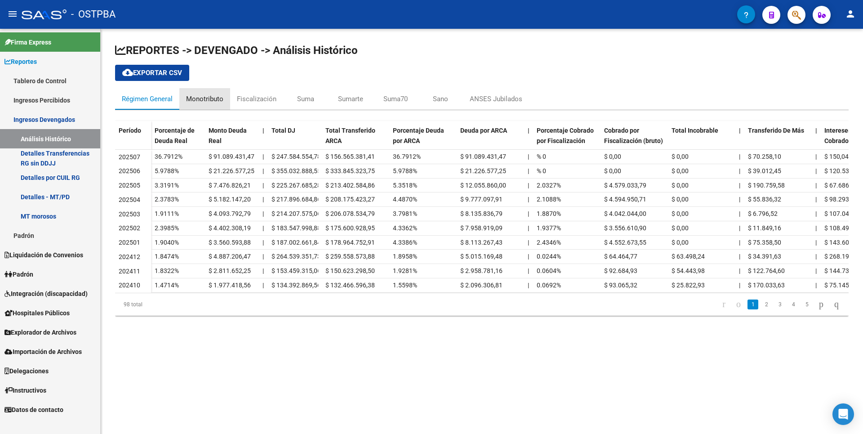
click at [214, 101] on div "Monotributo" at bounding box center [204, 99] width 37 height 10
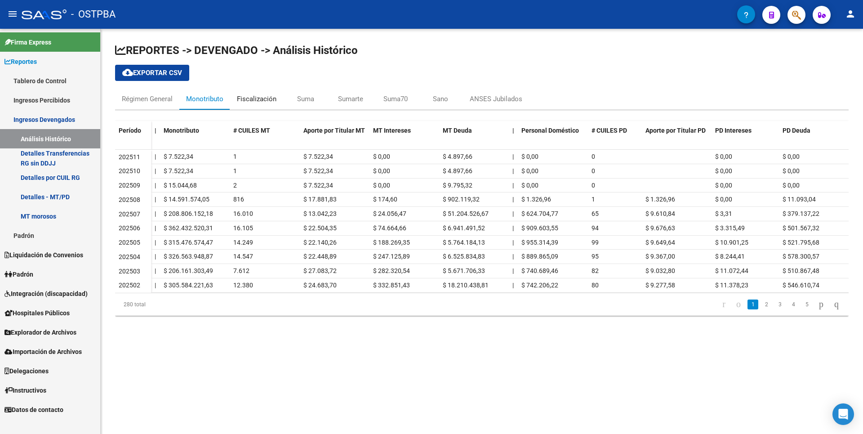
click at [256, 101] on div "Fiscalización" at bounding box center [257, 99] width 40 height 10
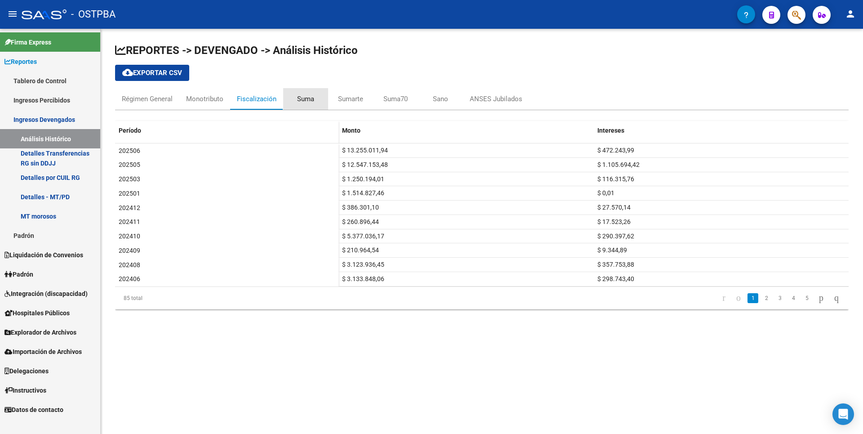
click at [305, 102] on div "Suma" at bounding box center [305, 99] width 17 height 10
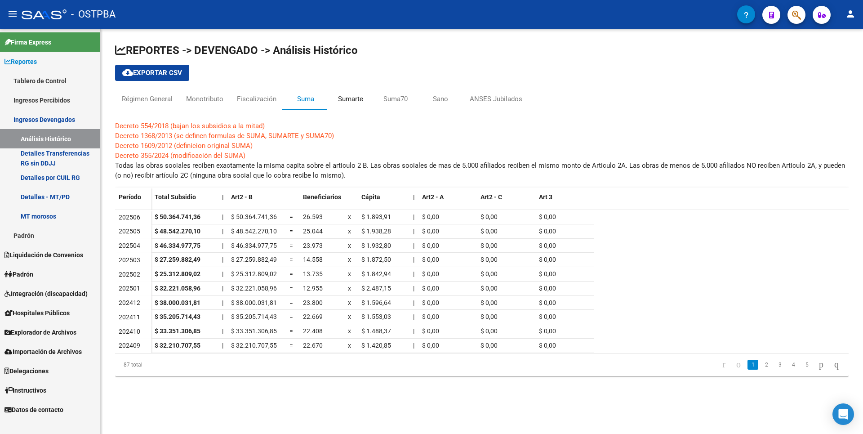
click at [364, 101] on div "Sumarte" at bounding box center [350, 99] width 45 height 22
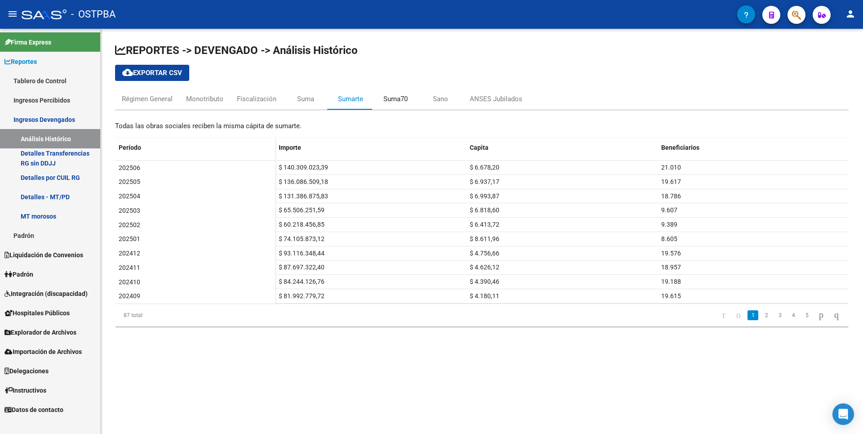
click at [398, 101] on div "Suma70" at bounding box center [395, 99] width 24 height 10
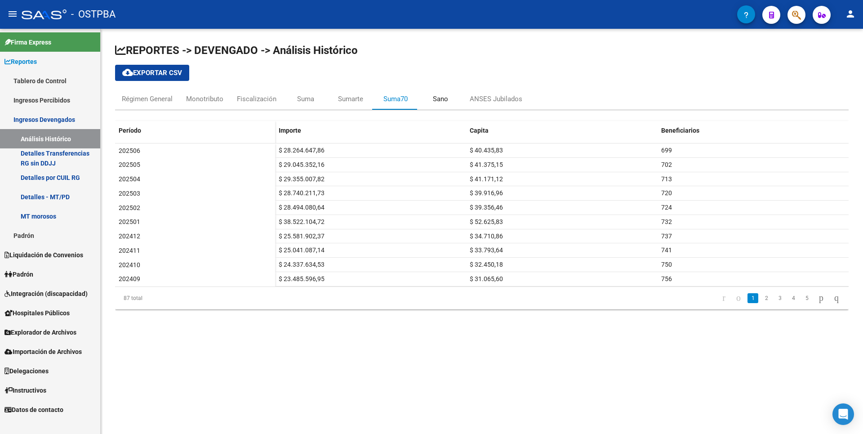
click at [438, 104] on div "Sano" at bounding box center [440, 99] width 45 height 22
click at [492, 100] on div "ANSES Jubilados" at bounding box center [496, 99] width 53 height 10
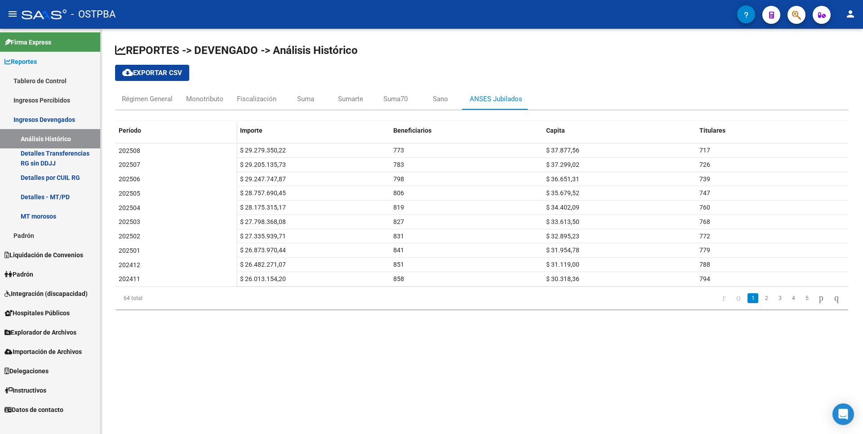
click at [33, 271] on span "Padrón" at bounding box center [18, 274] width 29 height 10
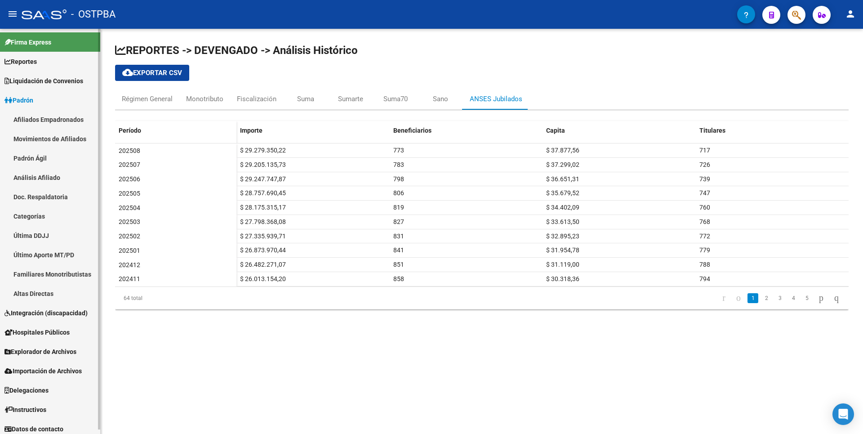
click at [45, 174] on link "Análisis Afiliado" at bounding box center [50, 177] width 100 height 19
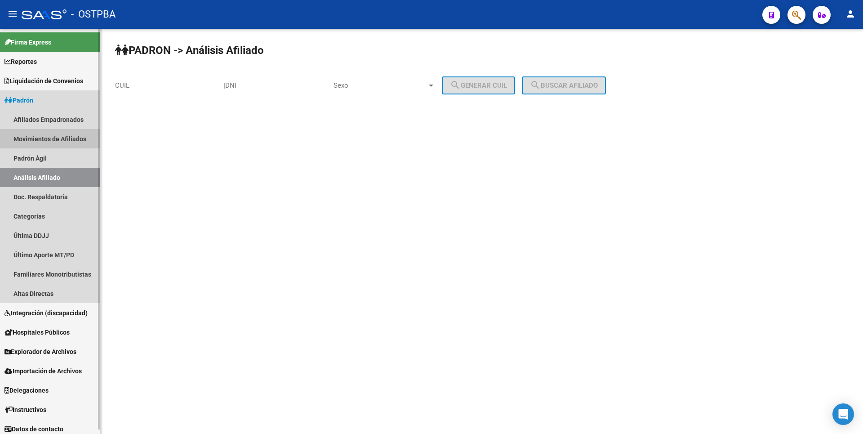
click at [79, 133] on link "Movimientos de Afiliados" at bounding box center [50, 138] width 100 height 19
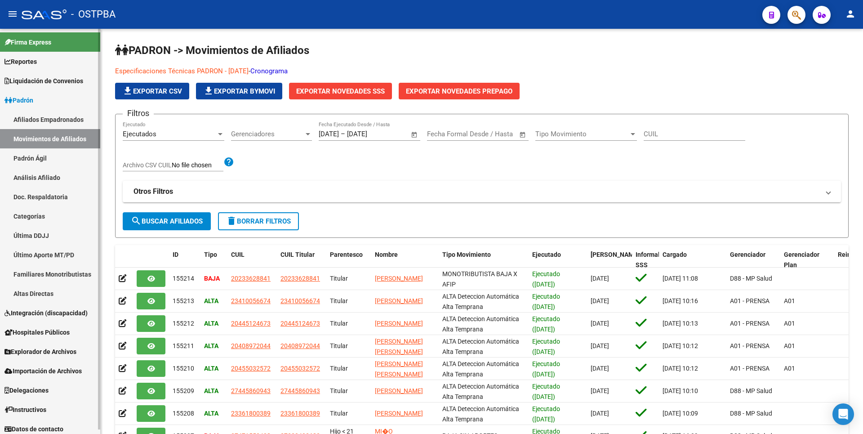
click at [42, 295] on link "Altas Directas" at bounding box center [50, 293] width 100 height 19
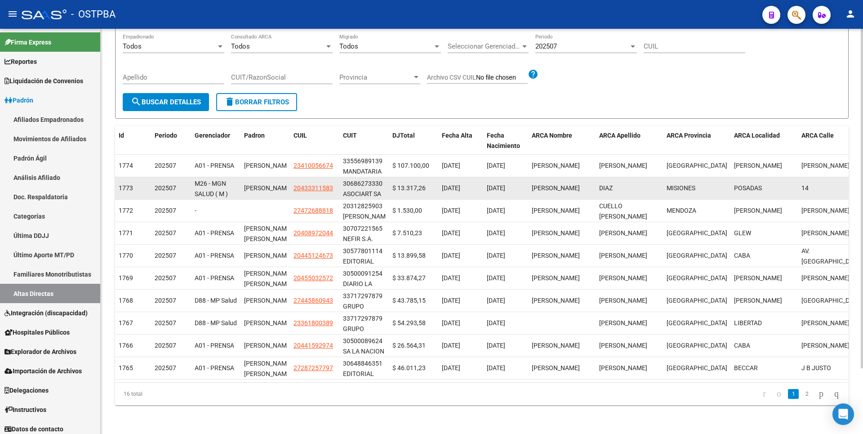
scroll to position [78, 0]
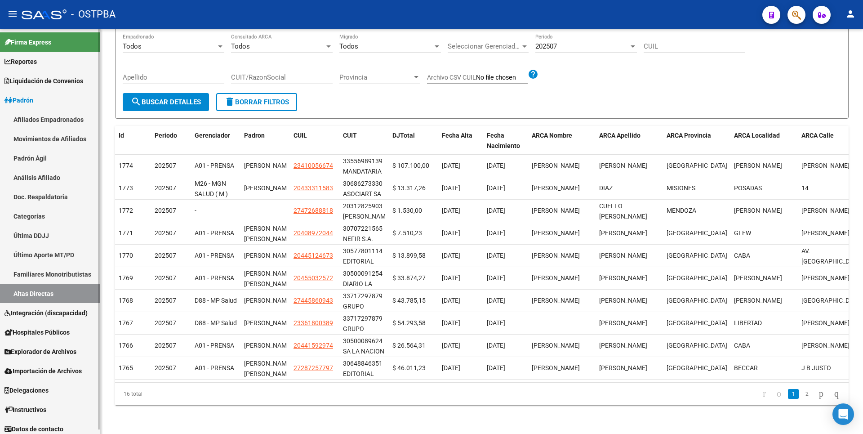
click at [50, 335] on span "Hospitales Públicos" at bounding box center [36, 332] width 65 height 10
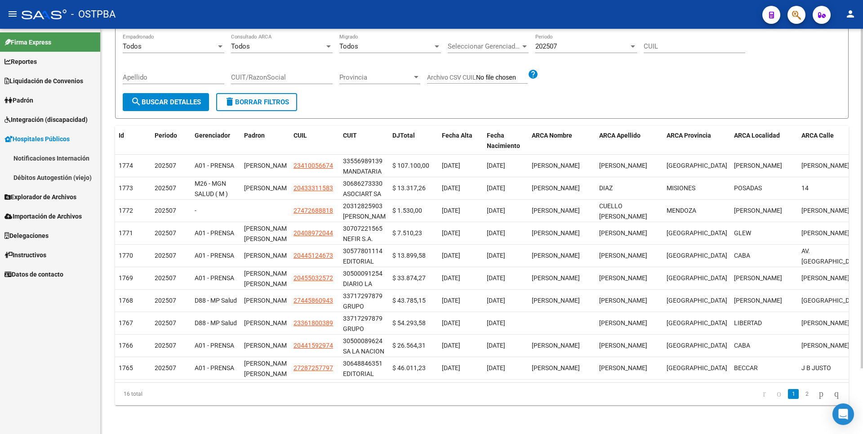
click at [817, 48] on div "Filtros Todos Empadronado Todos Consultado ARCA Todos Migrado Seleccionar Geren…" at bounding box center [482, 63] width 718 height 59
click at [38, 203] on link "Explorador de Archivos" at bounding box center [50, 196] width 100 height 19
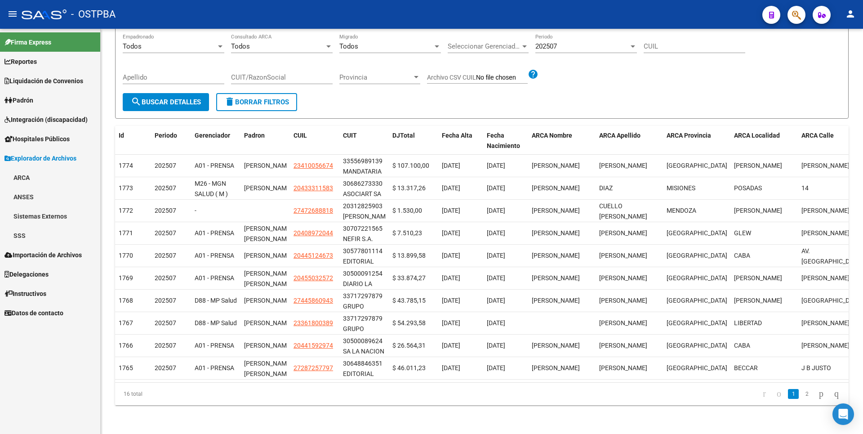
click at [36, 236] on link "SSS" at bounding box center [50, 235] width 100 height 19
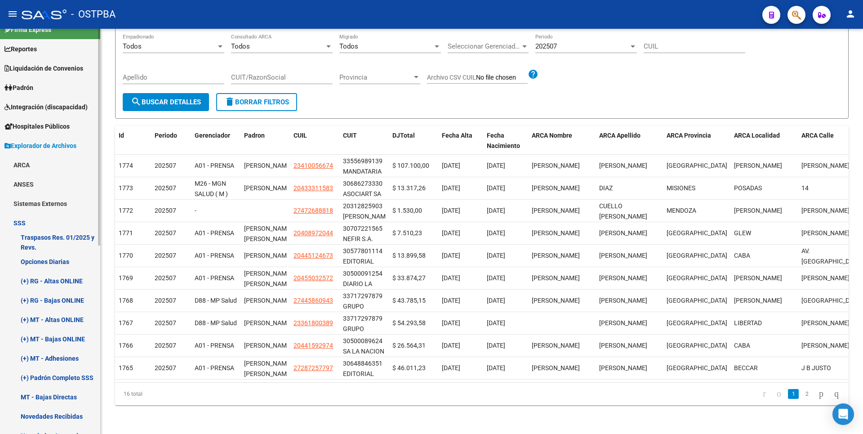
scroll to position [0, 0]
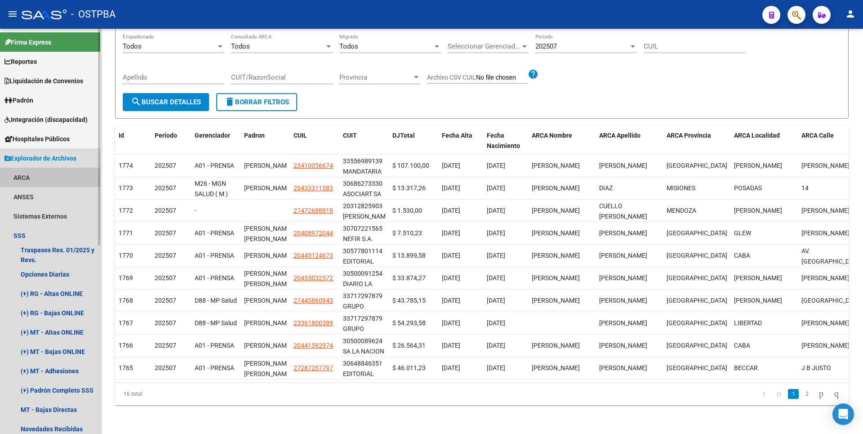
click at [28, 171] on link "ARCA" at bounding box center [50, 177] width 100 height 19
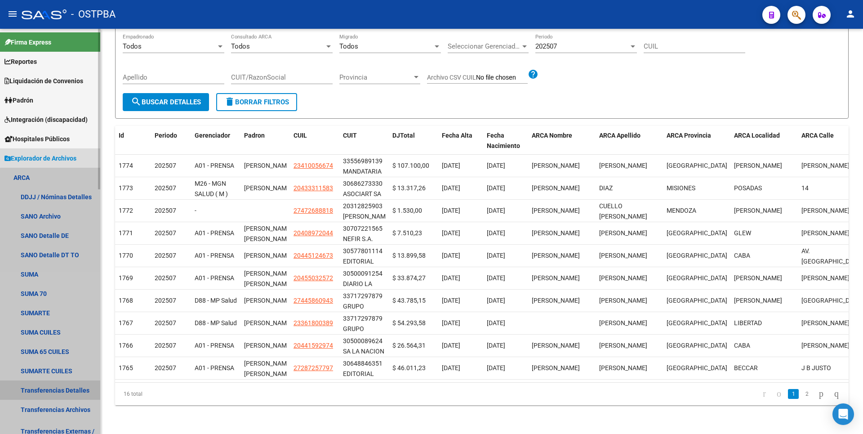
click at [71, 391] on link "Transferencias Detalles" at bounding box center [50, 389] width 100 height 19
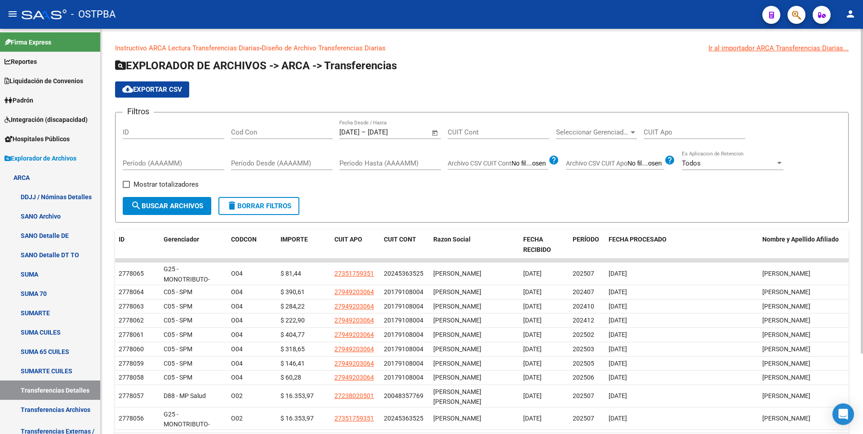
click at [131, 183] on label "Mostrar totalizadores" at bounding box center [161, 184] width 76 height 11
click at [126, 188] on input "Mostrar totalizadores" at bounding box center [126, 188] width 0 height 0
checkbox input "true"
click at [151, 204] on span "search Buscar Archivos" at bounding box center [167, 206] width 72 height 8
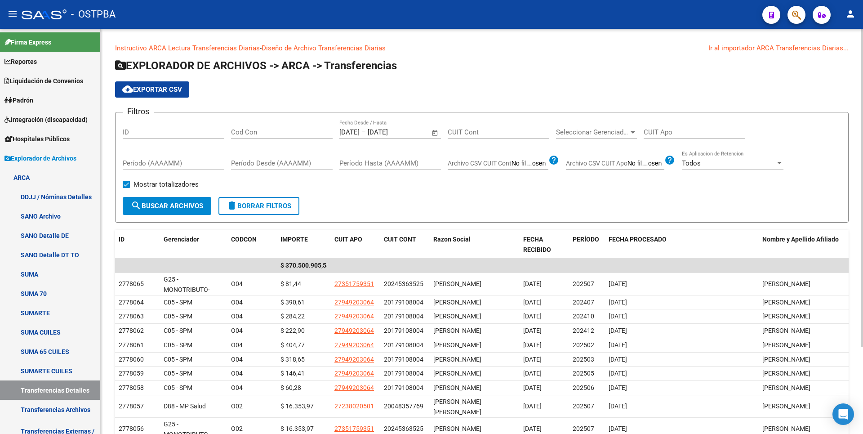
click at [169, 88] on span "cloud_download Exportar CSV" at bounding box center [152, 89] width 60 height 8
click at [435, 133] on span "Open calendar" at bounding box center [435, 133] width 22 height 22
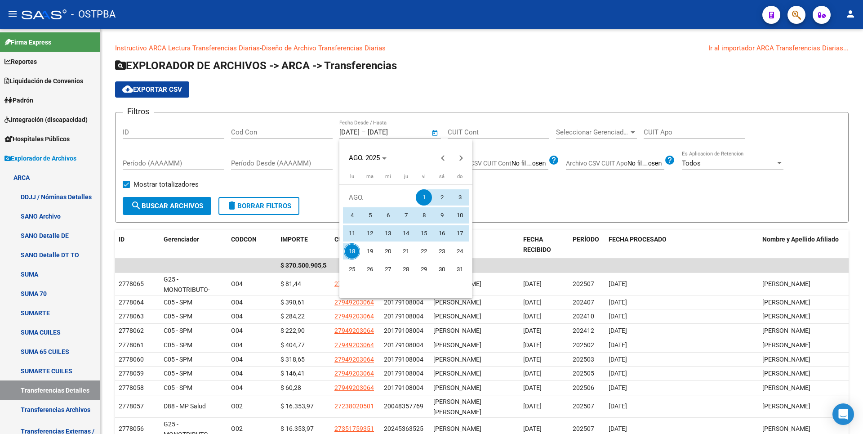
click at [351, 249] on span "18" at bounding box center [352, 251] width 16 height 16
type input "[DATE]"
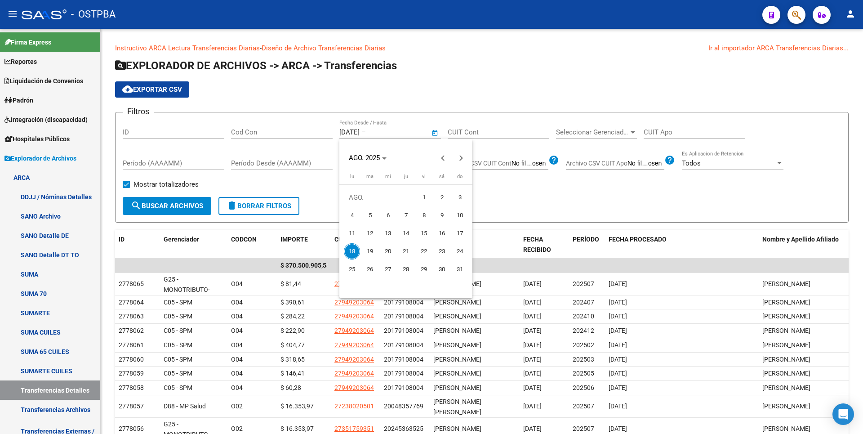
click at [351, 249] on span "18" at bounding box center [352, 251] width 16 height 16
type input "[DATE]"
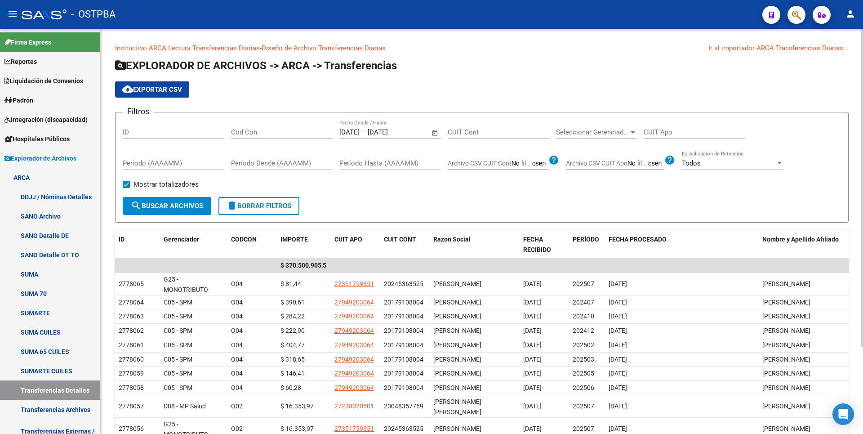
click at [178, 211] on button "search Buscar Archivos" at bounding box center [167, 206] width 89 height 18
drag, startPoint x: 165, startPoint y: 89, endPoint x: 174, endPoint y: 82, distance: 10.9
click at [166, 88] on span "cloud_download Exportar CSV" at bounding box center [152, 89] width 60 height 8
click at [35, 67] on link "Reportes" at bounding box center [50, 61] width 100 height 19
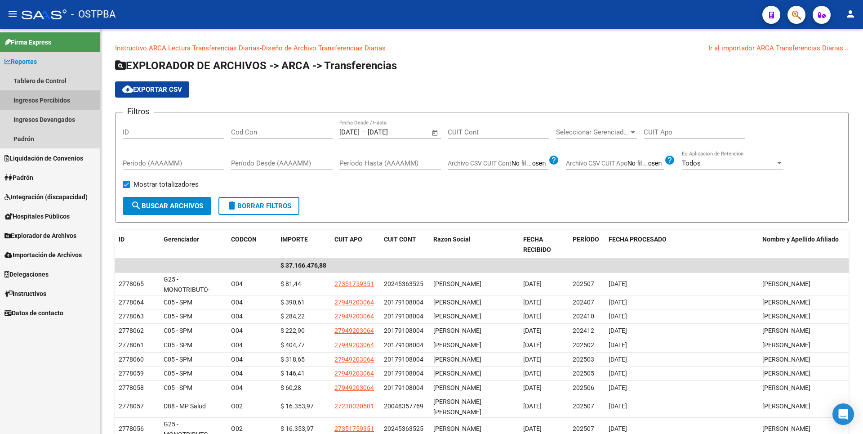
click at [55, 101] on link "Ingresos Percibidos" at bounding box center [50, 99] width 100 height 19
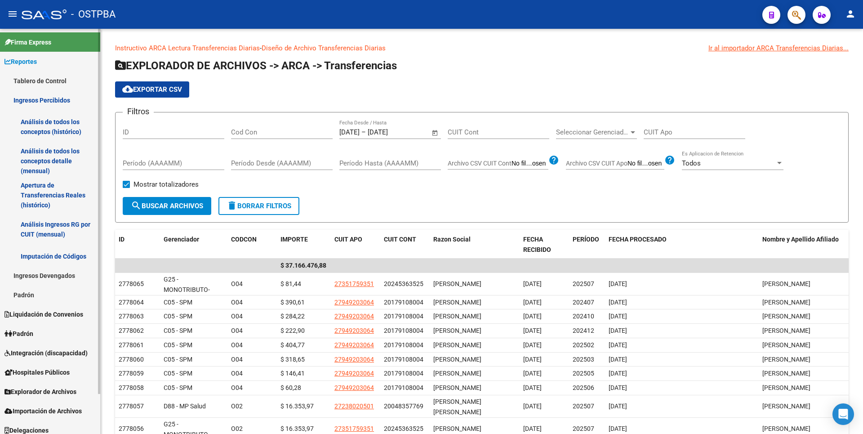
click at [50, 160] on link "Análisis de todos los conceptos detalle (mensual)" at bounding box center [50, 161] width 100 height 34
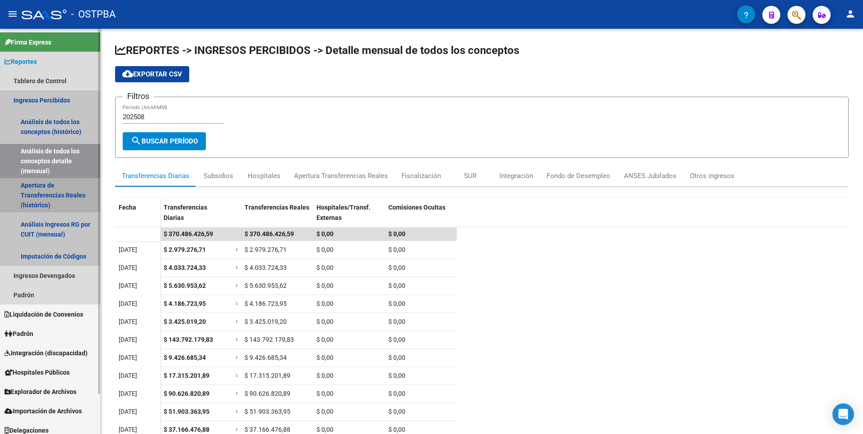
click at [51, 204] on link "Apertura de Transferencias Reales (histórico)" at bounding box center [50, 195] width 100 height 34
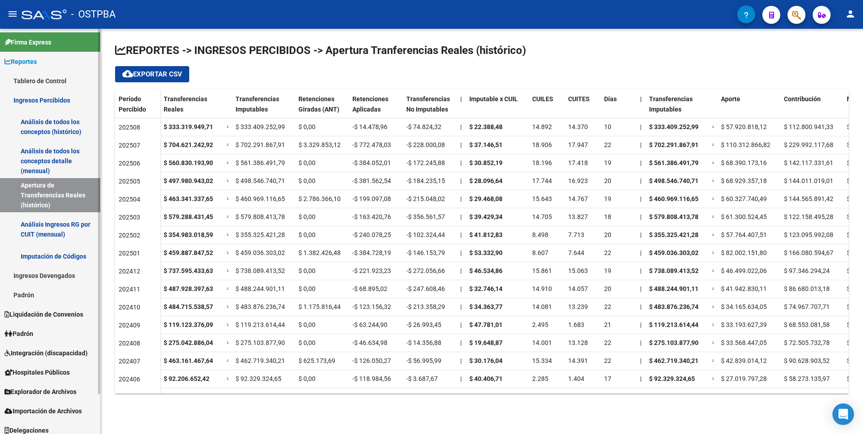
click at [35, 239] on link "Análisis Ingresos RG por CUIT (mensual)" at bounding box center [50, 229] width 100 height 34
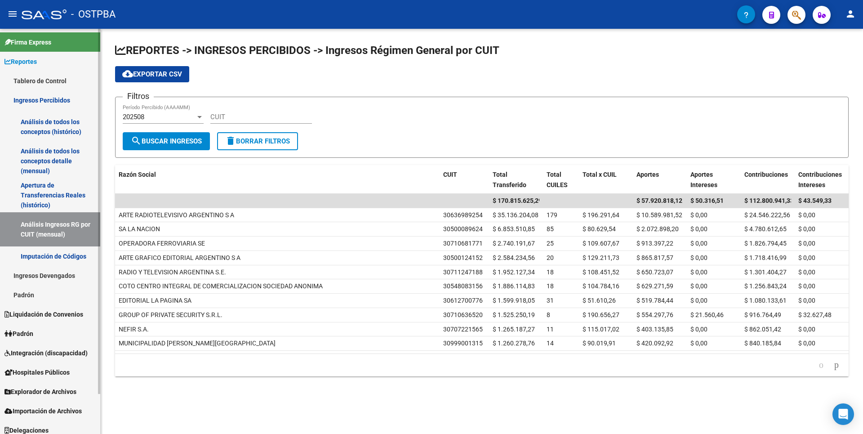
click at [62, 262] on link "Imputación de Códigos" at bounding box center [50, 255] width 100 height 19
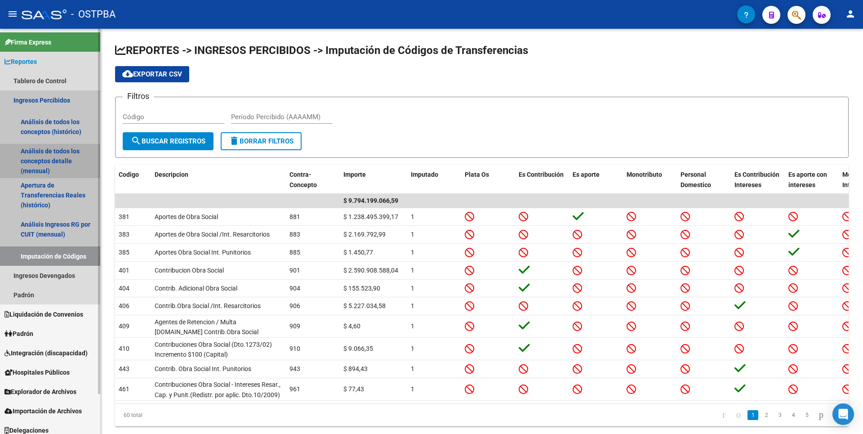
click at [44, 161] on link "Análisis de todos los conceptos detalle (mensual)" at bounding box center [50, 161] width 100 height 34
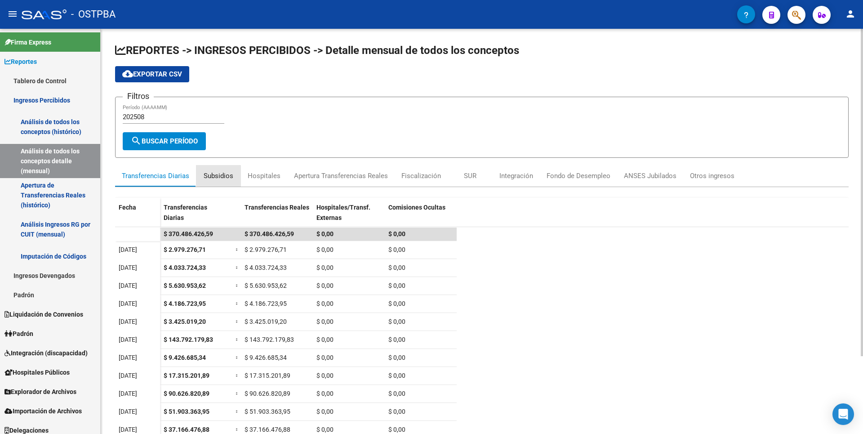
click at [204, 177] on div "Subsidios" at bounding box center [219, 176] width 30 height 10
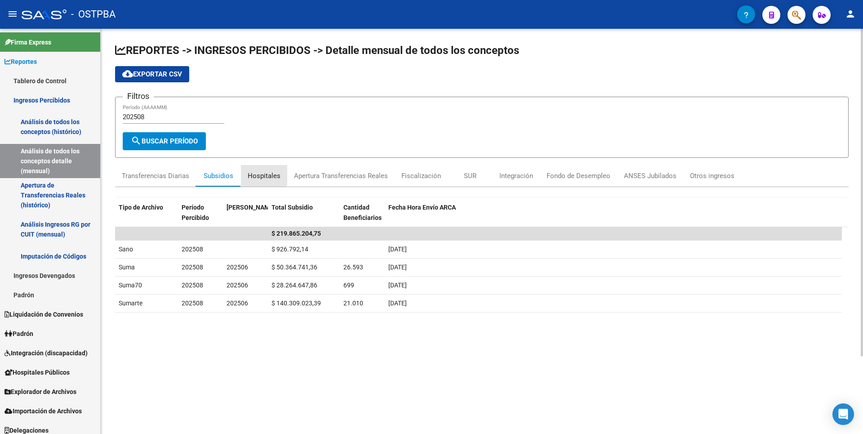
click at [260, 172] on div "Hospitales" at bounding box center [264, 176] width 33 height 10
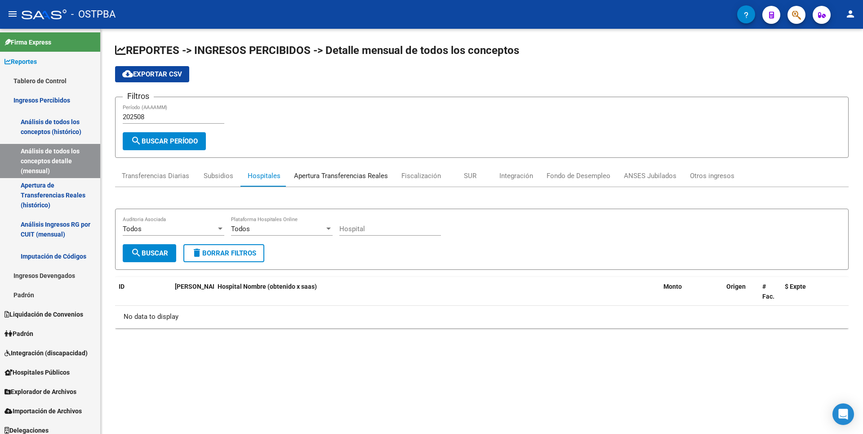
click at [359, 173] on div "Apertura Transferencias Reales" at bounding box center [341, 176] width 94 height 10
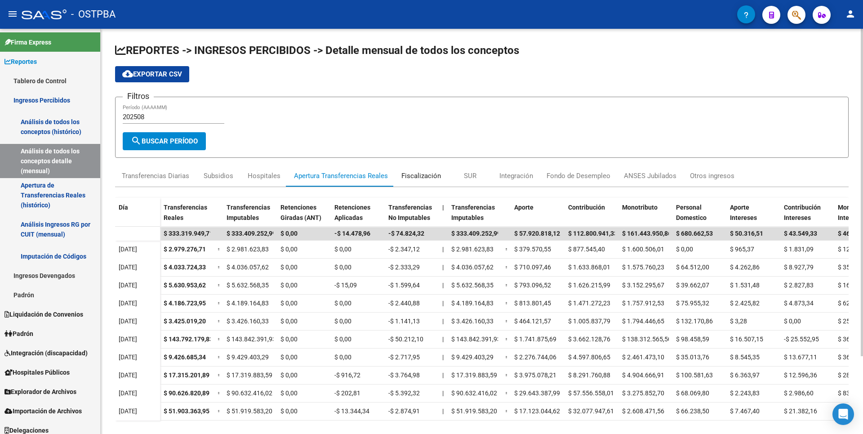
click at [431, 175] on div "Fiscalización" at bounding box center [421, 176] width 40 height 10
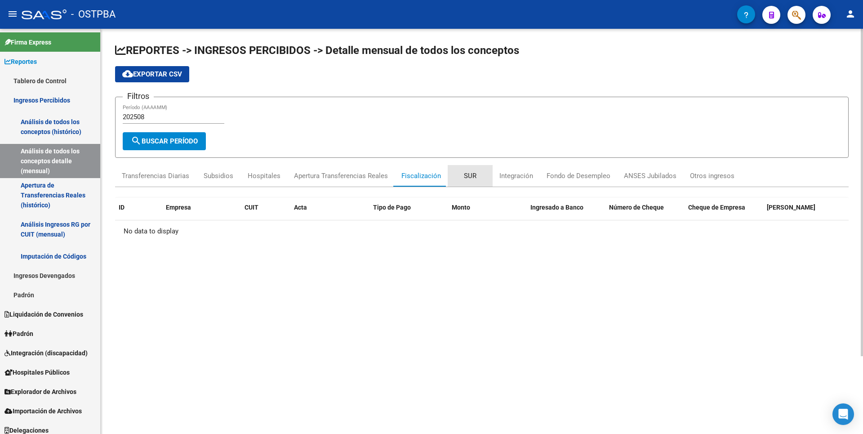
click at [460, 178] on div "SUR" at bounding box center [470, 176] width 45 height 22
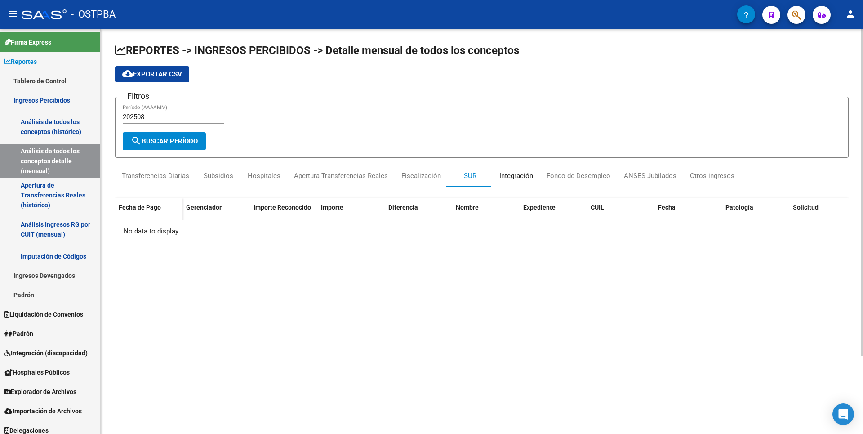
click at [524, 178] on div "Integración" at bounding box center [516, 176] width 34 height 10
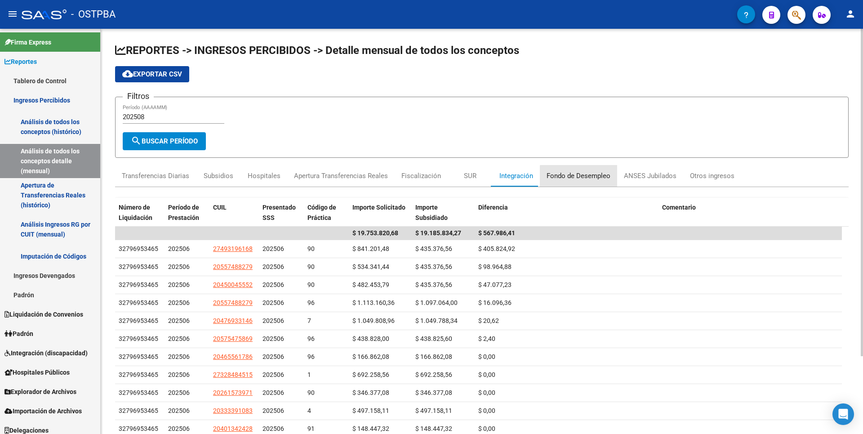
click at [586, 177] on div "Fondo de Desempleo" at bounding box center [579, 176] width 64 height 10
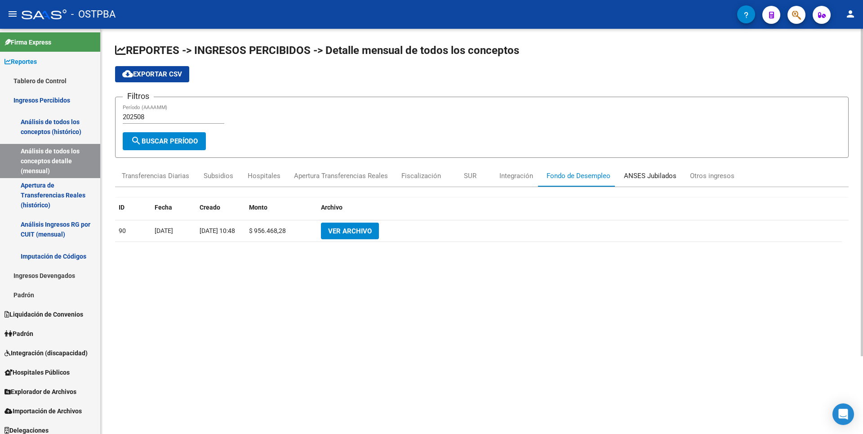
click at [639, 178] on div "ANSES Jubilados" at bounding box center [650, 176] width 53 height 10
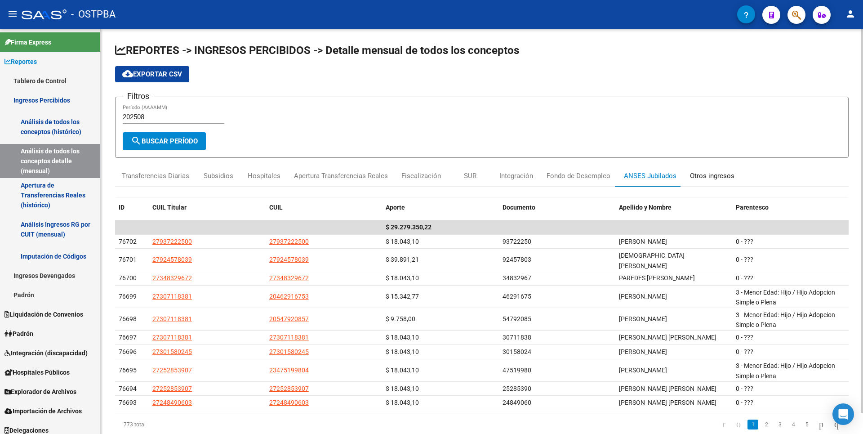
click at [710, 174] on div "Otros ingresos" at bounding box center [712, 176] width 44 height 10
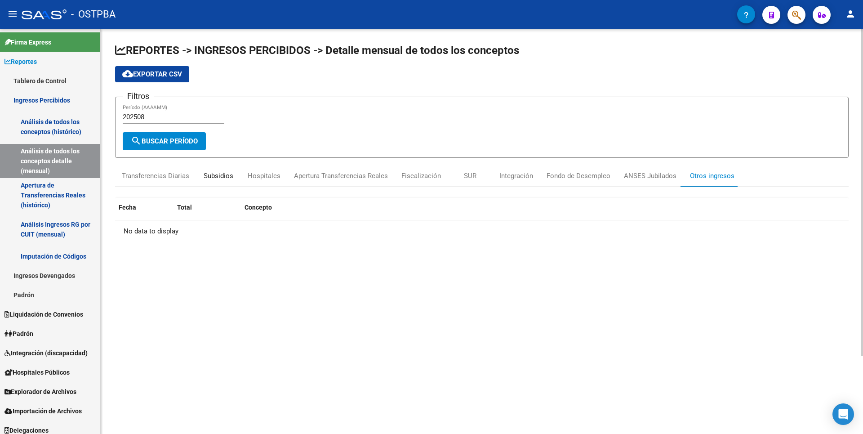
click at [221, 170] on div "Subsidios" at bounding box center [218, 176] width 45 height 22
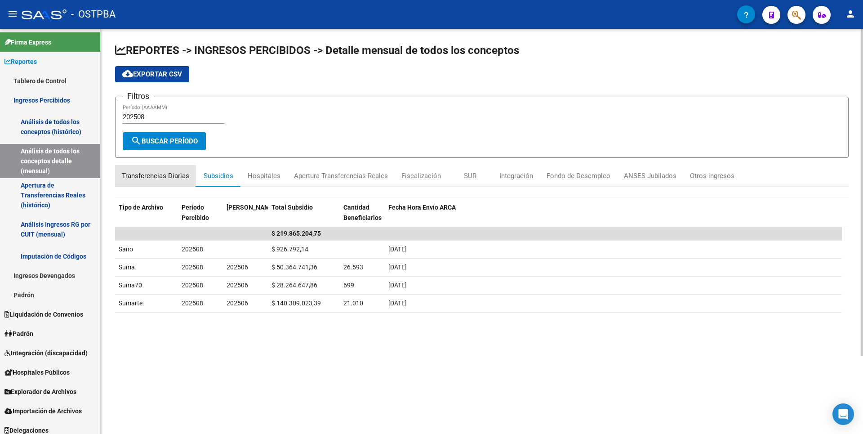
click at [171, 176] on div "Transferencias Diarias" at bounding box center [155, 176] width 67 height 10
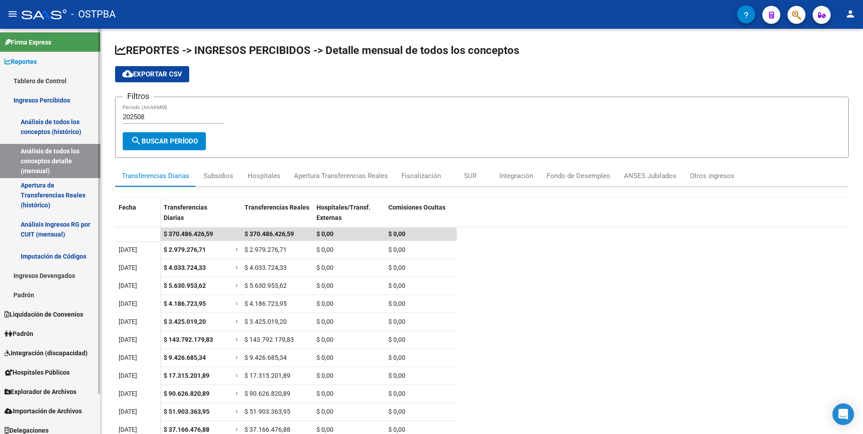
click at [39, 201] on link "Apertura de Transferencias Reales (histórico)" at bounding box center [50, 195] width 100 height 34
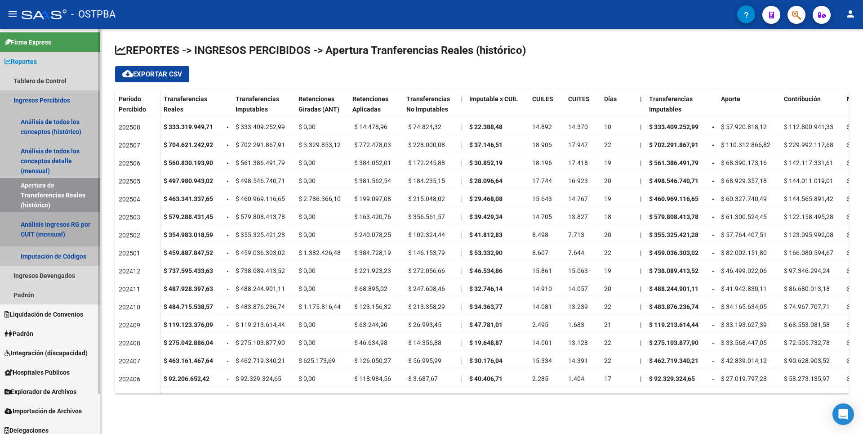
click at [54, 227] on link "Análisis Ingresos RG por CUIT (mensual)" at bounding box center [50, 229] width 100 height 34
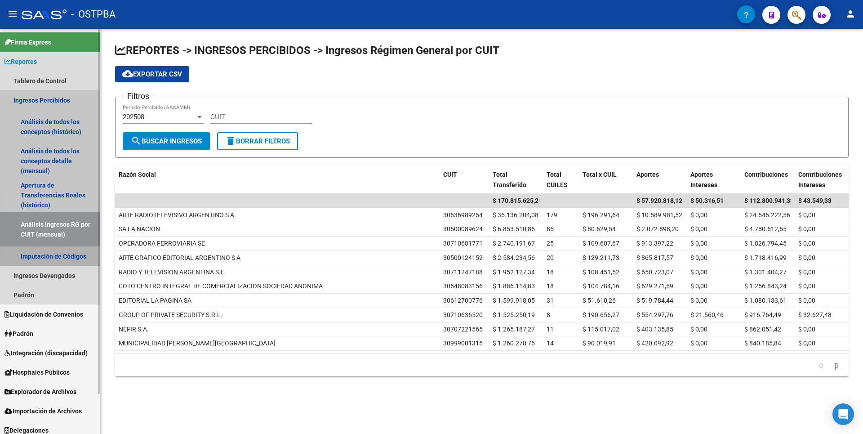
click at [66, 255] on link "Imputación de Códigos" at bounding box center [50, 255] width 100 height 19
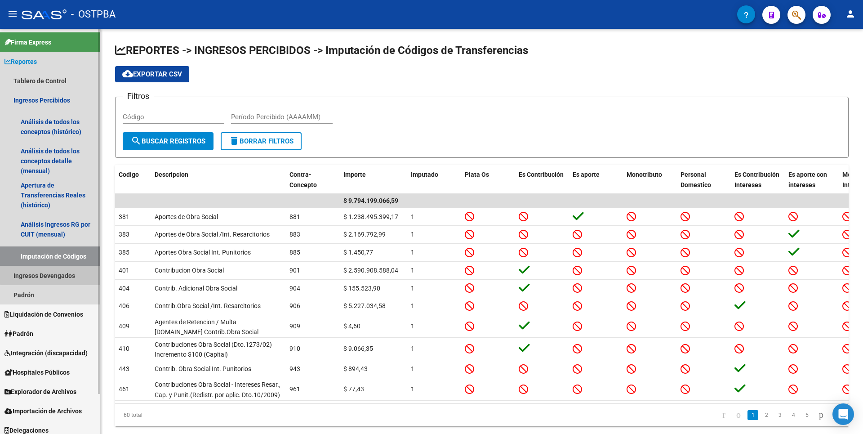
click at [63, 269] on link "Ingresos Devengados" at bounding box center [50, 275] width 100 height 19
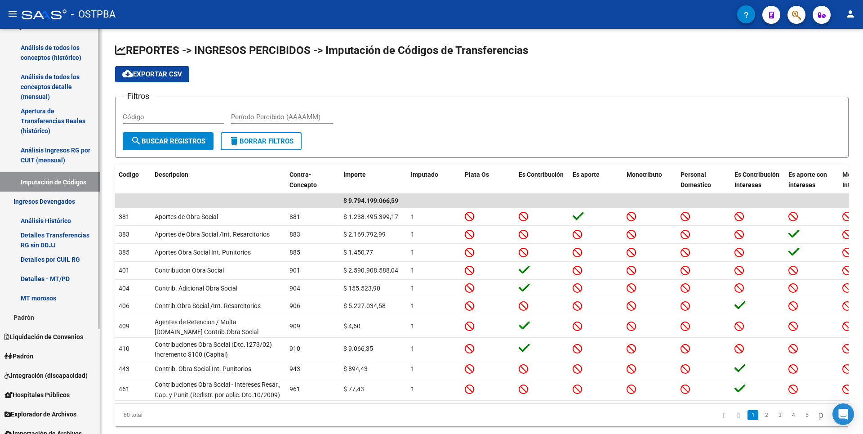
scroll to position [141, 0]
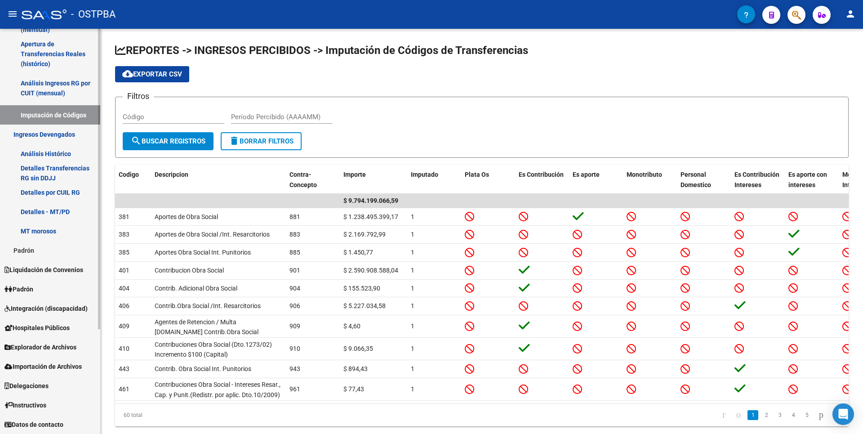
click at [31, 252] on link "Padrón" at bounding box center [50, 249] width 100 height 19
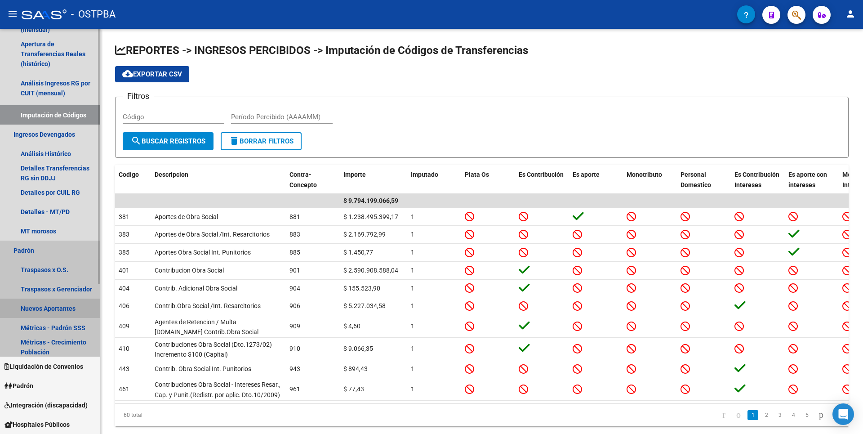
click at [49, 307] on link "Nuevos Aportantes" at bounding box center [50, 307] width 100 height 19
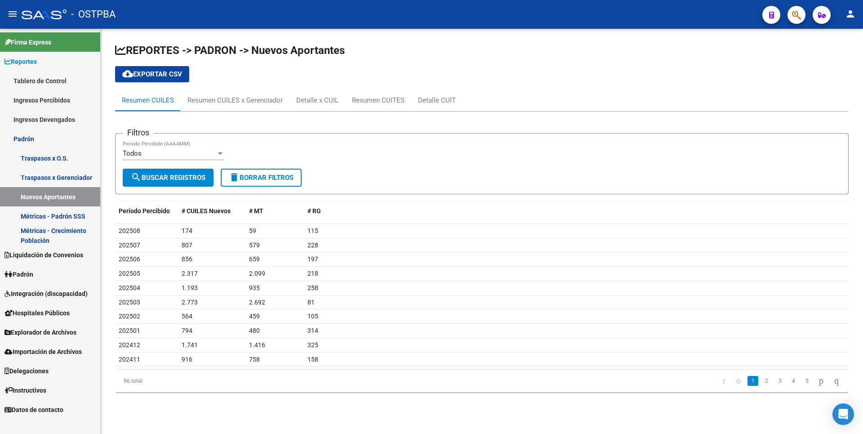
click at [48, 262] on link "Liquidación de Convenios" at bounding box center [50, 254] width 100 height 19
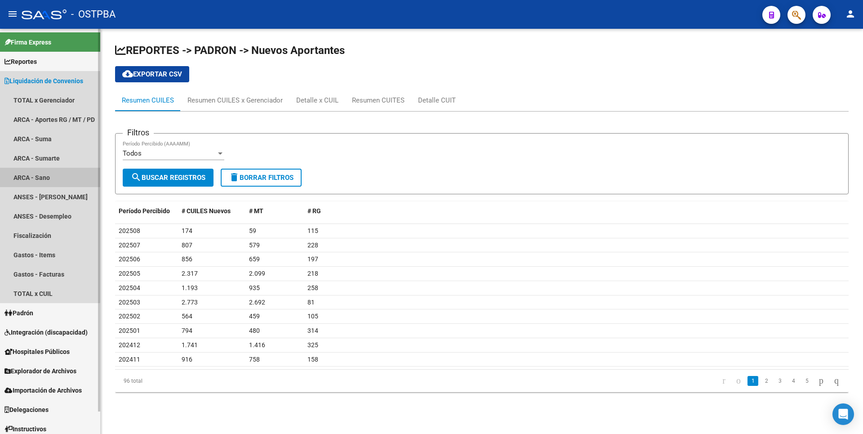
click at [43, 182] on link "ARCA - Sano" at bounding box center [50, 177] width 100 height 19
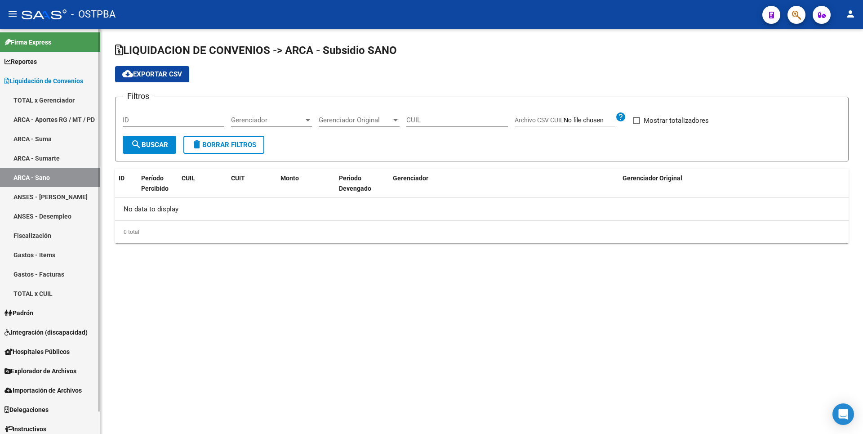
checkbox input "true"
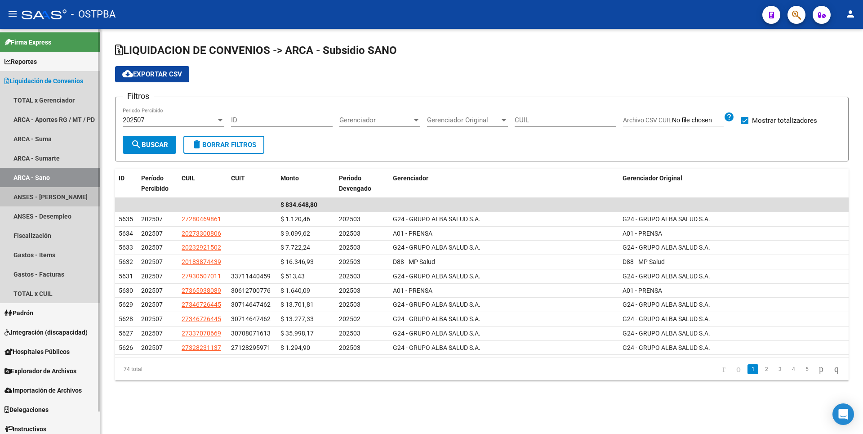
click at [52, 199] on link "ANSES - [PERSON_NAME]" at bounding box center [50, 196] width 100 height 19
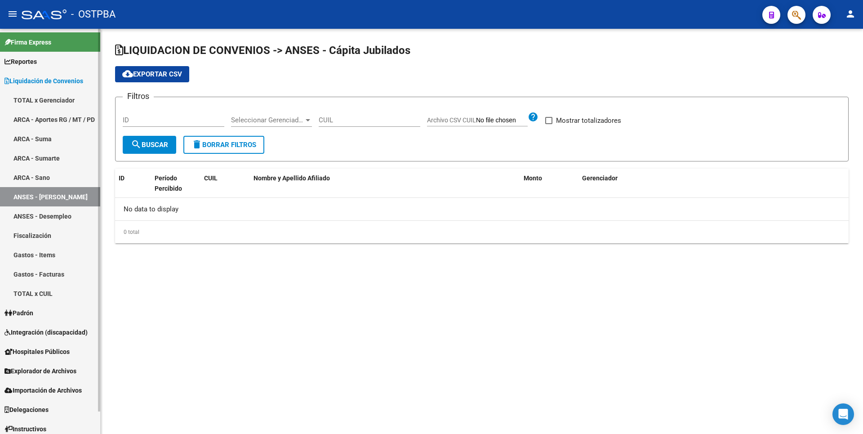
checkbox input "true"
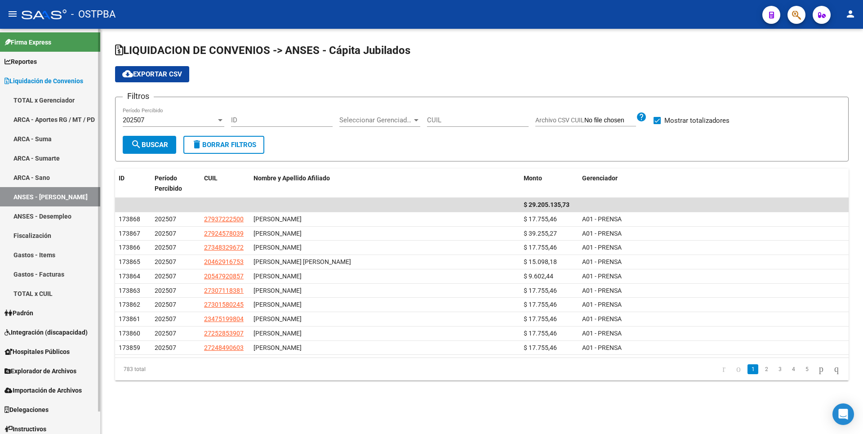
click at [62, 220] on link "ANSES - Desempleo" at bounding box center [50, 215] width 100 height 19
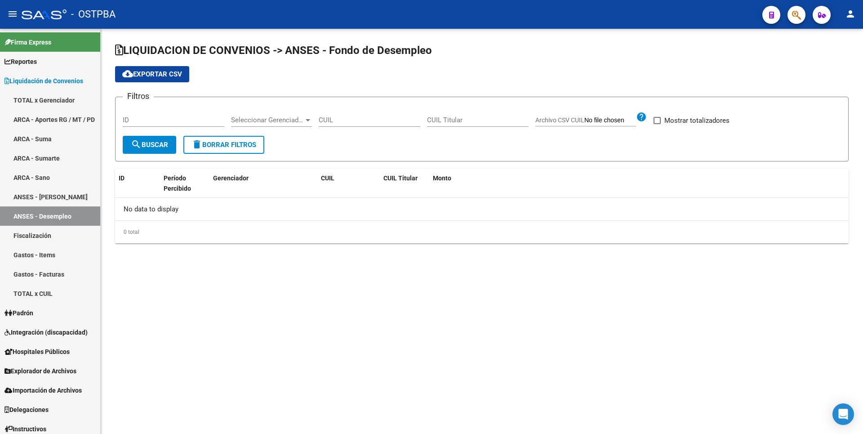
checkbox input "true"
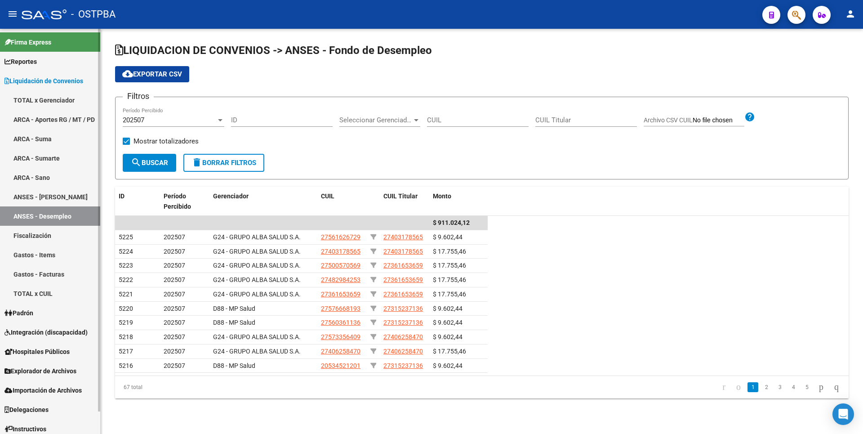
click at [19, 59] on span "Reportes" at bounding box center [20, 62] width 32 height 10
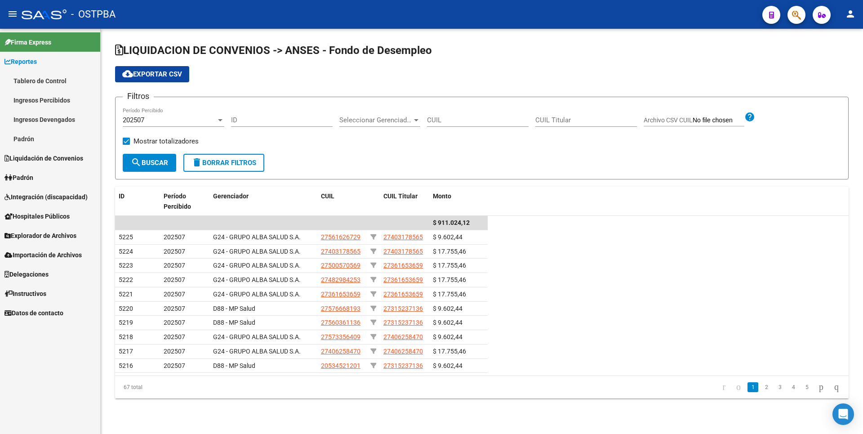
click at [58, 100] on link "Ingresos Percibidos" at bounding box center [50, 99] width 100 height 19
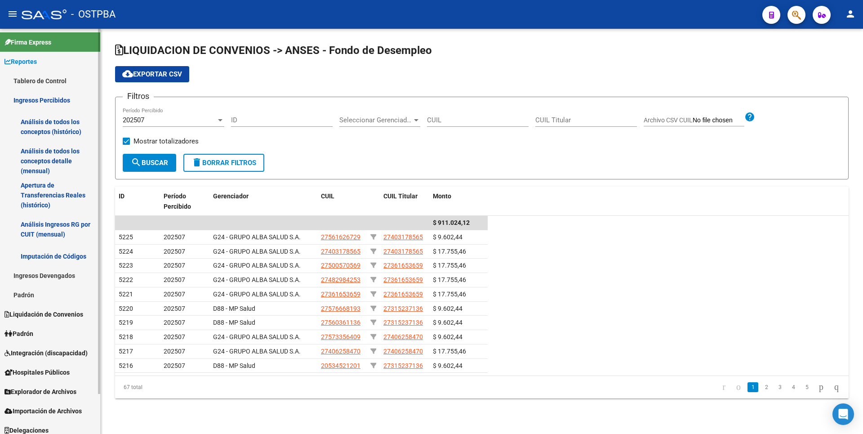
click at [58, 151] on link "Análisis de todos los conceptos detalle (mensual)" at bounding box center [50, 161] width 100 height 34
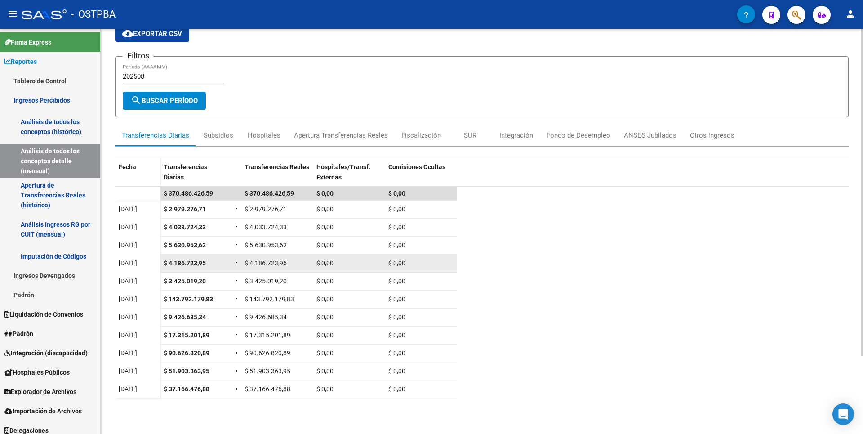
scroll to position [96, 0]
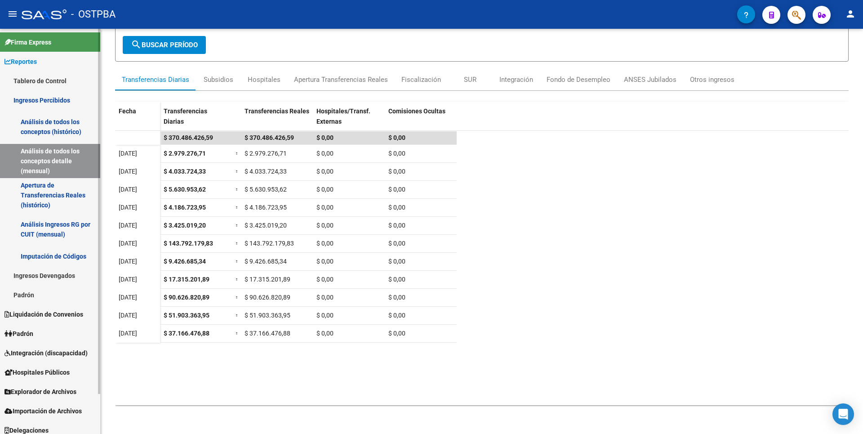
click at [64, 192] on link "Apertura de Transferencias Reales (histórico)" at bounding box center [50, 195] width 100 height 34
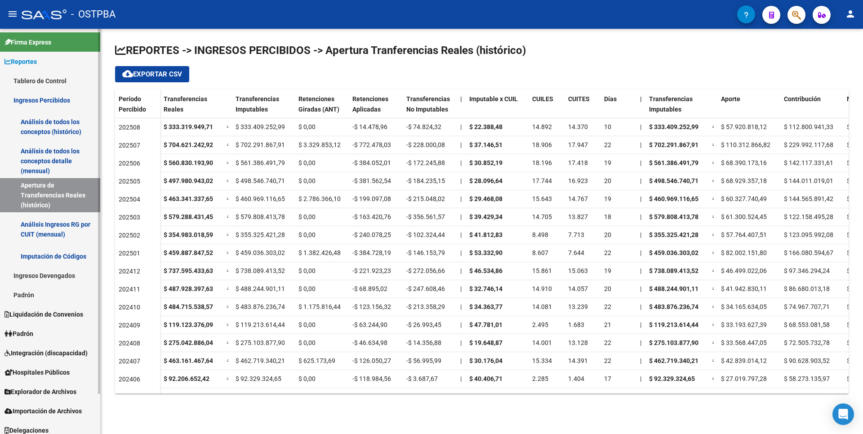
click at [59, 235] on link "Análisis Ingresos RG por CUIT (mensual)" at bounding box center [50, 229] width 100 height 34
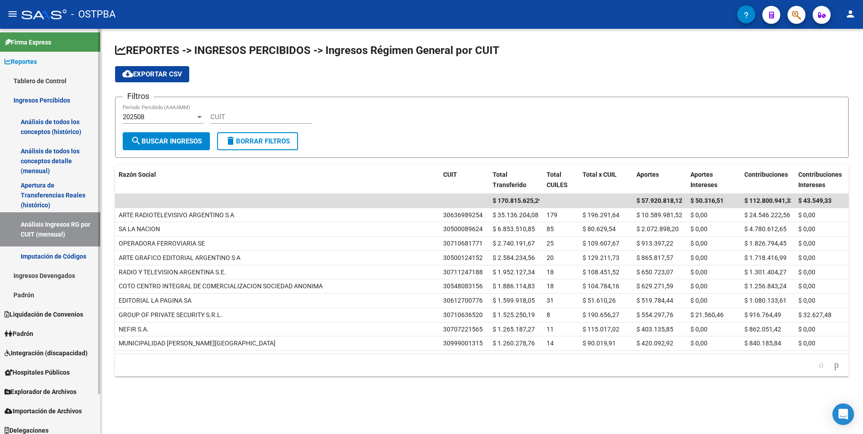
click at [39, 314] on span "Liquidación de Convenios" at bounding box center [43, 314] width 79 height 10
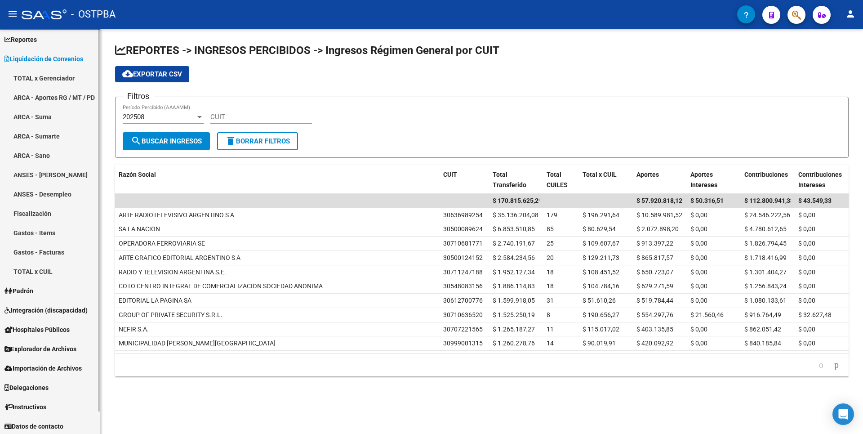
scroll to position [24, 0]
click at [45, 130] on link "ARCA - Sumarte" at bounding box center [50, 133] width 100 height 19
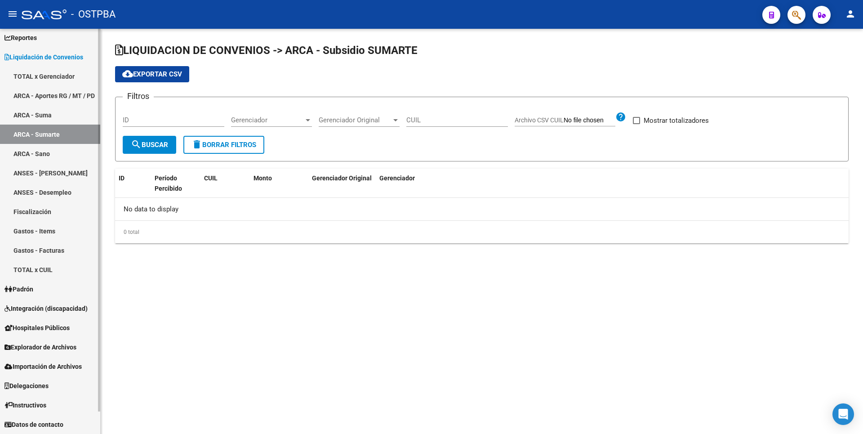
click at [43, 188] on link "ANSES - Desempleo" at bounding box center [50, 191] width 100 height 19
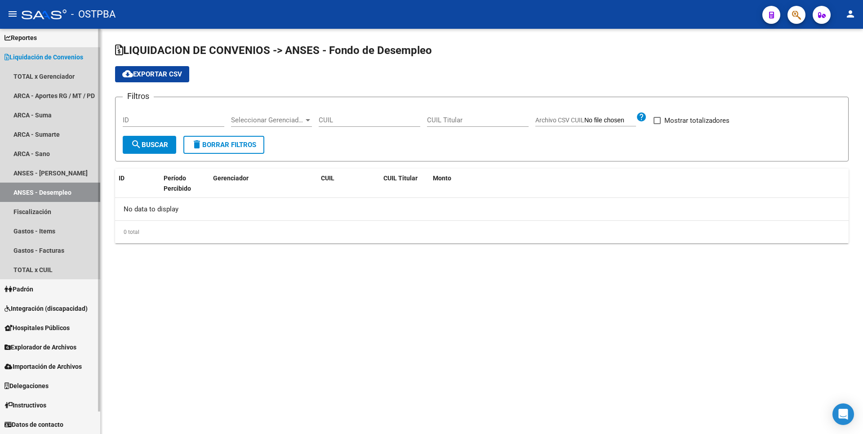
checkbox input "true"
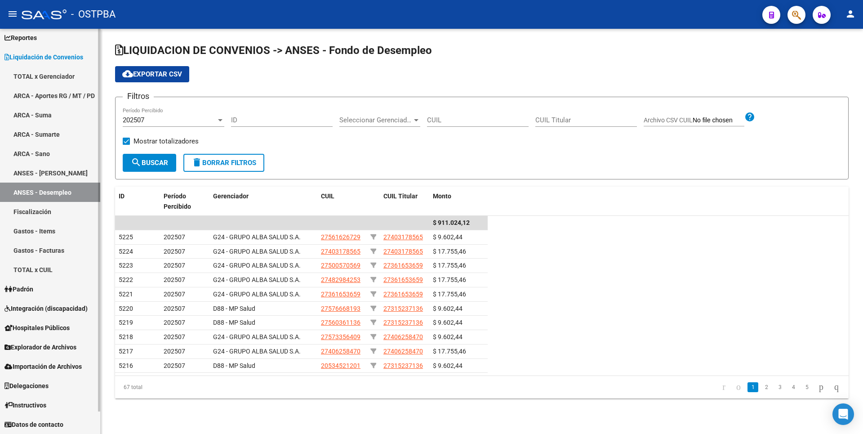
click at [52, 344] on span "Explorador de Archivos" at bounding box center [40, 347] width 72 height 10
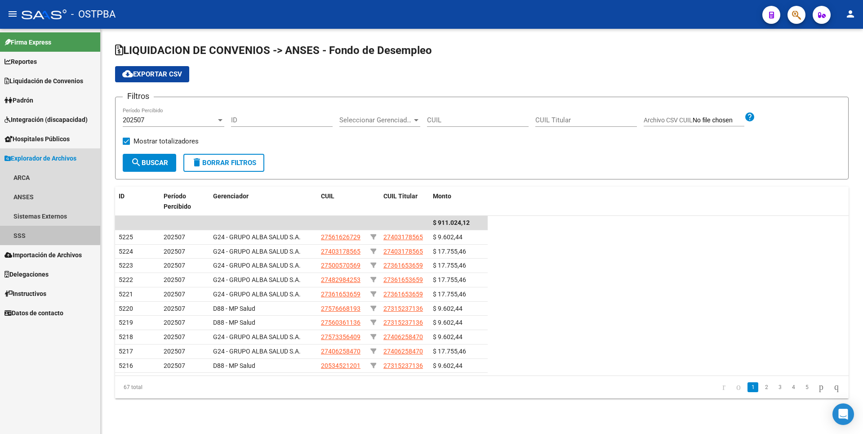
click at [21, 232] on link "SSS" at bounding box center [50, 235] width 100 height 19
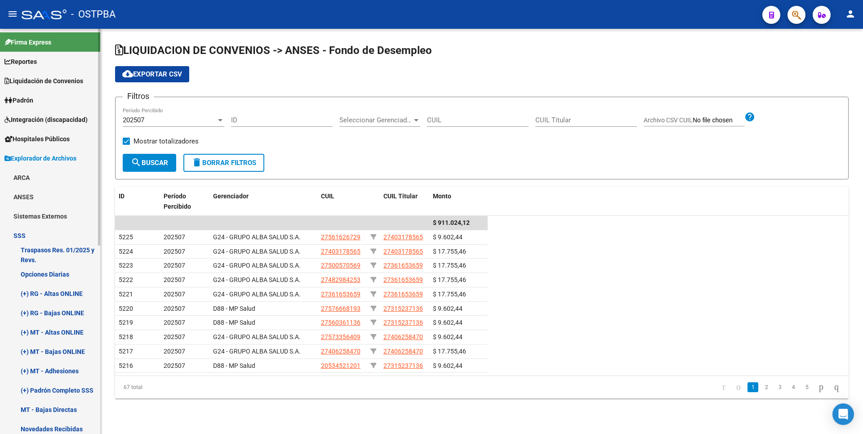
scroll to position [135, 0]
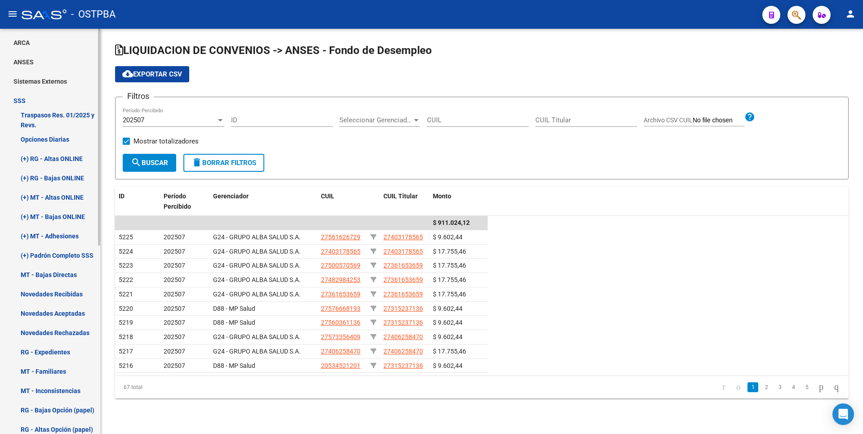
click at [77, 233] on link "(+) MT - Adhesiones" at bounding box center [50, 235] width 100 height 19
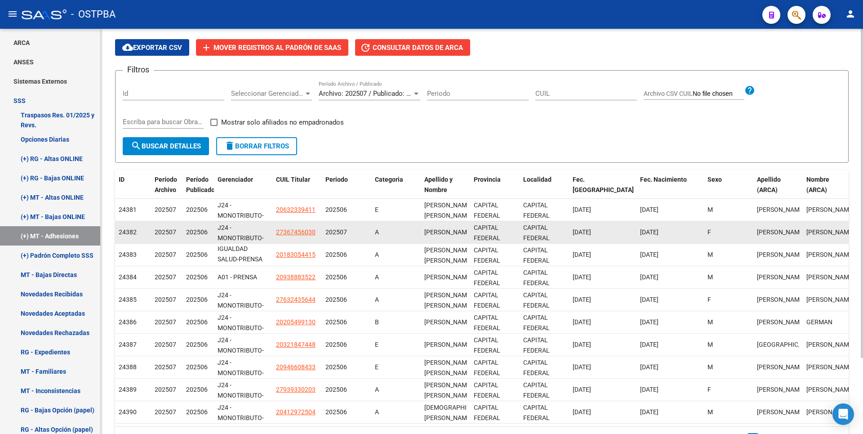
scroll to position [93, 0]
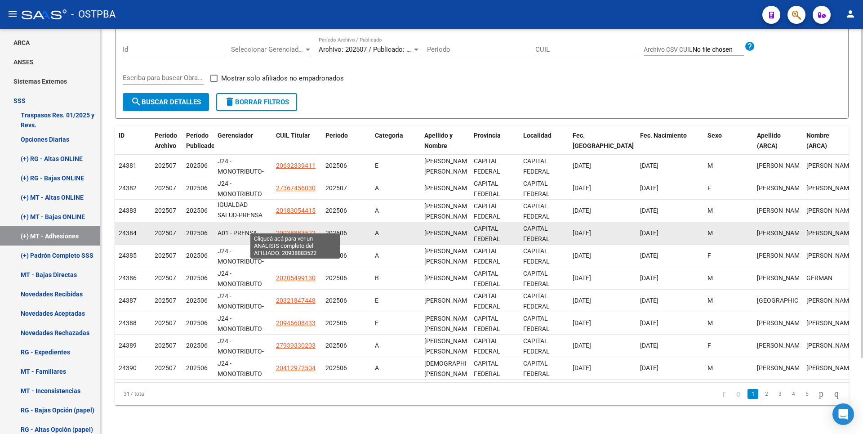
click at [299, 229] on span "20938883522" at bounding box center [296, 232] width 40 height 7
type textarea "20938883522"
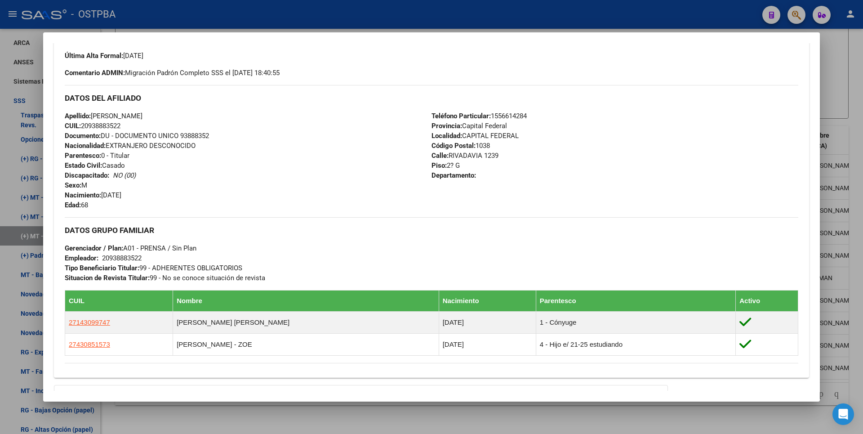
scroll to position [352, 0]
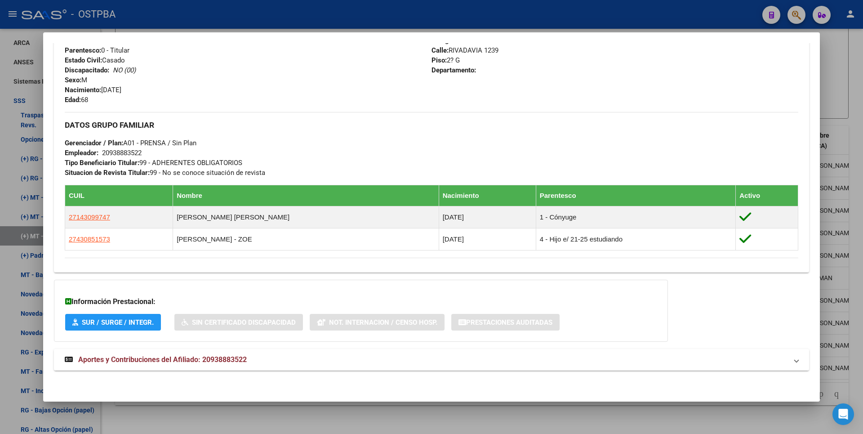
click at [232, 366] on mat-expansion-panel-header "Aportes y Contribuciones del Afiliado: 20938883522" at bounding box center [431, 360] width 755 height 22
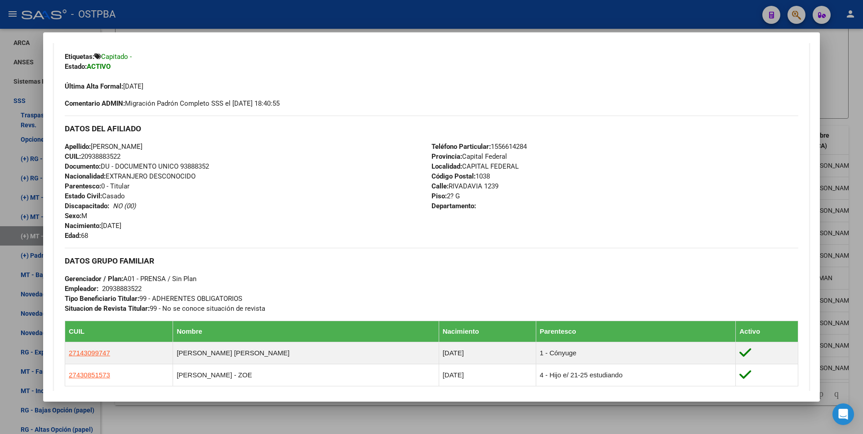
scroll to position [0, 0]
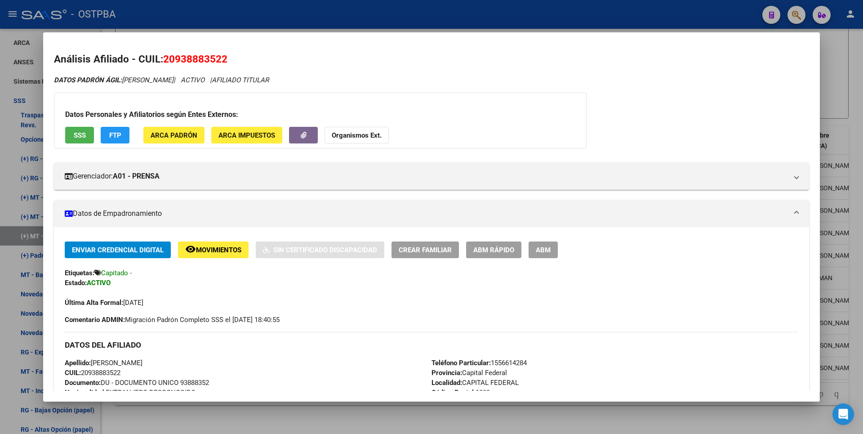
click at [842, 90] on div at bounding box center [431, 217] width 863 height 434
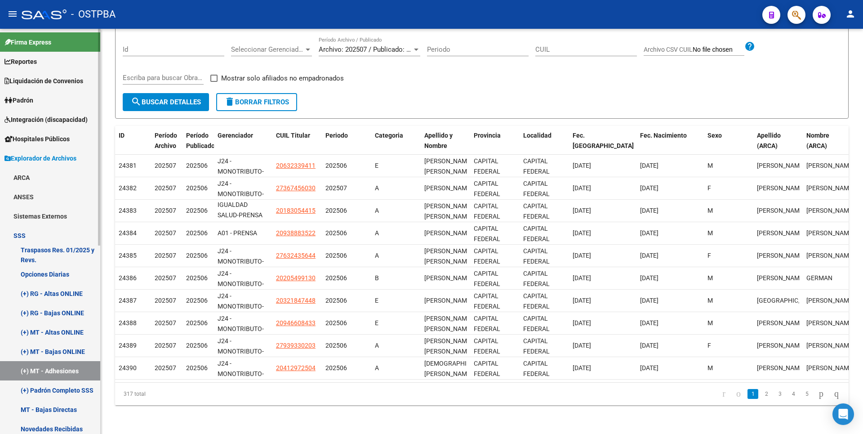
click at [30, 65] on span "Reportes" at bounding box center [20, 62] width 32 height 10
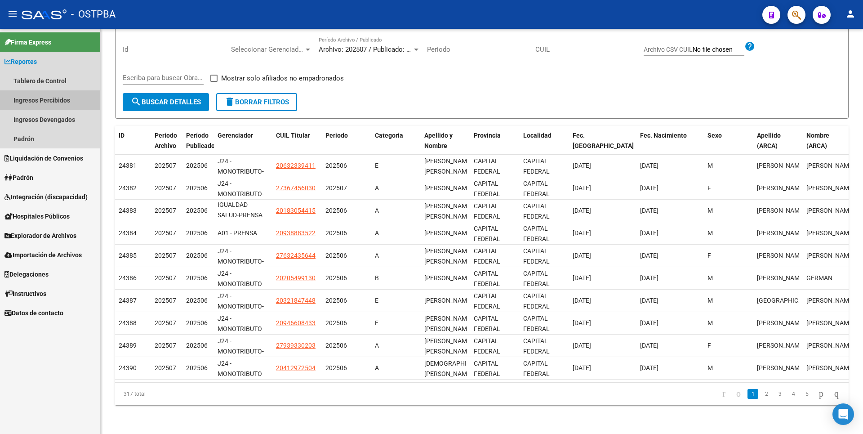
click at [43, 107] on link "Ingresos Percibidos" at bounding box center [50, 99] width 100 height 19
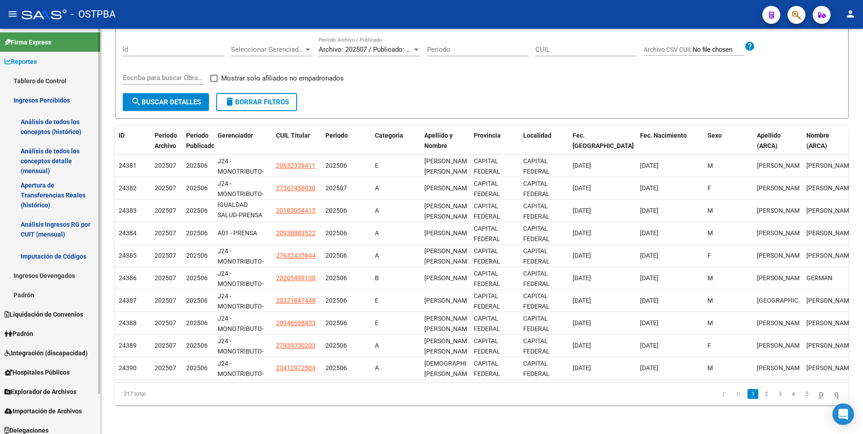
click at [42, 162] on link "Análisis de todos los conceptos detalle (mensual)" at bounding box center [50, 161] width 100 height 34
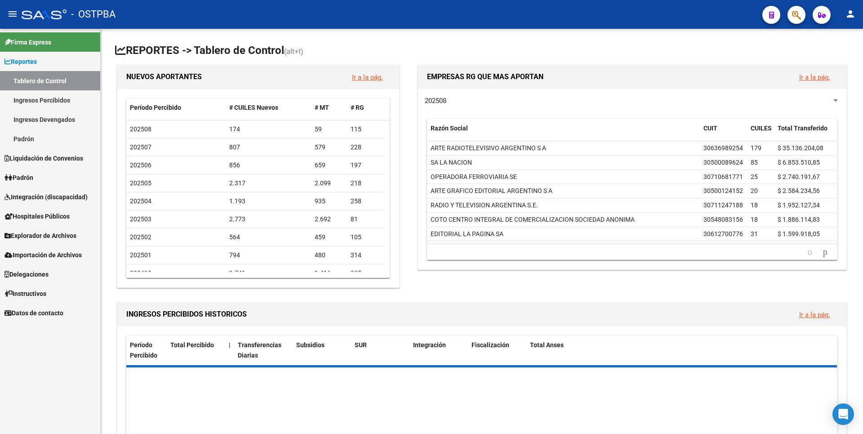
click at [33, 181] on span "Padrón" at bounding box center [18, 178] width 29 height 10
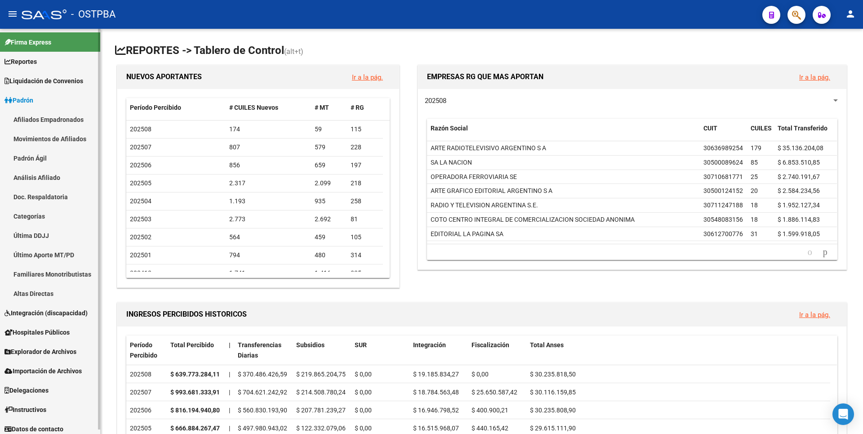
click at [48, 172] on link "Análisis Afiliado" at bounding box center [50, 177] width 100 height 19
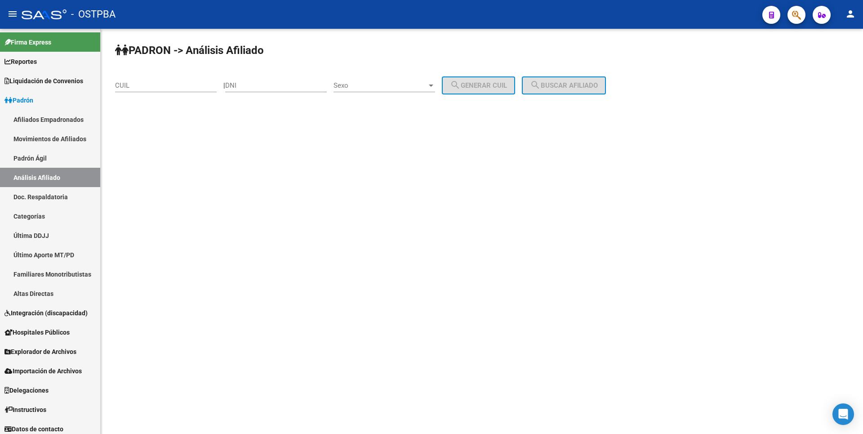
click at [150, 92] on div "CUIL" at bounding box center [166, 87] width 102 height 28
click at [155, 84] on input "CUIL" at bounding box center [166, 85] width 102 height 8
type input "20-23362884-1"
click at [597, 86] on span "search Buscar afiliado" at bounding box center [564, 85] width 68 height 8
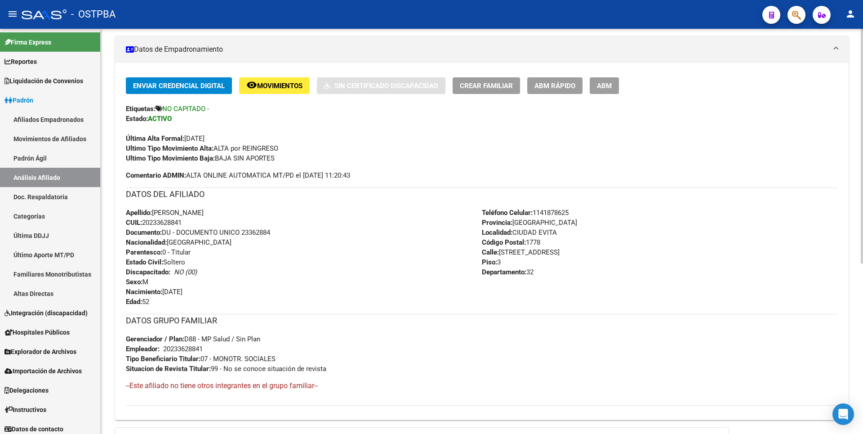
scroll to position [293, 0]
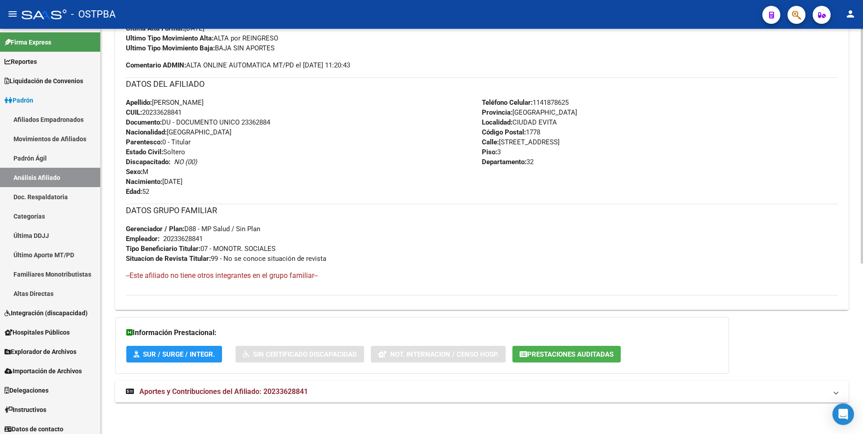
click at [258, 396] on strong "Aportes y Contribuciones del Afiliado: 20233628841" at bounding box center [217, 392] width 182 height 10
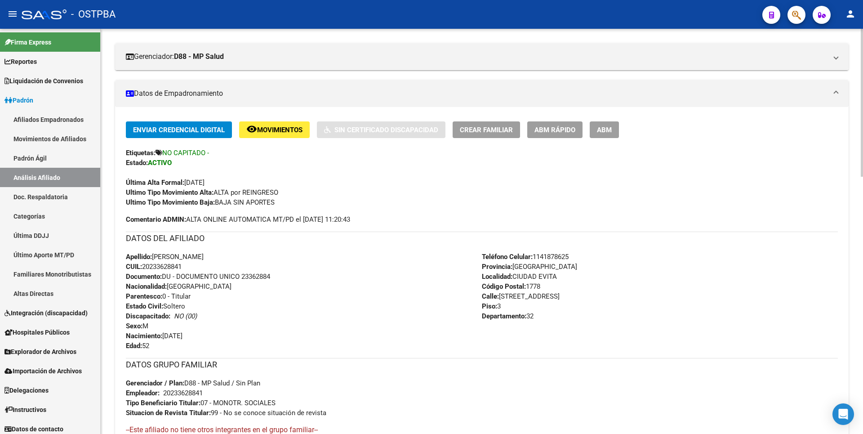
scroll to position [0, 0]
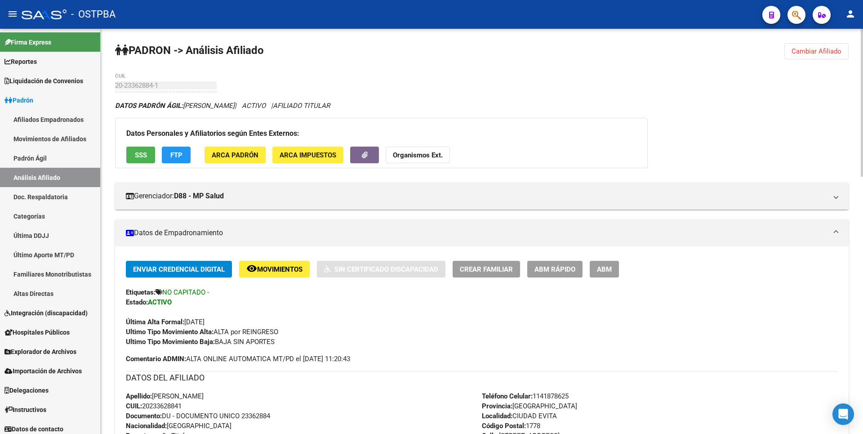
click at [320, 151] on span "ARCA Impuestos" at bounding box center [308, 155] width 57 height 8
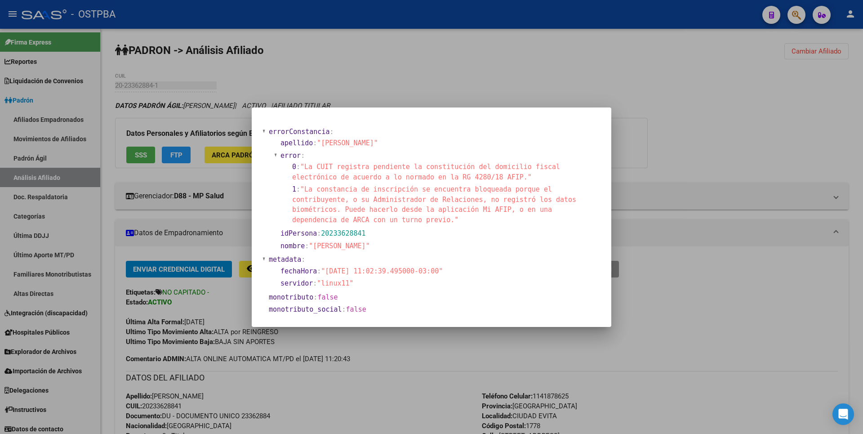
click at [143, 152] on div at bounding box center [431, 217] width 863 height 434
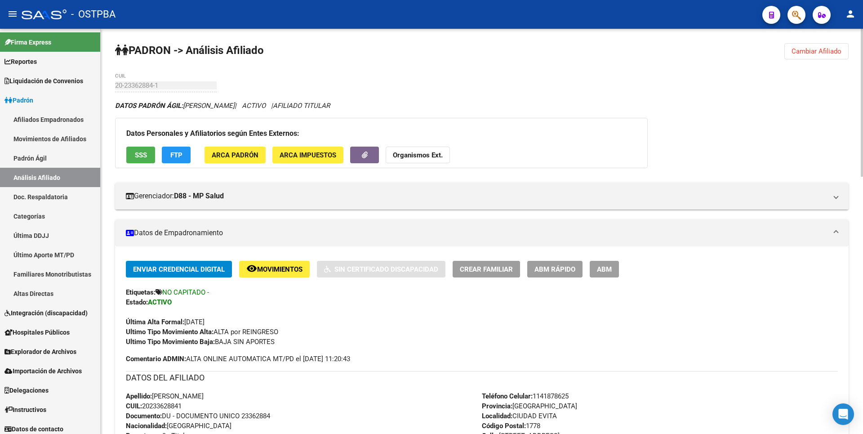
click at [143, 152] on span "SSS" at bounding box center [141, 155] width 12 height 8
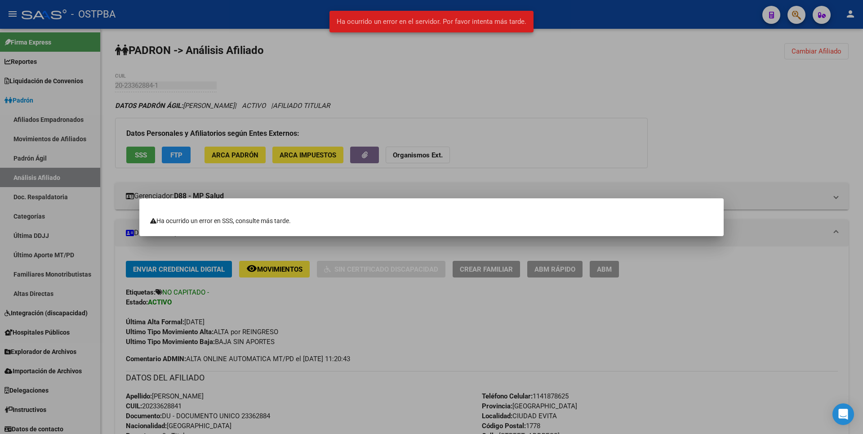
click at [640, 56] on div at bounding box center [431, 217] width 863 height 434
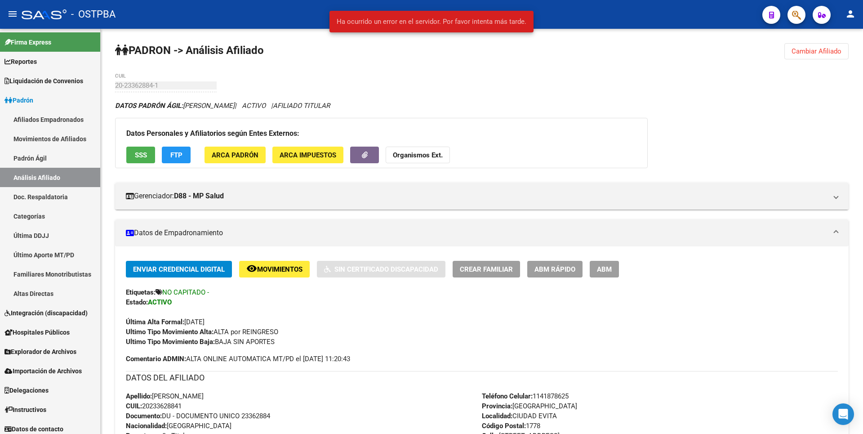
click at [180, 151] on span "FTP" at bounding box center [176, 155] width 12 height 8
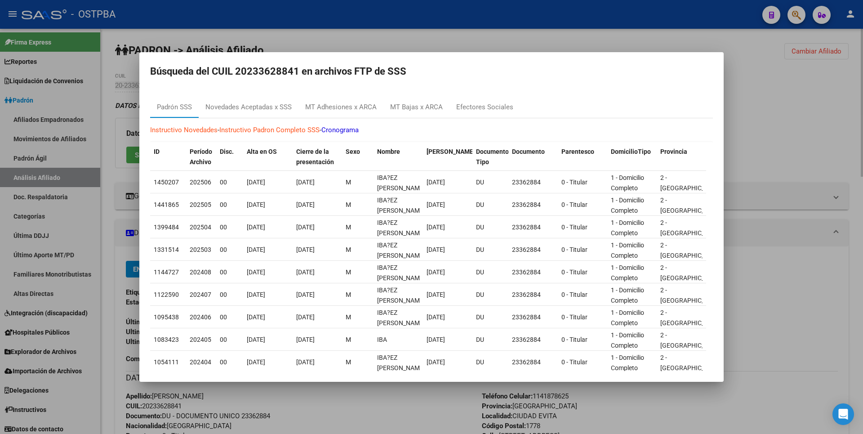
click at [845, 119] on div at bounding box center [431, 217] width 863 height 434
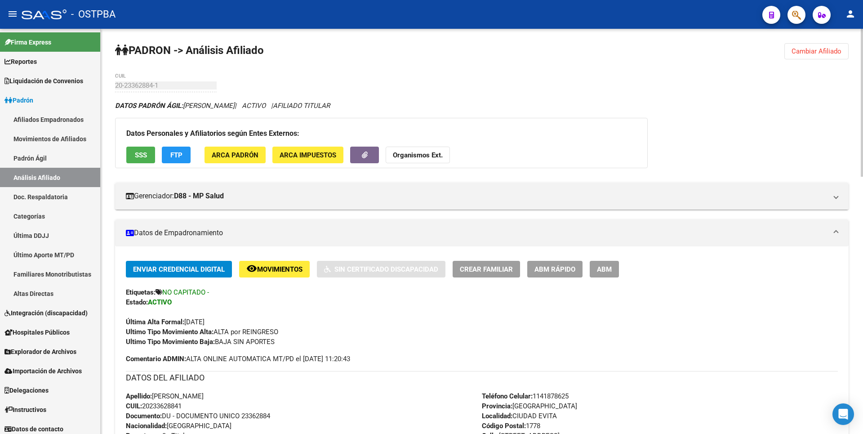
click at [140, 156] on span "SSS" at bounding box center [141, 155] width 12 height 8
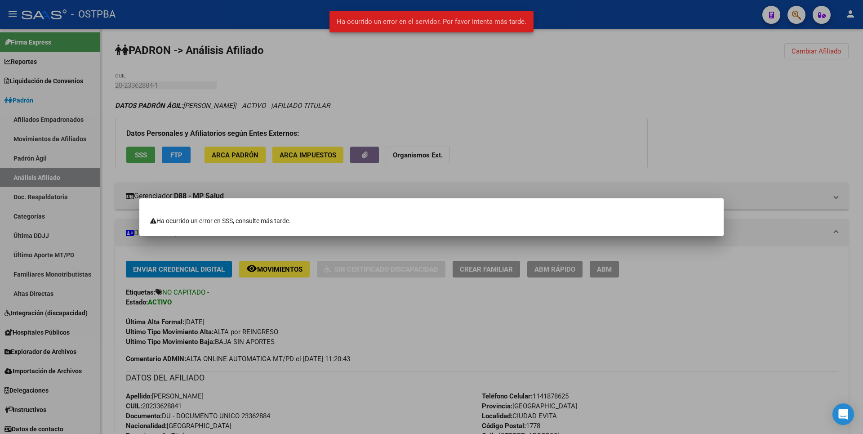
click at [548, 132] on div at bounding box center [431, 217] width 863 height 434
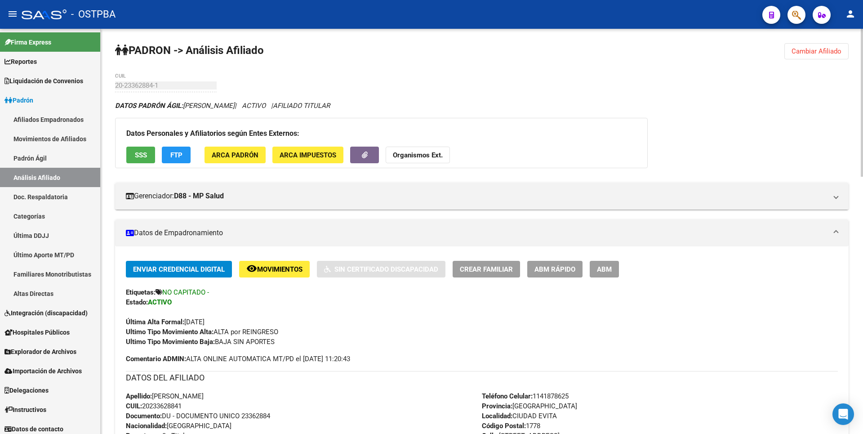
click at [151, 153] on button "SSS" at bounding box center [140, 155] width 29 height 17
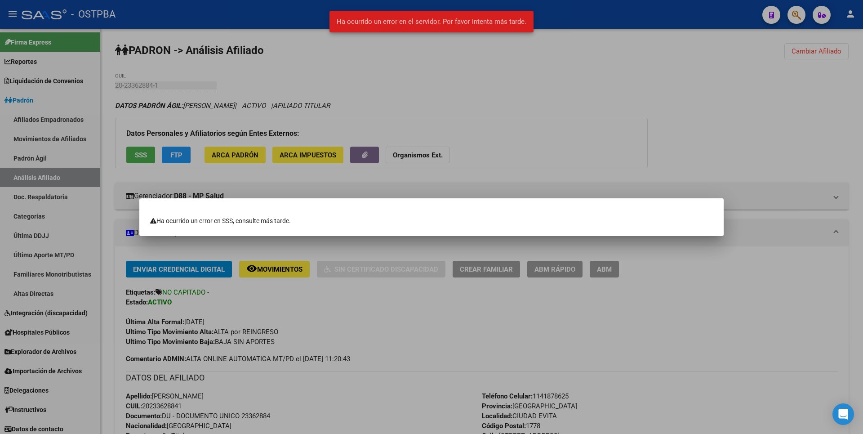
click at [568, 69] on div at bounding box center [431, 217] width 863 height 434
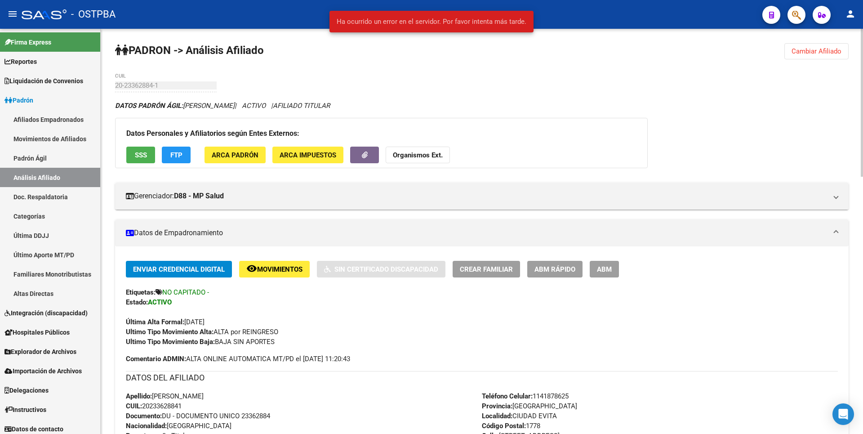
click at [428, 153] on strong "Organismos Ext." at bounding box center [418, 155] width 50 height 8
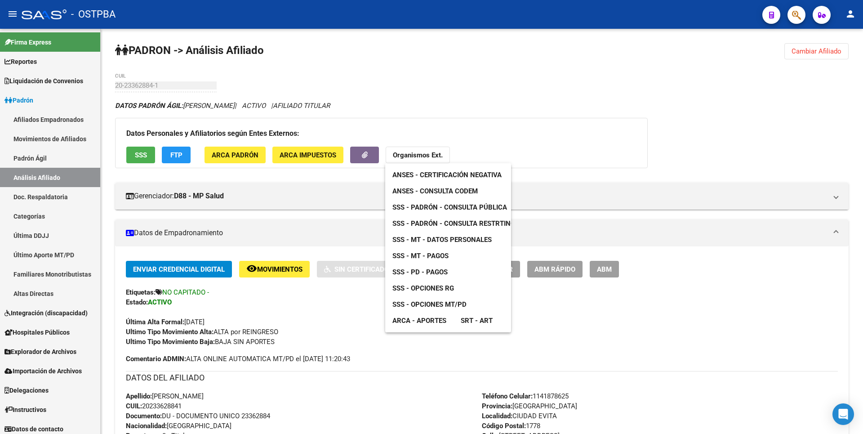
click at [452, 236] on span "SSS - MT - Datos Personales" at bounding box center [441, 240] width 99 height 8
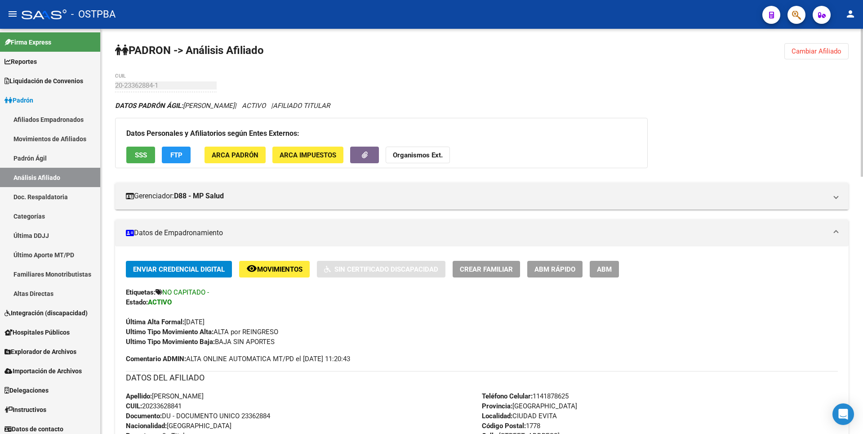
click at [139, 156] on span "SSS" at bounding box center [141, 155] width 12 height 8
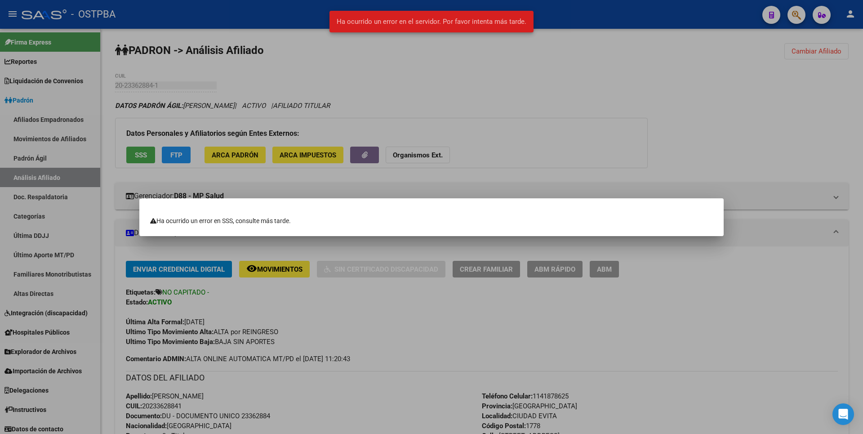
click at [498, 74] on div at bounding box center [431, 217] width 863 height 434
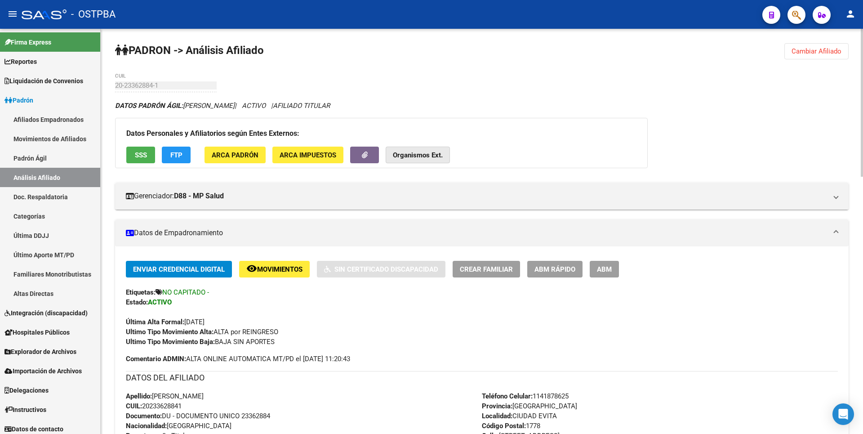
click at [430, 156] on strong "Organismos Ext." at bounding box center [418, 155] width 50 height 8
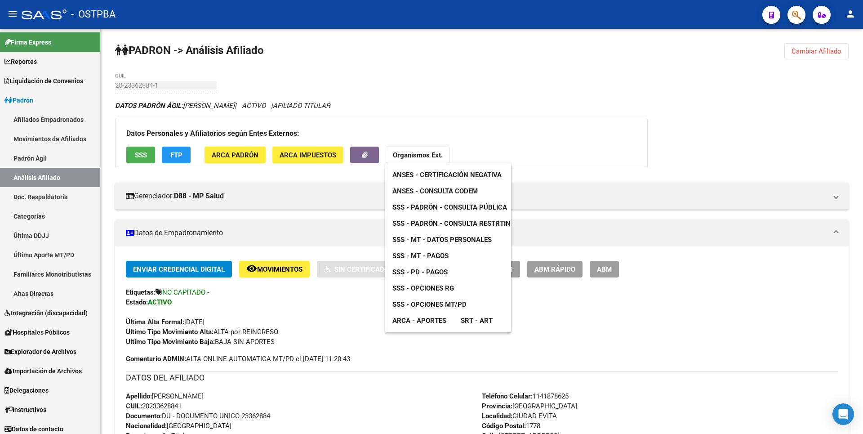
click at [463, 177] on span "ANSES - Certificación Negativa" at bounding box center [446, 175] width 109 height 8
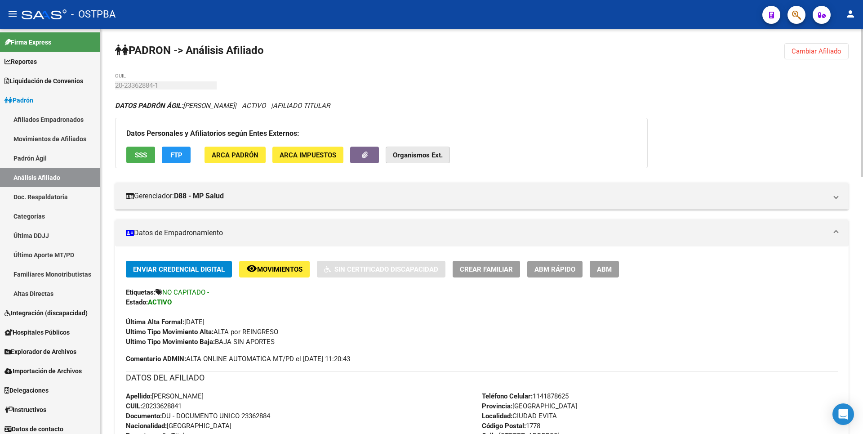
click at [432, 147] on button "Organismos Ext." at bounding box center [418, 155] width 64 height 17
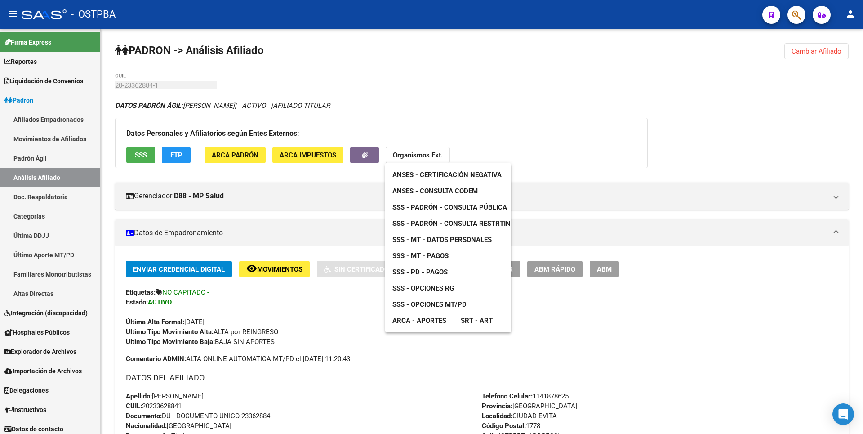
click at [447, 243] on span "SSS - MT - Datos Personales" at bounding box center [441, 240] width 99 height 8
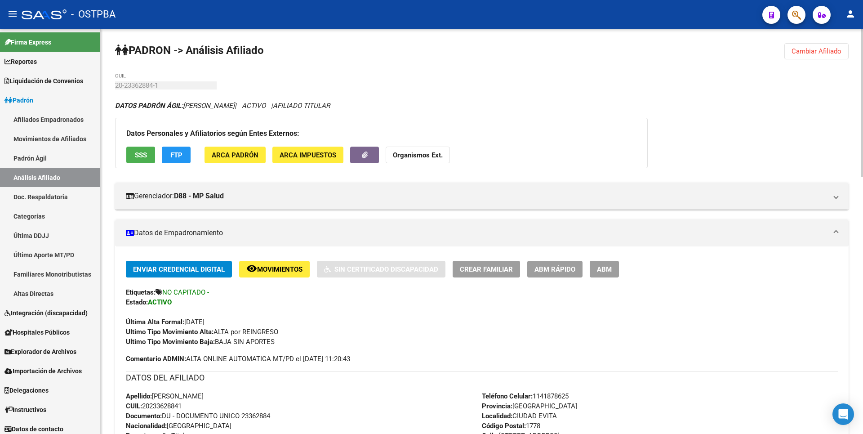
click at [148, 160] on button "SSS" at bounding box center [140, 155] width 29 height 17
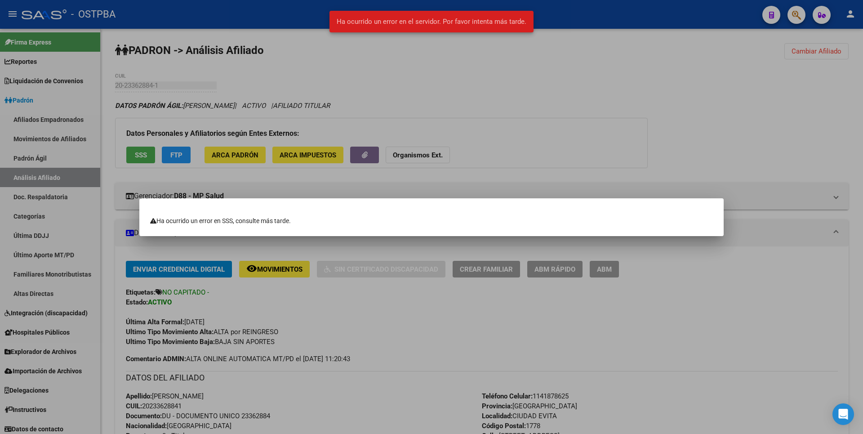
click at [536, 100] on div at bounding box center [431, 217] width 863 height 434
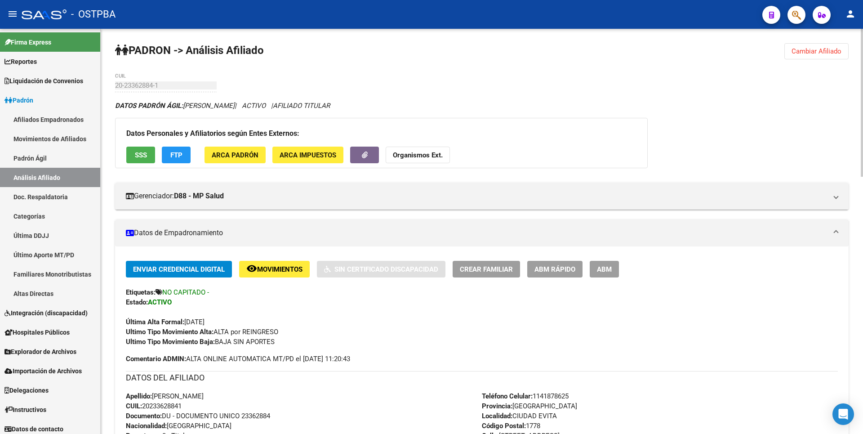
click at [432, 160] on button "Organismos Ext." at bounding box center [418, 155] width 64 height 17
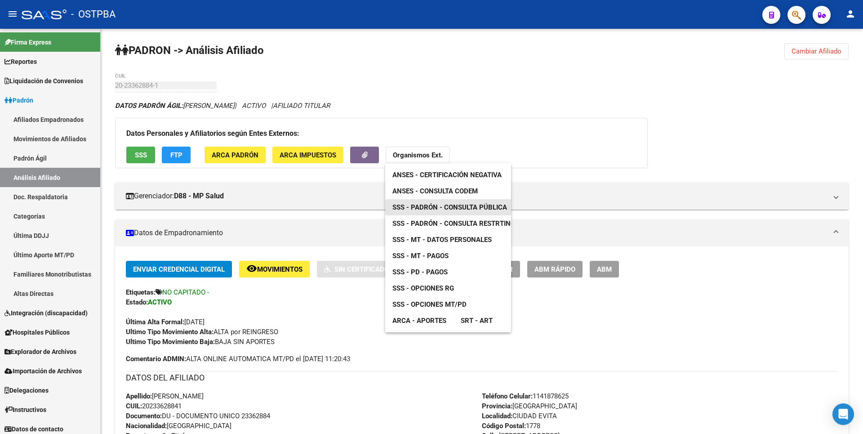
click at [455, 208] on span "SSS - Padrón - Consulta Pública" at bounding box center [449, 207] width 115 height 8
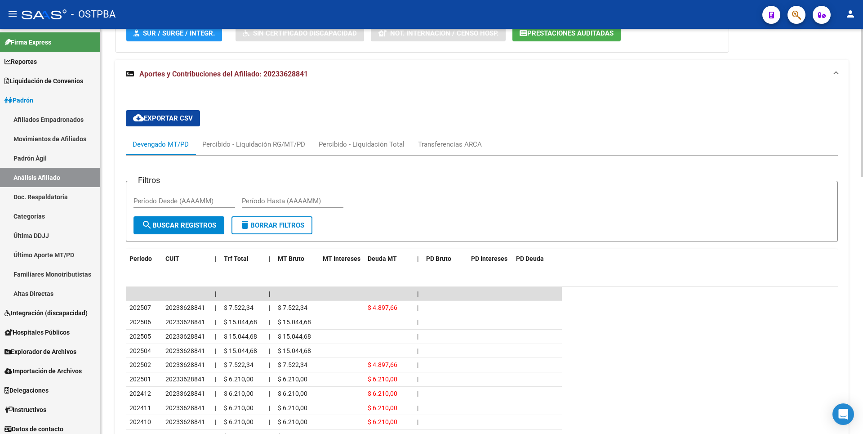
scroll to position [629, 0]
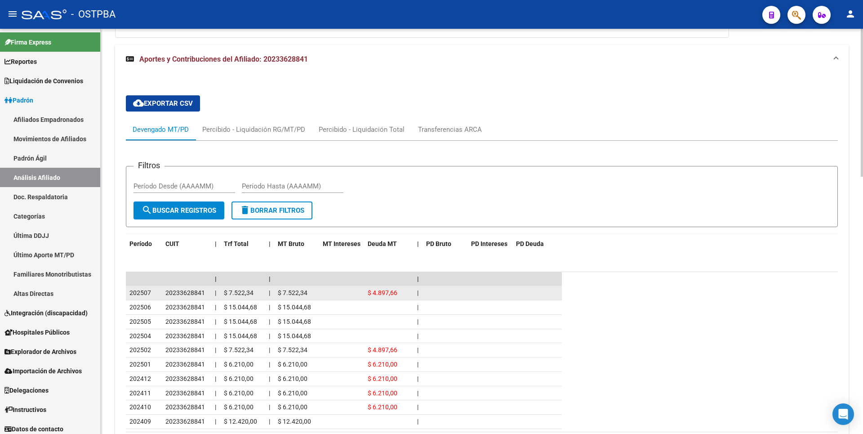
drag, startPoint x: 152, startPoint y: 292, endPoint x: 127, endPoint y: 292, distance: 25.6
click at [127, 292] on datatable-body-cell "202507" at bounding box center [144, 293] width 36 height 14
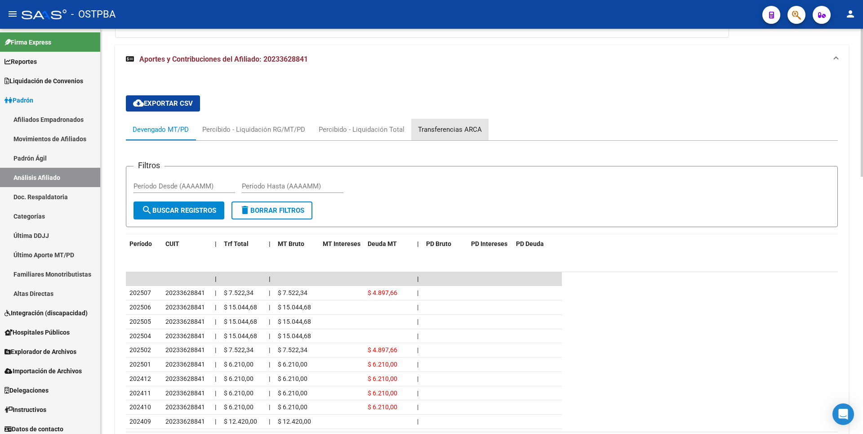
click at [462, 131] on div "Transferencias ARCA" at bounding box center [450, 129] width 64 height 10
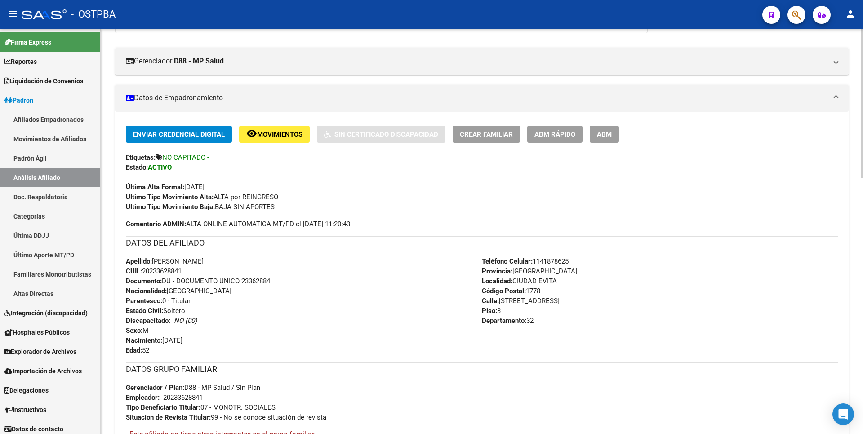
scroll to position [0, 0]
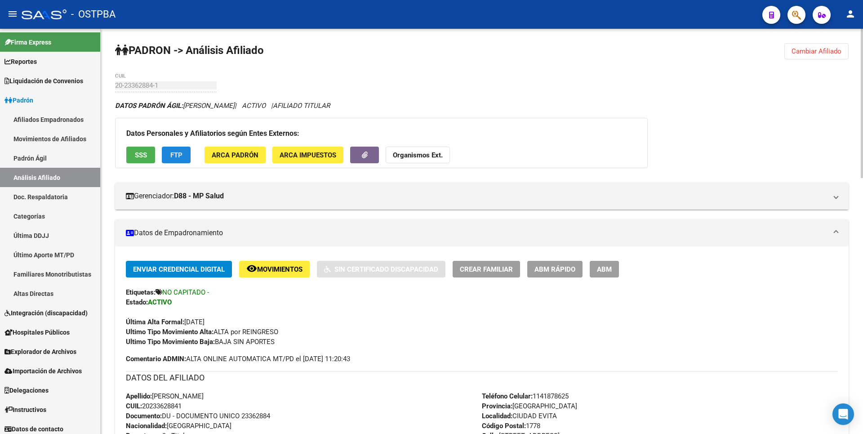
click at [183, 156] on button "FTP" at bounding box center [176, 155] width 29 height 17
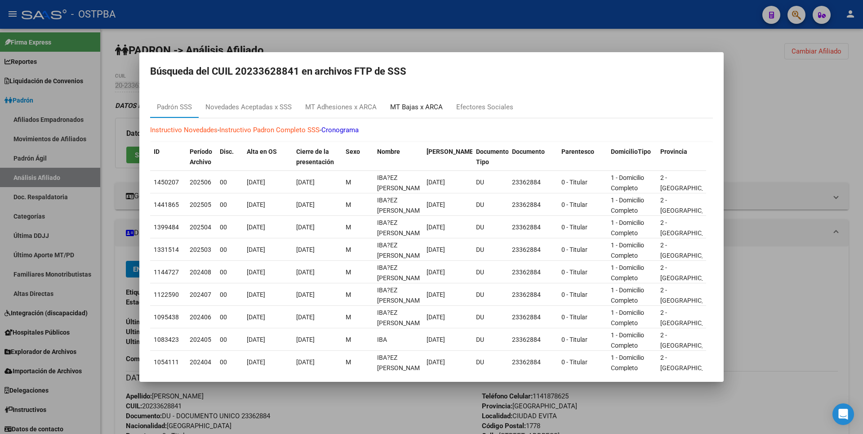
click at [429, 111] on div "MT Bajas x ARCA" at bounding box center [416, 107] width 53 height 10
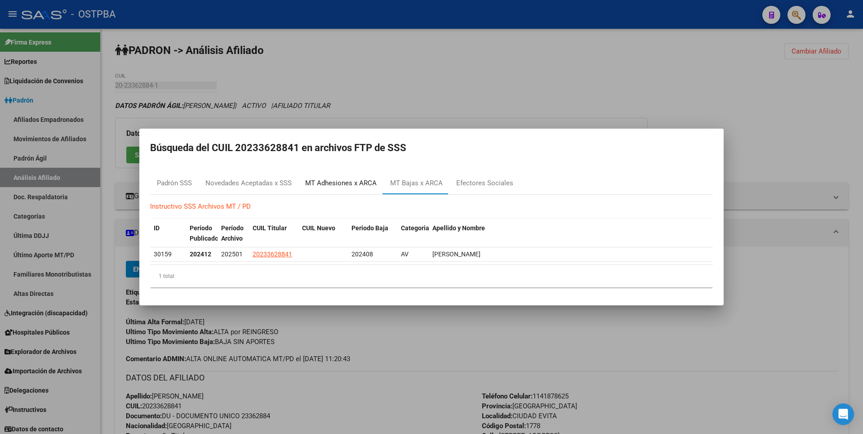
click at [347, 184] on div "MT Adhesiones x ARCA" at bounding box center [340, 183] width 71 height 10
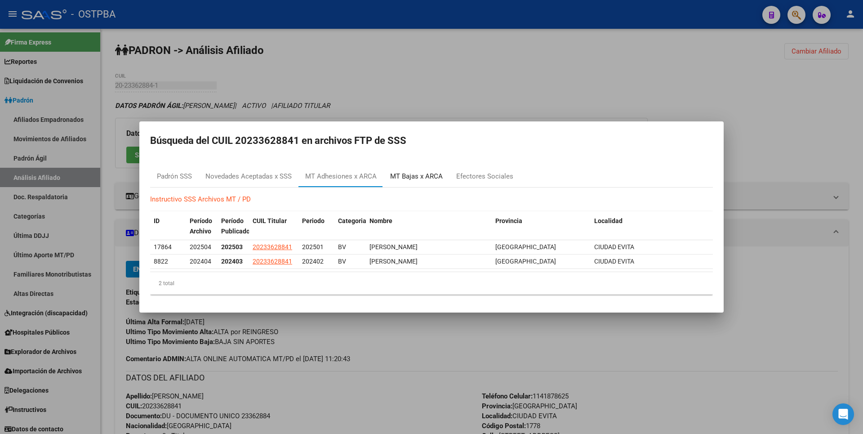
click at [419, 179] on div "MT Bajas x ARCA" at bounding box center [416, 176] width 53 height 10
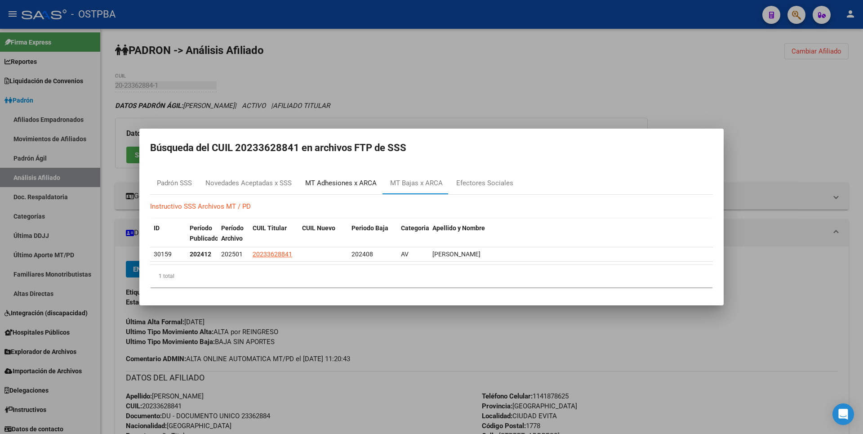
click at [344, 186] on div "MT Adhesiones x ARCA" at bounding box center [340, 183] width 71 height 10
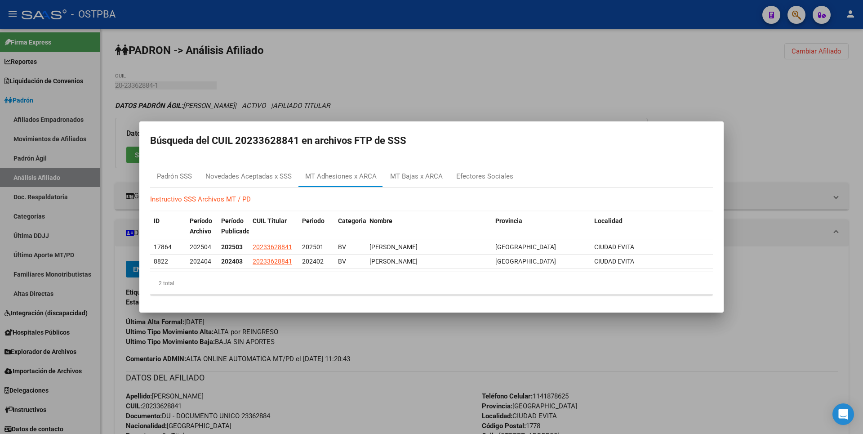
click at [747, 55] on div at bounding box center [431, 217] width 863 height 434
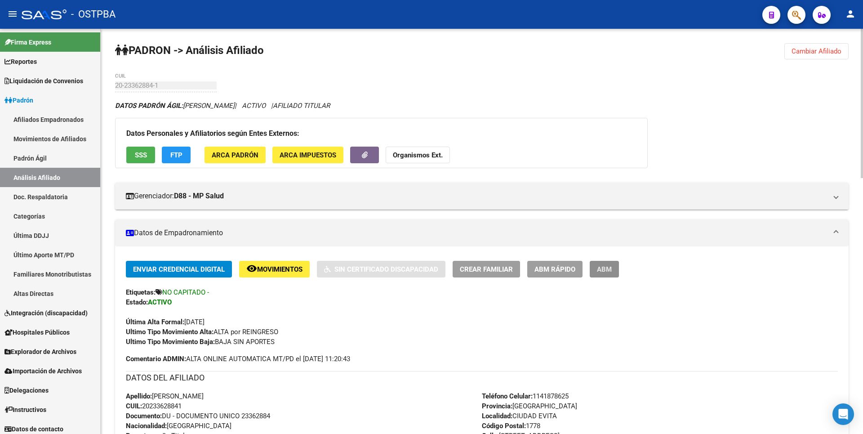
click at [610, 269] on span "ABM" at bounding box center [604, 269] width 15 height 8
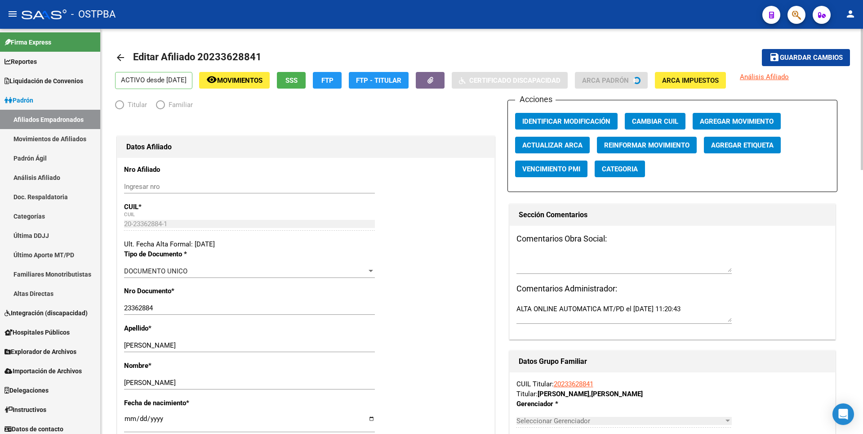
radio input "true"
type input "20-23362884-1"
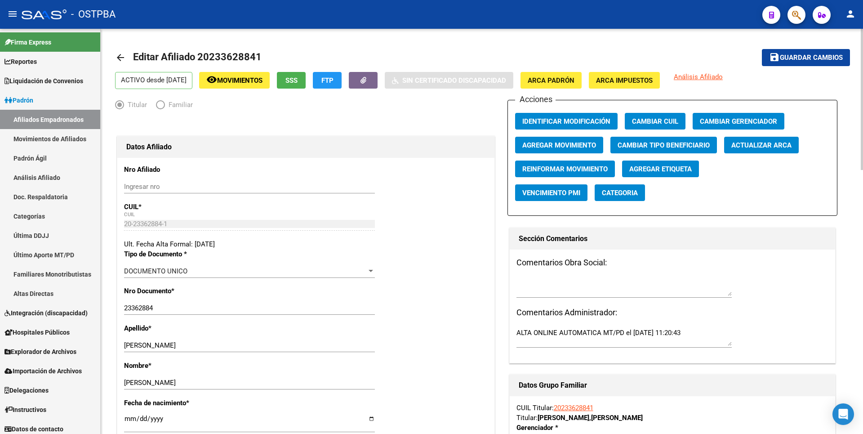
click at [555, 146] on span "Agregar Movimiento" at bounding box center [559, 145] width 74 height 8
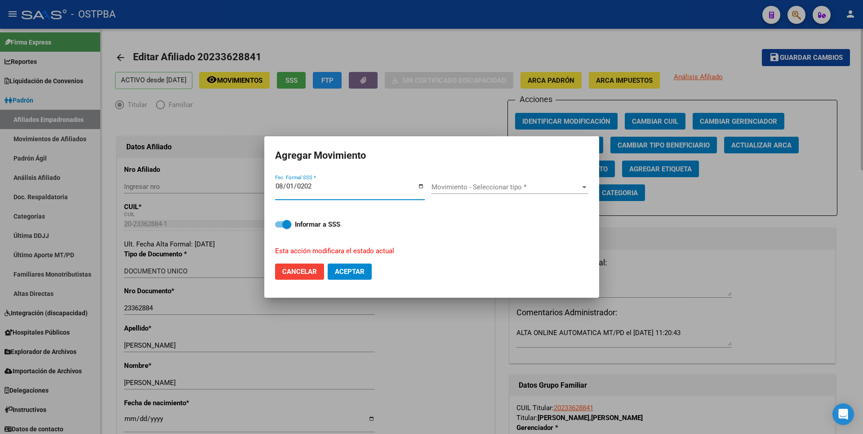
type input "[DATE]"
click at [582, 187] on div at bounding box center [584, 187] width 4 height 2
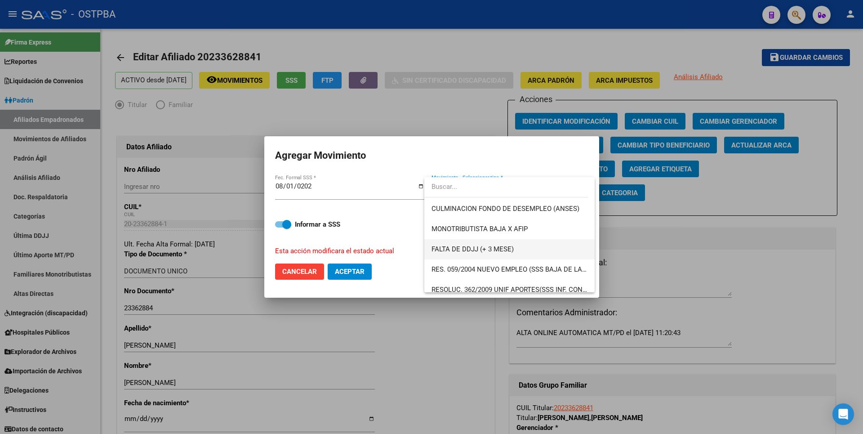
scroll to position [225, 0]
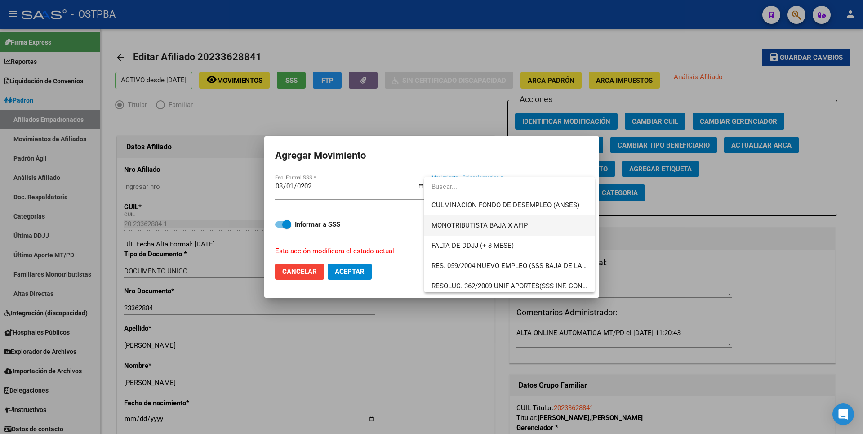
click at [478, 231] on span "MONOTRIBUTISTA BAJA X AFIP" at bounding box center [509, 225] width 156 height 20
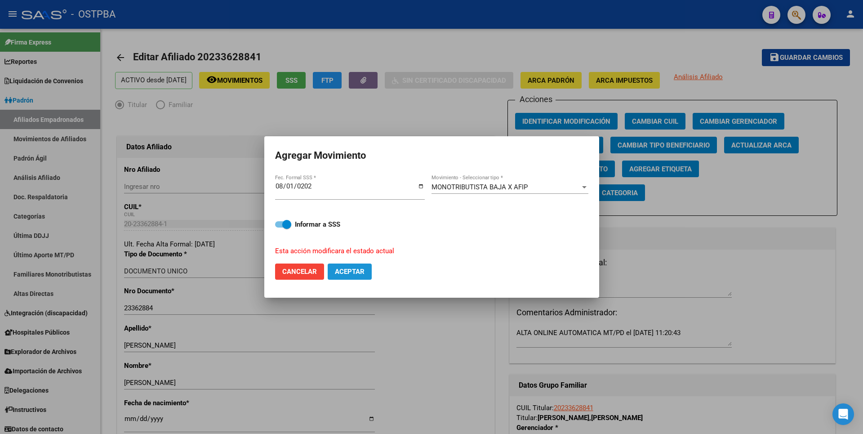
click at [345, 265] on button "Aceptar" at bounding box center [350, 271] width 44 height 16
checkbox input "false"
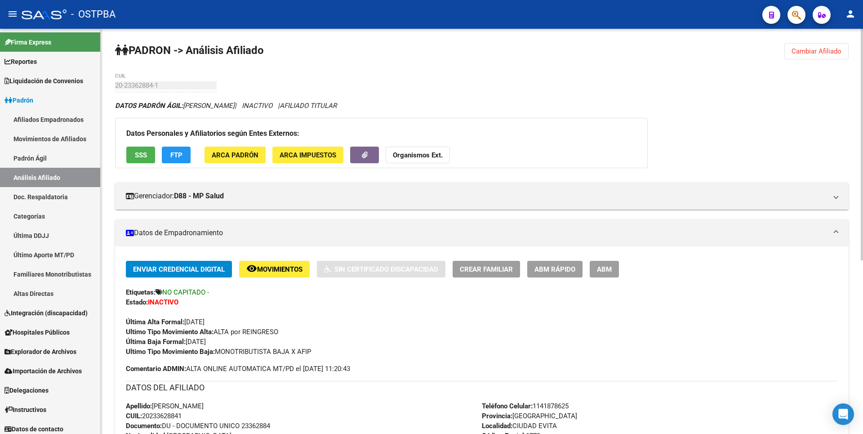
click at [821, 46] on button "Cambiar Afiliado" at bounding box center [816, 51] width 64 height 16
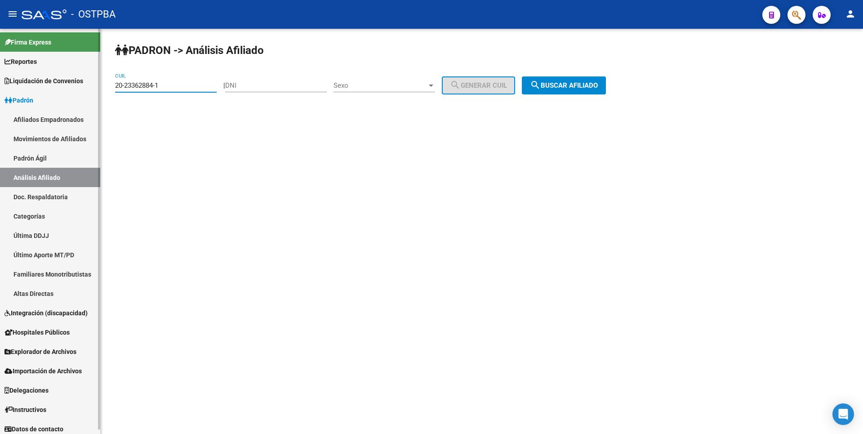
drag, startPoint x: 170, startPoint y: 89, endPoint x: 17, endPoint y: 99, distance: 153.6
click at [17, 99] on mat-sidenav-container "Firma Express Reportes Tablero de Control Ingresos Percibidos Análisis de todos…" at bounding box center [431, 231] width 863 height 405
type input "20-24448405-1"
click at [571, 81] on button "search Buscar afiliado" at bounding box center [564, 85] width 84 height 18
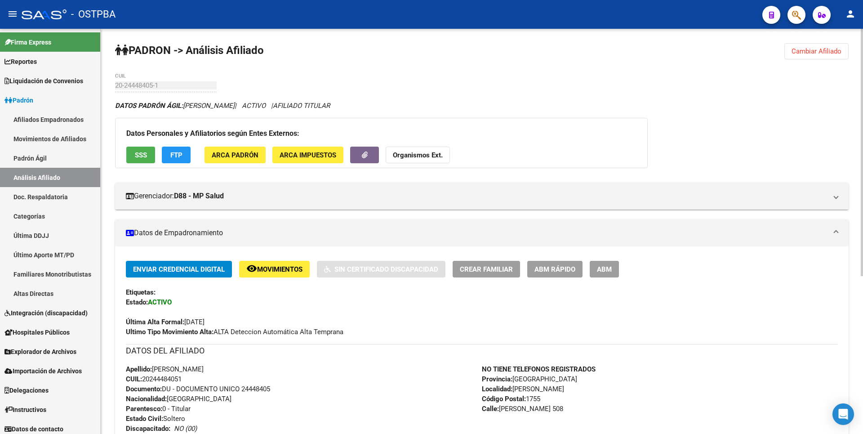
scroll to position [259, 0]
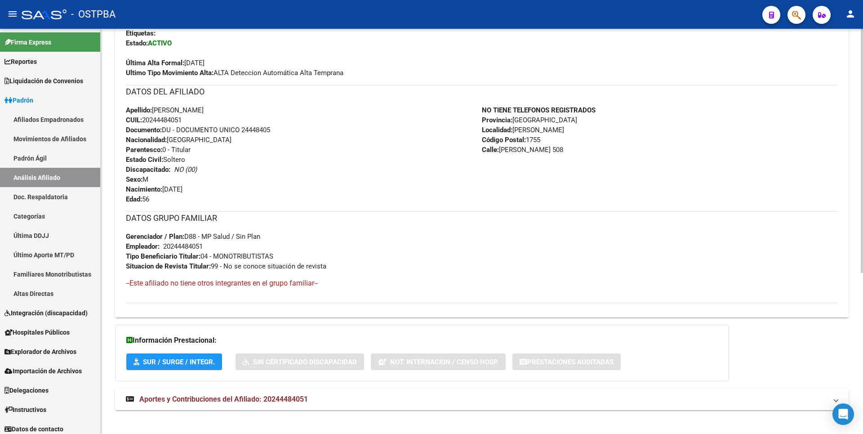
click at [265, 387] on div "DATOS PADRÓN ÁGIL: BUSTOS SERGIO FABIAN | ACTIVO | AFILIADO TITULAR Datos Perso…" at bounding box center [481, 131] width 733 height 578
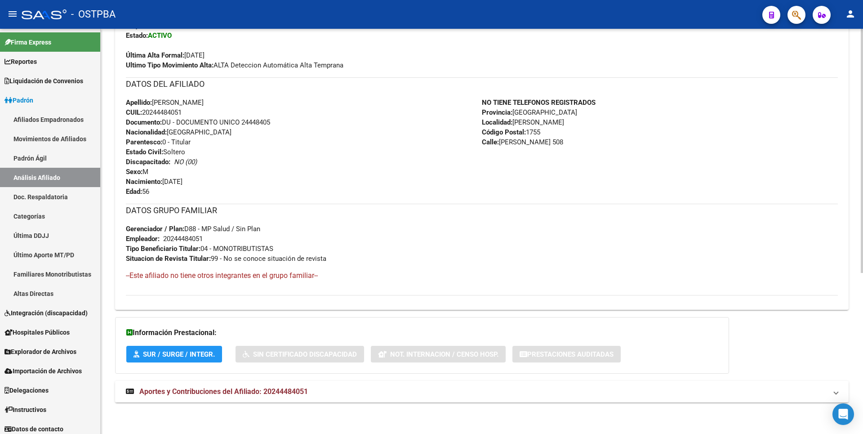
click at [274, 392] on span "Aportes y Contribuciones del Afiliado: 20244484051" at bounding box center [223, 391] width 169 height 9
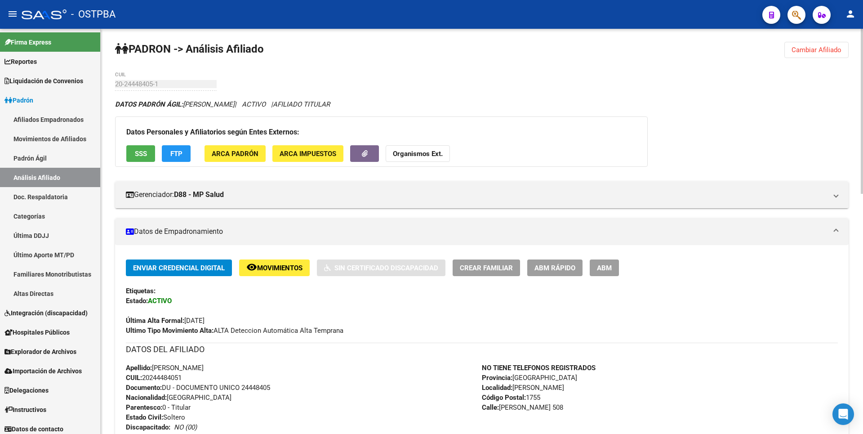
scroll to position [0, 0]
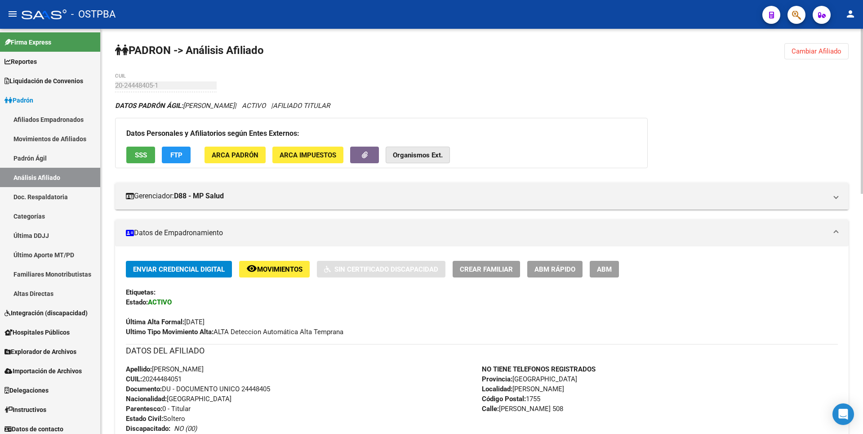
click at [435, 147] on button "Organismos Ext." at bounding box center [418, 155] width 64 height 17
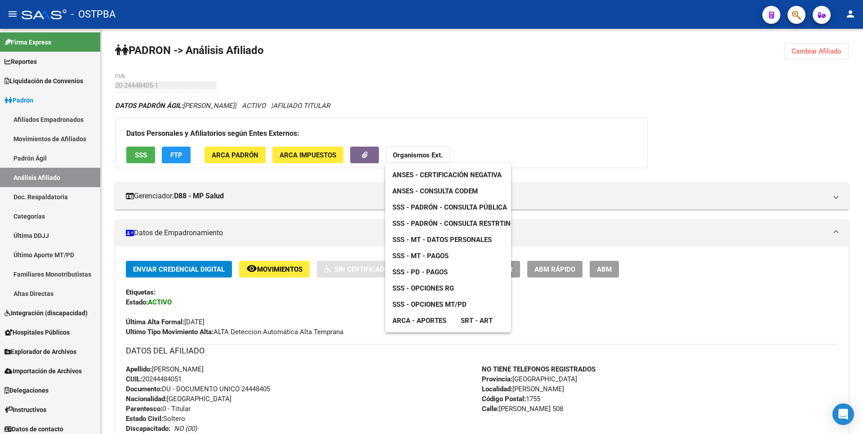
drag, startPoint x: 602, startPoint y: 142, endPoint x: 182, endPoint y: 320, distance: 457.1
click at [598, 144] on div at bounding box center [431, 217] width 863 height 434
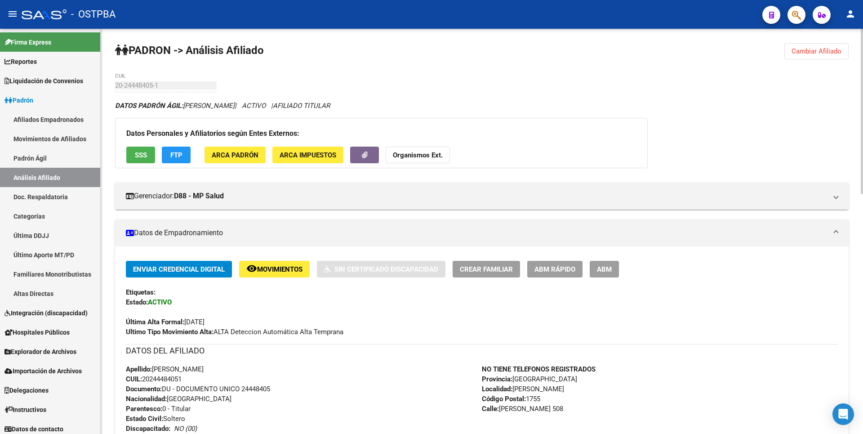
click at [277, 267] on span "Movimientos" at bounding box center [279, 269] width 45 height 8
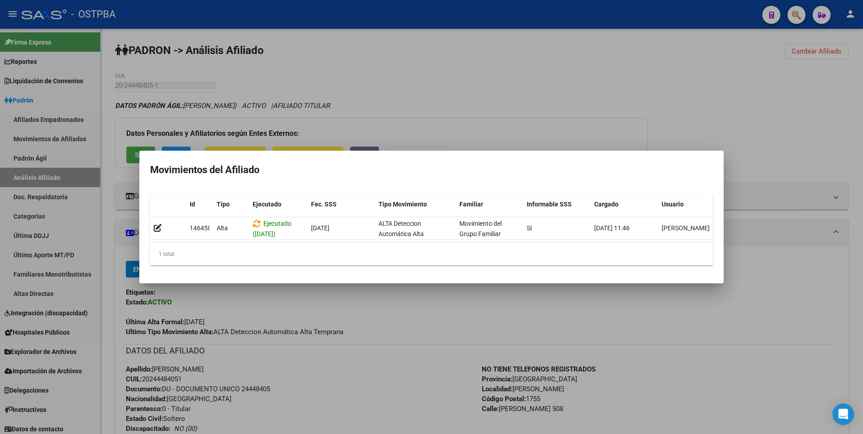
click at [395, 128] on div at bounding box center [431, 217] width 863 height 434
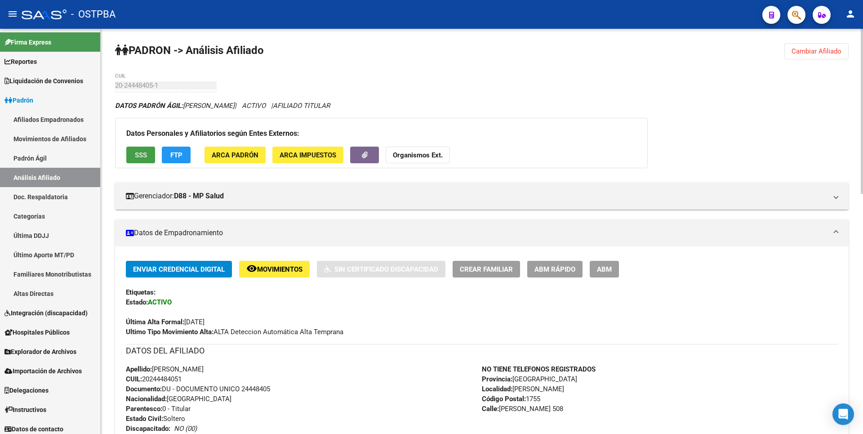
click at [146, 156] on span "SSS" at bounding box center [141, 155] width 12 height 8
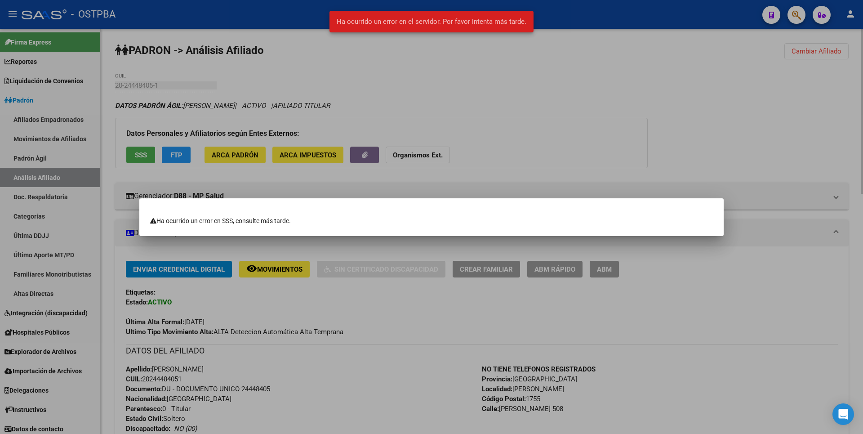
click at [430, 93] on div at bounding box center [431, 217] width 863 height 434
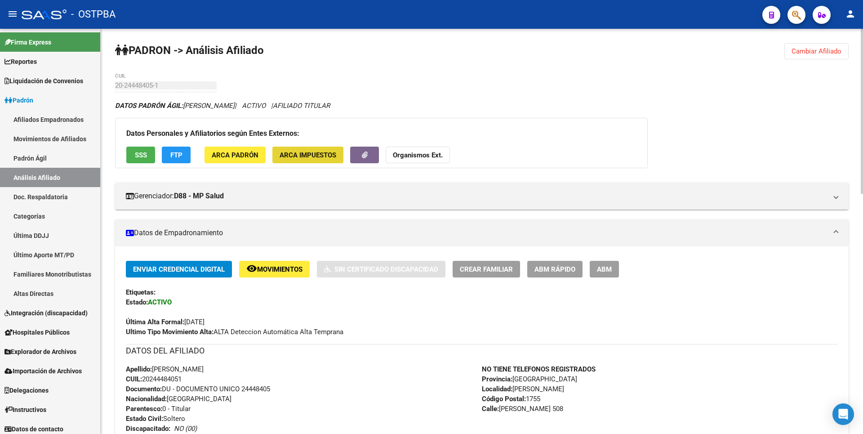
click at [320, 156] on span "ARCA Impuestos" at bounding box center [308, 155] width 57 height 8
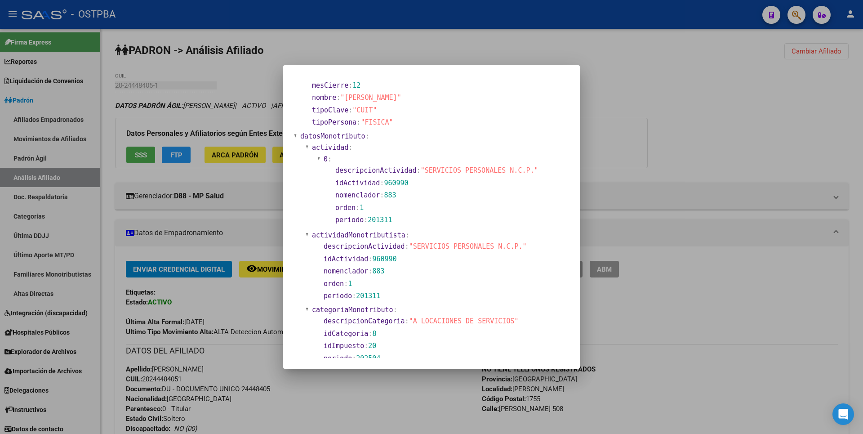
scroll to position [315, 0]
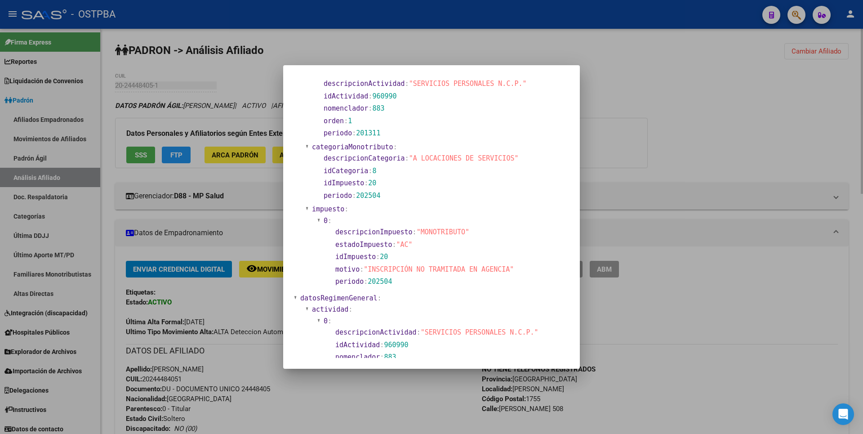
click at [657, 139] on div at bounding box center [431, 217] width 863 height 434
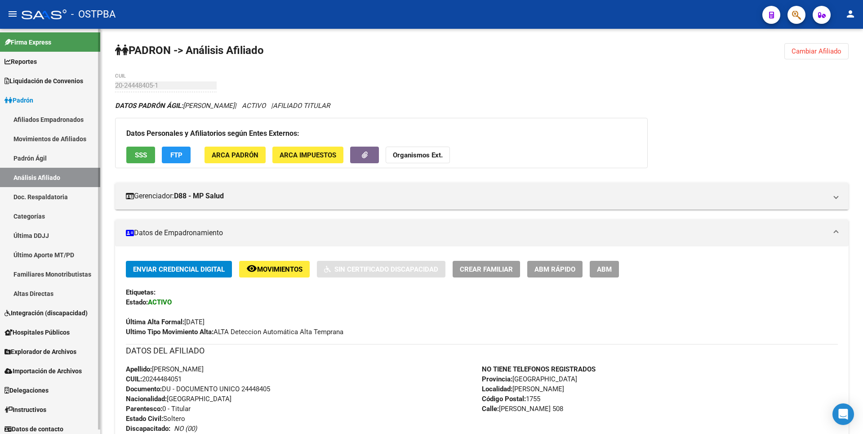
click at [48, 62] on link "Reportes" at bounding box center [50, 61] width 100 height 19
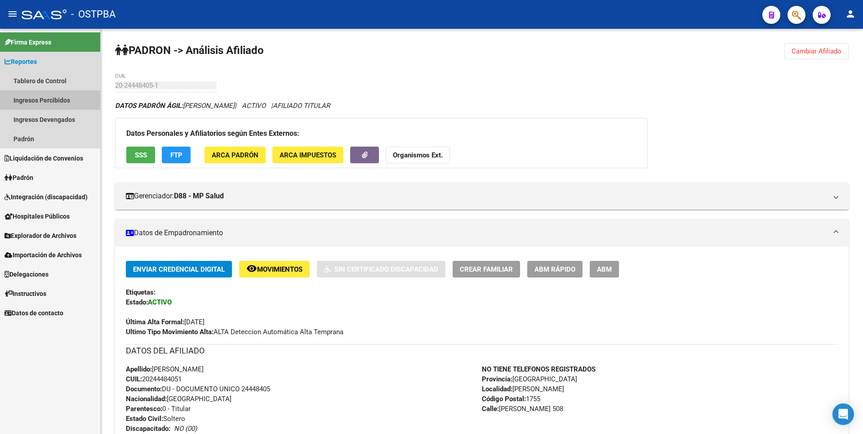
click at [62, 102] on link "Ingresos Percibidos" at bounding box center [50, 99] width 100 height 19
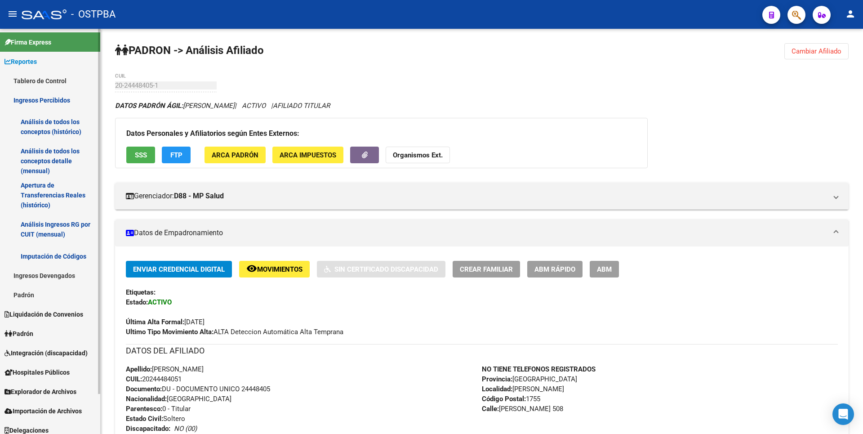
click at [73, 157] on link "Análisis de todos los conceptos detalle (mensual)" at bounding box center [50, 161] width 100 height 34
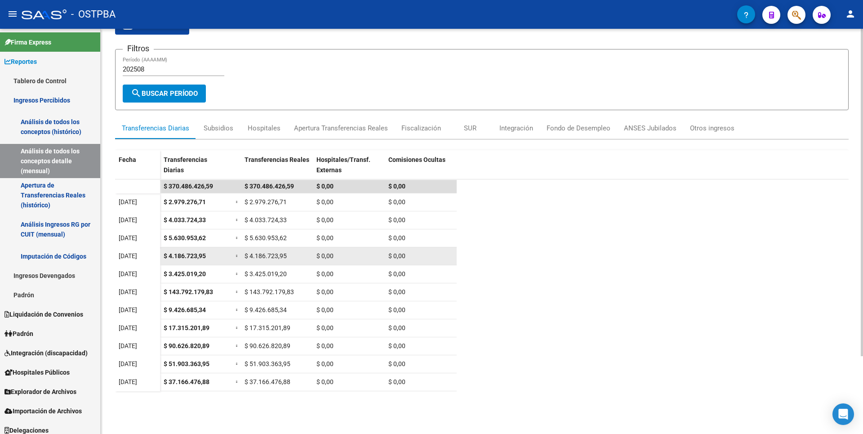
scroll to position [96, 0]
